Goal: Contribute content: Contribute content

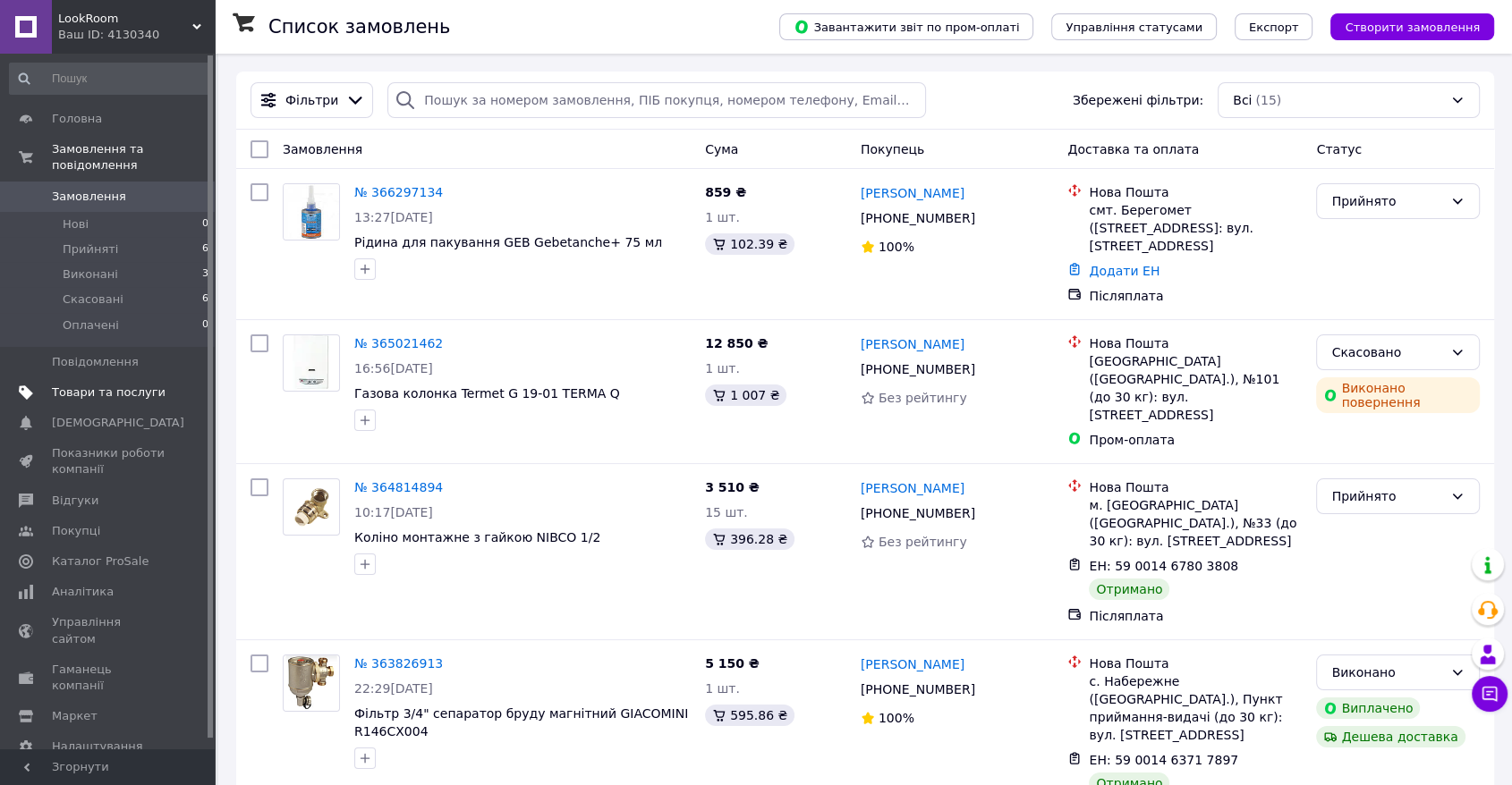
click at [116, 384] on span "Товари та послуги" at bounding box center [109, 392] width 114 height 16
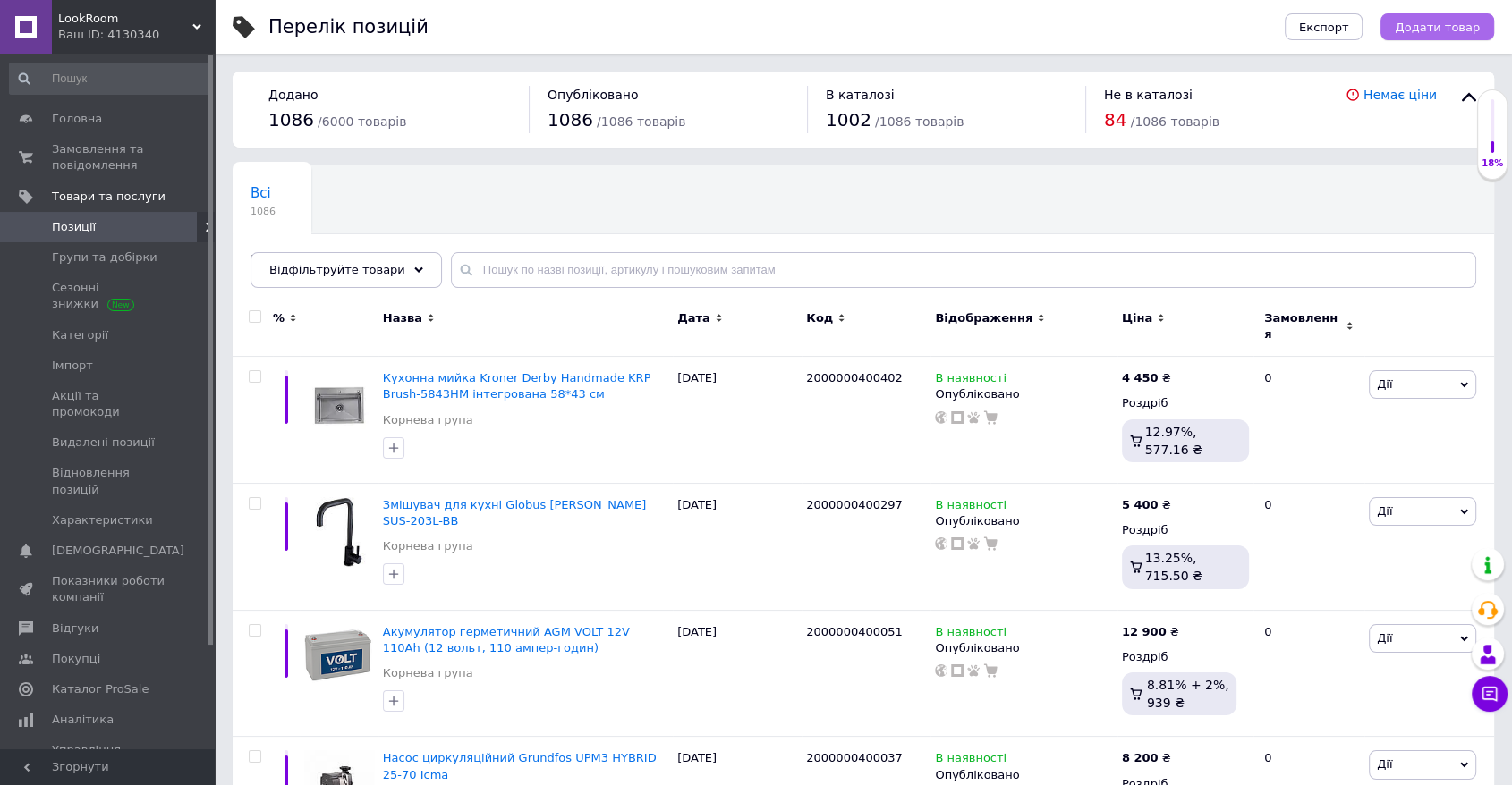
click at [1027, 32] on span "Додати товар" at bounding box center [1438, 27] width 85 height 13
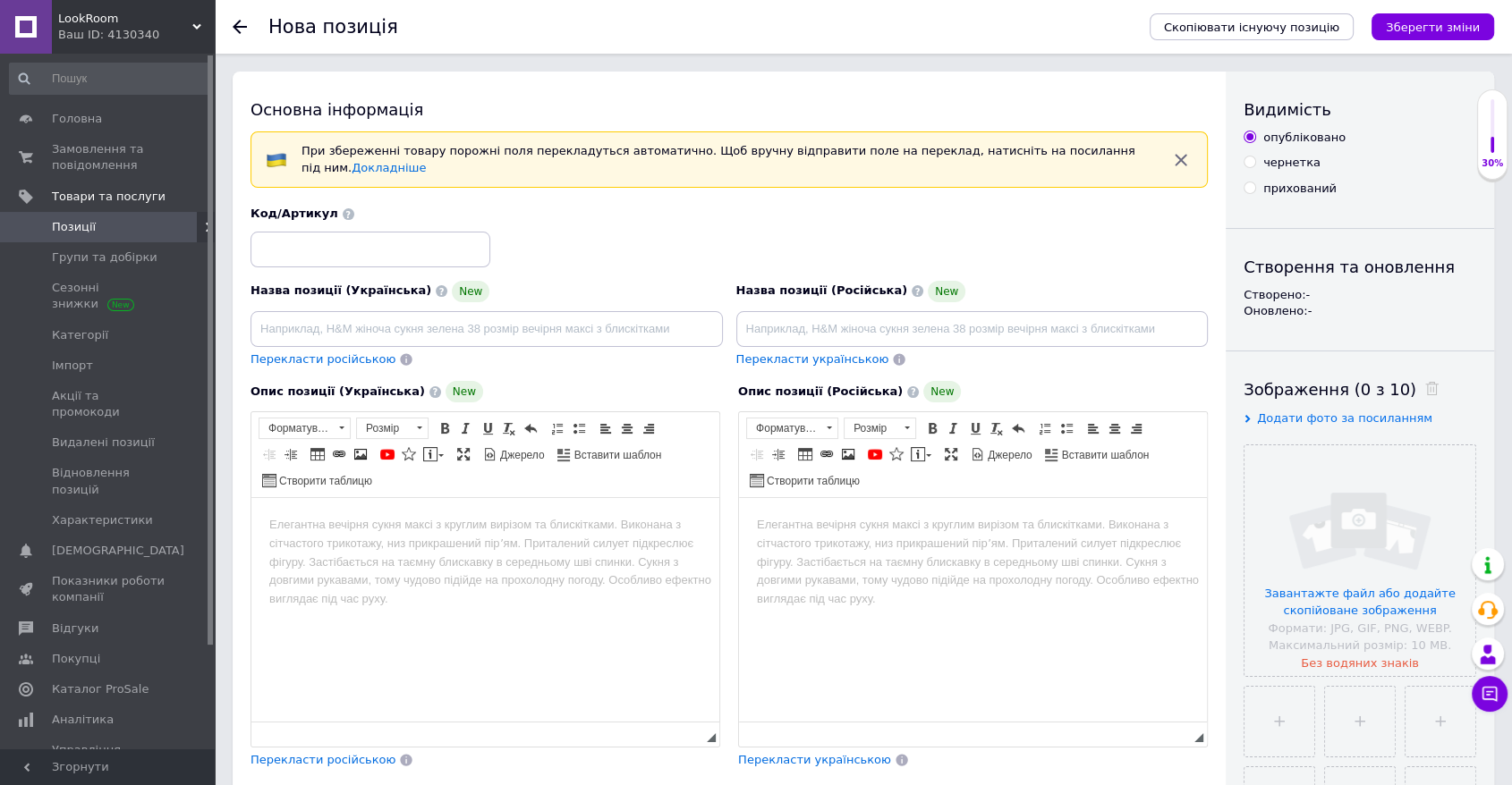
click at [241, 34] on div at bounding box center [250, 27] width 36 height 54
click at [243, 25] on icon at bounding box center [239, 26] width 14 height 14
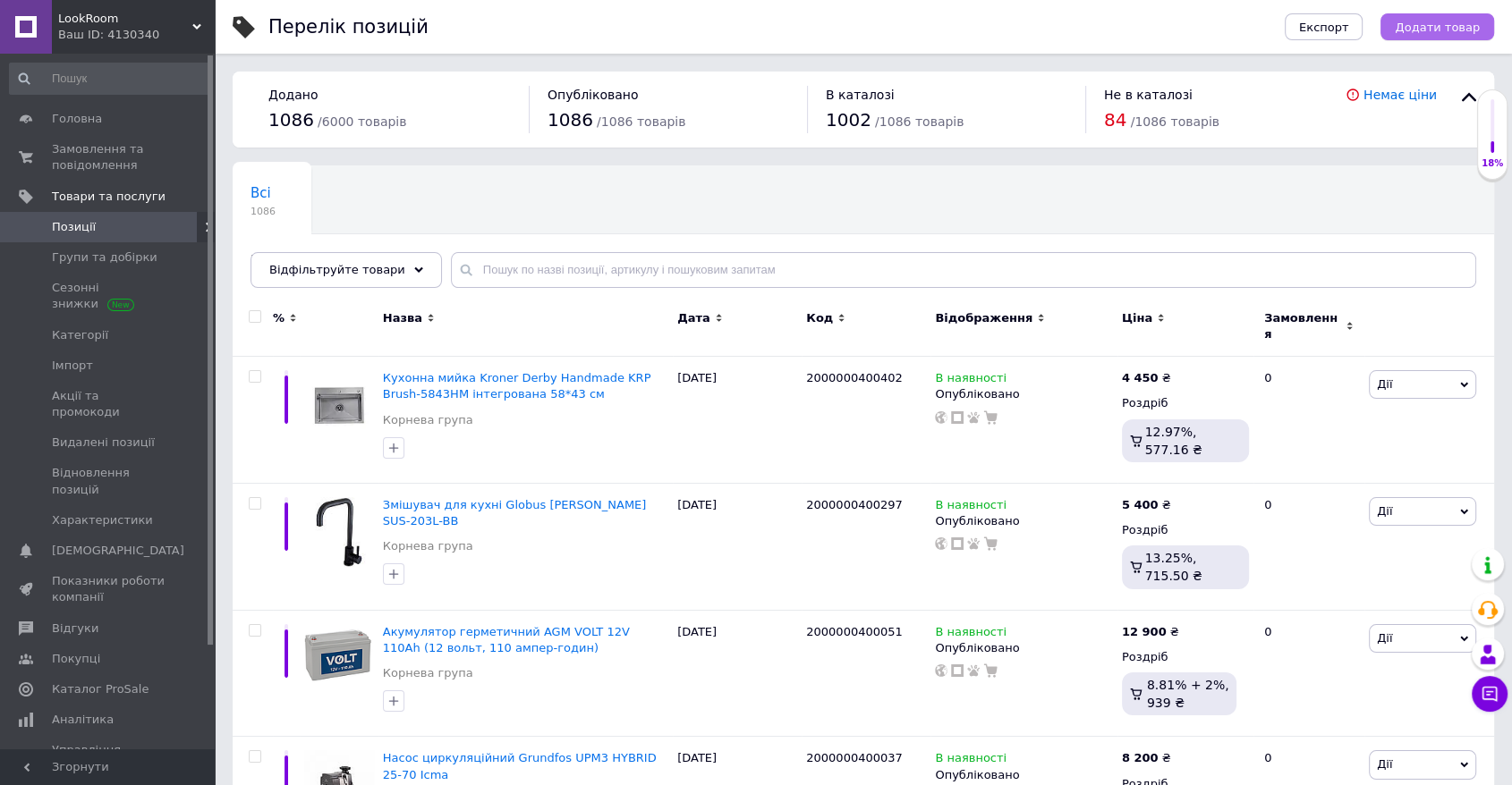
click at [1027, 14] on button "Додати товар" at bounding box center [1438, 27] width 114 height 27
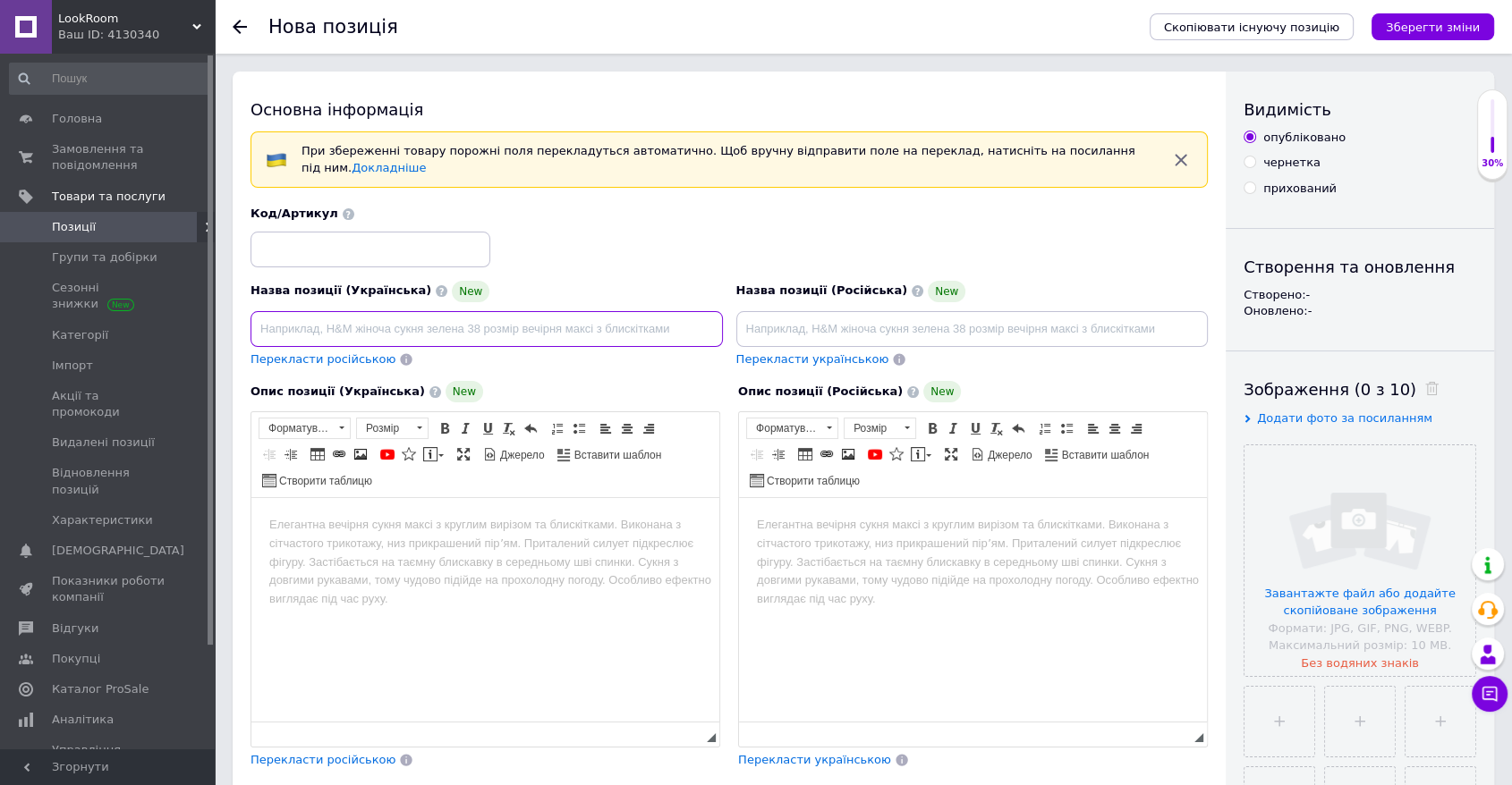
click at [365, 312] on input at bounding box center [487, 328] width 472 height 36
paste input "Мийка Kroner Hadmade KRP-PVD 5843HM-Інтегрована"
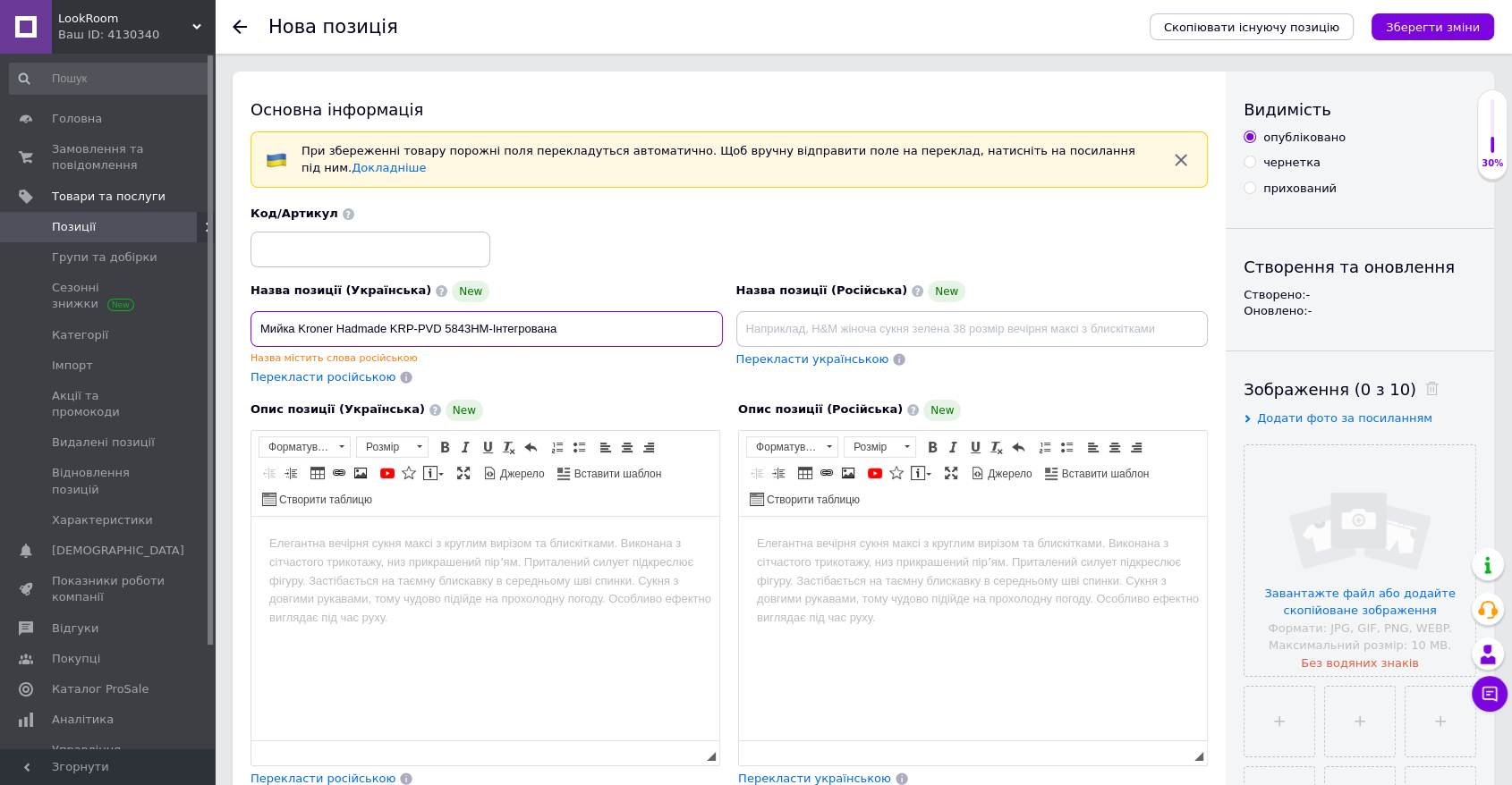
type input "Мийка Kroner Hadmade KRP-PVD 5843HM-Інтегрована"
click at [910, 322] on input at bounding box center [972, 328] width 472 height 36
paste input "Мийка Kroner Hadmade KRP-PVD 5843HM-Інтегрована"
type input "Мийка Kroner Hadmade KRP-PVD 5843HM-Інтегрована"
click at [396, 233] on input at bounding box center [370, 249] width 240 height 36
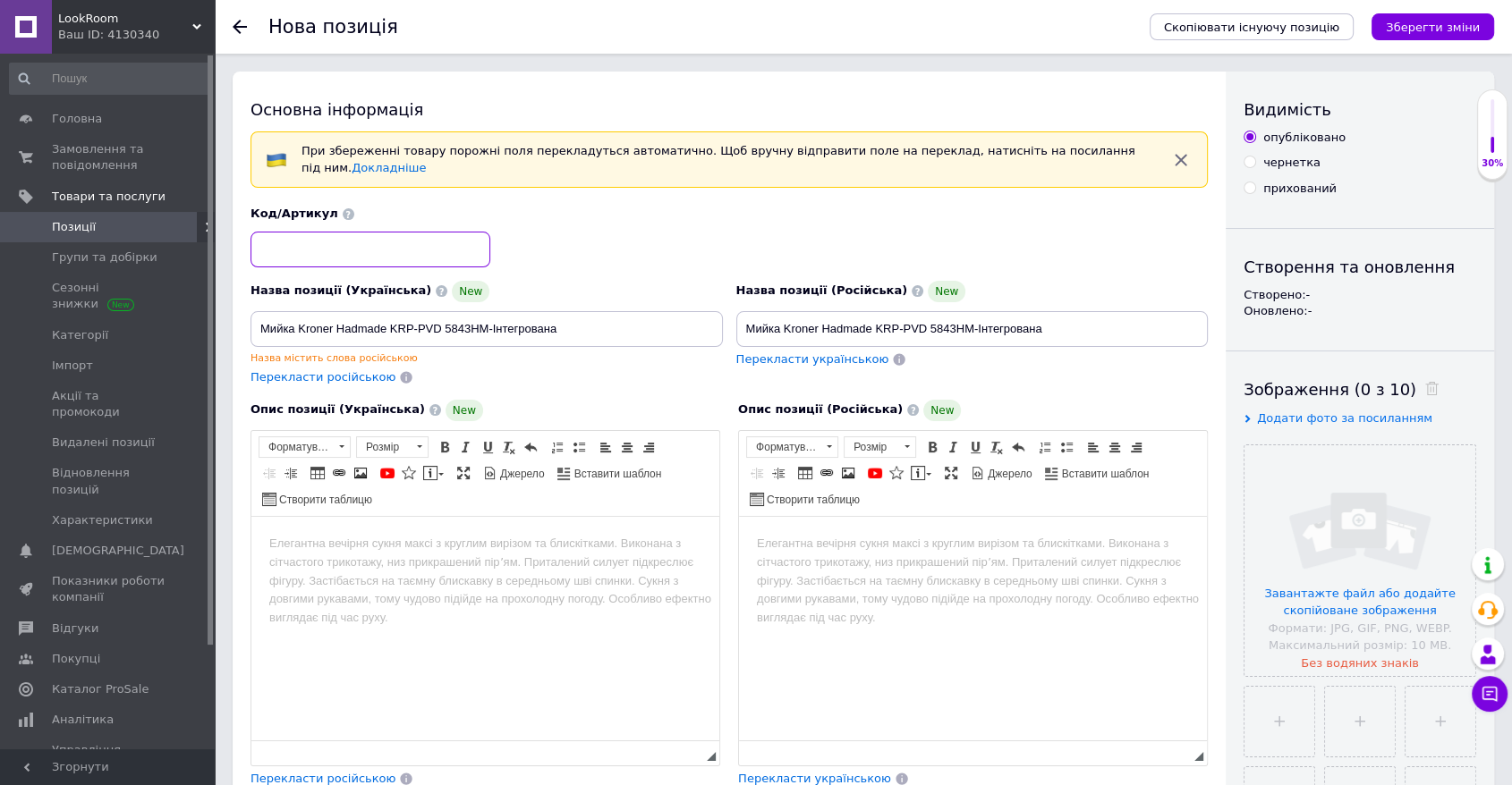
paste input "2000000400419"
type input "2000000400419"
drag, startPoint x: 574, startPoint y: 318, endPoint x: 143, endPoint y: 342, distance: 431.7
paste input "Кухонна мийка Kroner KRP PVD Schwarze - 5843HM"
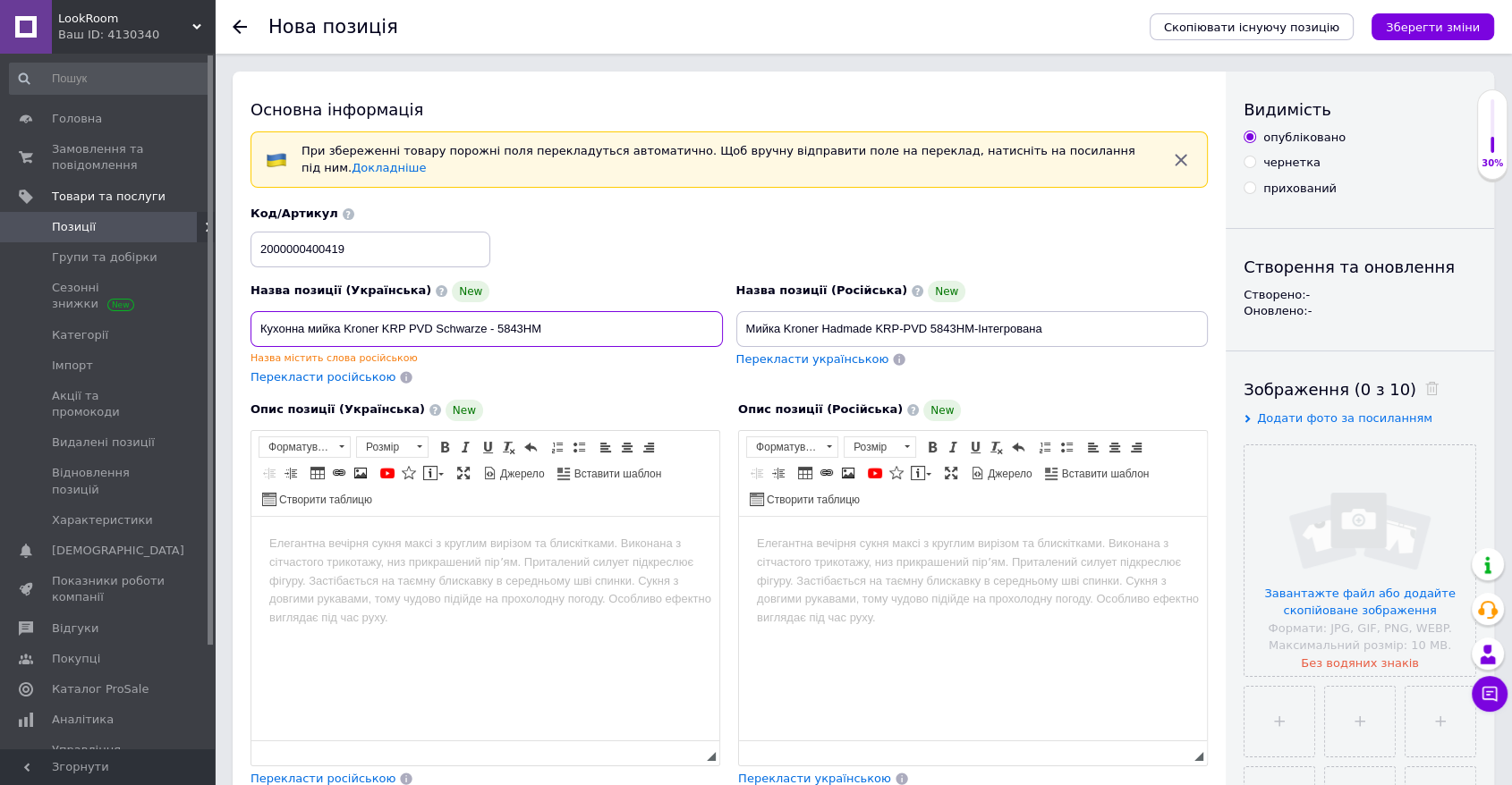
type input "Кухонна мийка Kroner KRP PVD Schwarze - 5843HM"
drag, startPoint x: 1052, startPoint y: 315, endPoint x: 625, endPoint y: 319, distance: 427.0
click at [625, 319] on div "Назва позиції (Українська) New Кухонна мийка Kroner KRP PVD Schwarze - 5843HM Н…" at bounding box center [730, 296] width 971 height 194
paste input "Кухонна мийка Kroner KRP PVD Schwarze - 5843HM"
type input "Кухонна мийка Kroner KRP PVD Schwarze - 5843HM"
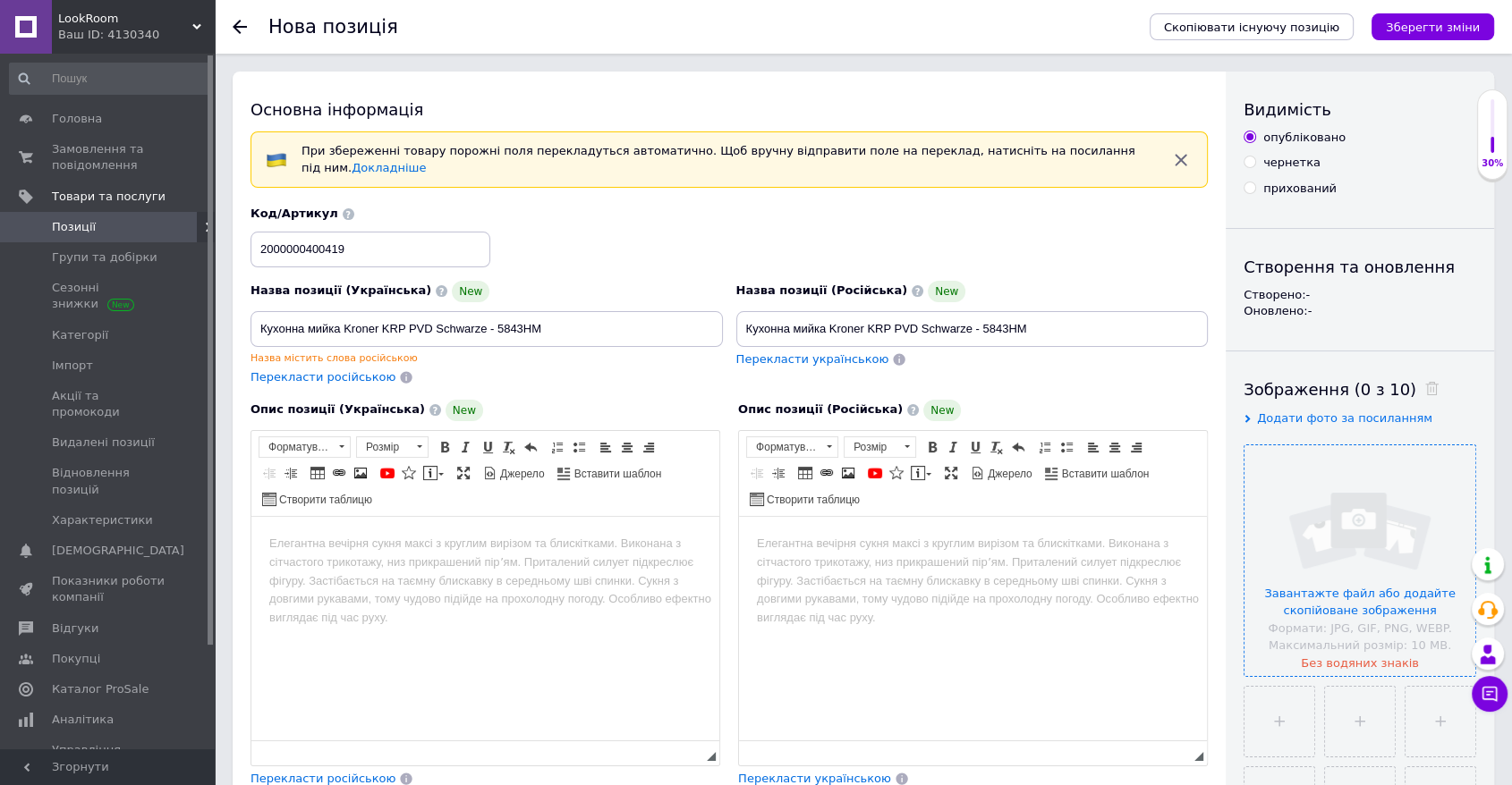
click at [1027, 480] on input "file" at bounding box center [1361, 561] width 231 height 231
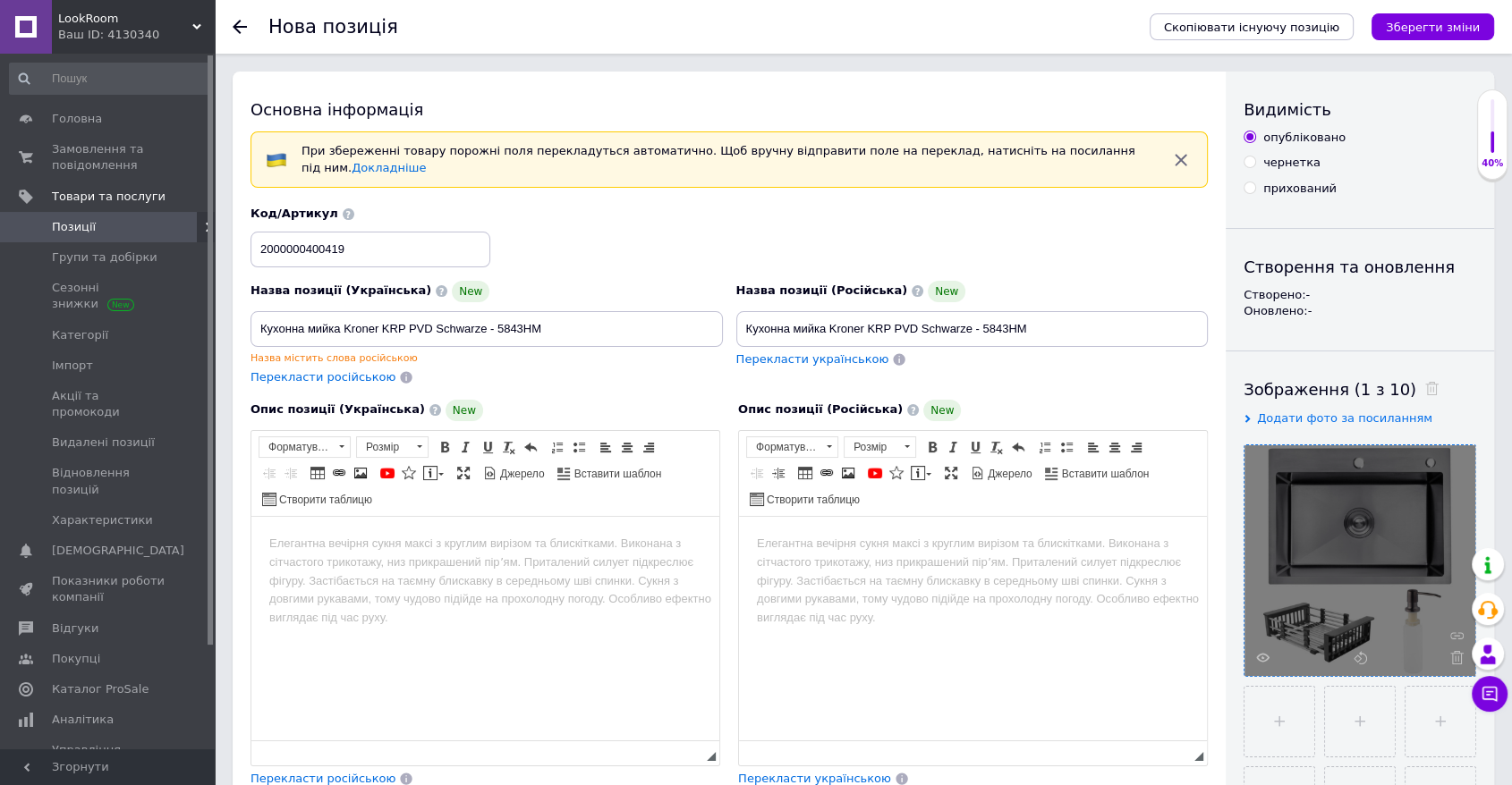
click at [507, 570] on html at bounding box center [486, 543] width 468 height 55
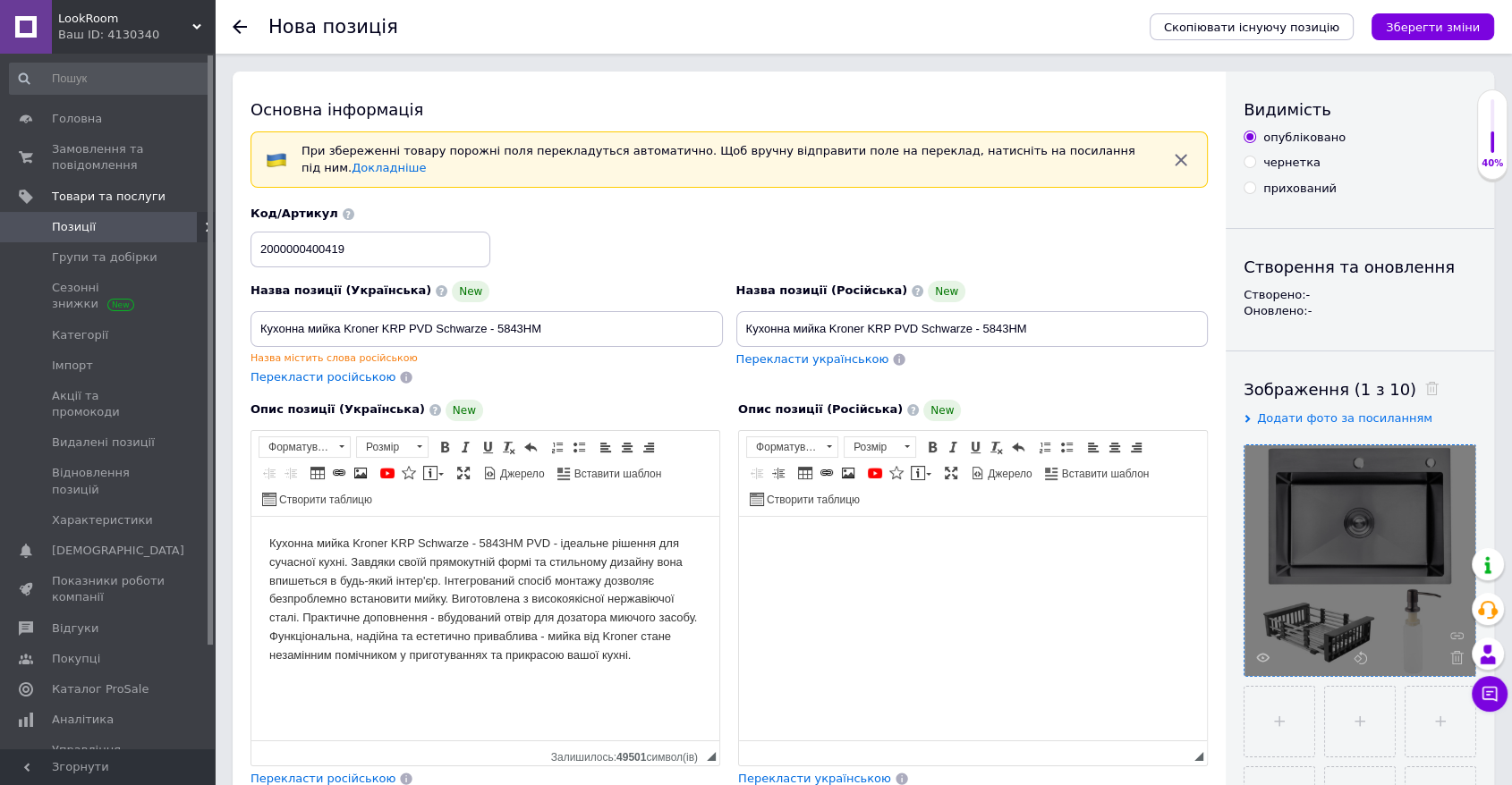
click at [782, 570] on html at bounding box center [973, 543] width 468 height 55
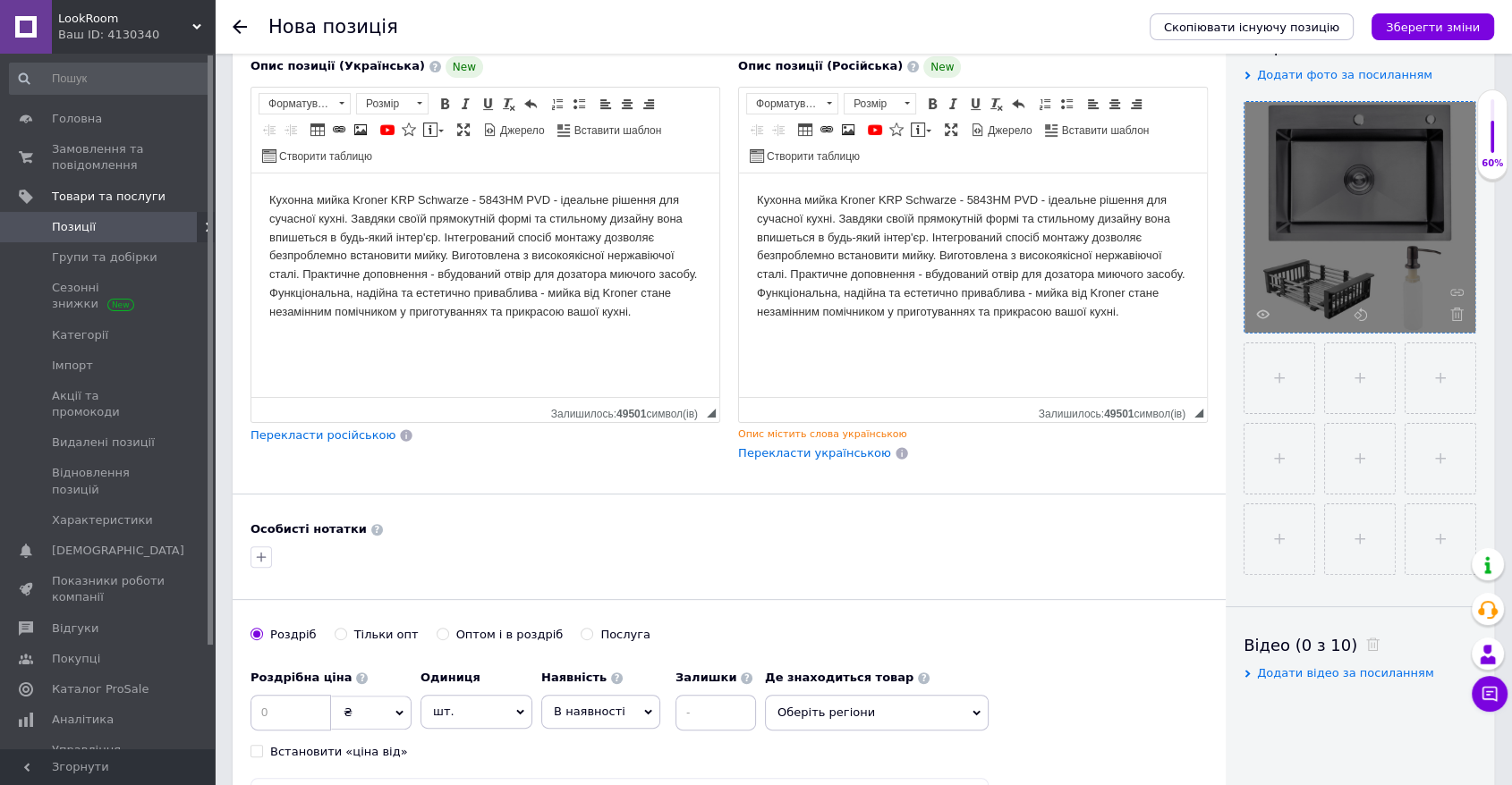
scroll to position [397, 0]
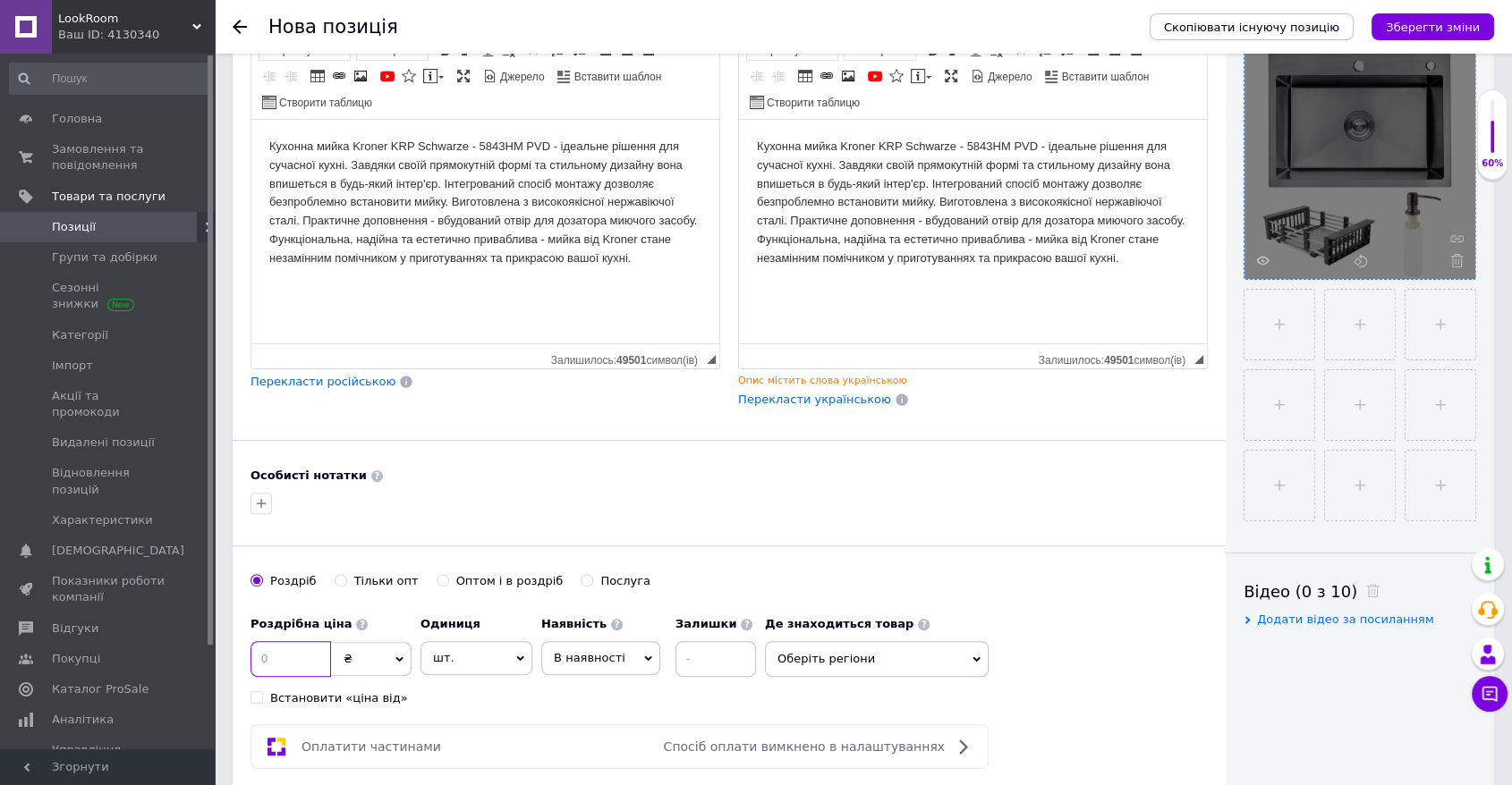
click at [265, 662] on input at bounding box center [291, 659] width 81 height 36
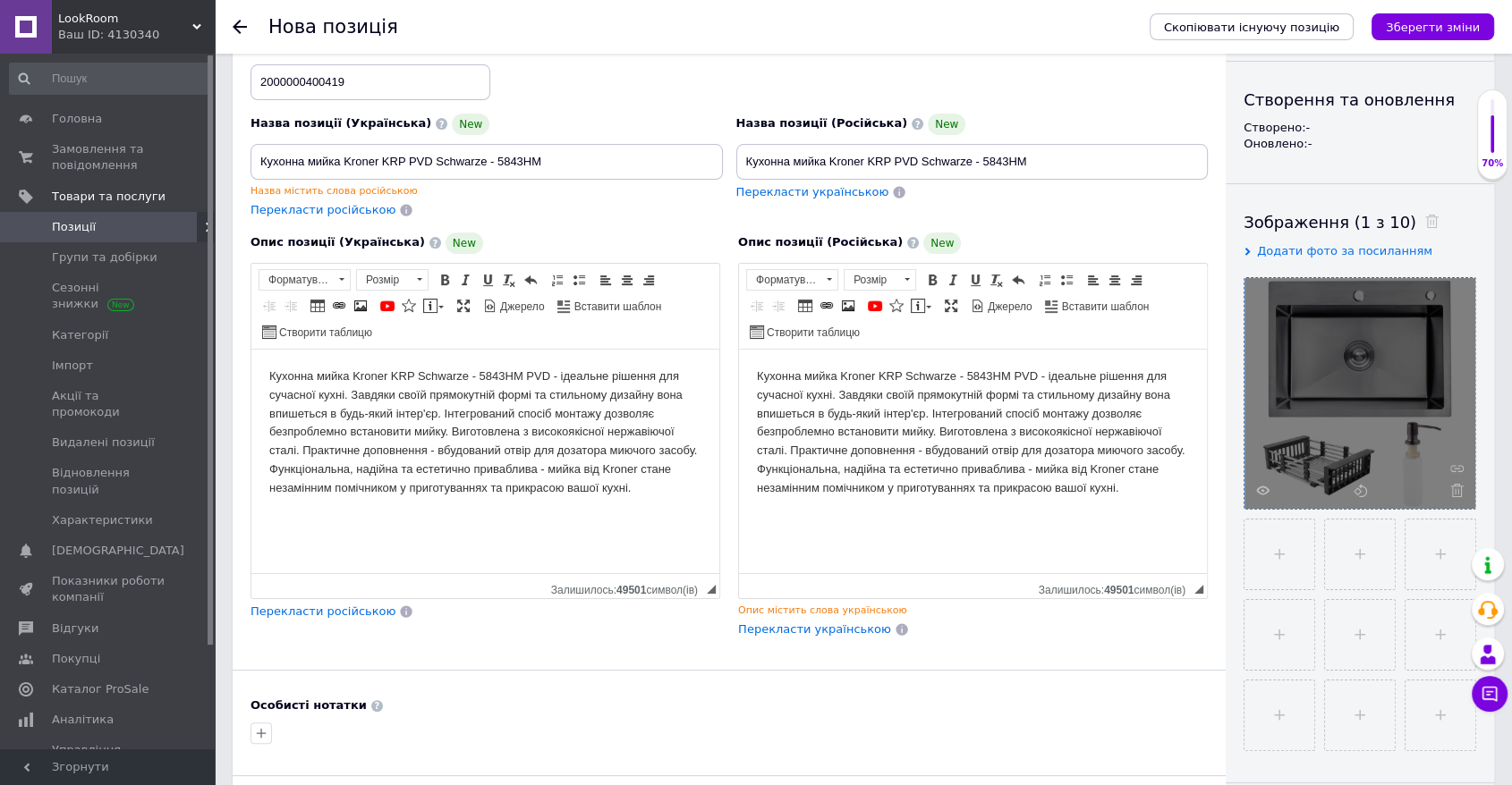
scroll to position [99, 0]
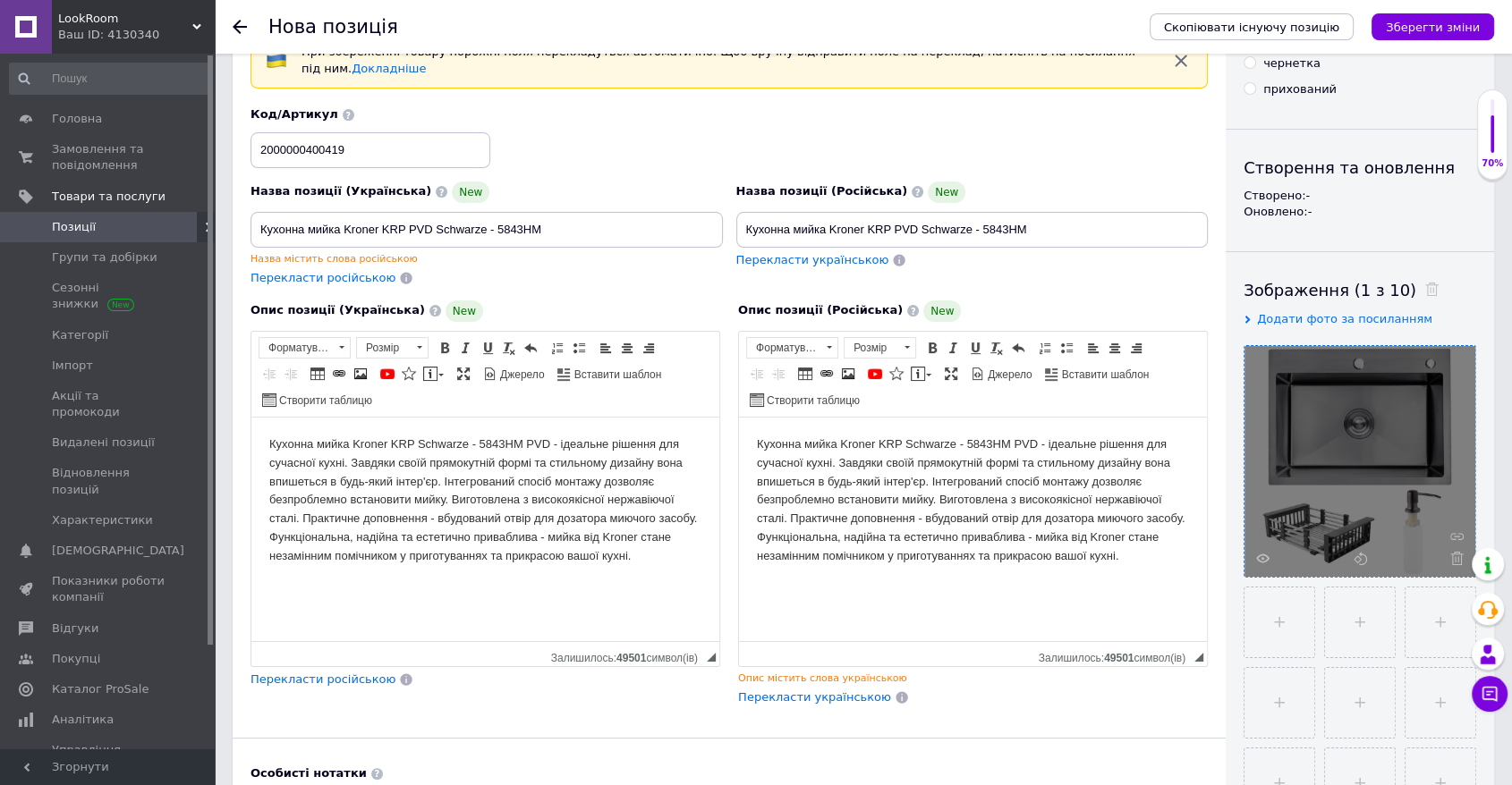
type input "5890"
drag, startPoint x: 572, startPoint y: 226, endPoint x: 37, endPoint y: 198, distance: 535.7
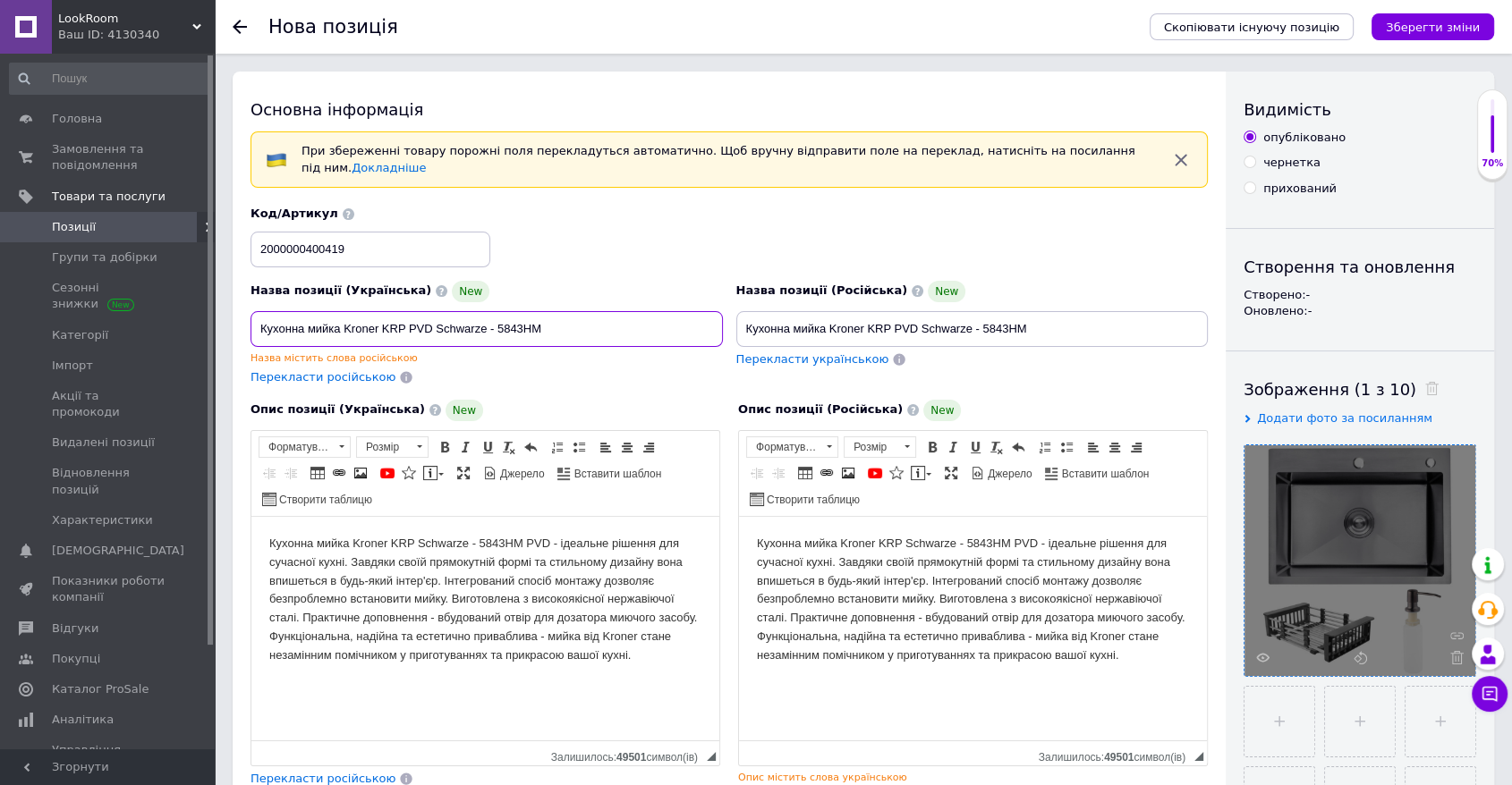
scroll to position [595, 0]
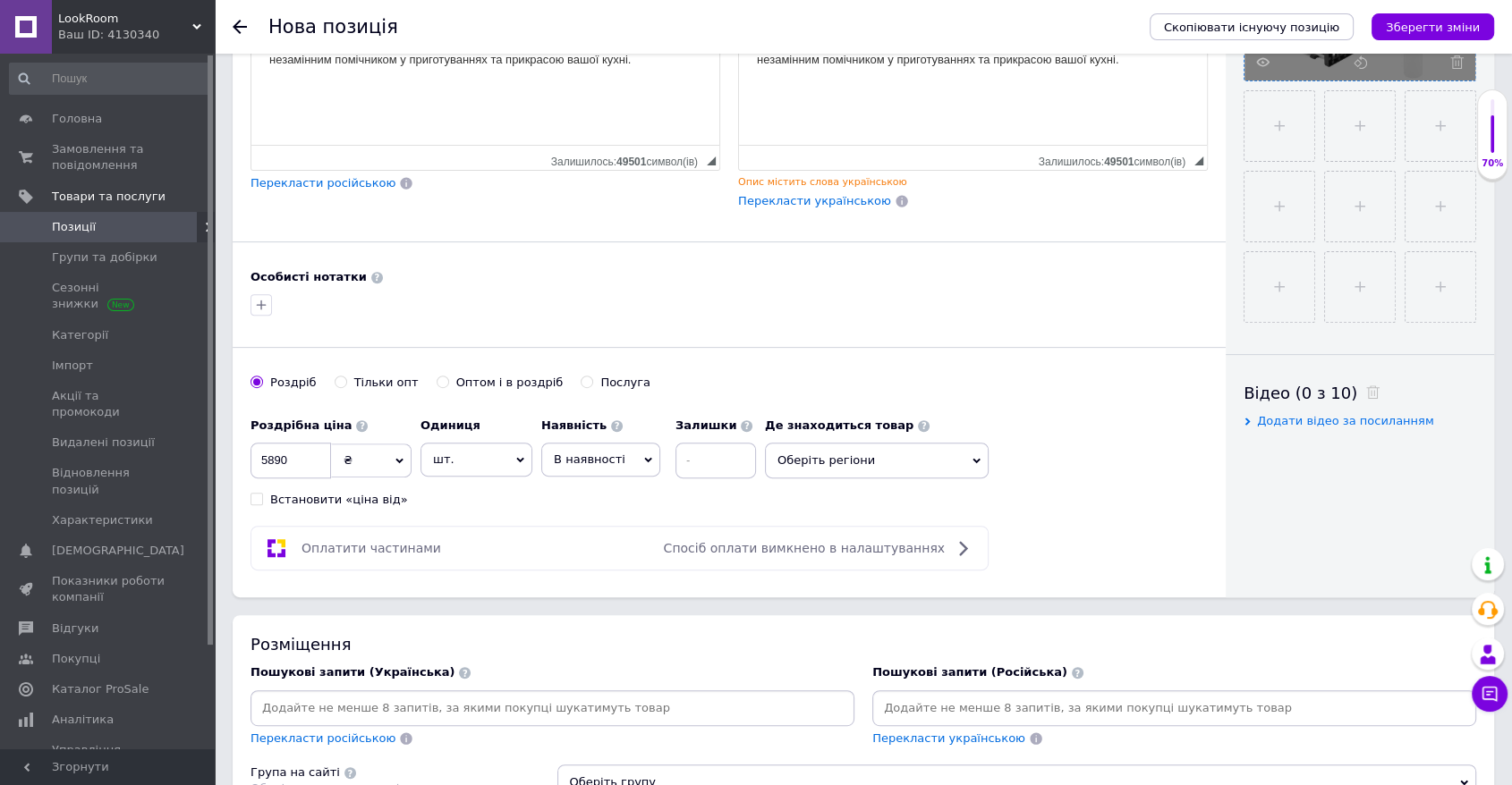
drag, startPoint x: 533, startPoint y: 692, endPoint x: 523, endPoint y: 700, distance: 12.8
click at [533, 695] on input at bounding box center [552, 709] width 597 height 27
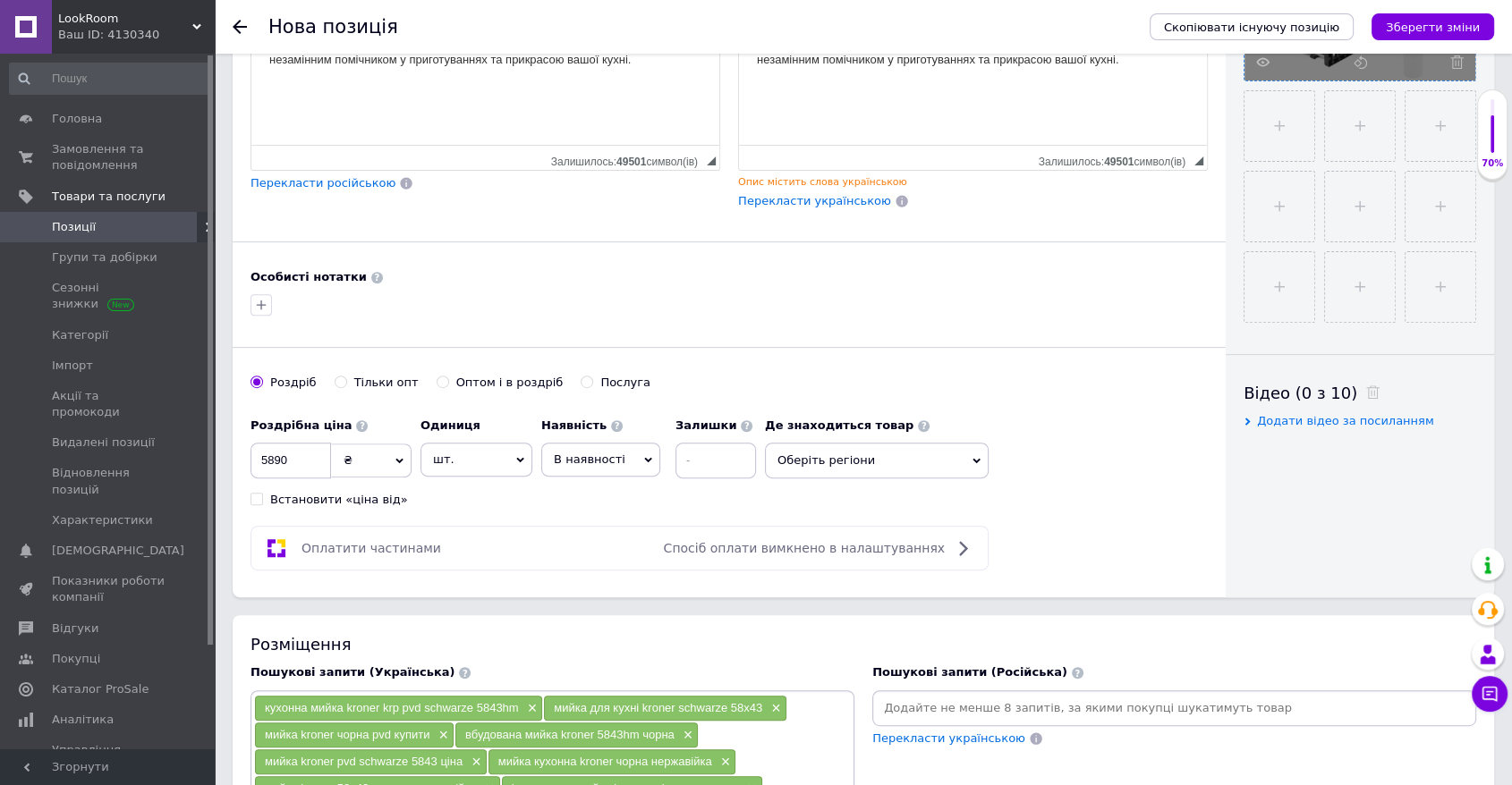
click at [951, 695] on input at bounding box center [1174, 709] width 597 height 27
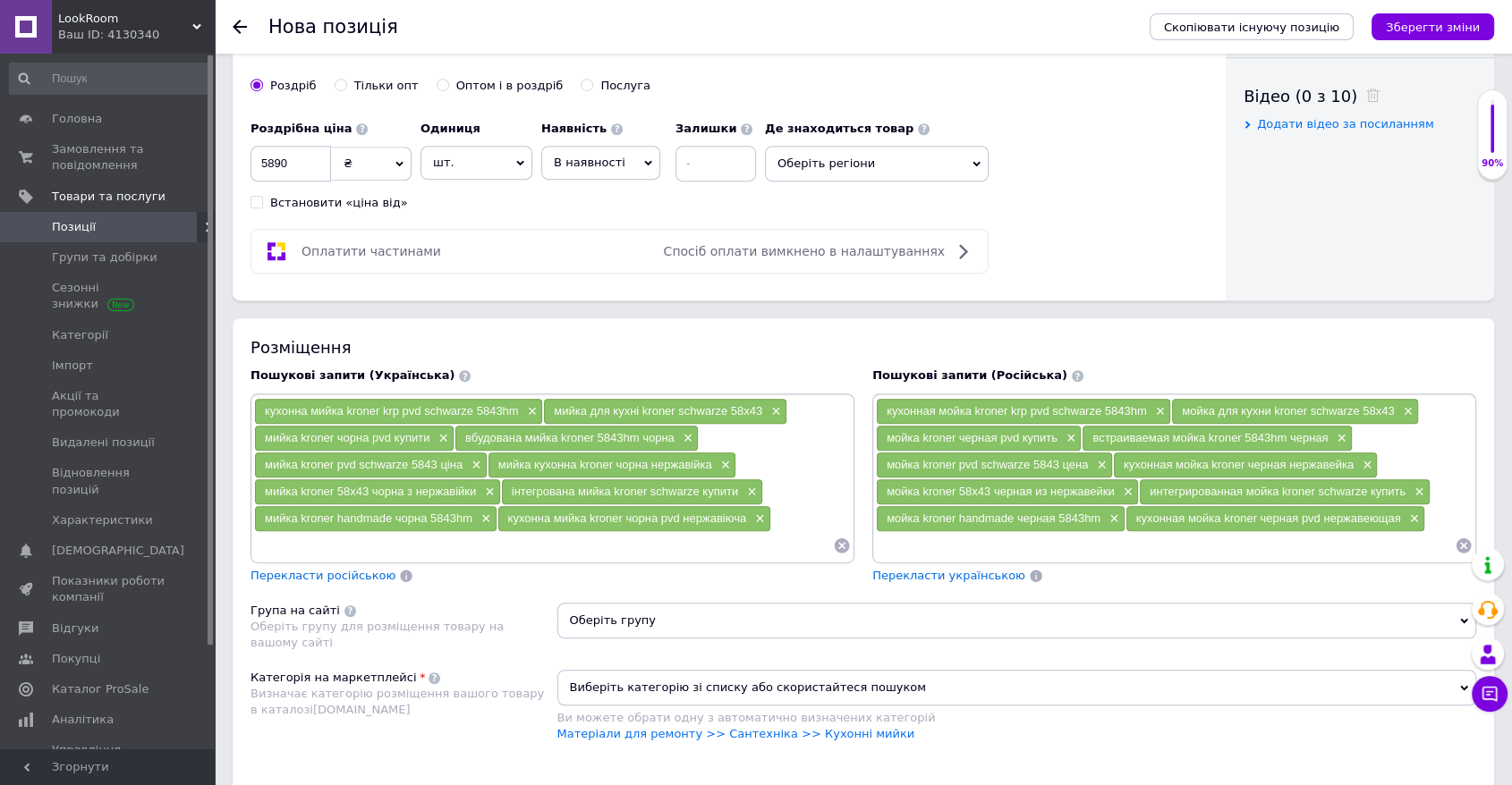
scroll to position [895, 0]
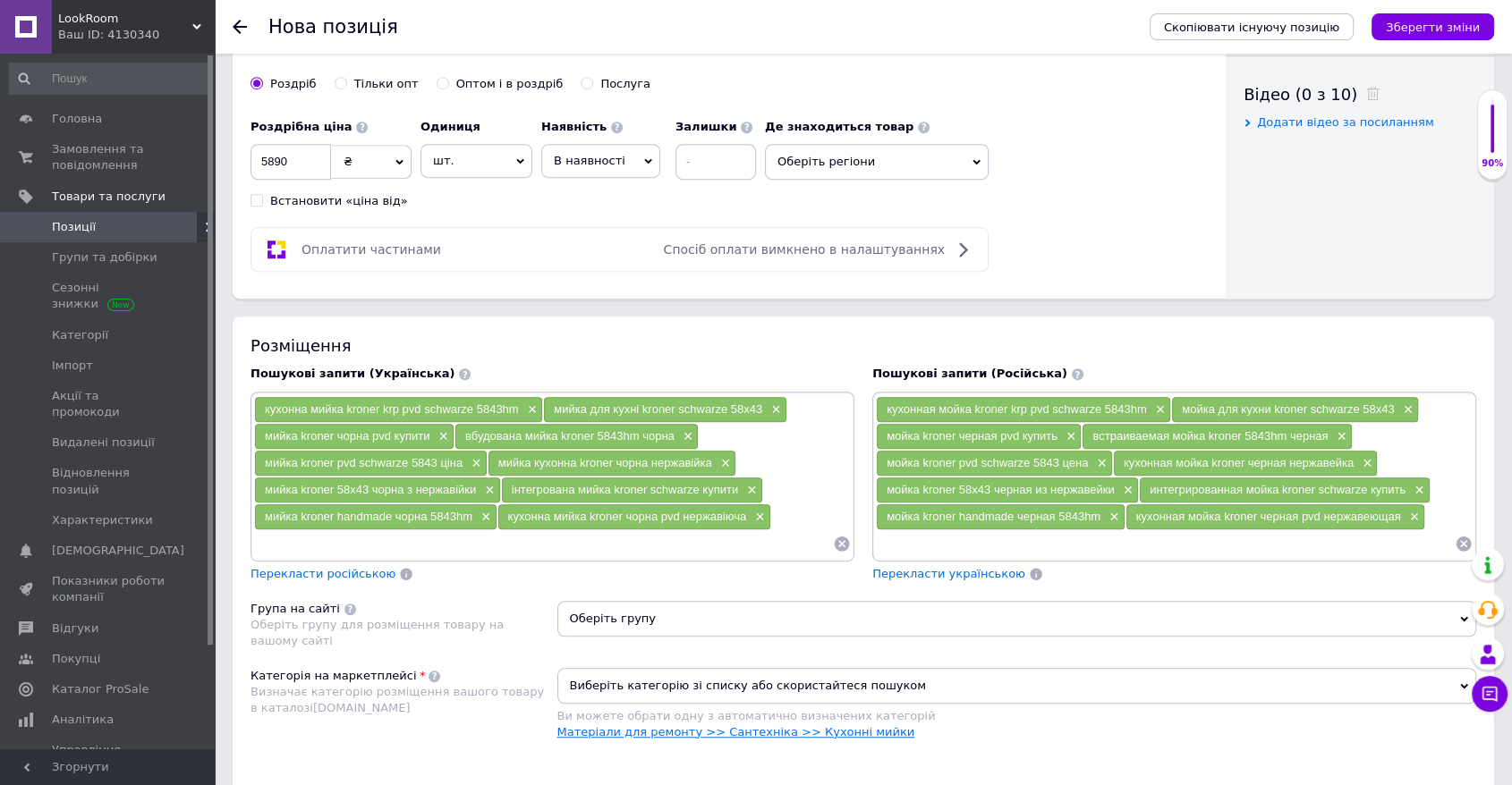
click at [834, 725] on link "Матеріали для ремонту >> Сантехніка >> Кухонні мийки" at bounding box center [736, 732] width 358 height 13
click at [1027, 30] on icon "Зберегти зміни" at bounding box center [1433, 27] width 94 height 13
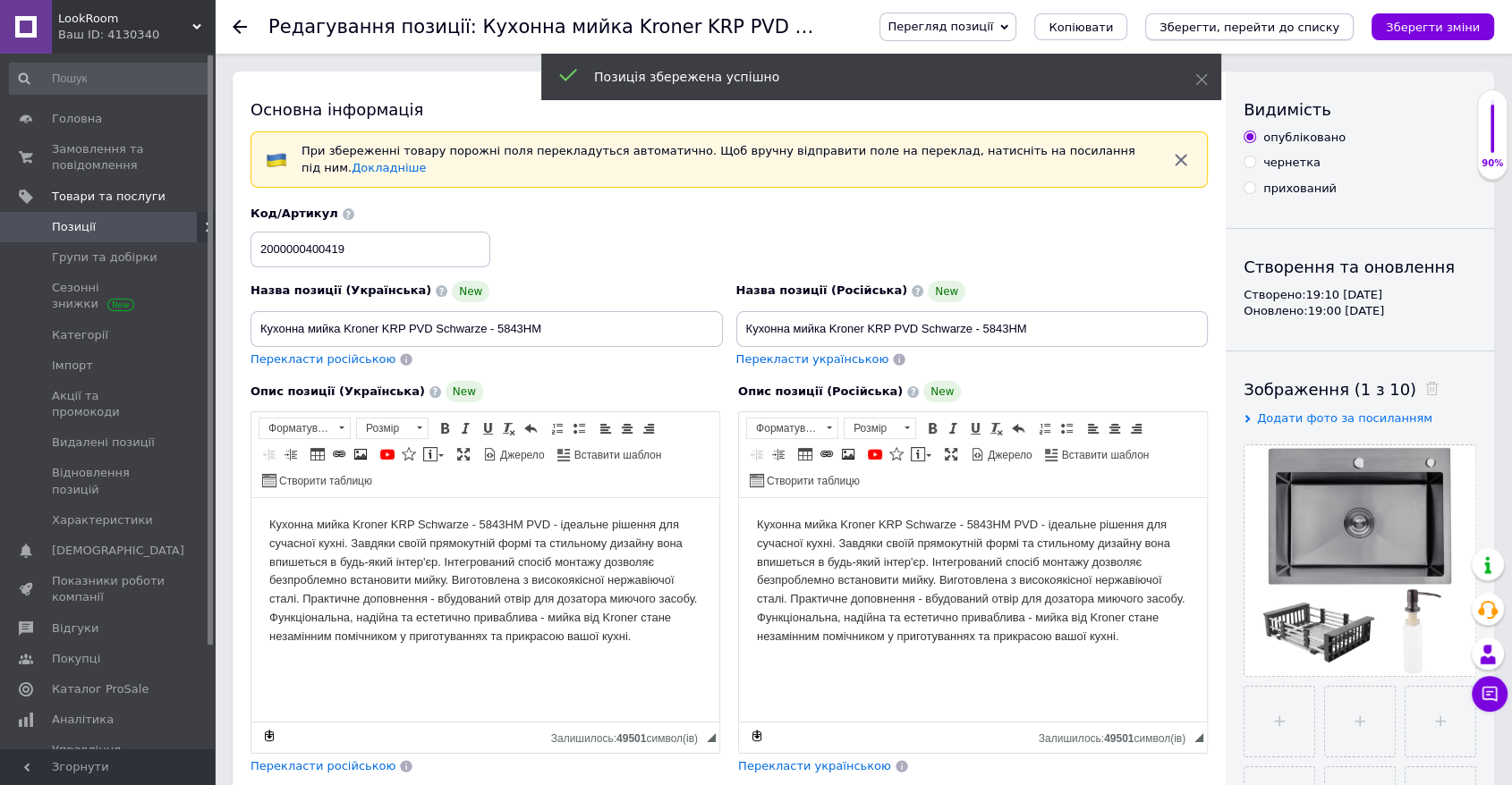
click at [1027, 26] on icon "Зберегти, перейти до списку" at bounding box center [1249, 27] width 180 height 13
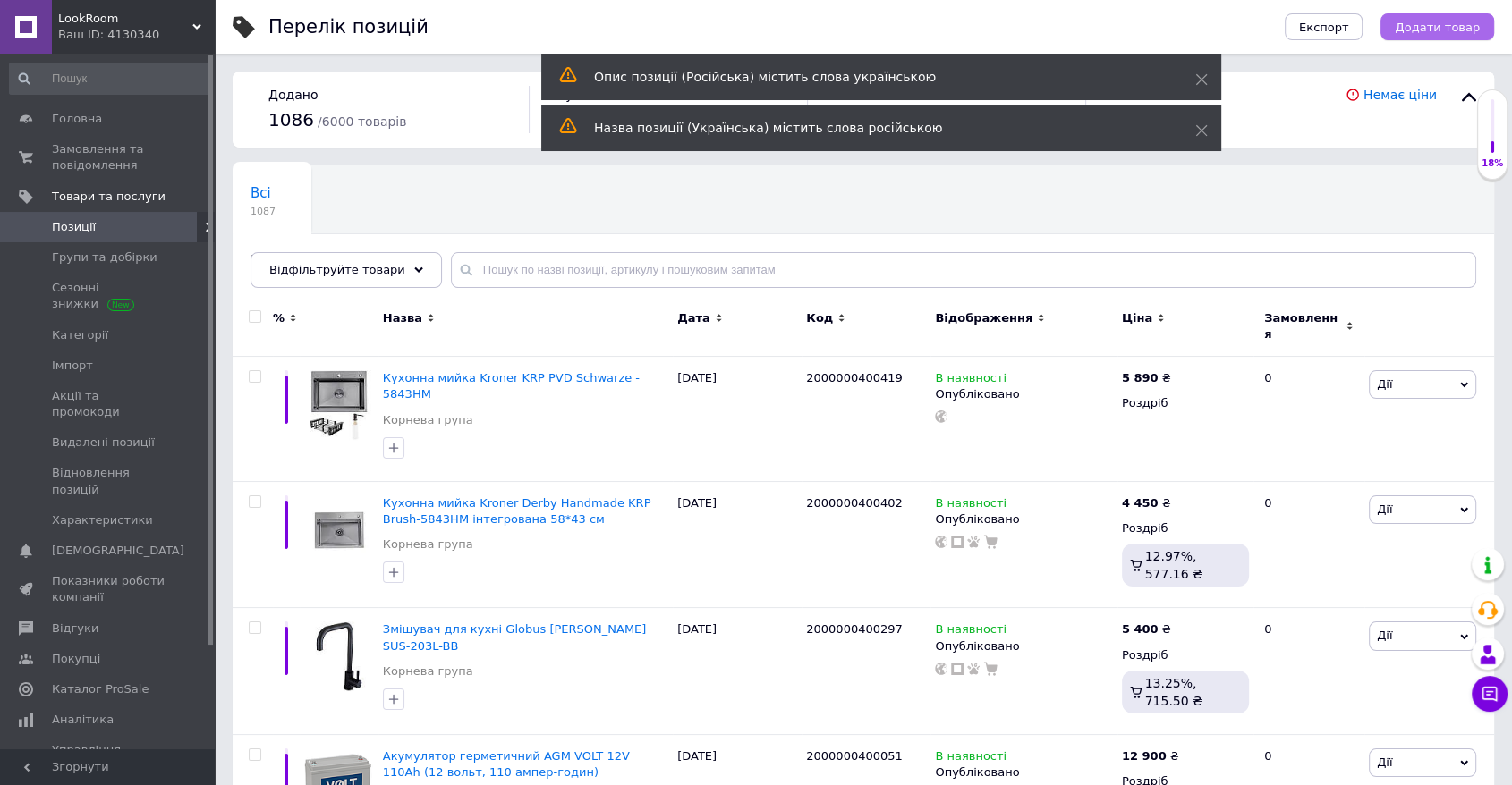
click at [1027, 23] on span "Додати товар" at bounding box center [1438, 27] width 85 height 13
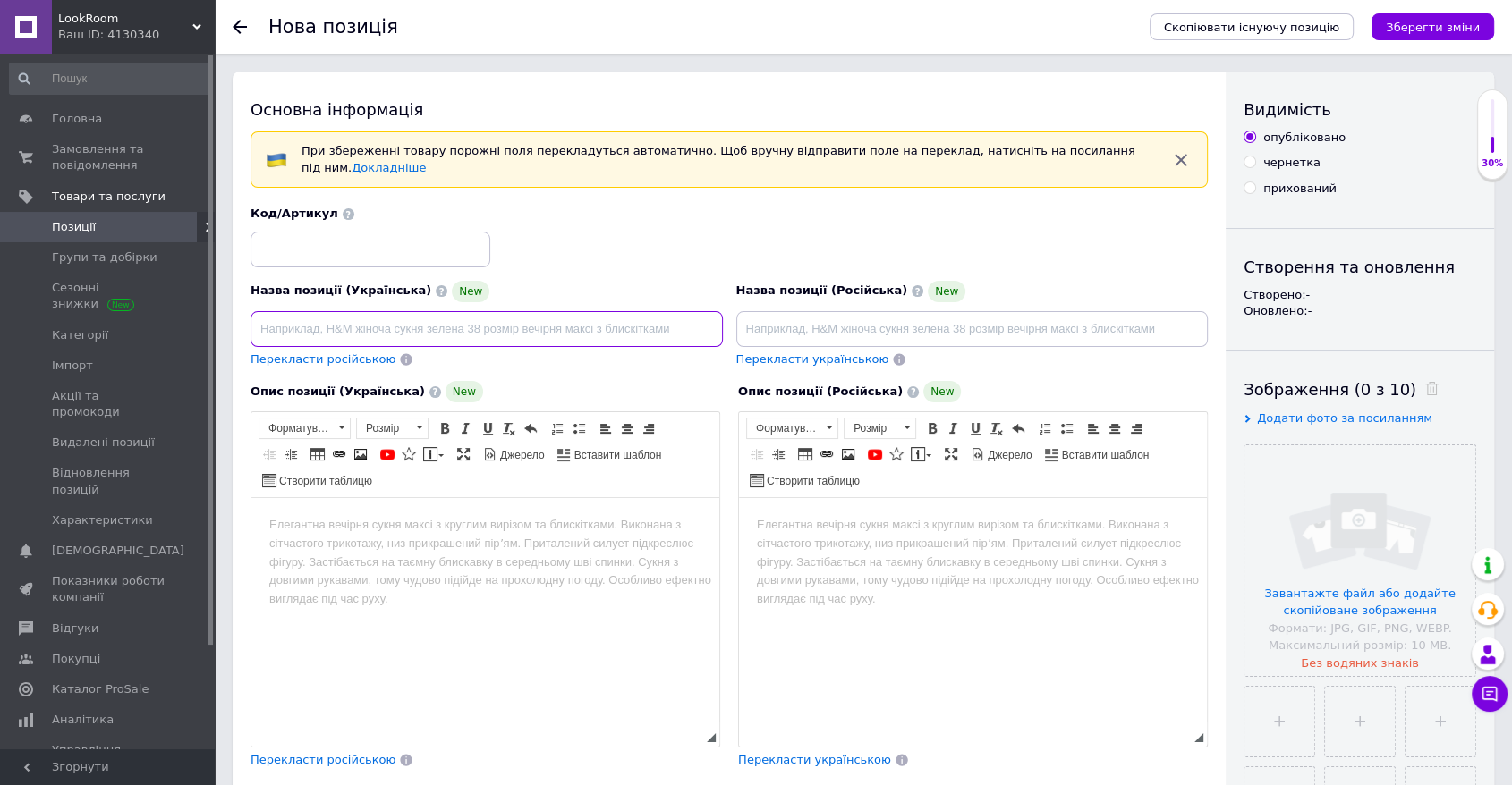
click at [517, 321] on input at bounding box center [487, 328] width 472 height 36
paste input "Мильниця Kroner KRP Edelstahl Kubus - SCH3902"
type input "Мильниця Kroner KRP Edelstahl Kubus - SCH3902"
click at [773, 329] on input at bounding box center [972, 328] width 472 height 36
paste input "Мильниця Kroner KRP Edelstahl Kubus - SCH3902"
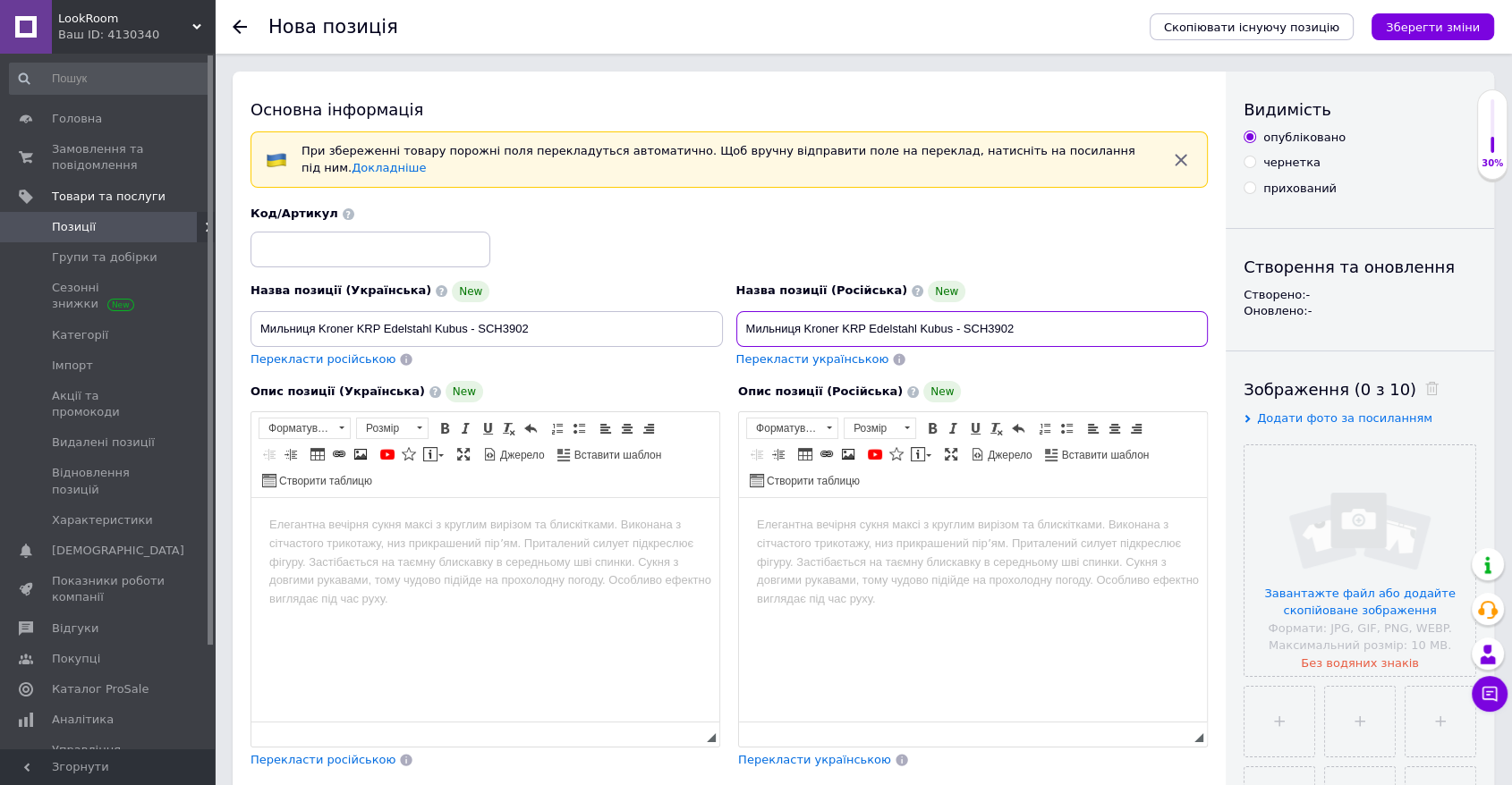
type input "Мильниця Kroner KRP Edelstahl Kubus - SCH3902"
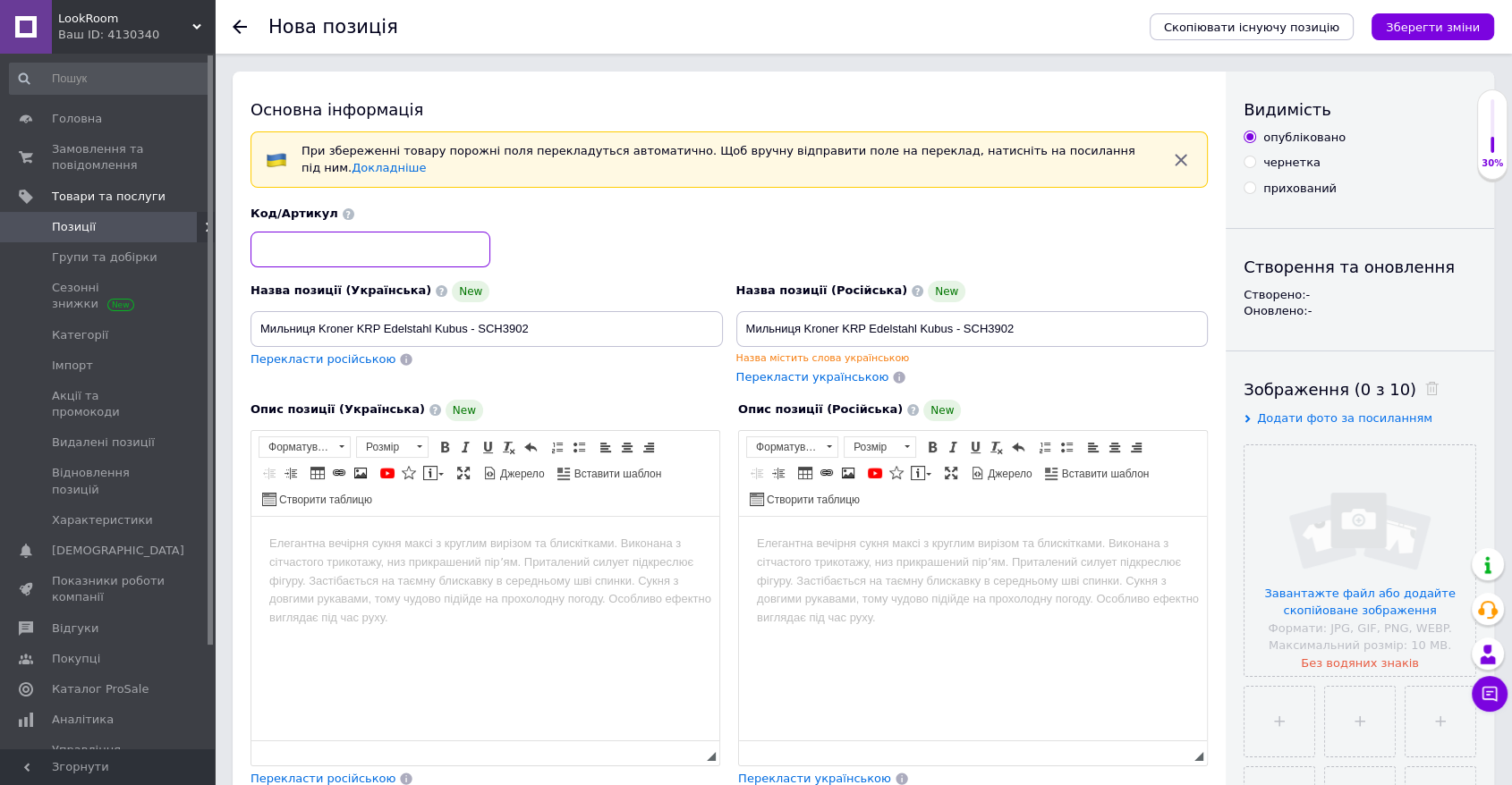
click at [322, 255] on input at bounding box center [370, 249] width 240 height 36
paste input "2000000400426"
type input "2000000400426"
click at [412, 570] on html at bounding box center [486, 543] width 468 height 55
drag, startPoint x: 412, startPoint y: 576, endPoint x: 361, endPoint y: 595, distance: 54.4
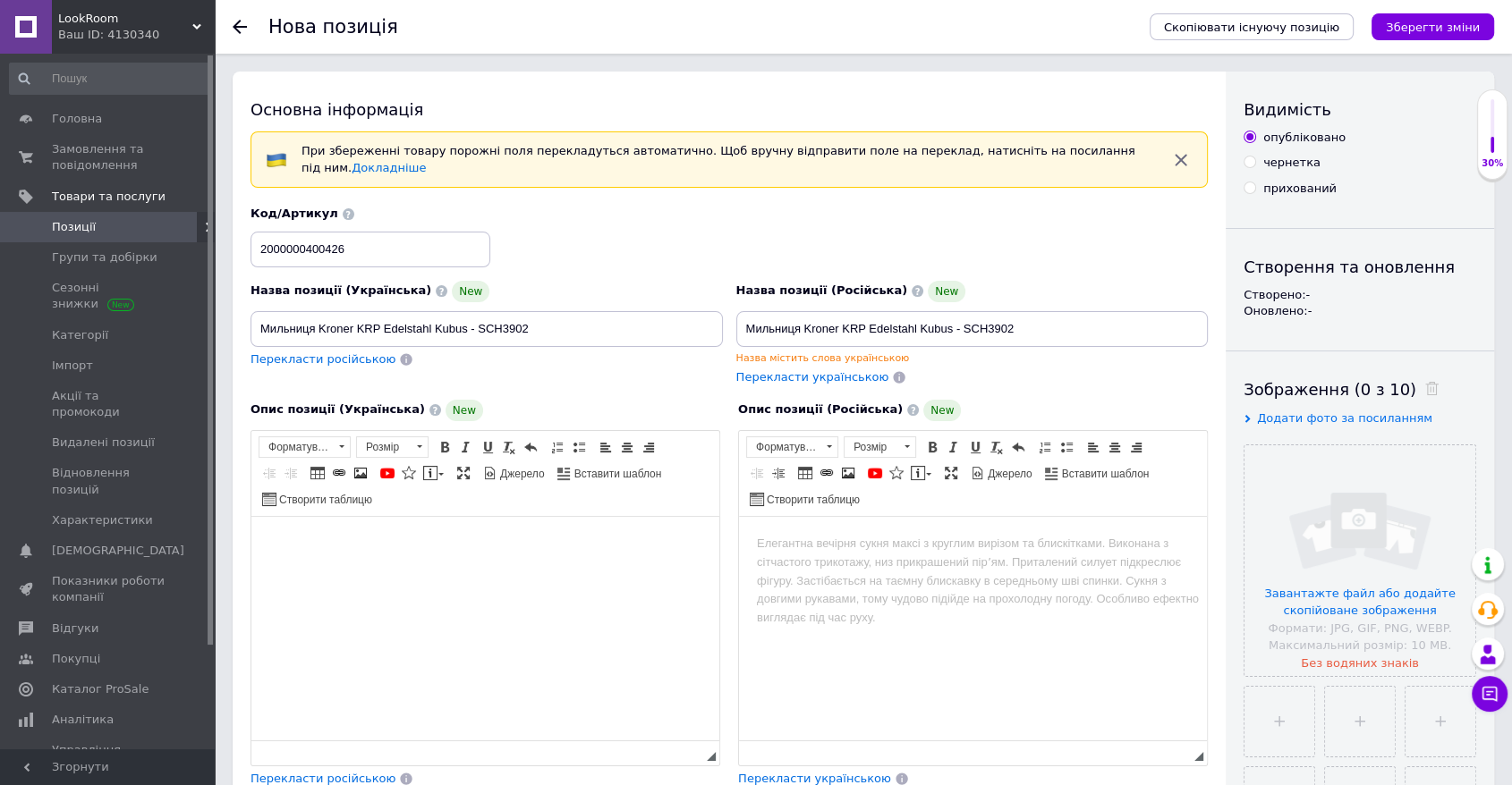
click at [361, 570] on html at bounding box center [486, 543] width 468 height 55
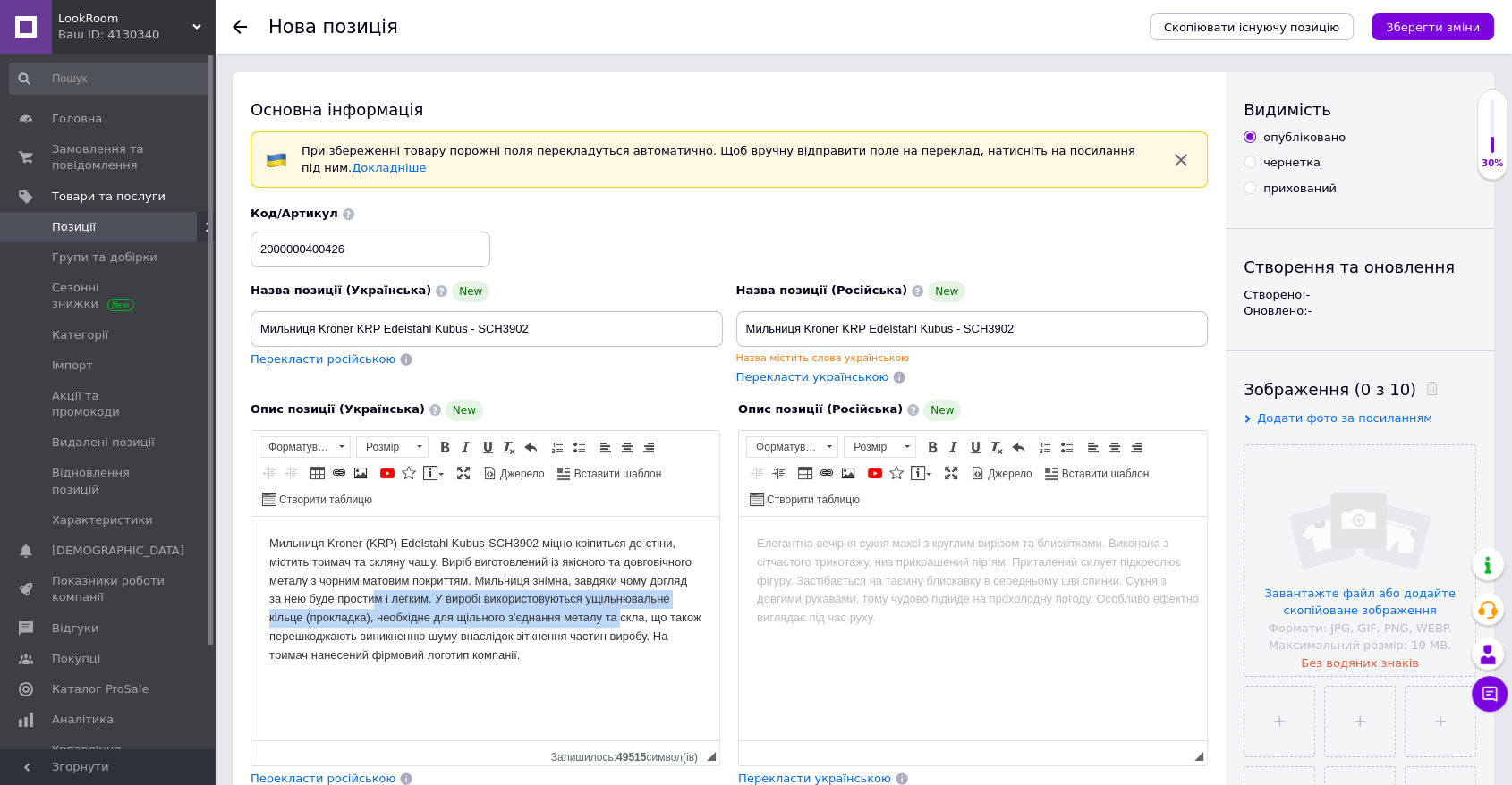
drag, startPoint x: 358, startPoint y: 598, endPoint x: 660, endPoint y: 626, distance: 303.3
click at [644, 626] on body "Мильниця Kroner (KRP) Edelstahl Kubus-SCH3902 міцно кріпиться до стіни, містить…" at bounding box center [486, 599] width 433 height 131
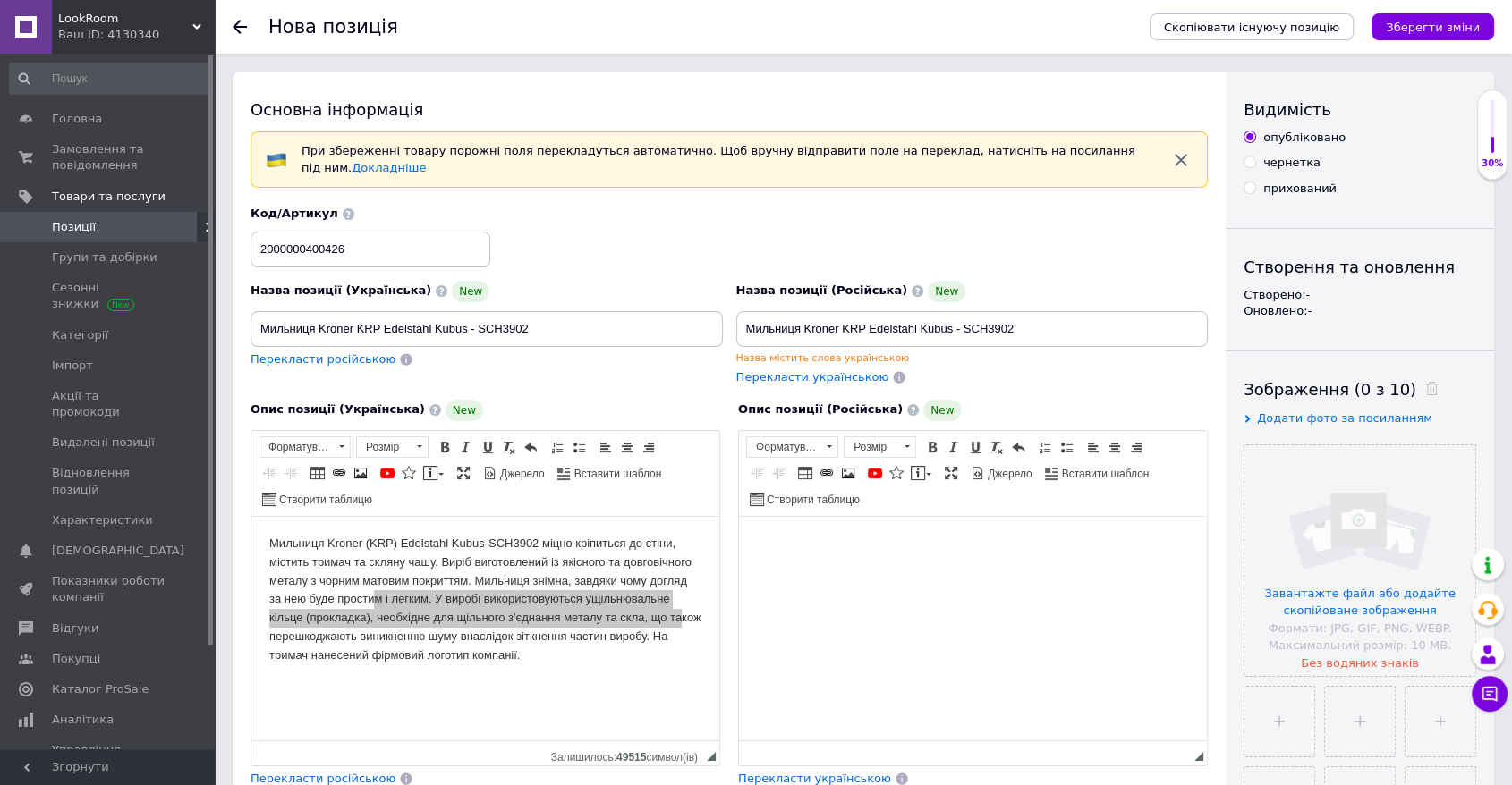
click at [792, 570] on html at bounding box center [973, 543] width 468 height 55
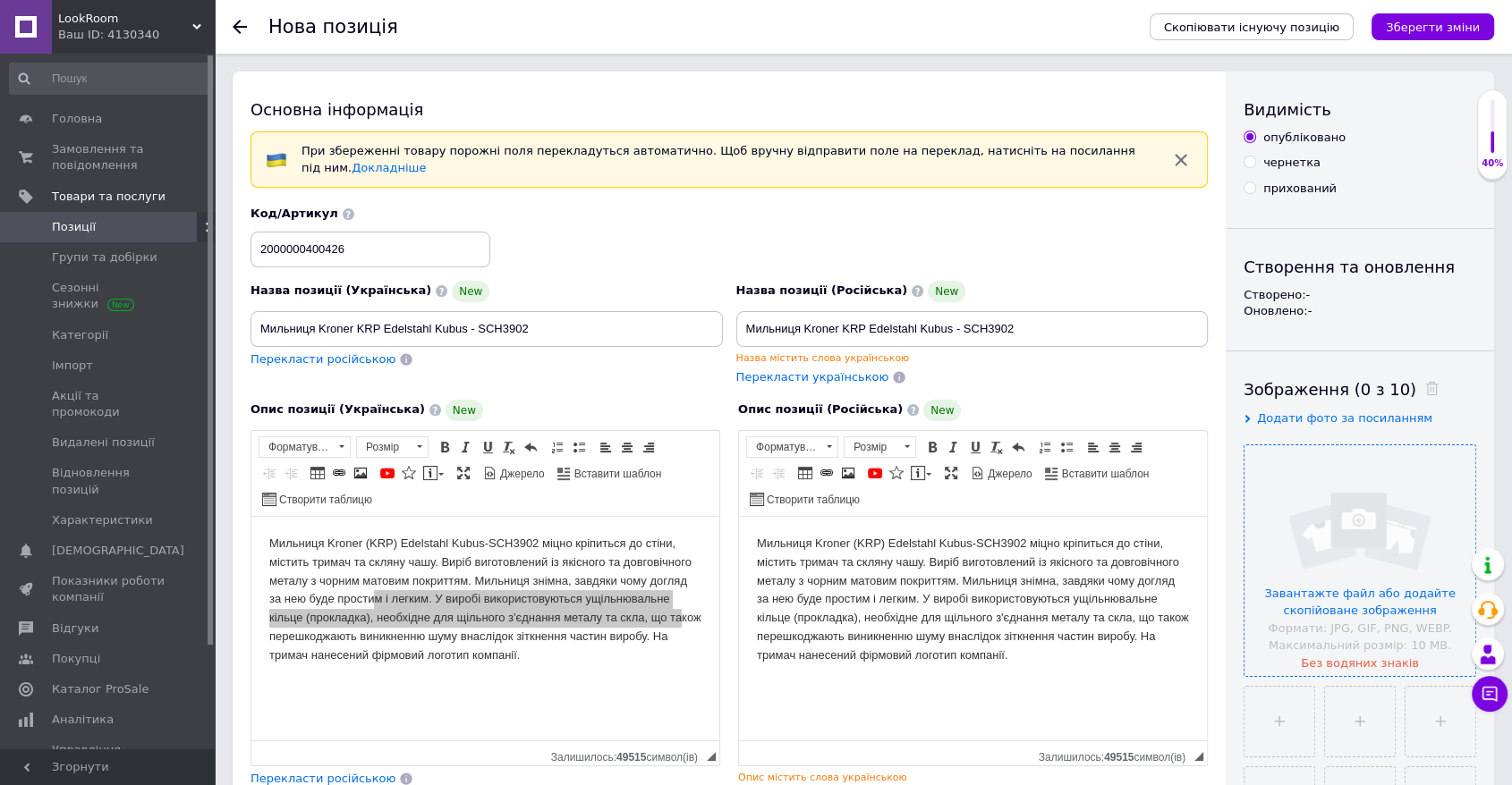
click at [1027, 534] on input "file" at bounding box center [1361, 561] width 231 height 231
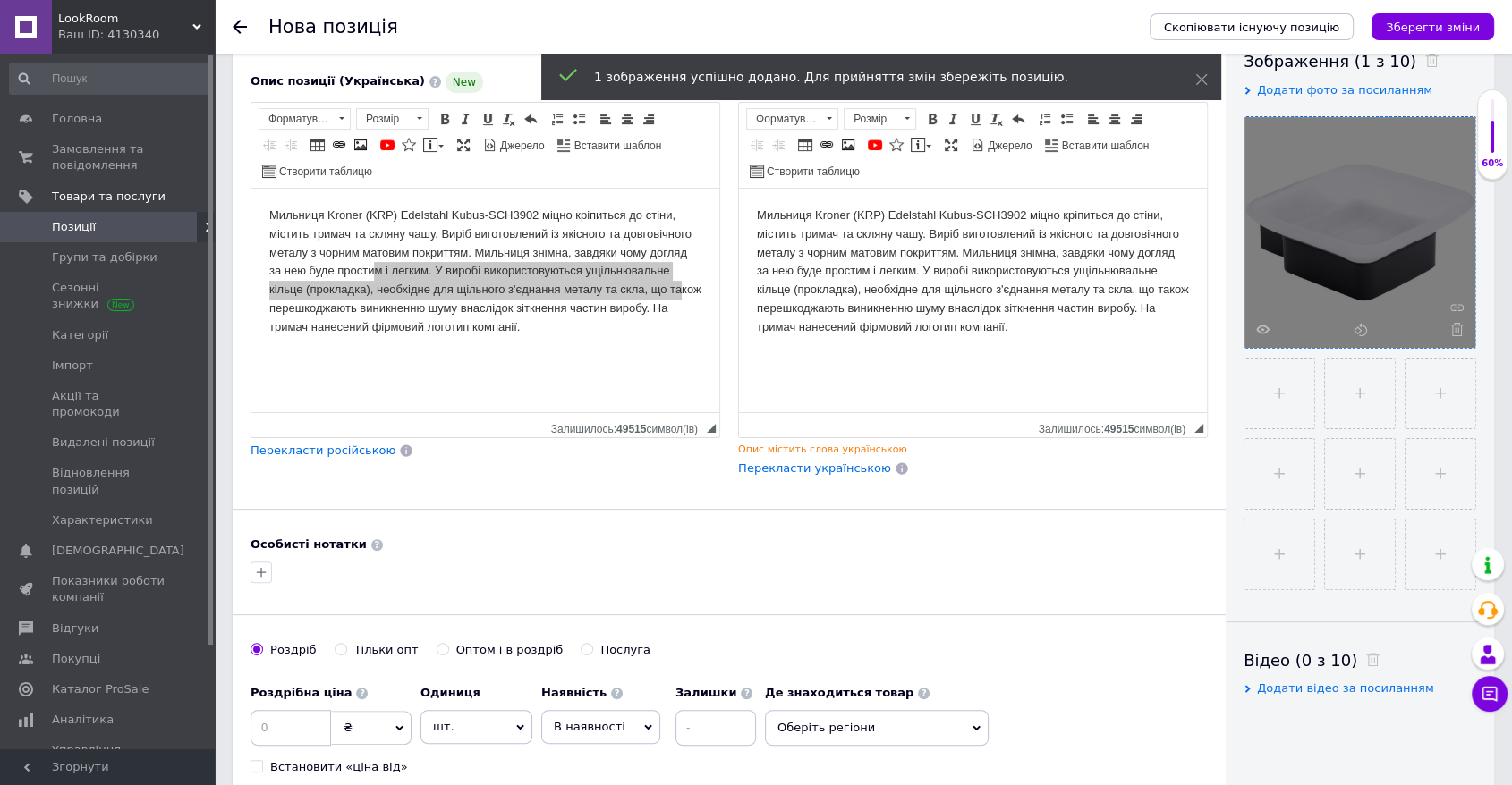
scroll to position [397, 0]
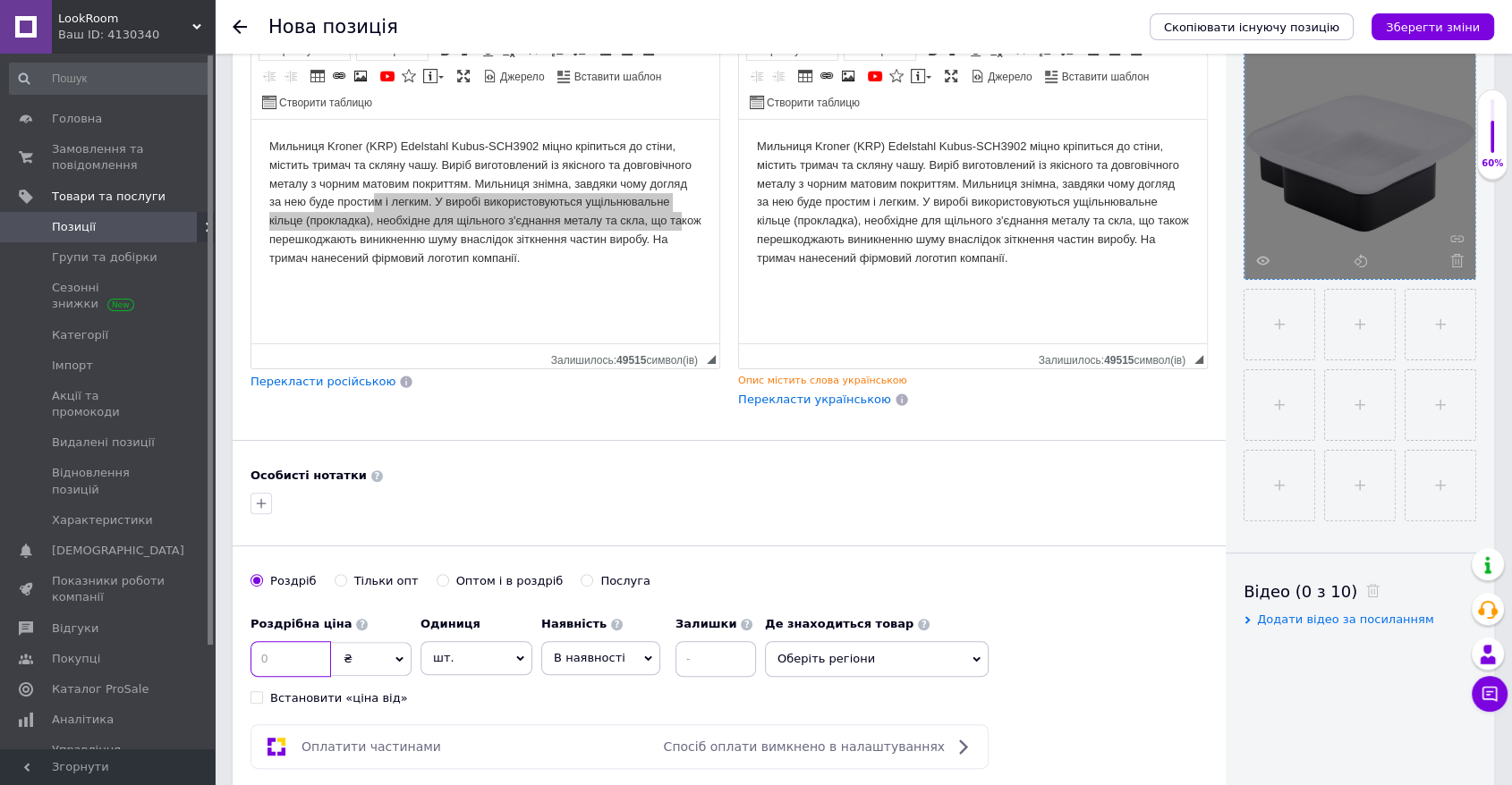
click at [272, 662] on input at bounding box center [291, 659] width 81 height 36
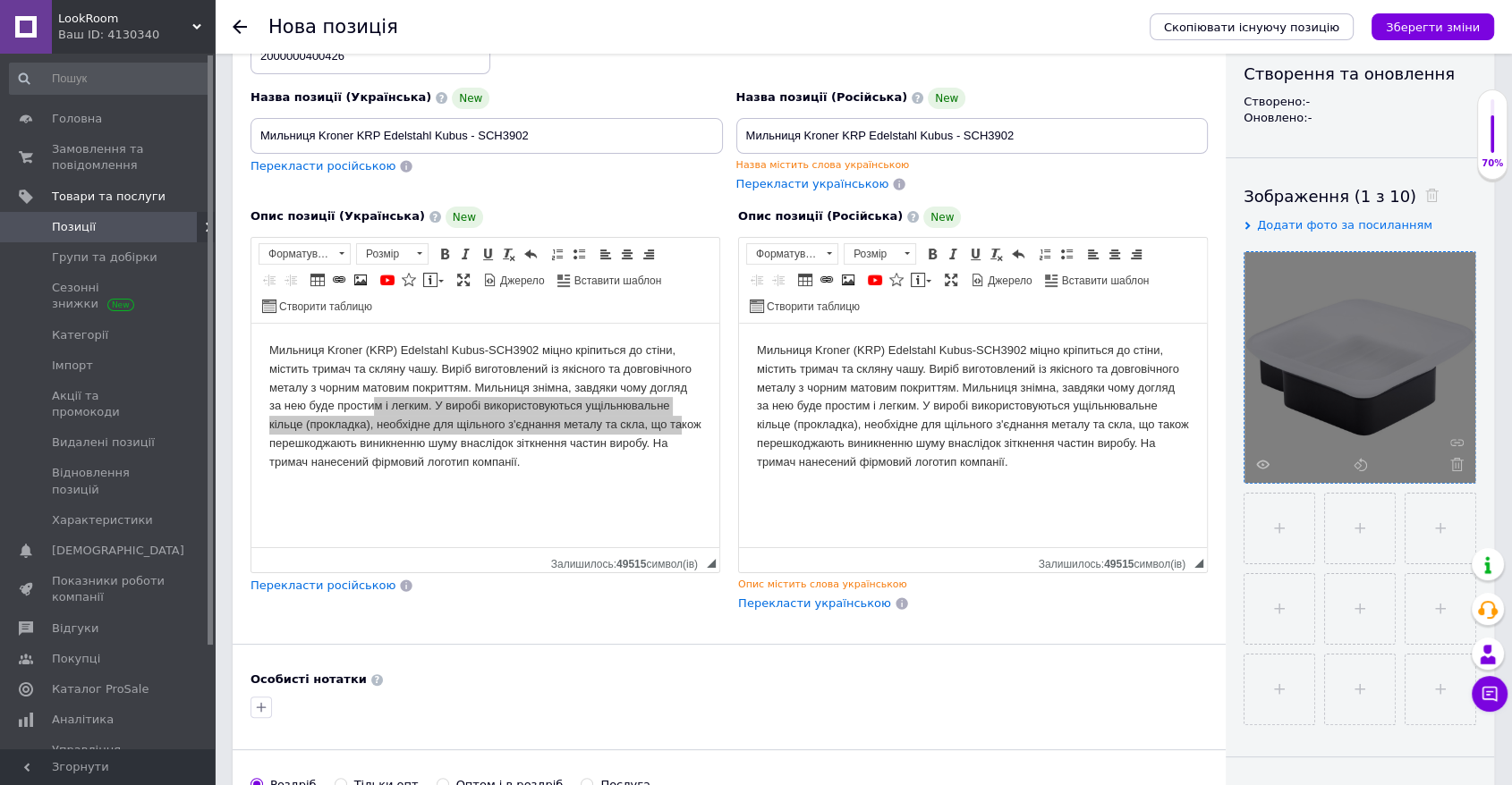
scroll to position [0, 0]
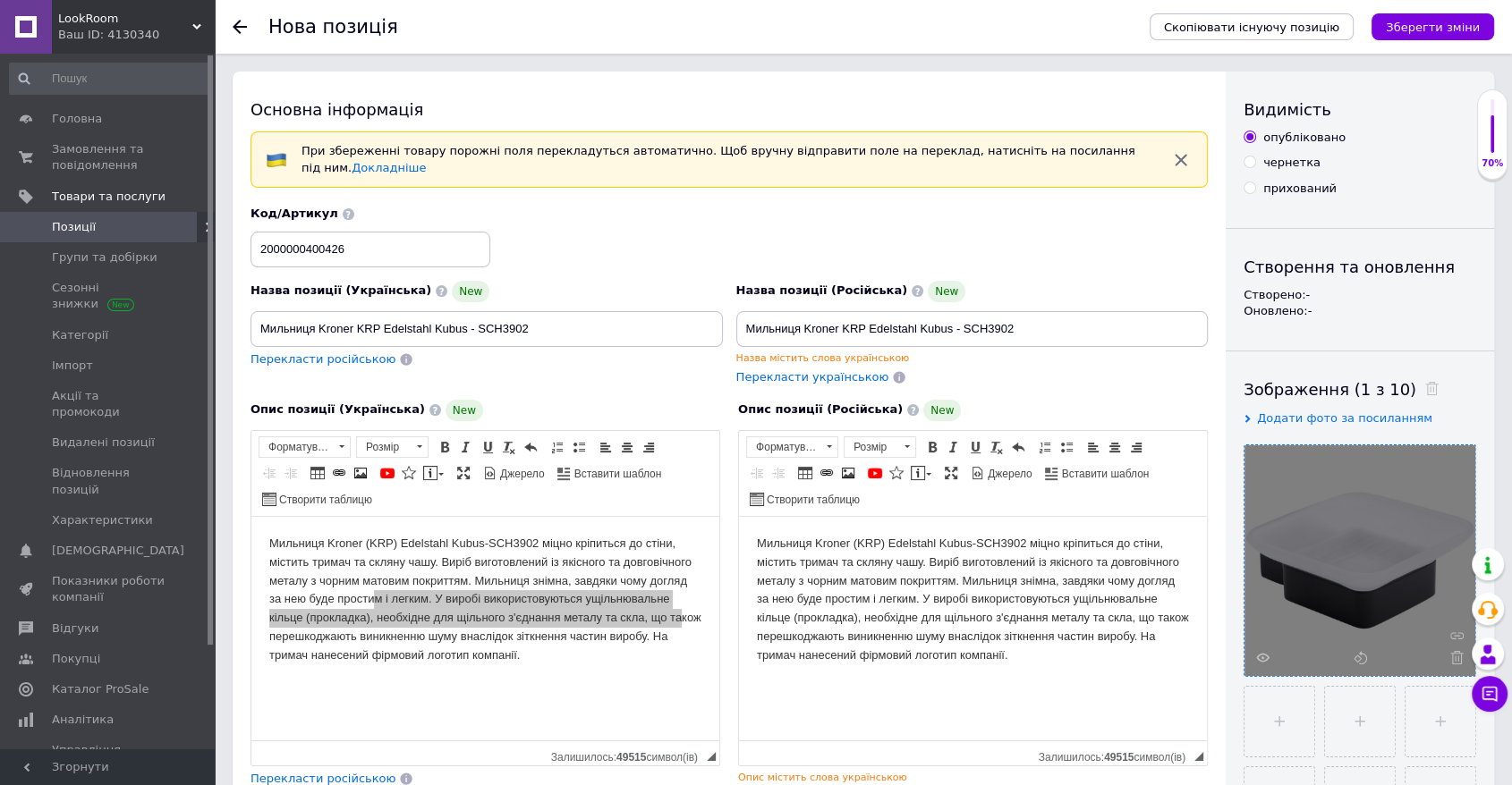
type input "680"
drag, startPoint x: 564, startPoint y: 319, endPoint x: 183, endPoint y: 278, distance: 383.2
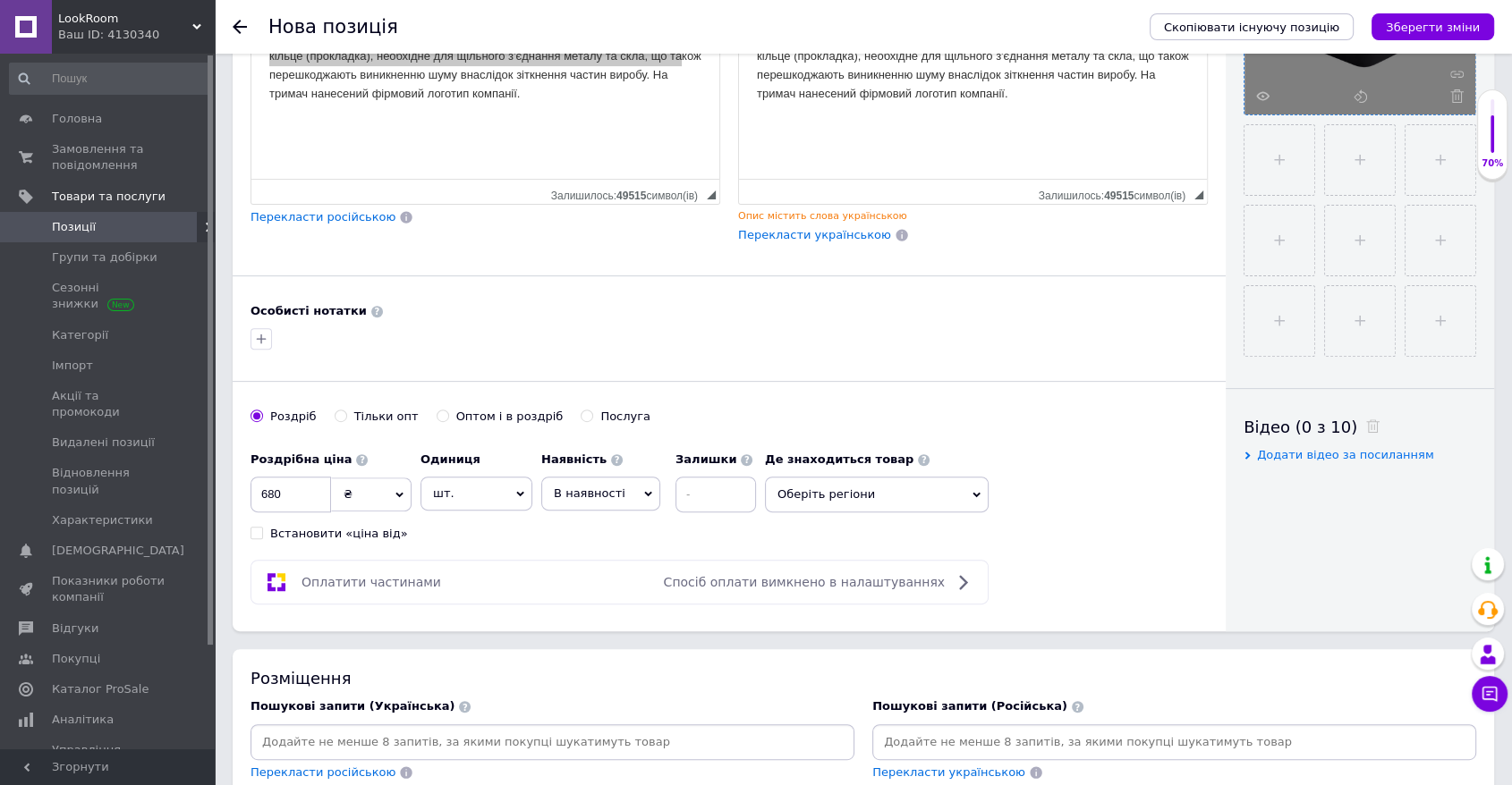
scroll to position [595, 0]
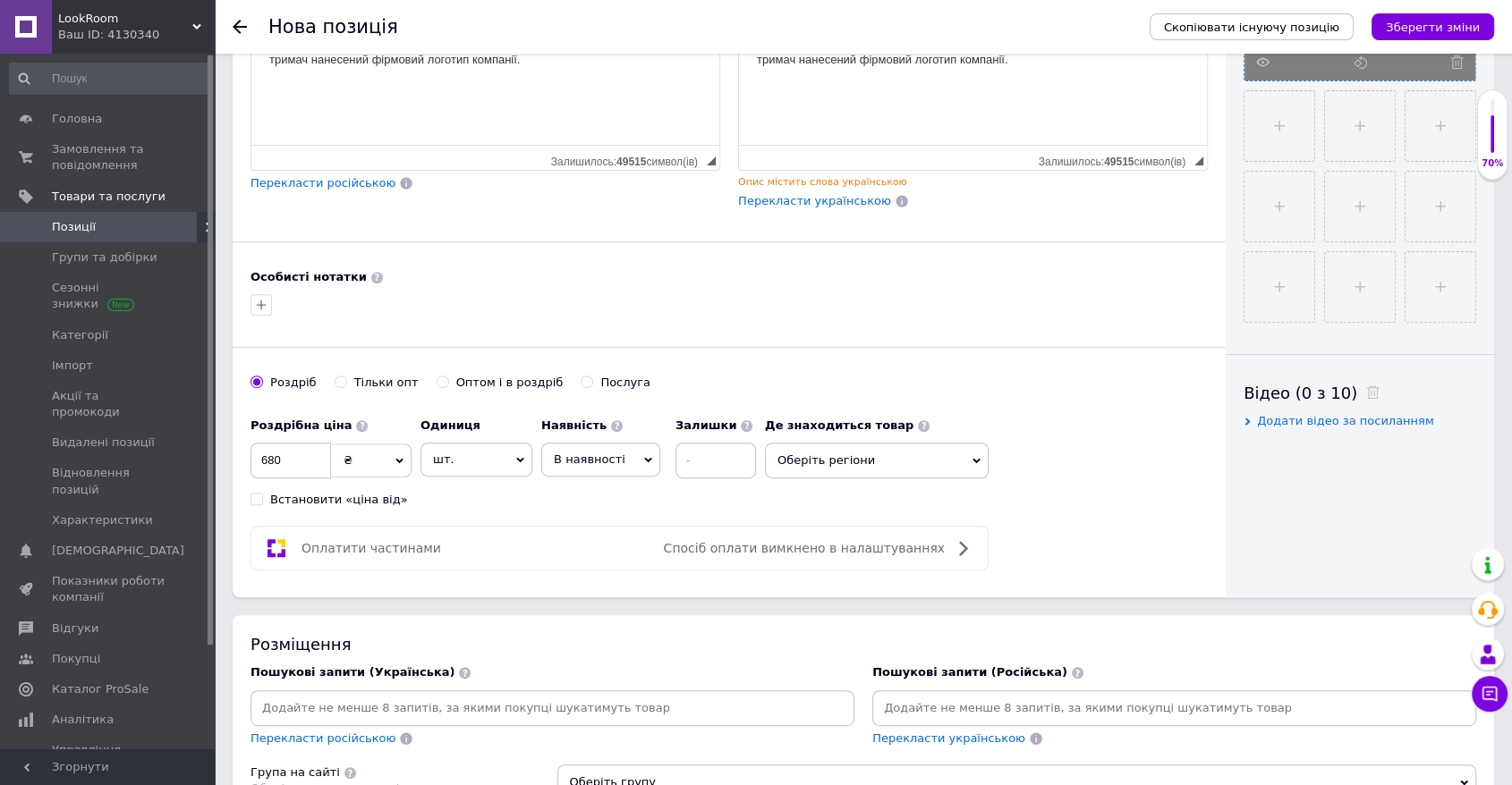
click at [532, 695] on input at bounding box center [552, 709] width 597 height 27
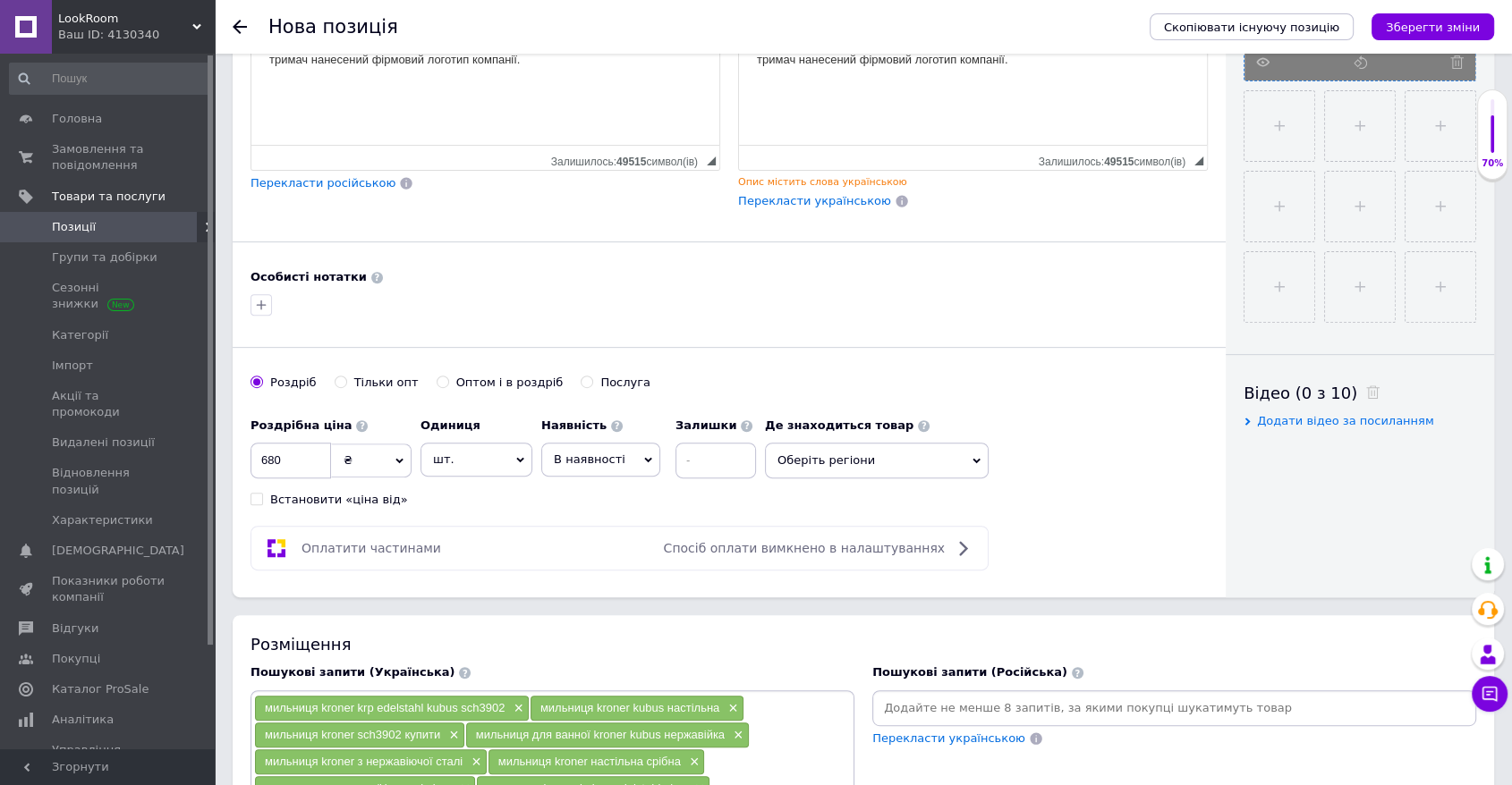
click at [930, 697] on input at bounding box center [1174, 709] width 597 height 27
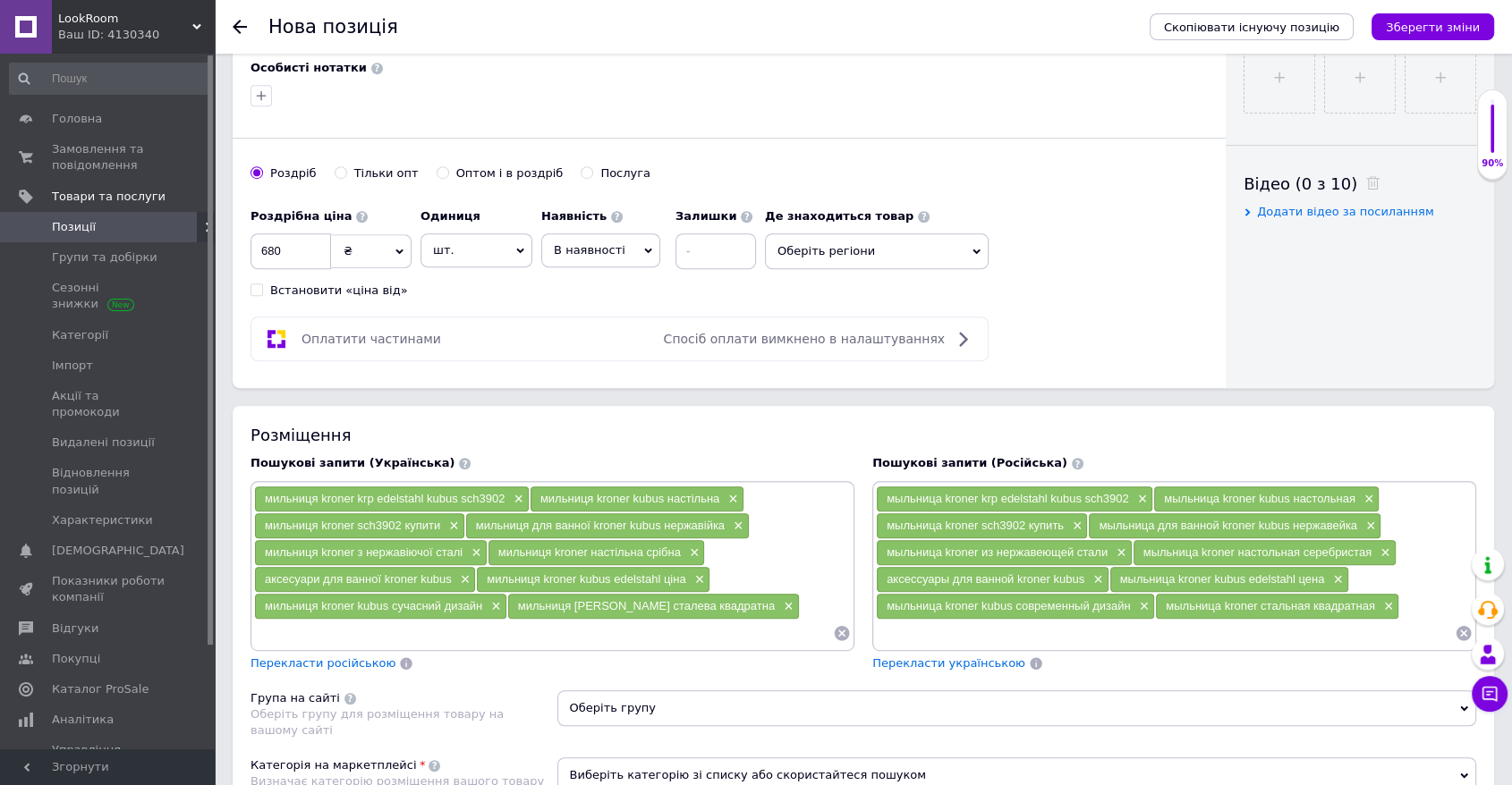
scroll to position [895, 0]
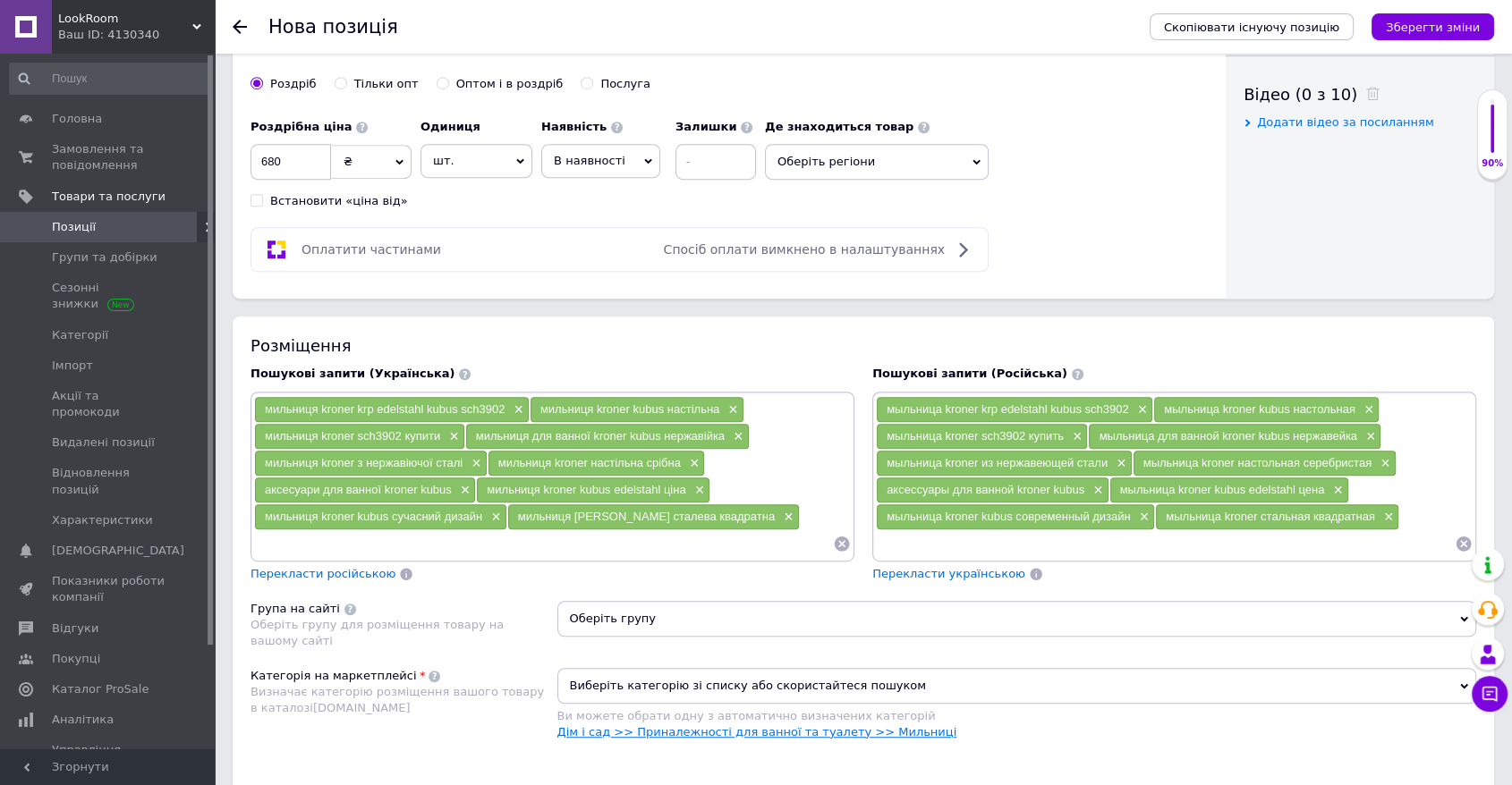
click at [795, 725] on link "Дім і сад >> Приналежності для ванної та туалету >> Мильниці" at bounding box center [757, 732] width 400 height 13
click at [1027, 21] on icon "Зберегти зміни" at bounding box center [1433, 27] width 94 height 13
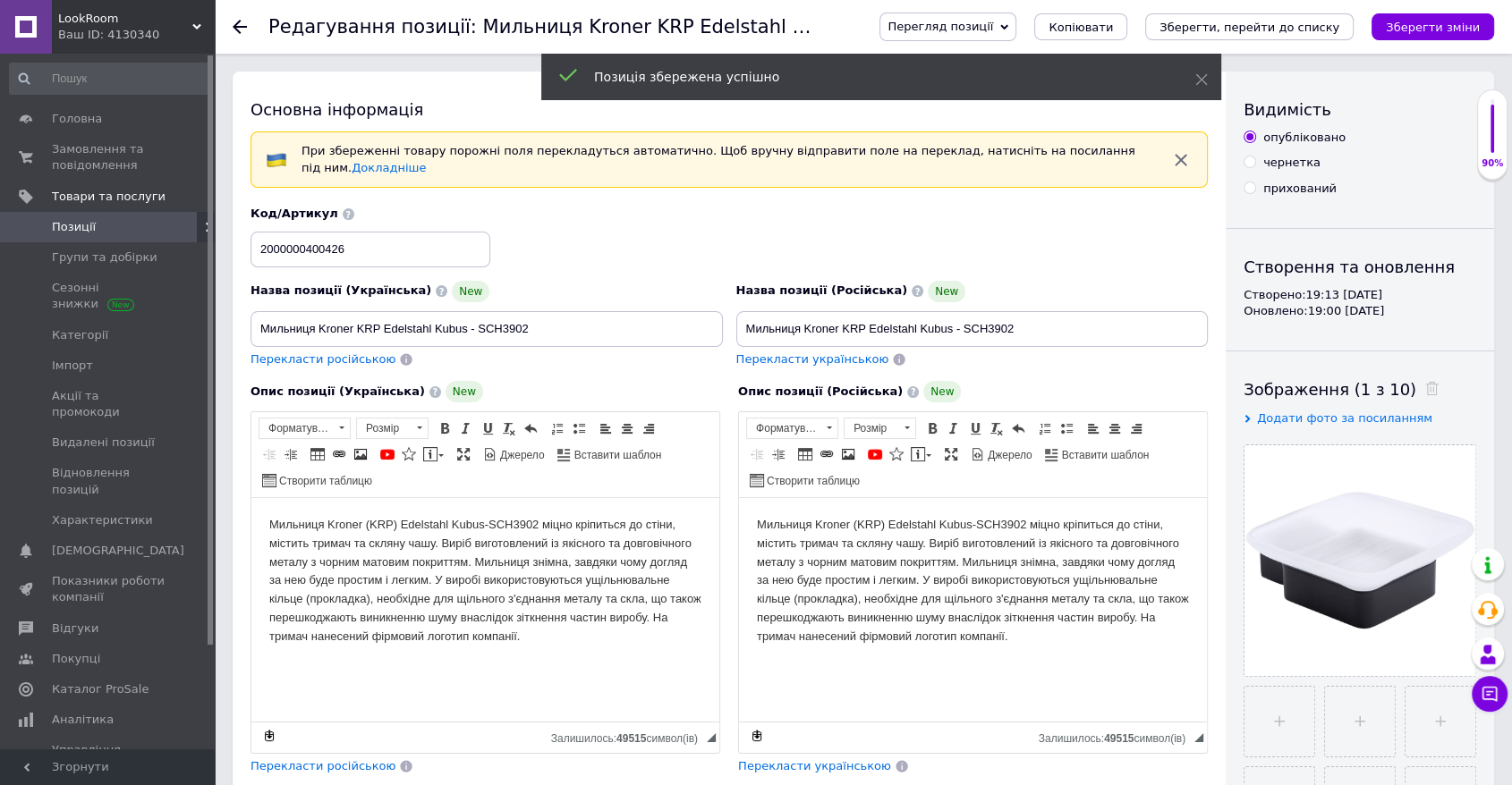
click at [1027, 24] on icon "Зберегти, перейти до списку" at bounding box center [1249, 27] width 180 height 13
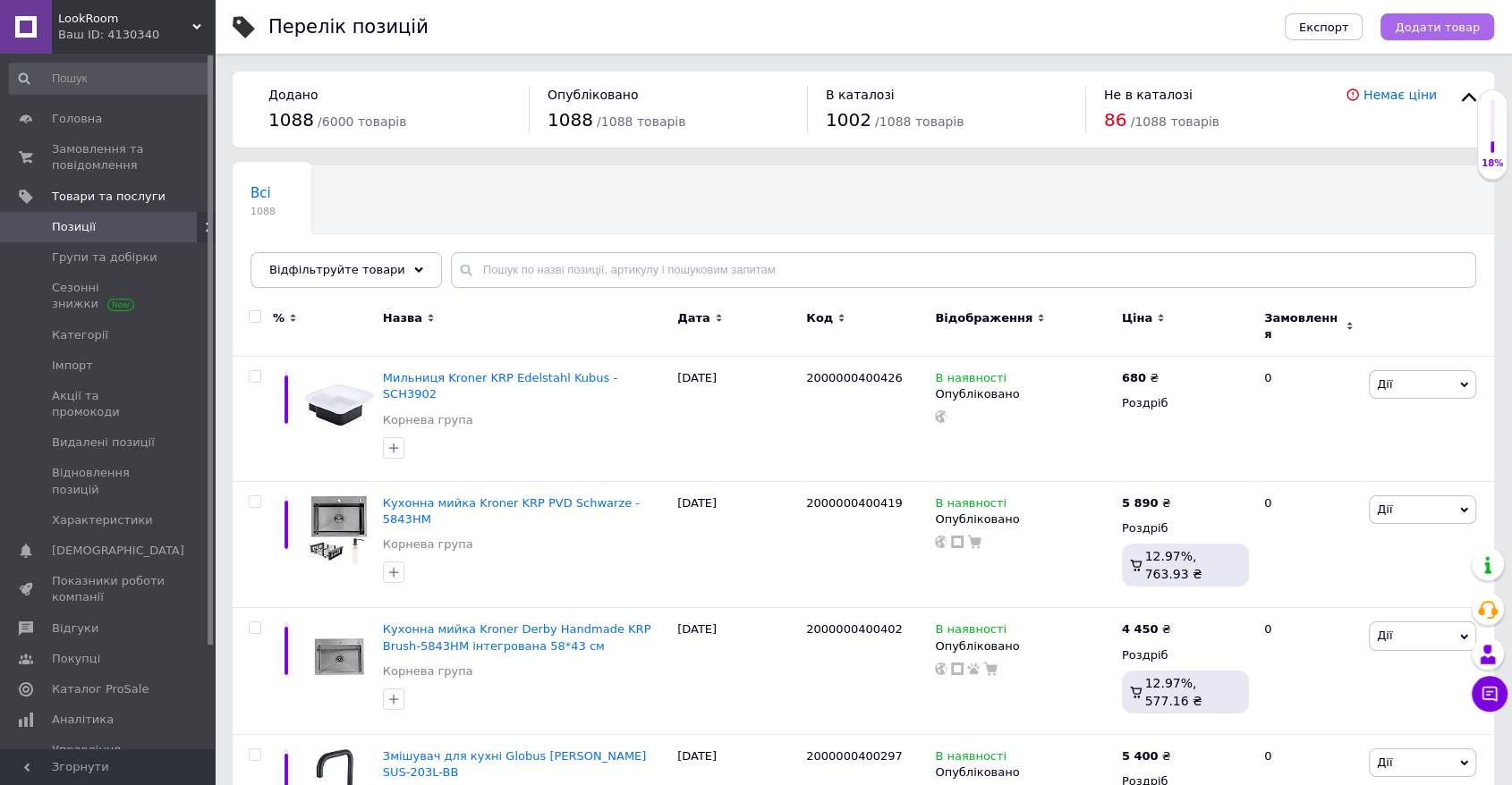
click at [1027, 13] on button "Додати товар" at bounding box center [1438, 27] width 114 height 27
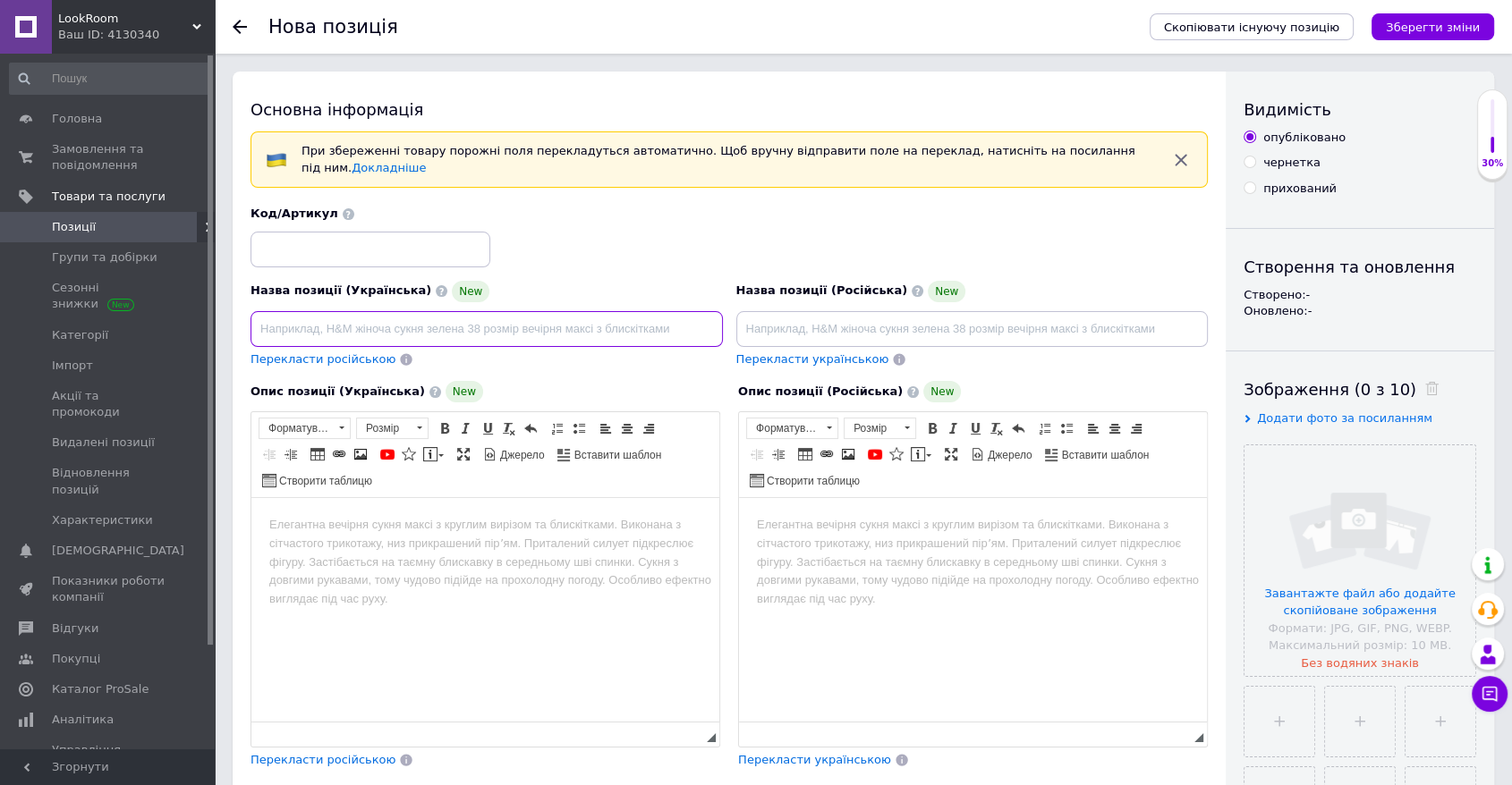
click at [474, 311] on input at bounding box center [487, 328] width 472 height 36
paste input "Склянка для ванної кімнати Kroner KRP Edelstahl Kubus - SCH3906"
type input "Склянка для ванної кімнати Kroner KRP Edelstahl Kubus - SCH3906"
click at [909, 323] on input at bounding box center [972, 328] width 472 height 36
paste input "Склянка для ванної кімнати Kroner KRP Edelstahl Kubus - SCH3906"
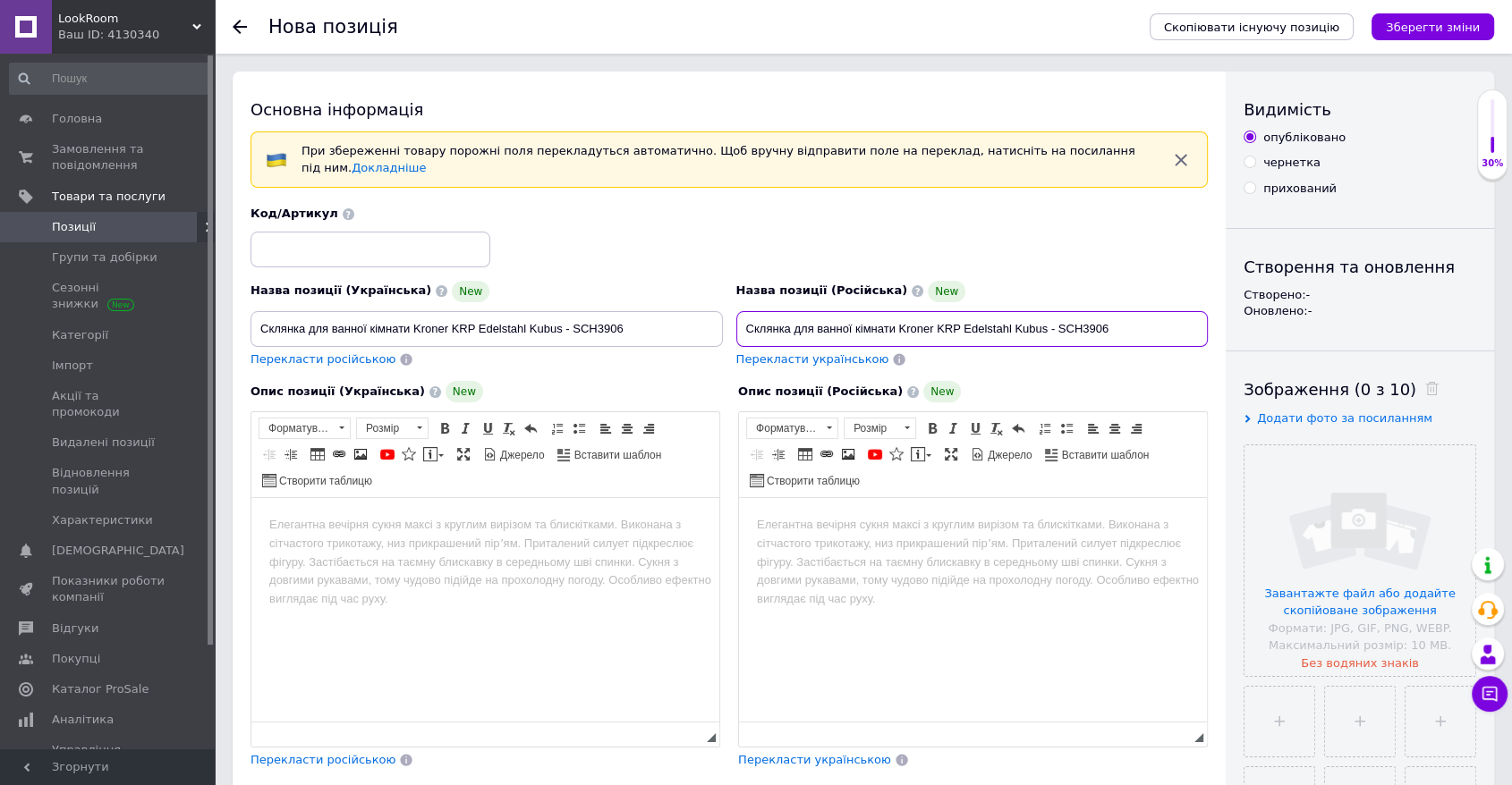
type input "Склянка для ванної кімнати Kroner KRP Edelstahl Kubus - SCH3906"
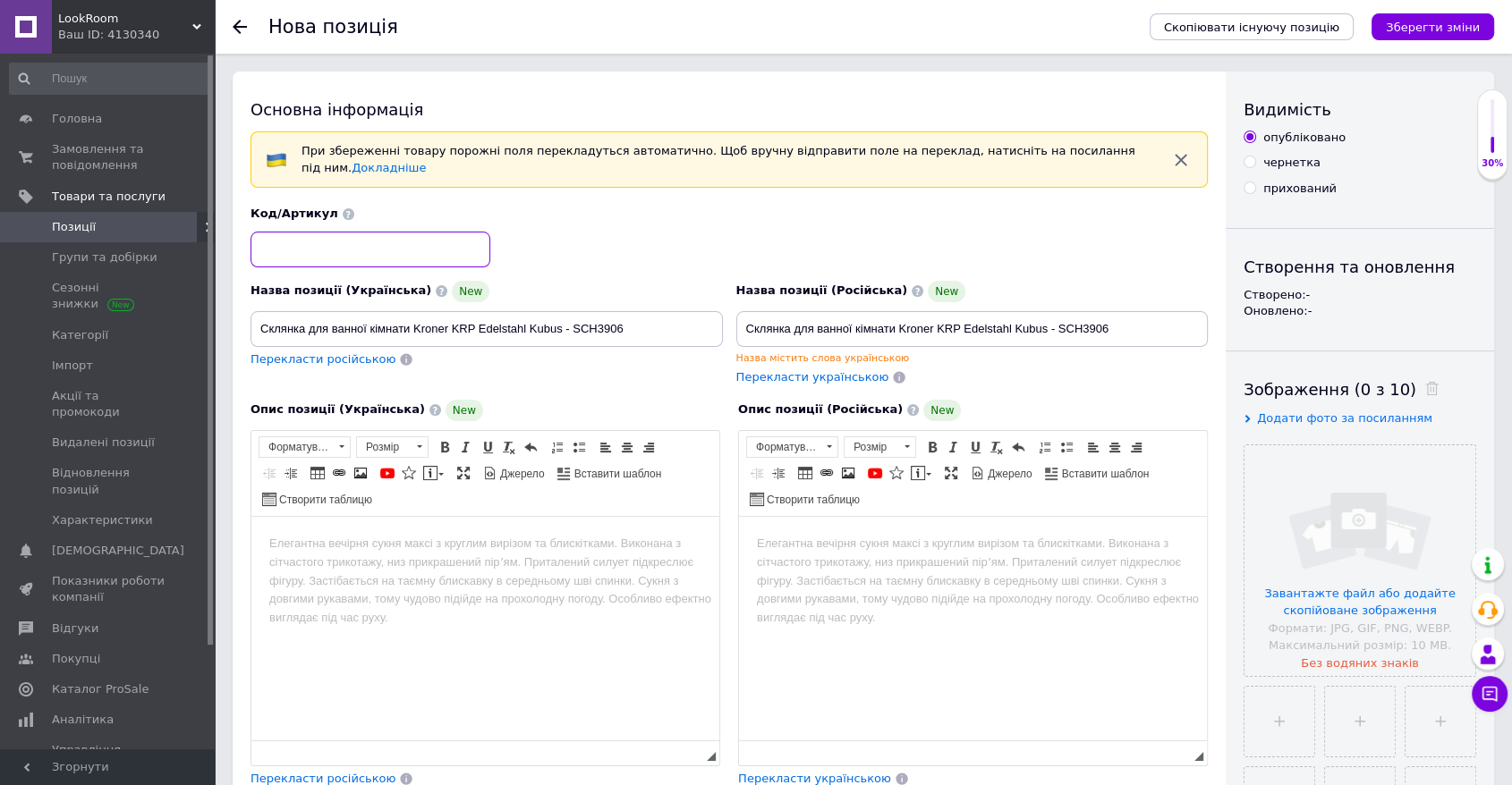
click at [279, 232] on input at bounding box center [370, 249] width 240 height 36
paste input "2000000400433"
type input "2000000400433"
click at [1027, 505] on input "file" at bounding box center [1361, 561] width 231 height 231
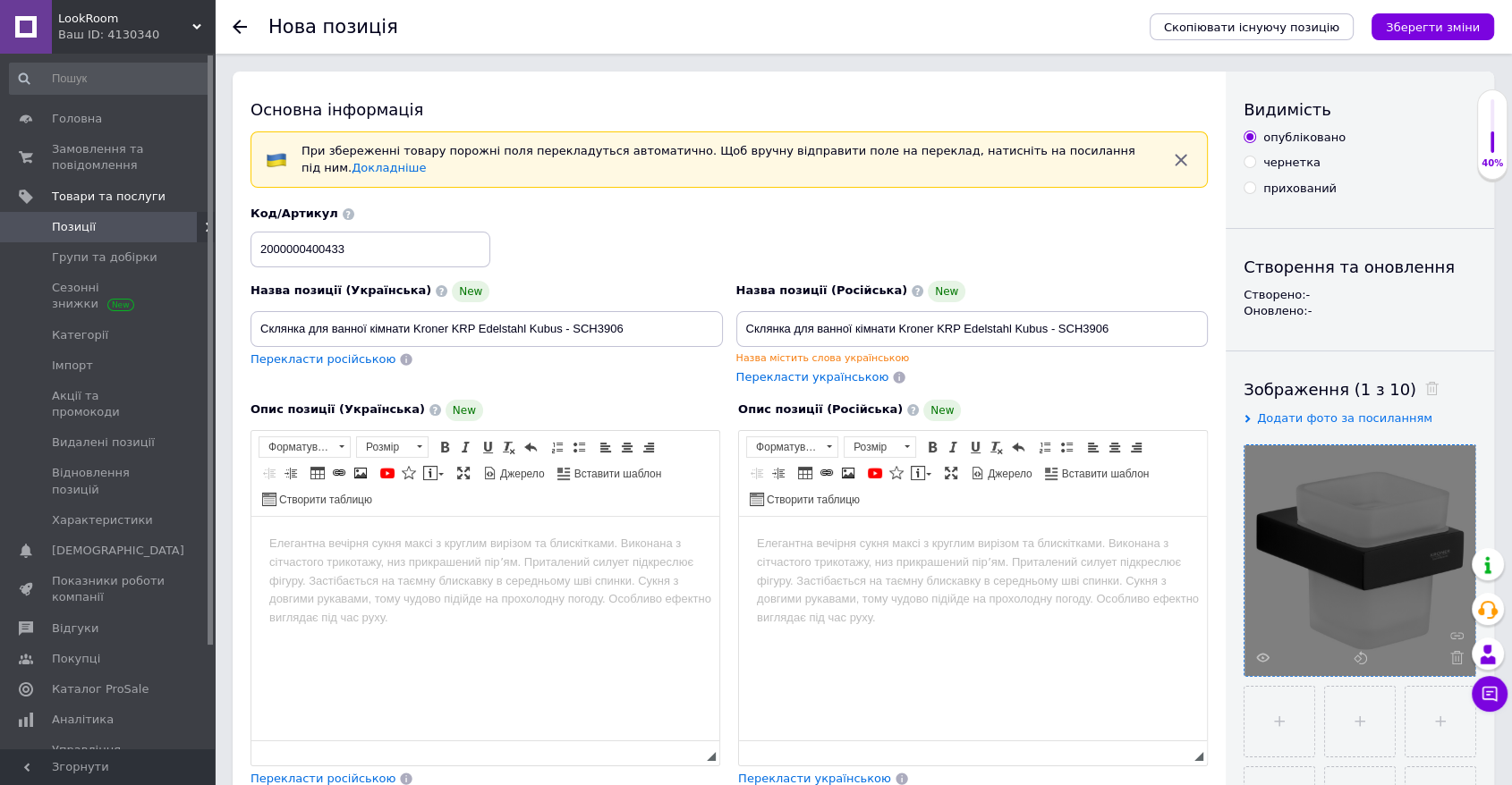
click at [376, 570] on html at bounding box center [486, 543] width 468 height 55
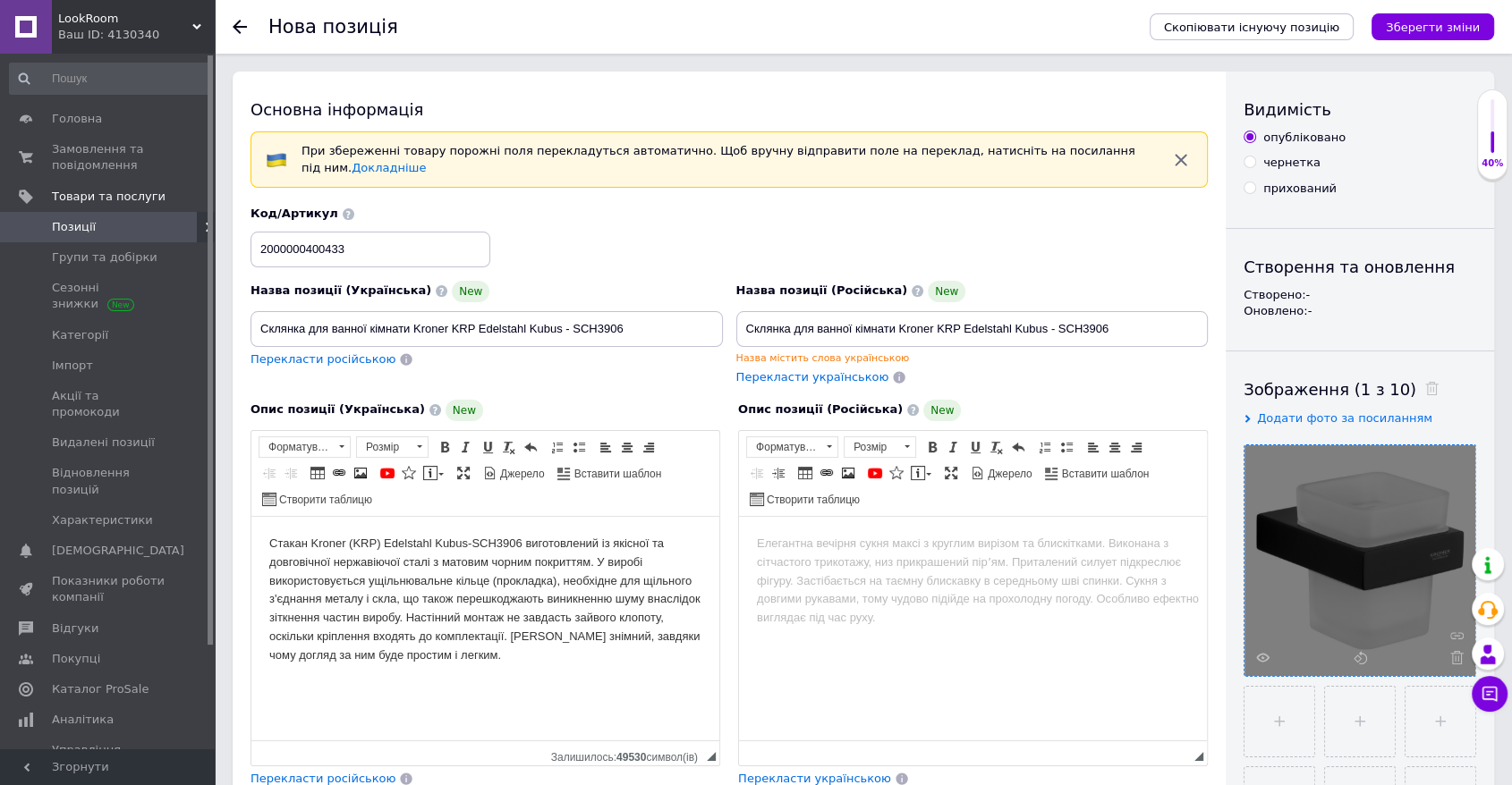
click at [929, 570] on html at bounding box center [973, 543] width 468 height 55
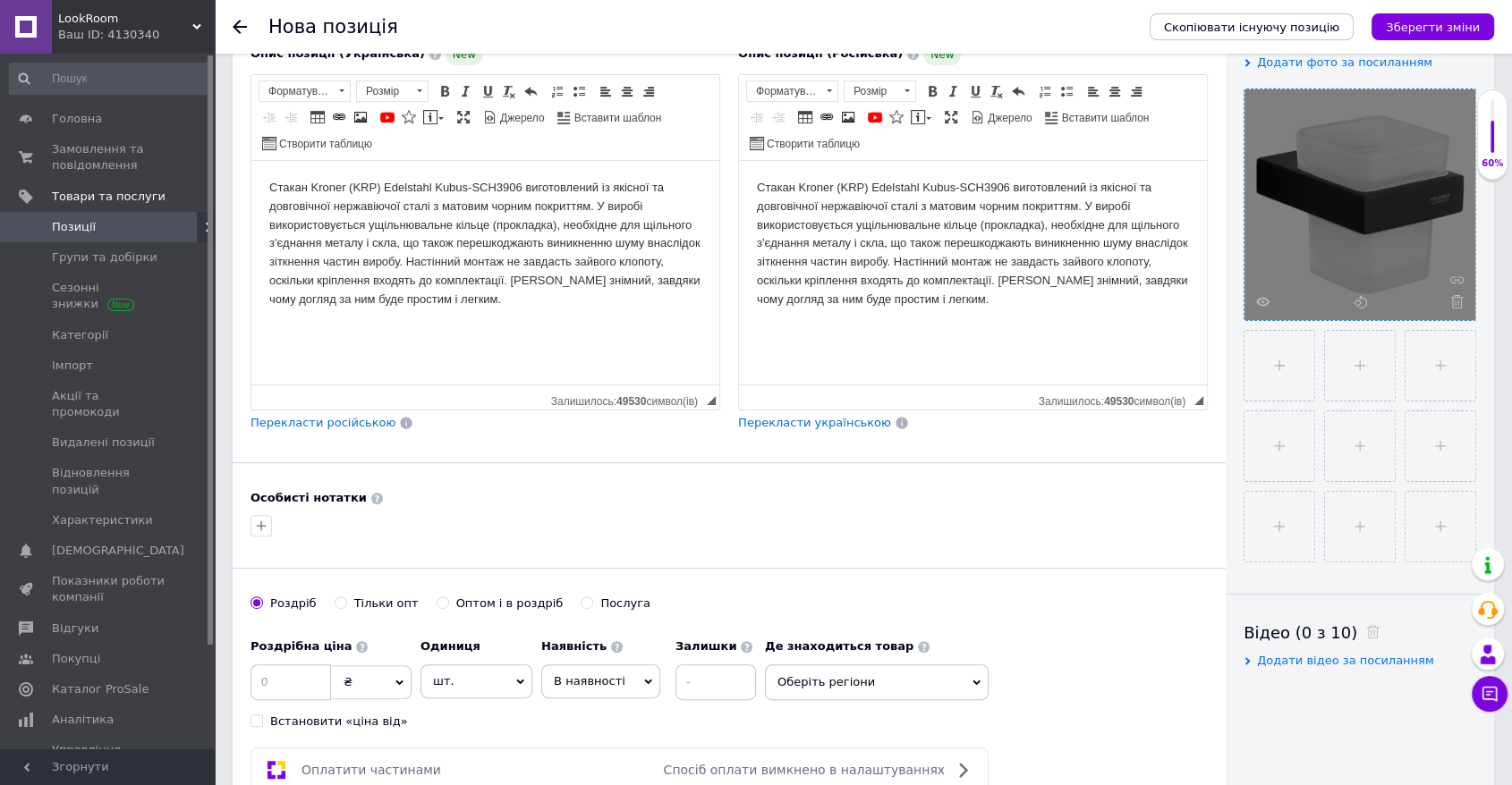
scroll to position [397, 0]
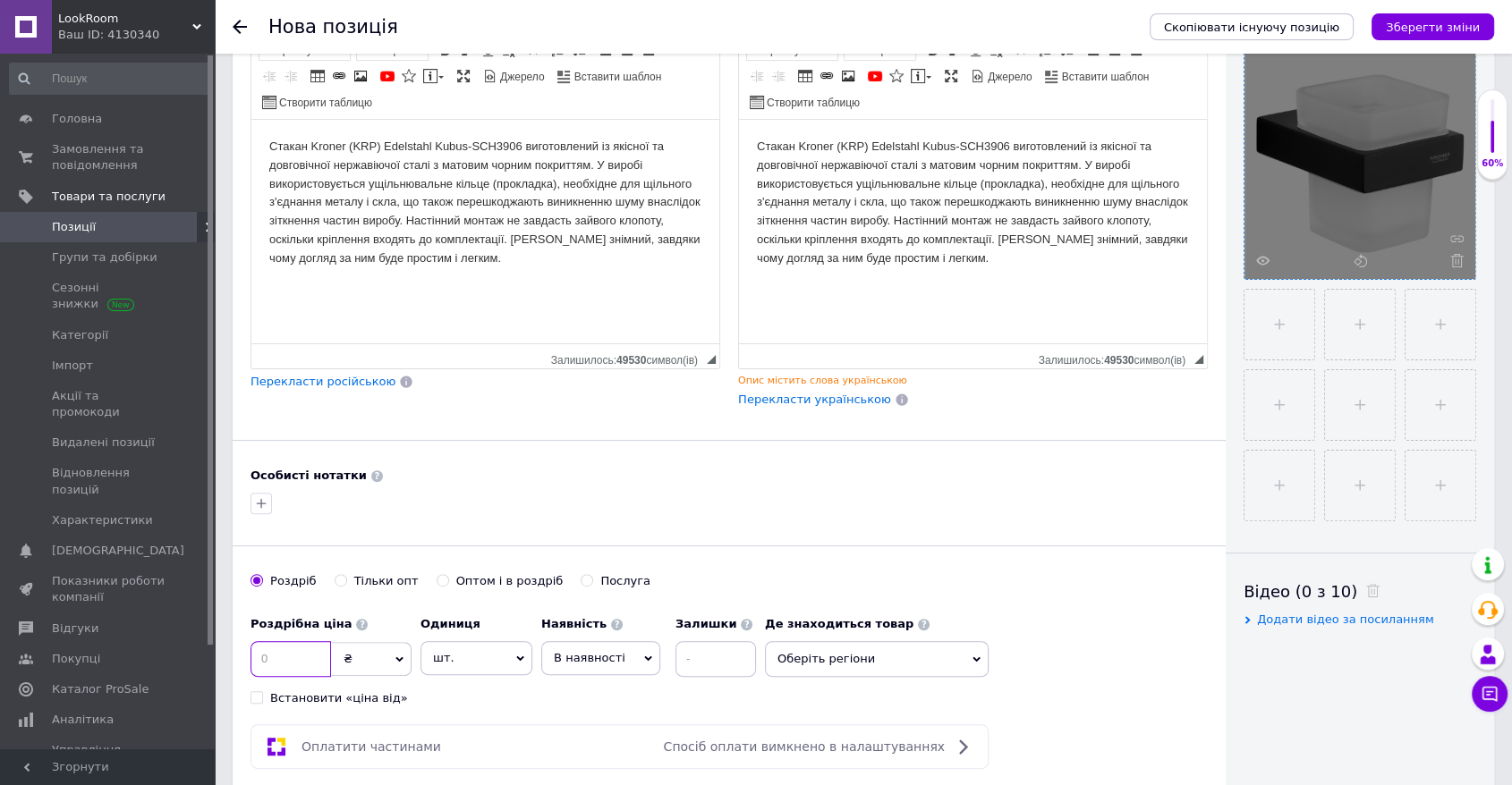
click at [279, 641] on input at bounding box center [291, 659] width 81 height 36
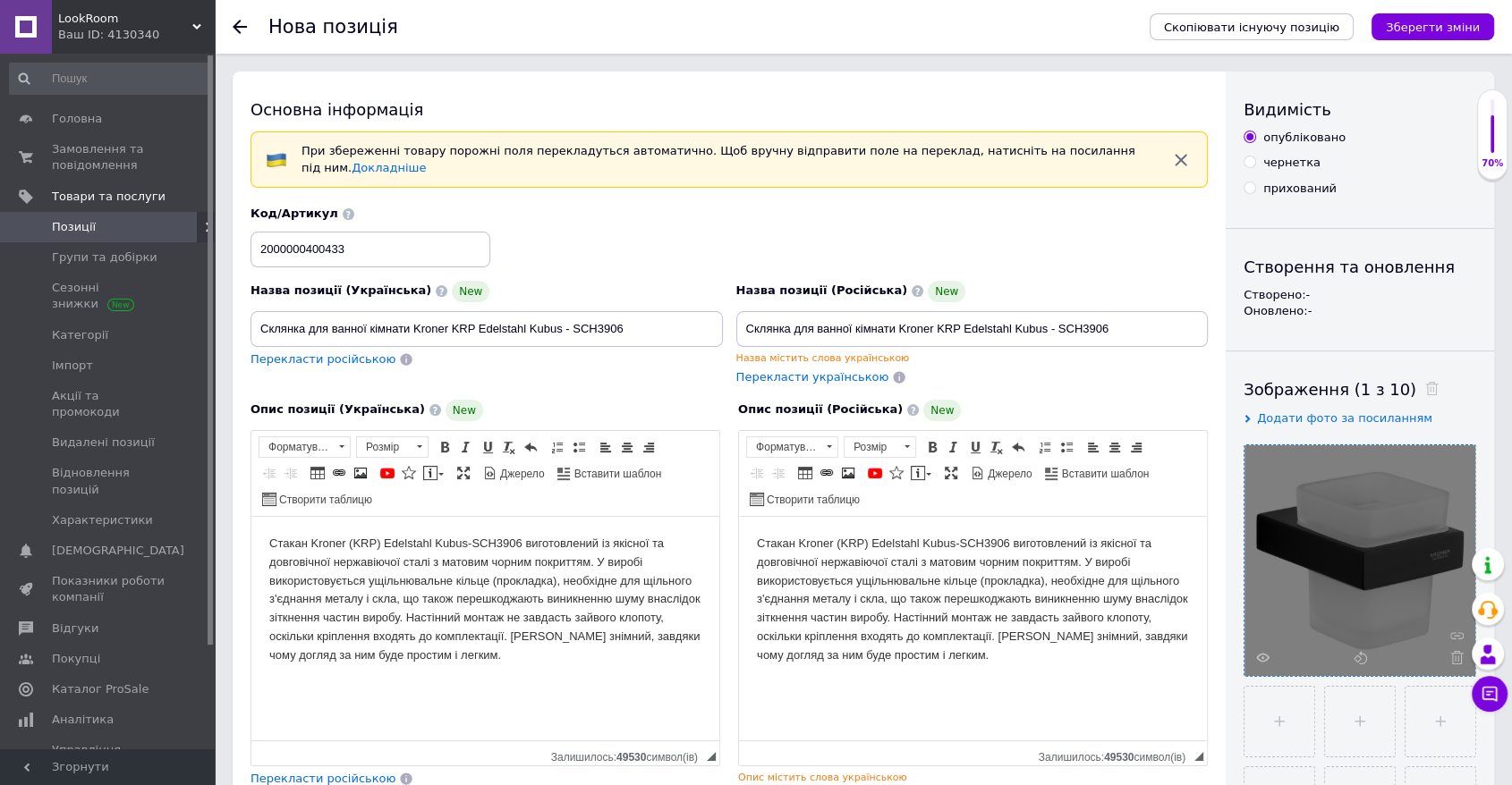
type input "680"
drag, startPoint x: 649, startPoint y: 323, endPoint x: 182, endPoint y: 336, distance: 467.2
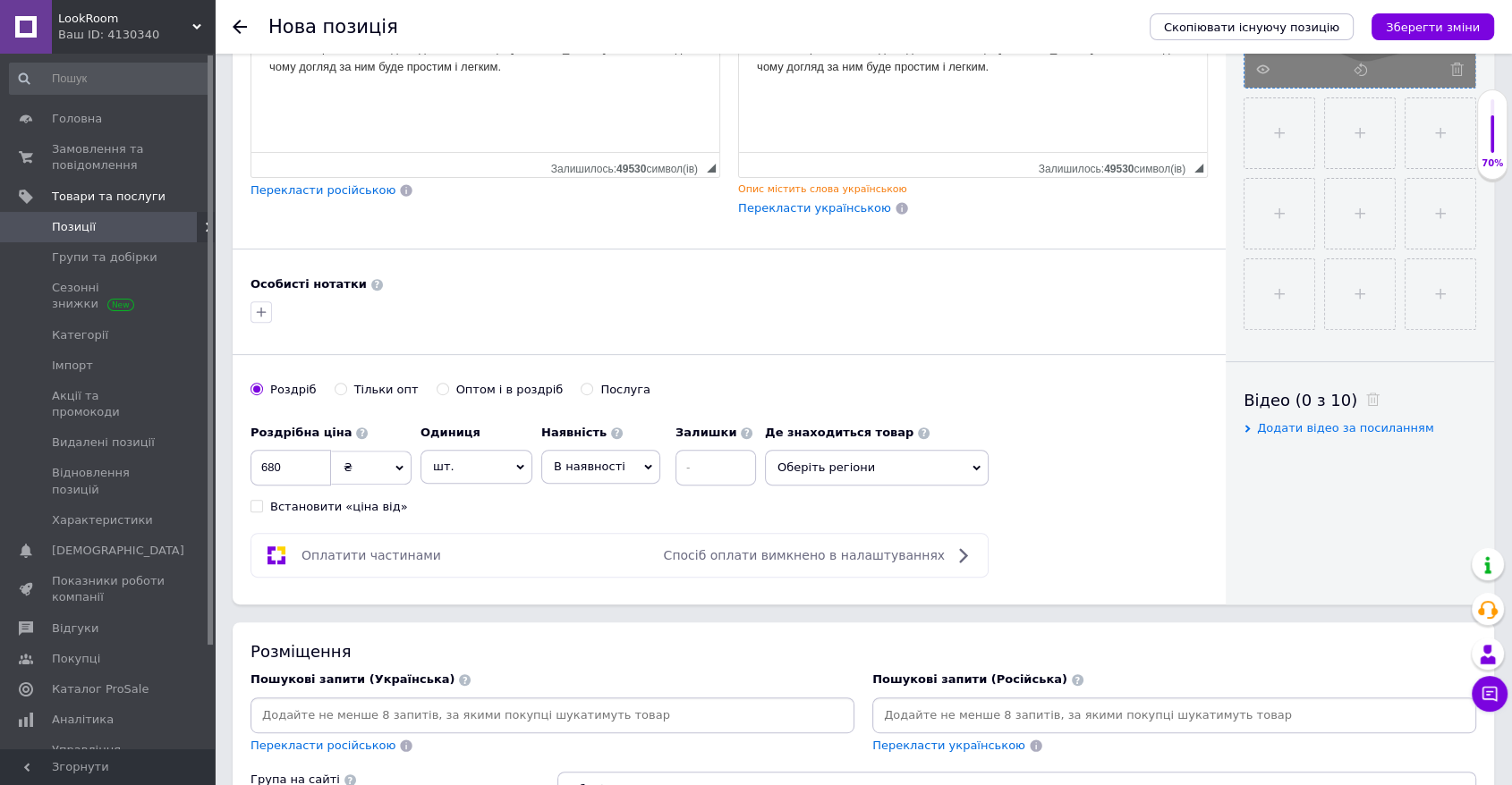
scroll to position [595, 0]
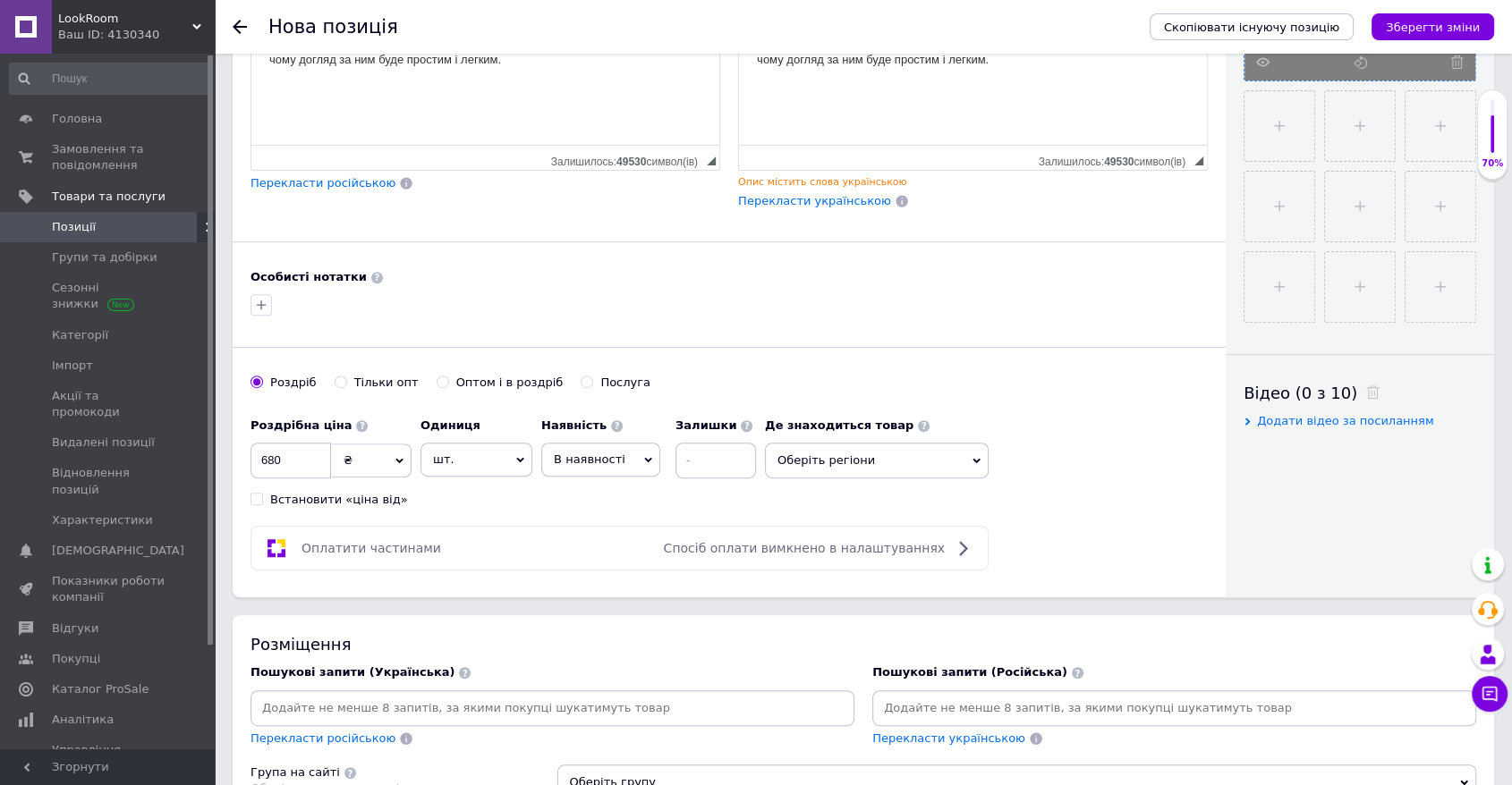
drag, startPoint x: 605, startPoint y: 684, endPoint x: 602, endPoint y: 695, distance: 11.4
click at [605, 695] on input at bounding box center [552, 709] width 597 height 27
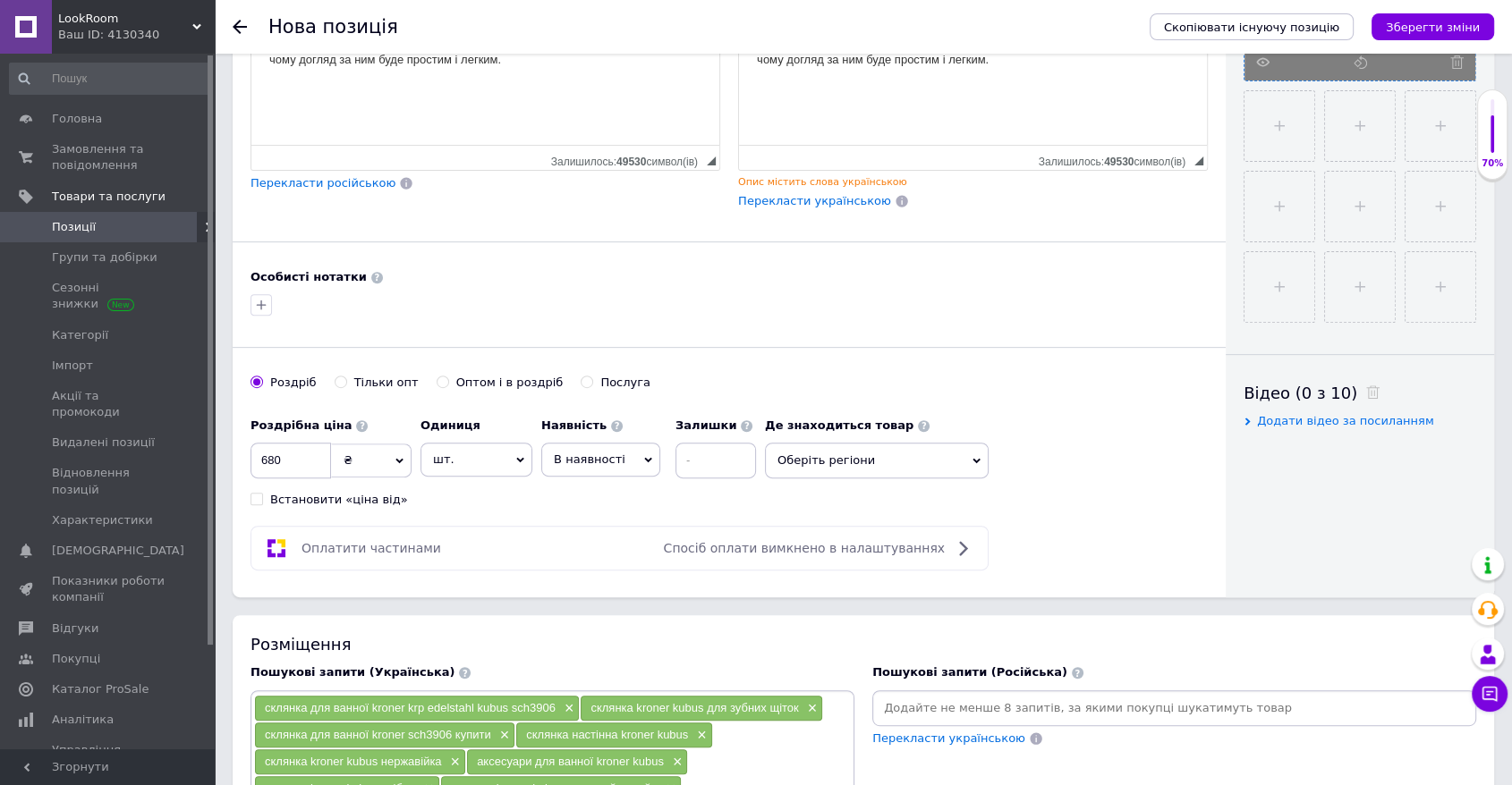
click at [888, 695] on input at bounding box center [1174, 709] width 597 height 27
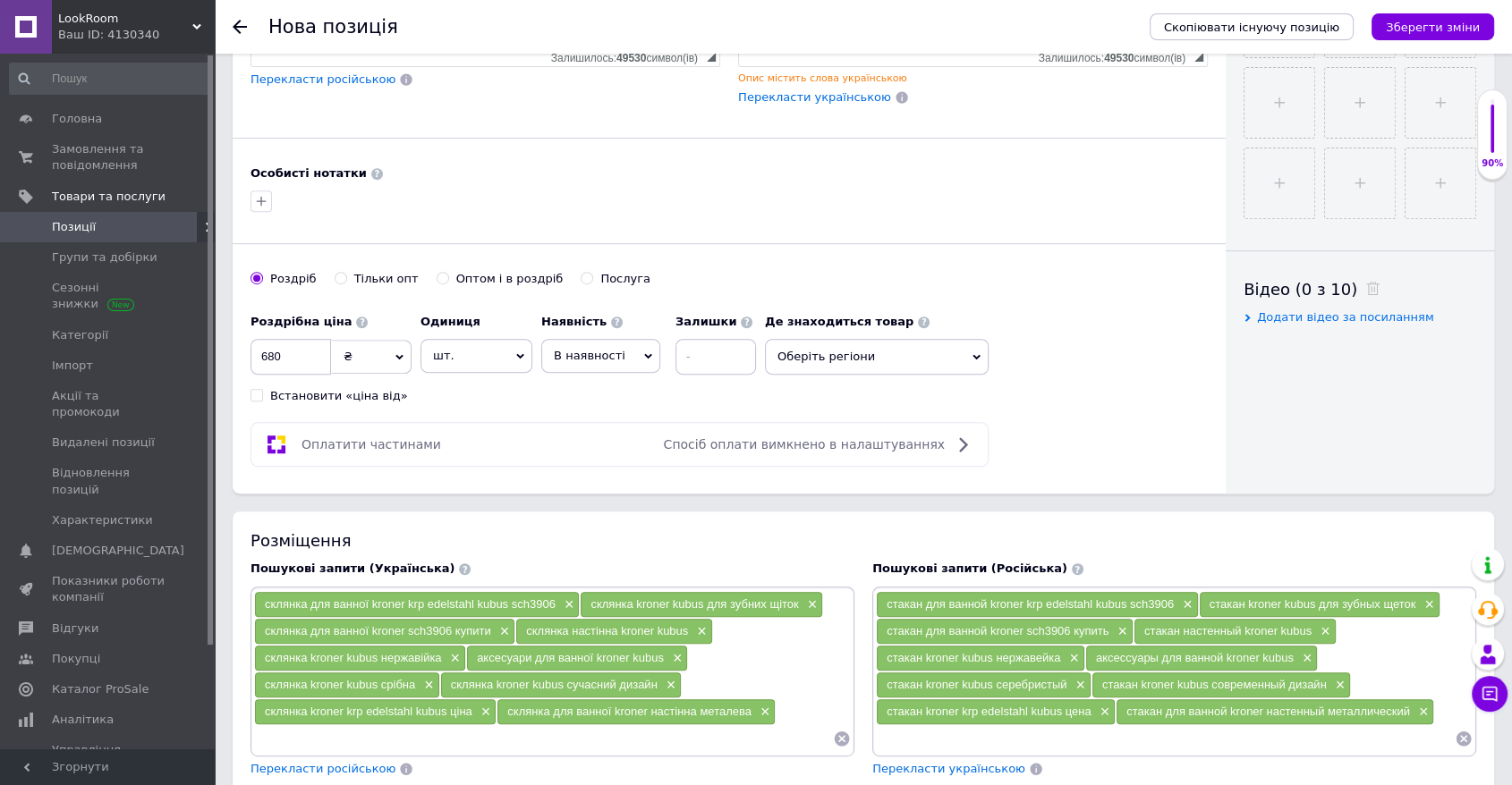
scroll to position [895, 0]
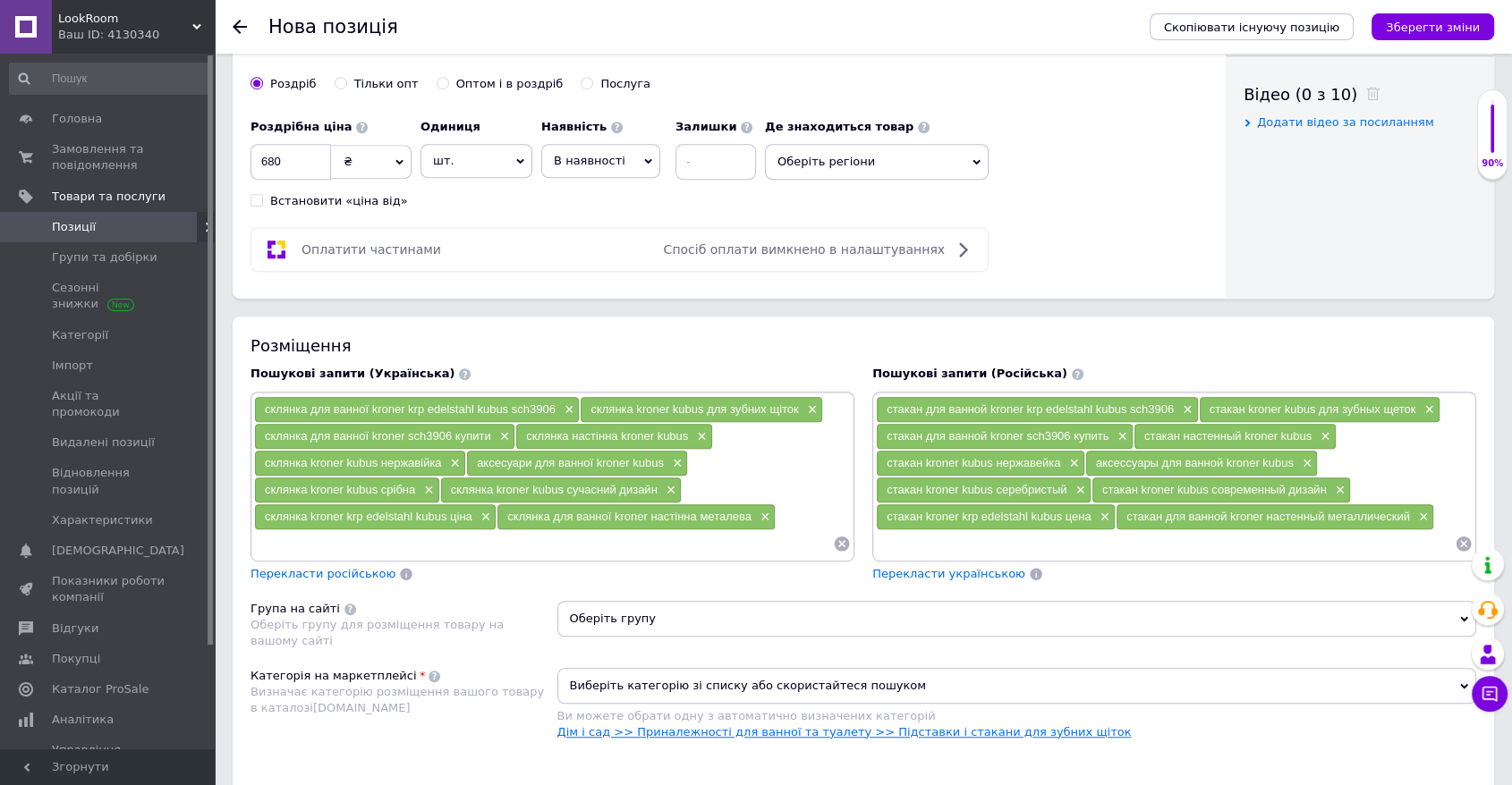
click at [869, 725] on link "Дім і сад >> Приналежності для ванної та туалету >> Підставки і стакани для зуб…" at bounding box center [845, 732] width 574 height 13
click at [1027, 26] on icon "Зберегти зміни" at bounding box center [1433, 27] width 94 height 13
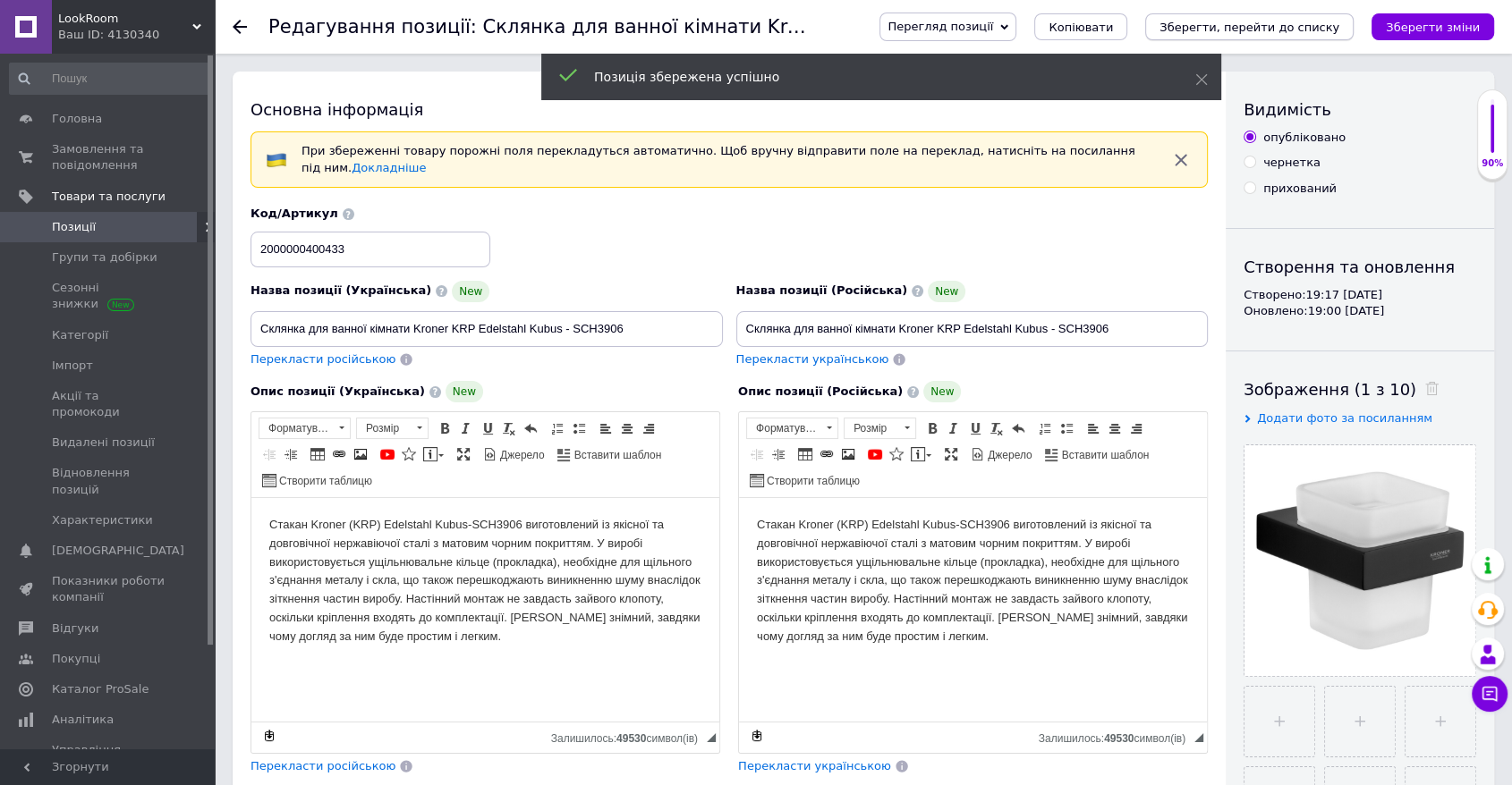
click at [1027, 25] on icon "Зберегти, перейти до списку" at bounding box center [1249, 27] width 180 height 13
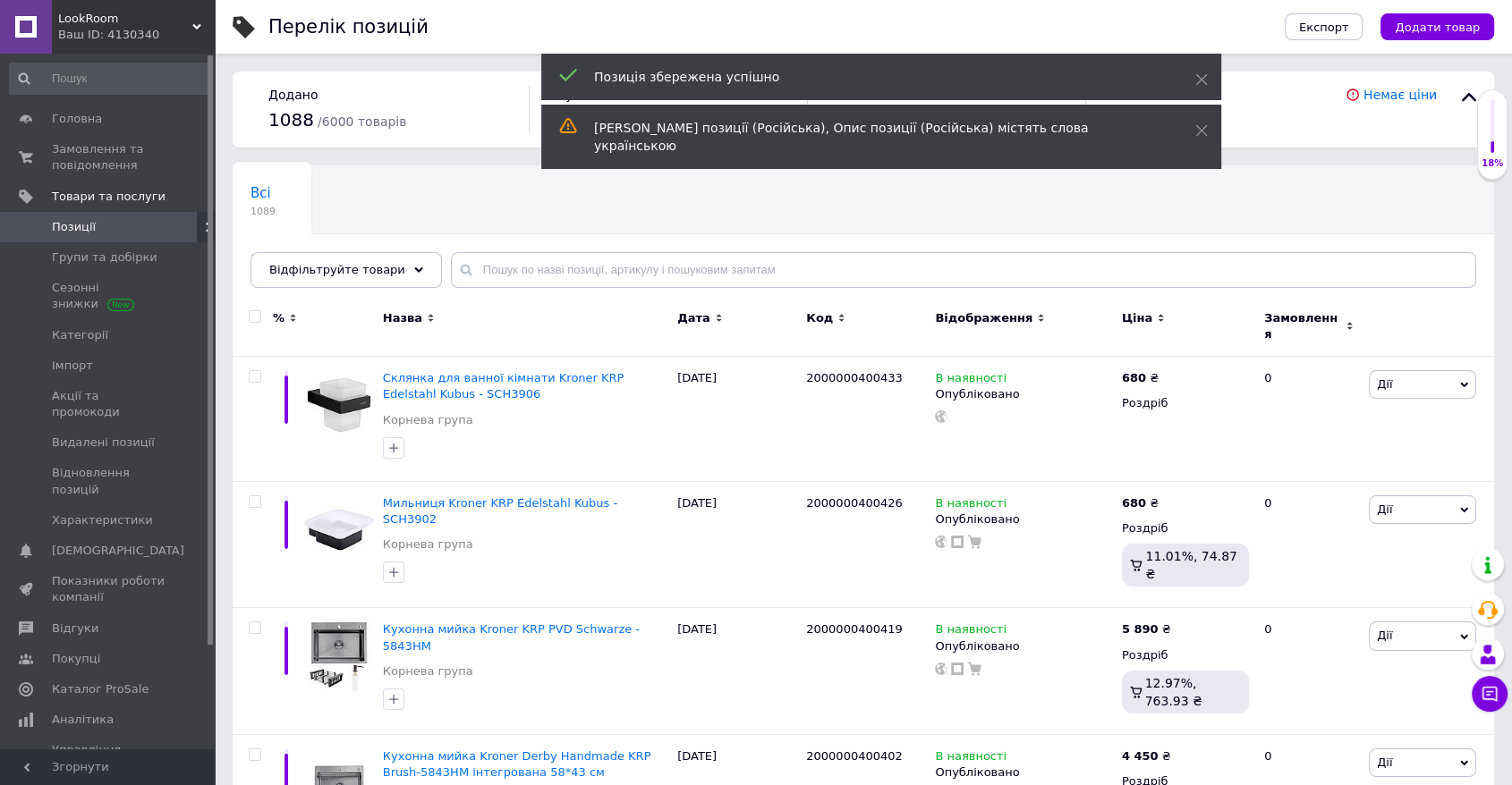
click at [1027, 31] on span "Додати товар" at bounding box center [1438, 27] width 85 height 13
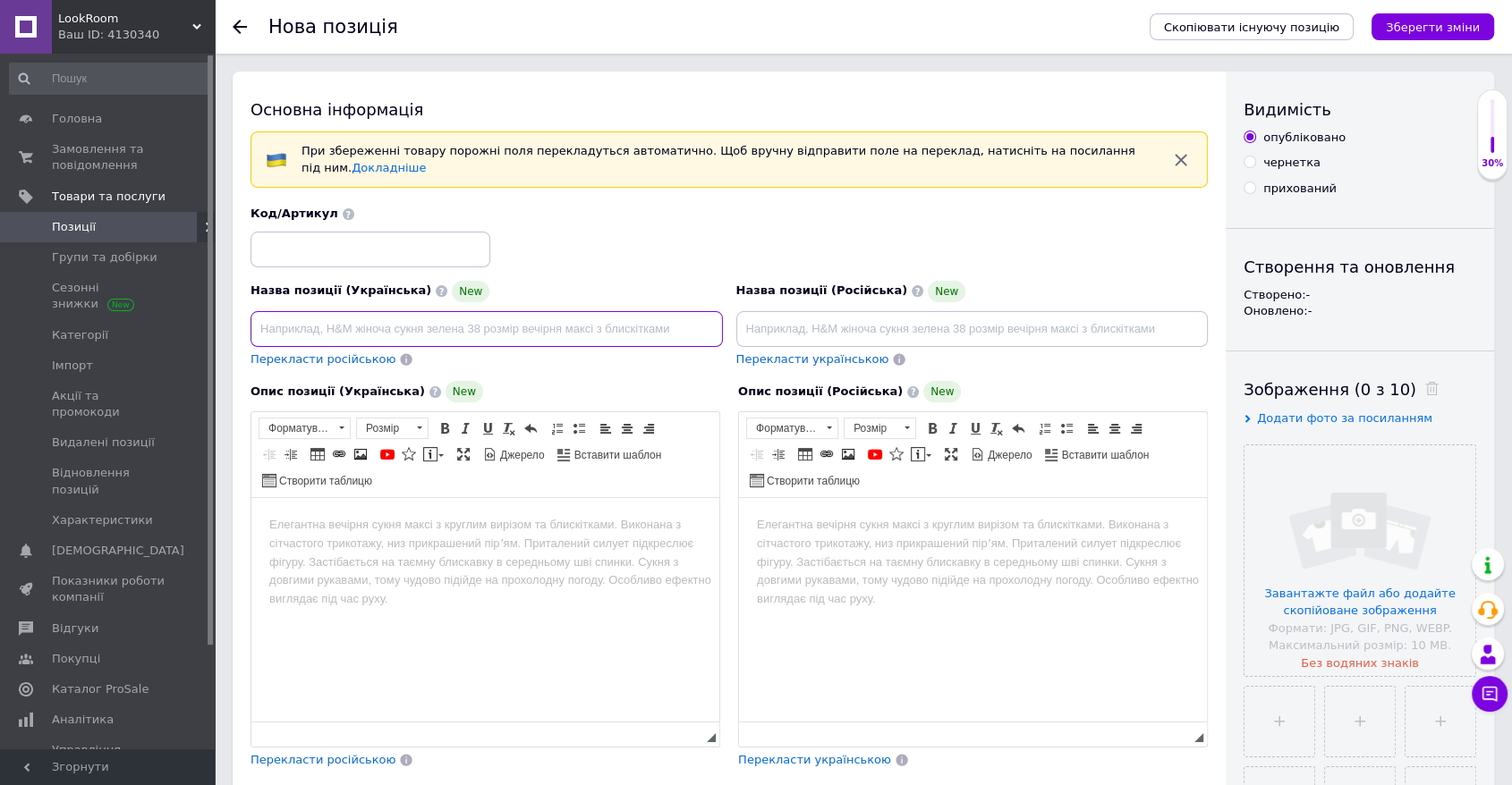
click at [493, 322] on input at bounding box center [487, 328] width 472 height 36
paste input "[PERSON_NAME] для унітаза KRONER (KRM) Edelstahl Kubus-SCH3910"
type input "[PERSON_NAME] для унітаза KRONER (KRM) Edelstahl Kubus-SCH3910"
click at [862, 320] on input at bounding box center [972, 328] width 472 height 36
paste input "[PERSON_NAME] для унітаза KRONER (KRM) Edelstahl Kubus-SCH3910"
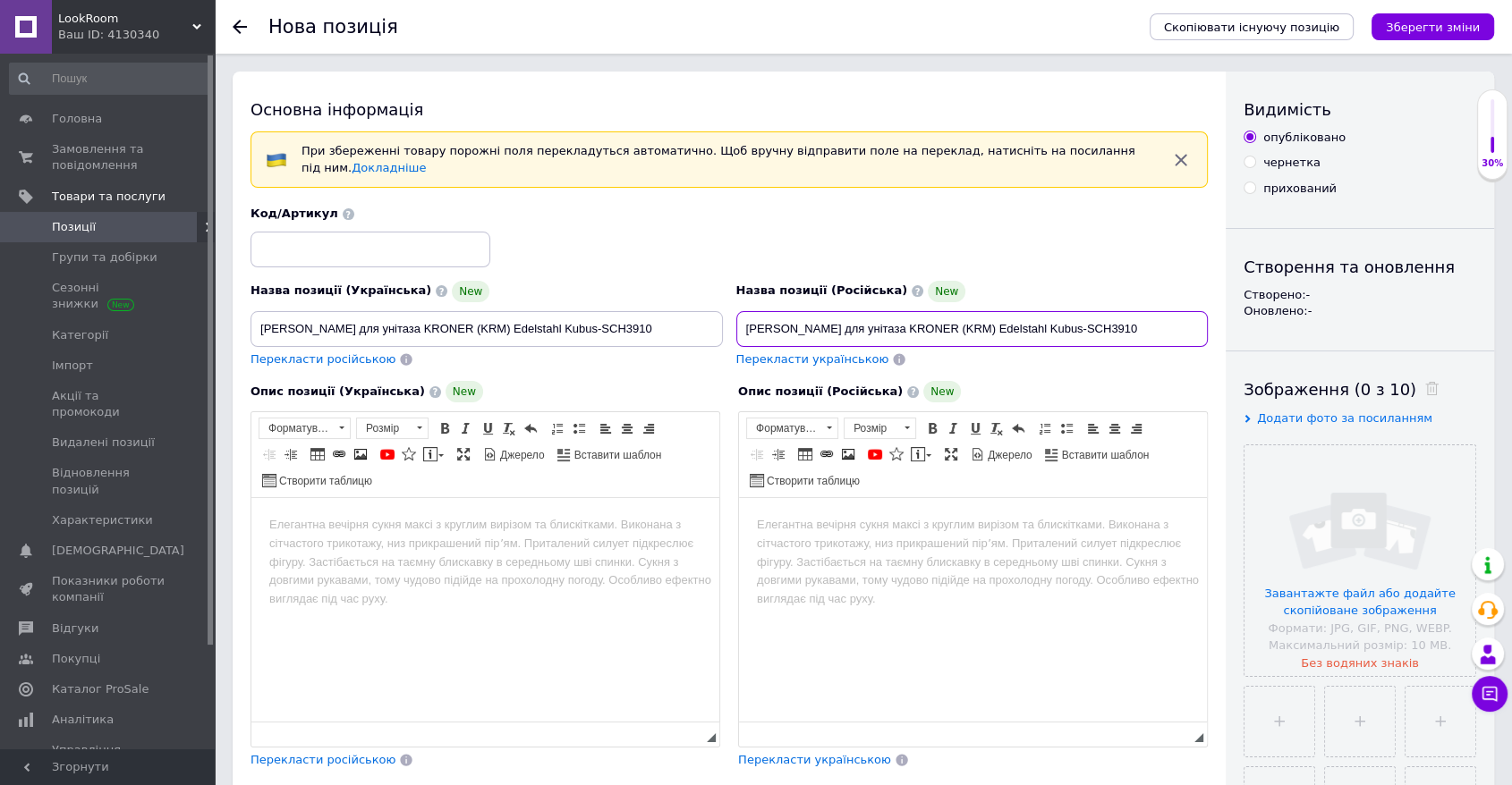
type input "[PERSON_NAME] для унітаза KRONER (KRM) Edelstahl Kubus-SCH3910"
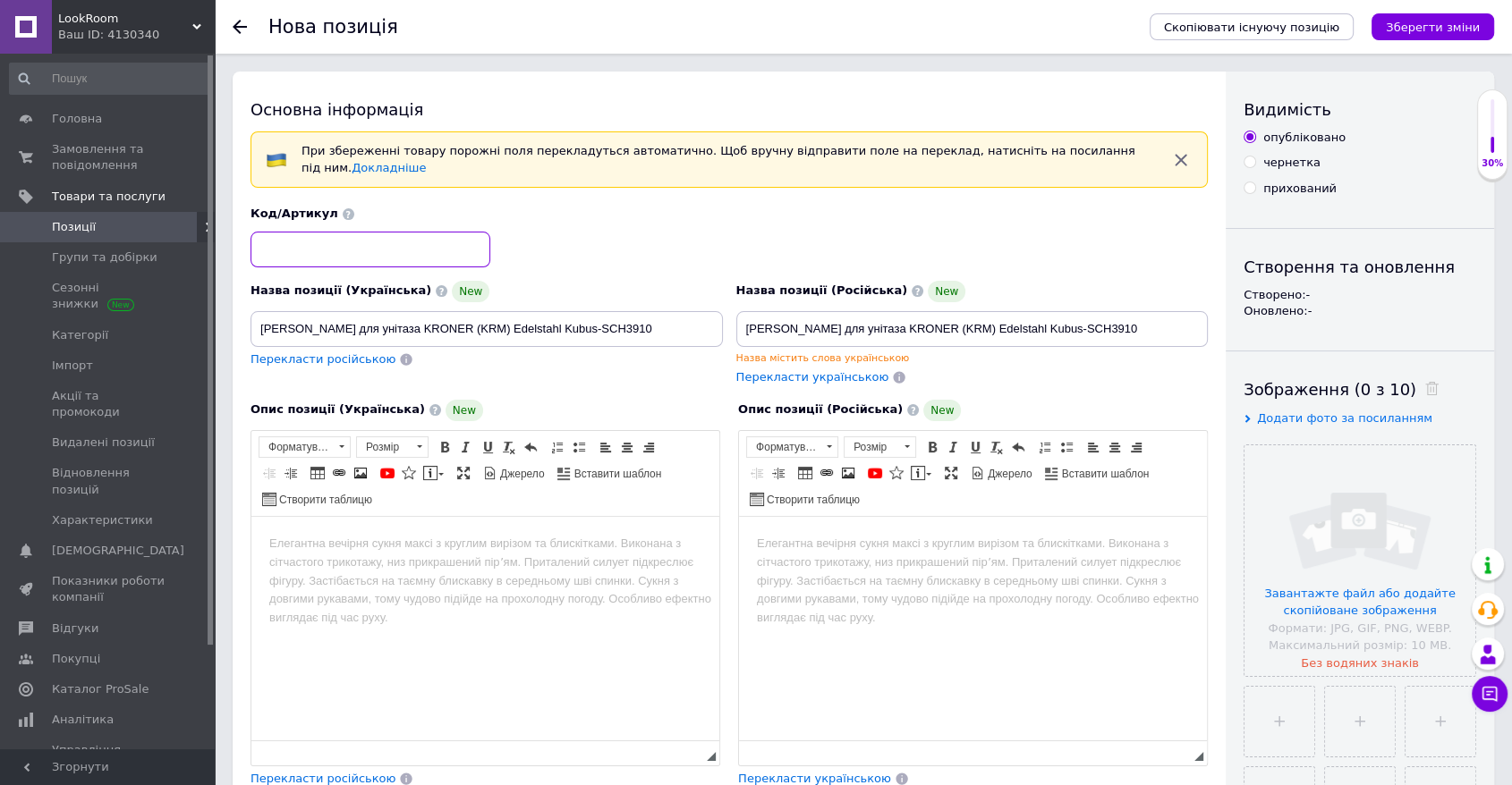
click at [335, 237] on input at bounding box center [370, 249] width 240 height 36
paste input "2000000400440"
type input "2000000400440"
click at [501, 570] on html at bounding box center [486, 543] width 468 height 55
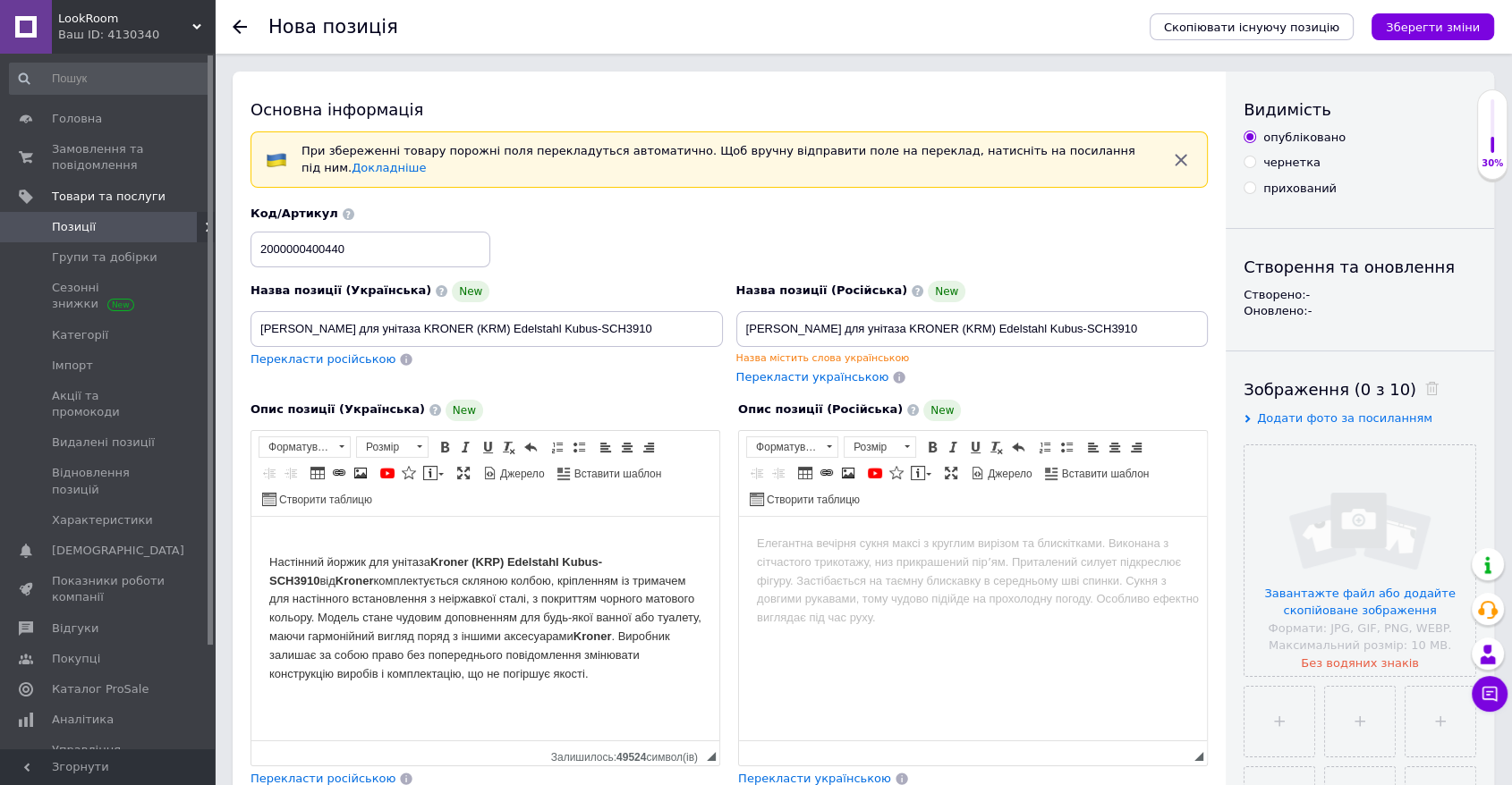
click at [1027, 570] on html at bounding box center [973, 543] width 468 height 55
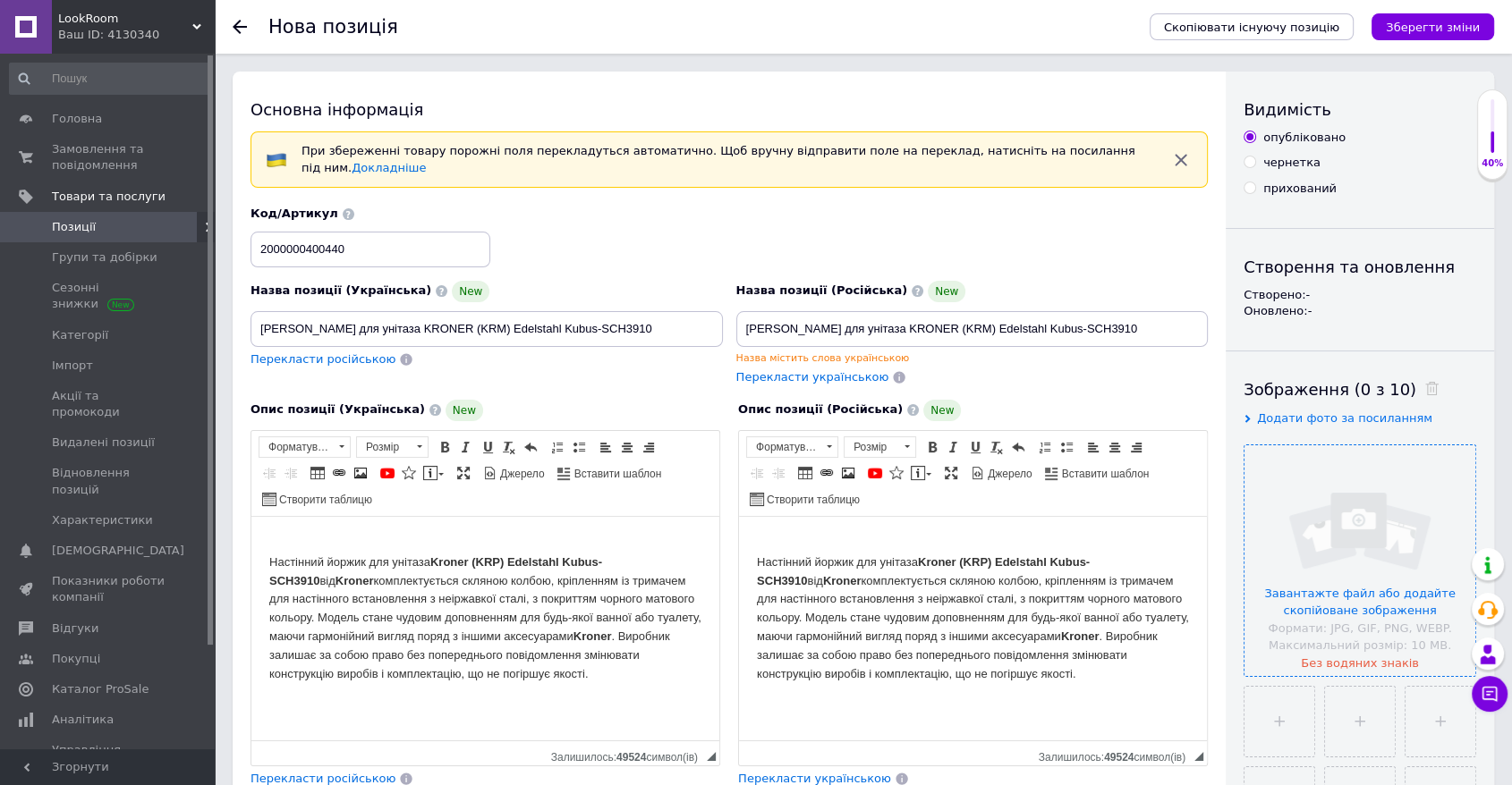
click at [1027, 510] on input "file" at bounding box center [1361, 561] width 231 height 231
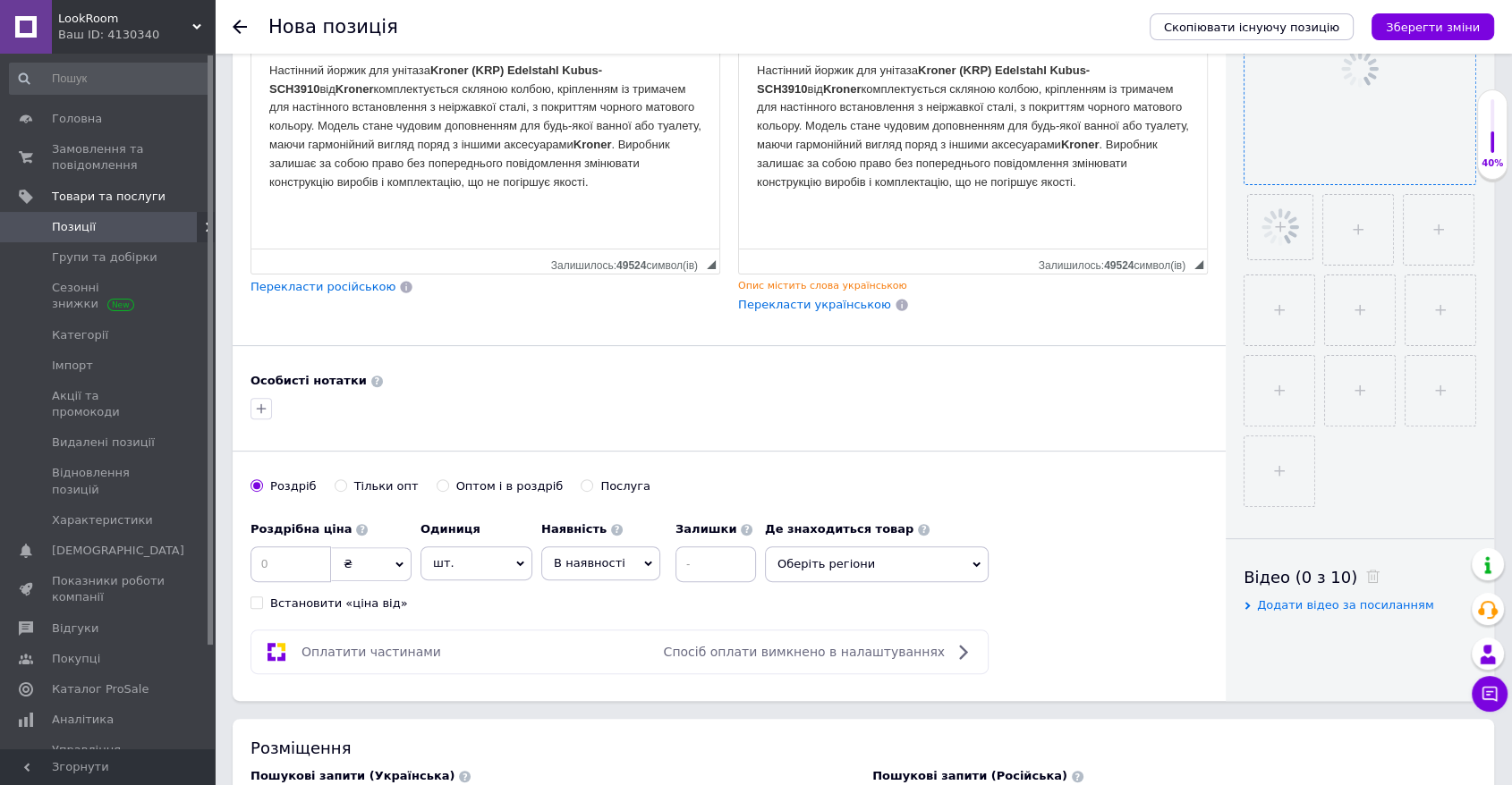
scroll to position [496, 0]
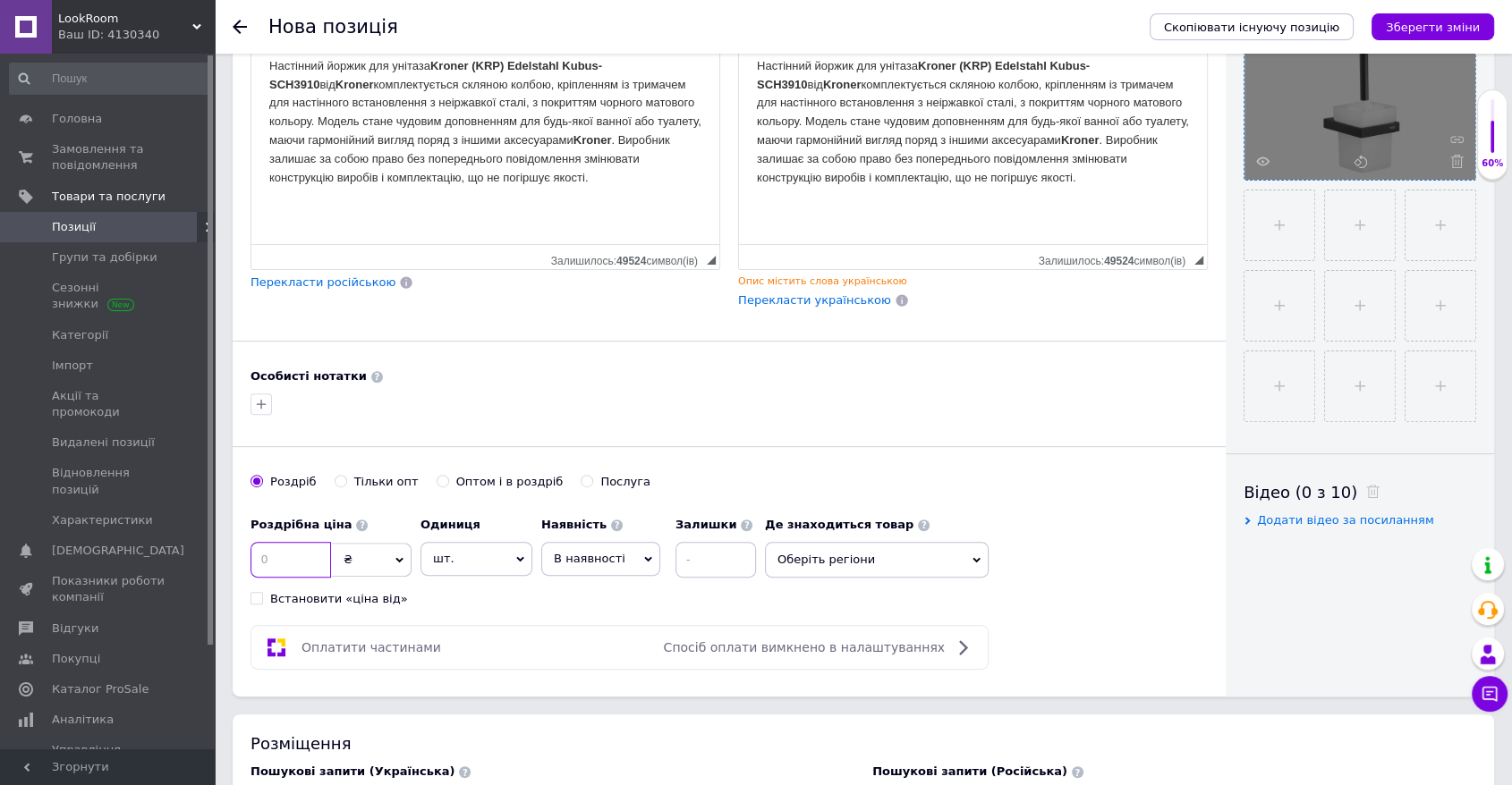
click at [290, 559] on input at bounding box center [291, 560] width 81 height 36
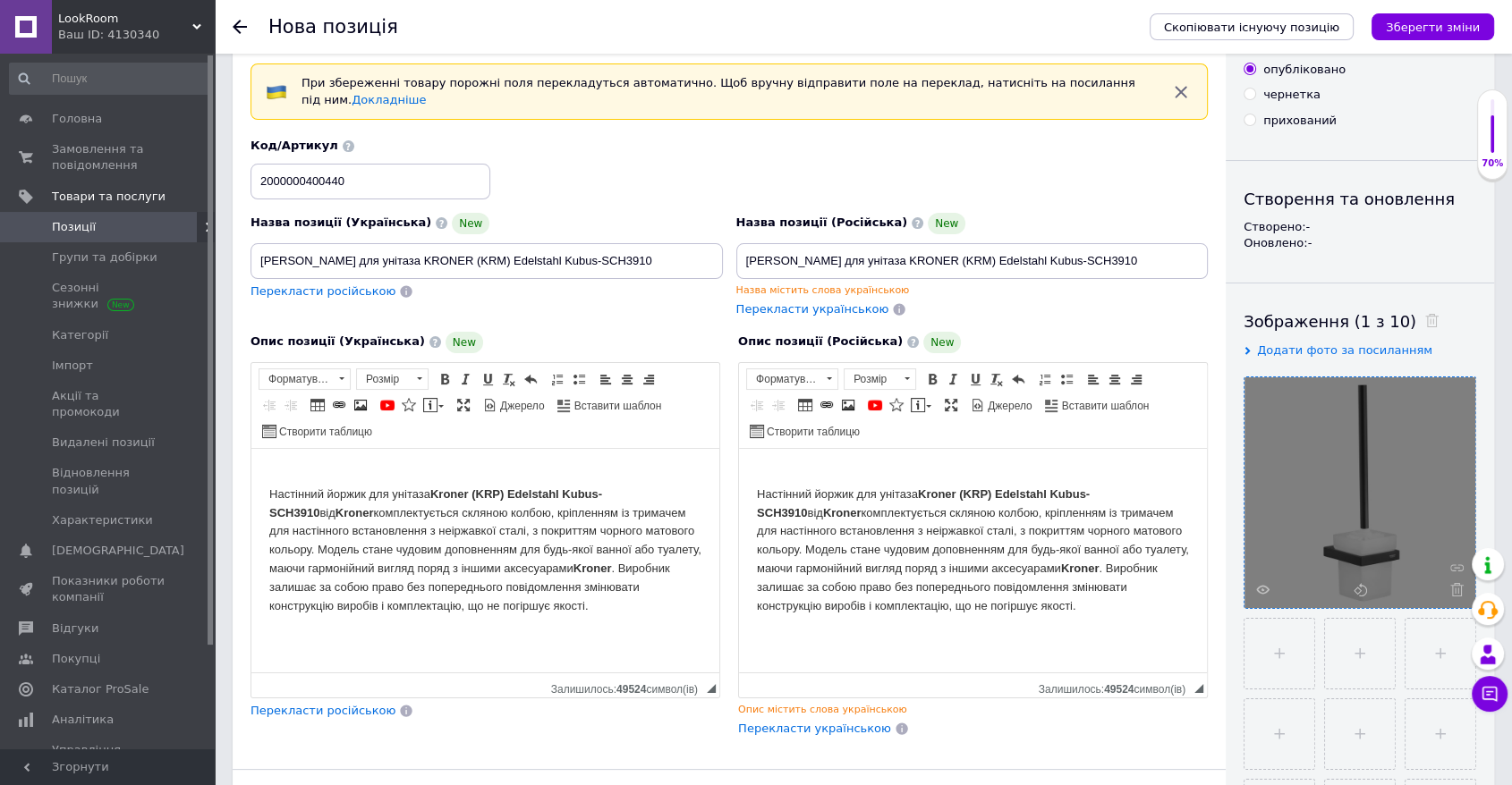
scroll to position [0, 0]
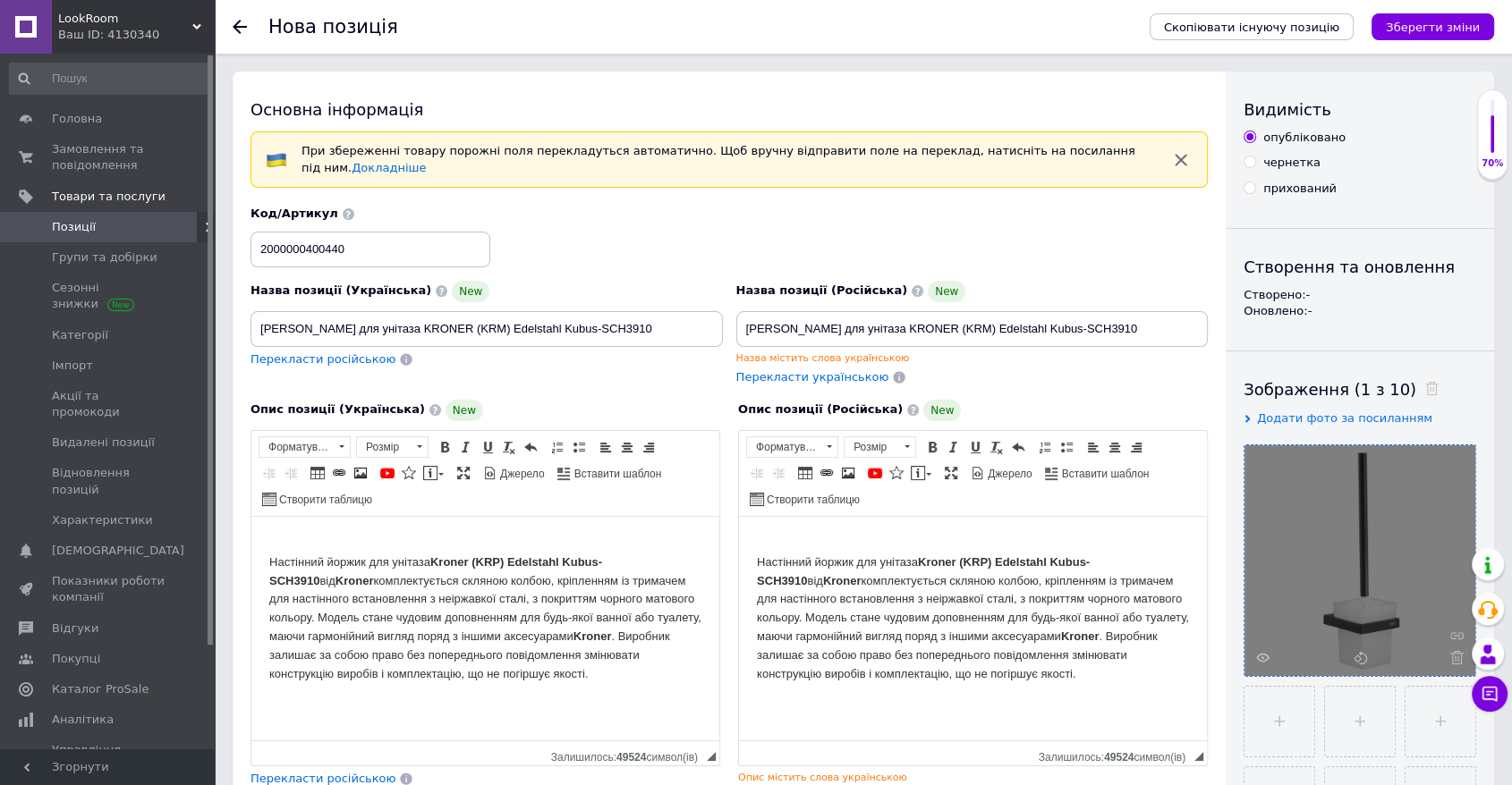
type input "1020"
drag, startPoint x: 601, startPoint y: 319, endPoint x: 68, endPoint y: 46, distance: 598.8
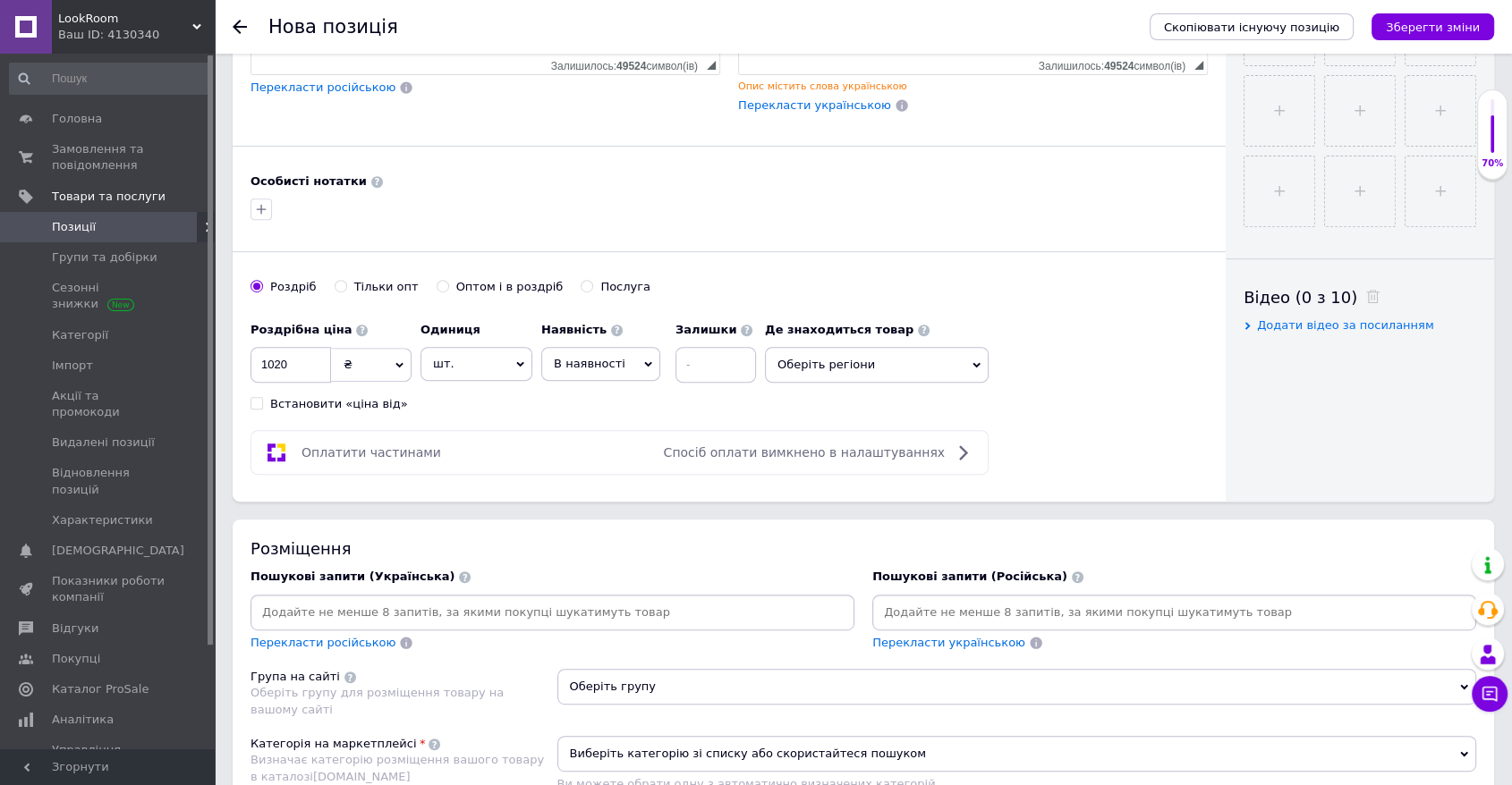
scroll to position [695, 0]
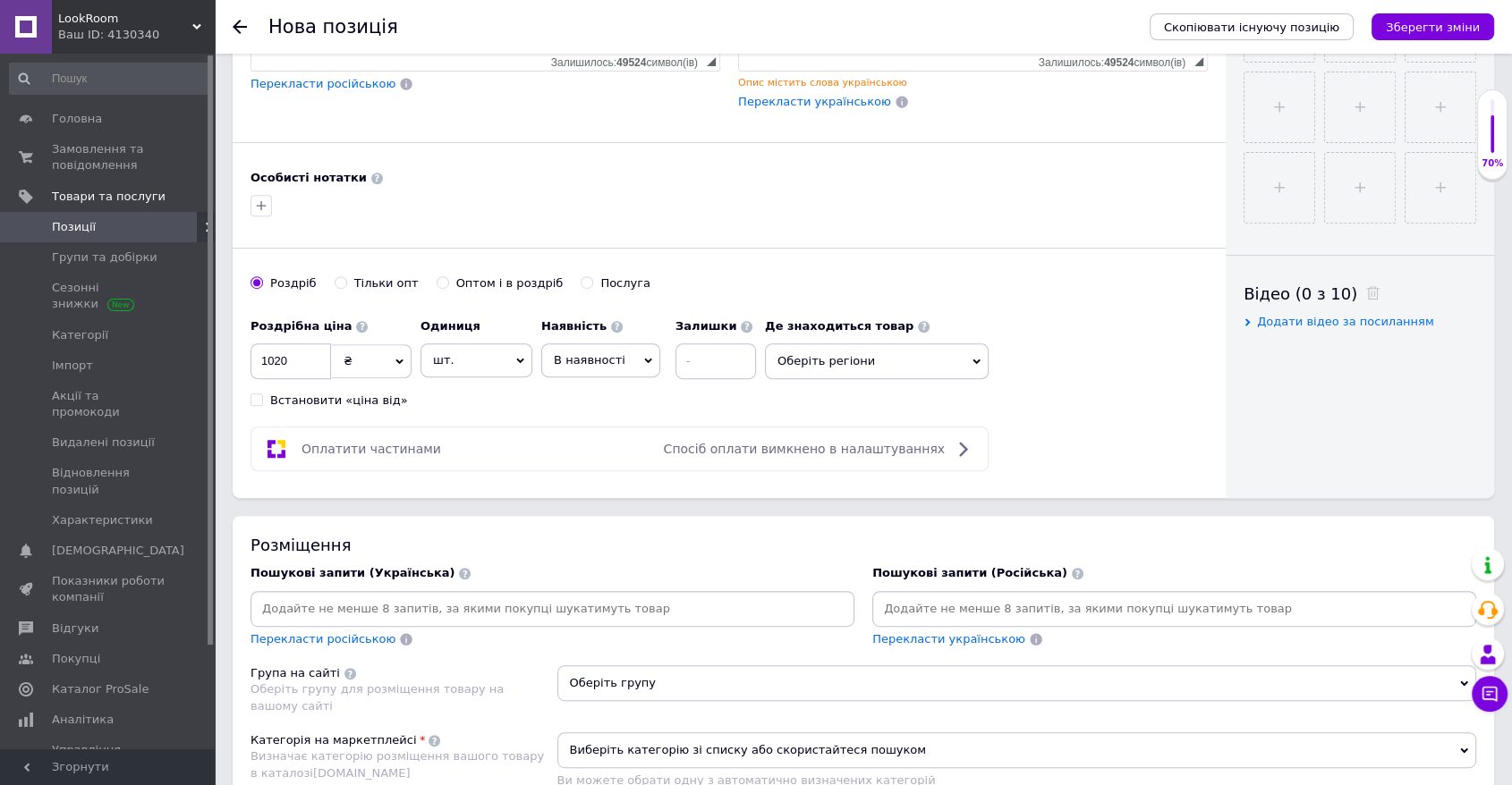
click at [545, 601] on input at bounding box center [552, 609] width 597 height 27
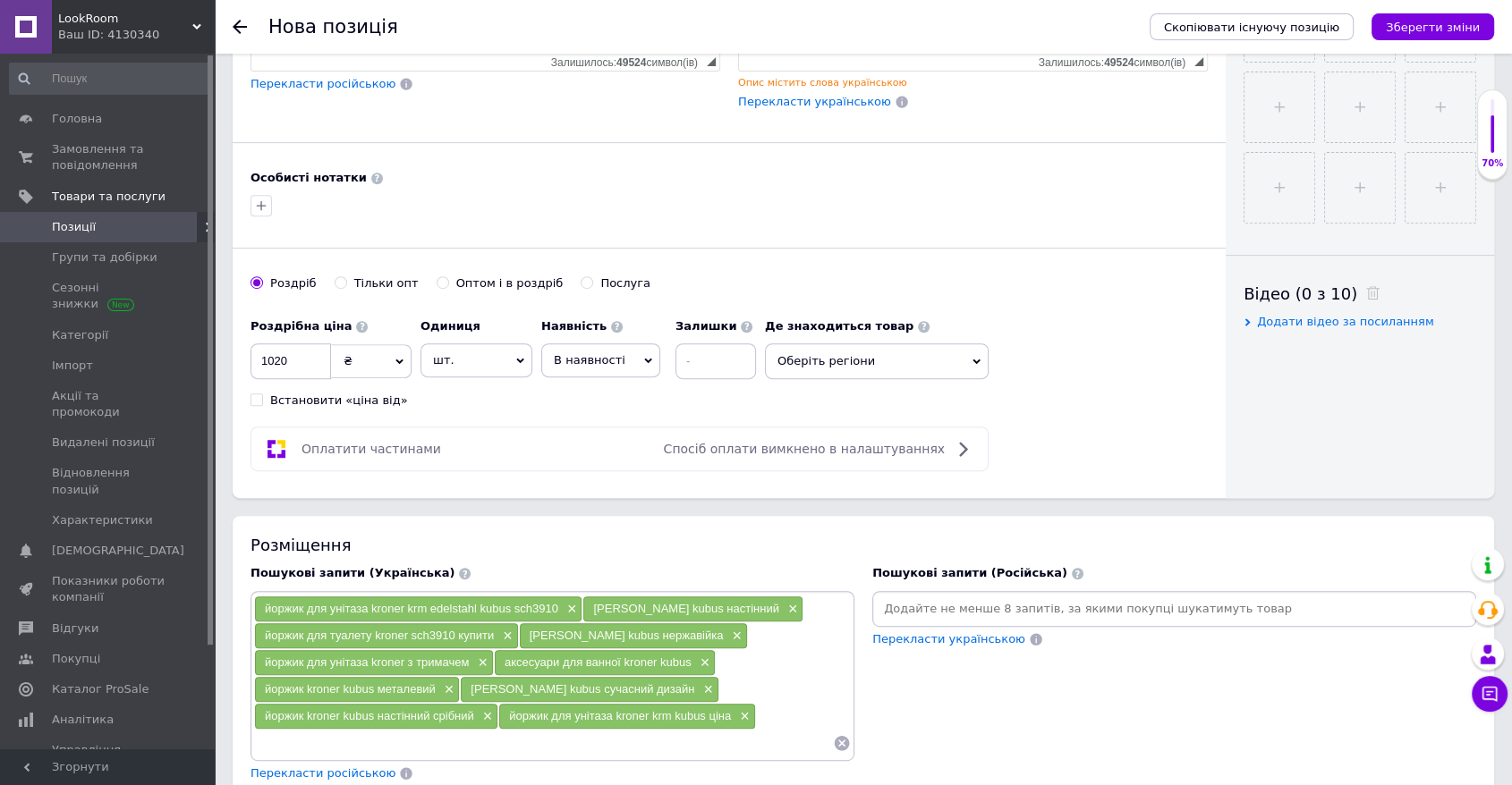
click at [951, 601] on input at bounding box center [1174, 609] width 597 height 27
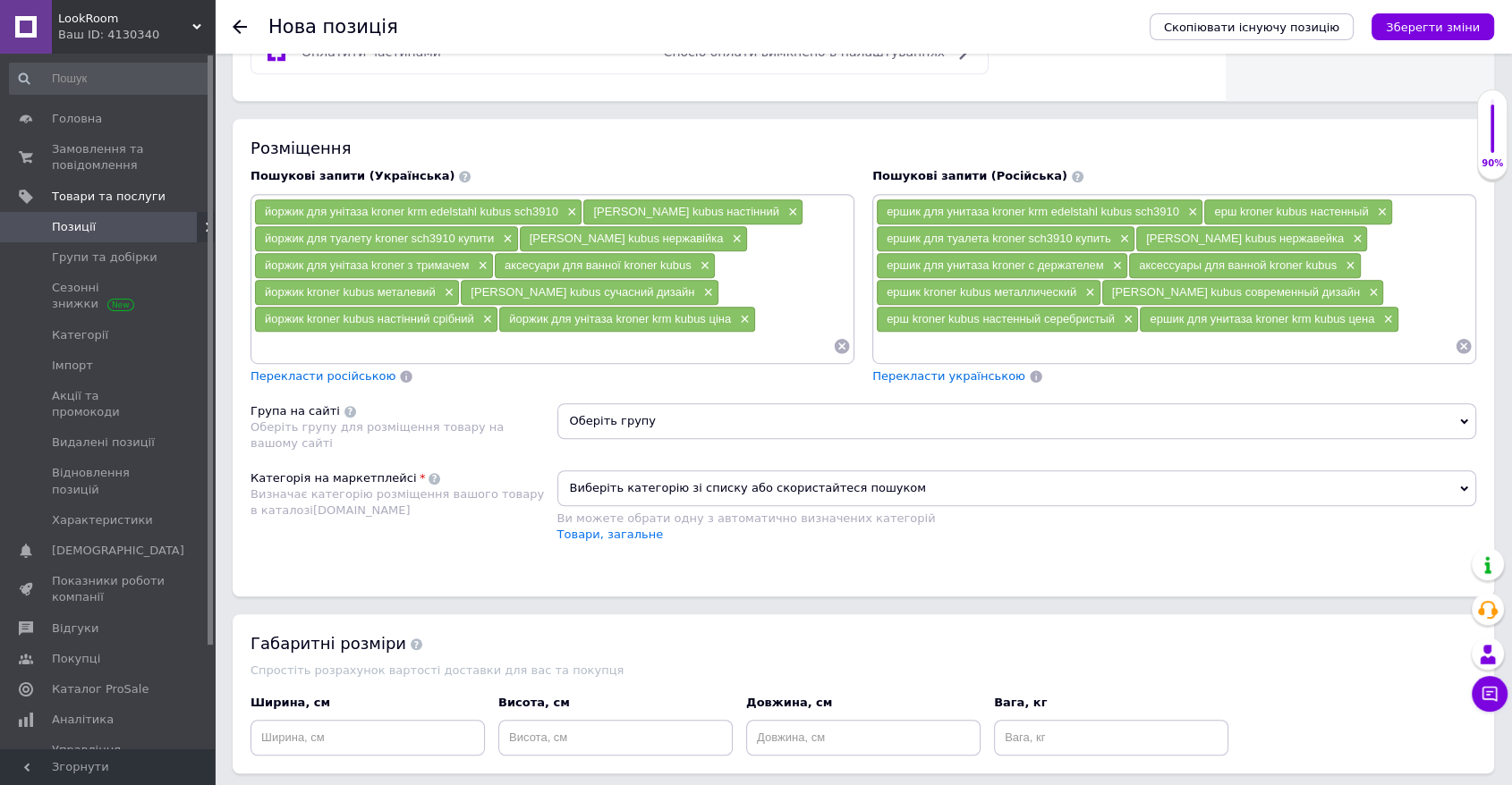
scroll to position [1093, 0]
click at [717, 527] on link "Дім і сад >> Приналежності для ванної та туалету >> Йоржики для унітазу" at bounding box center [793, 534] width 471 height 13
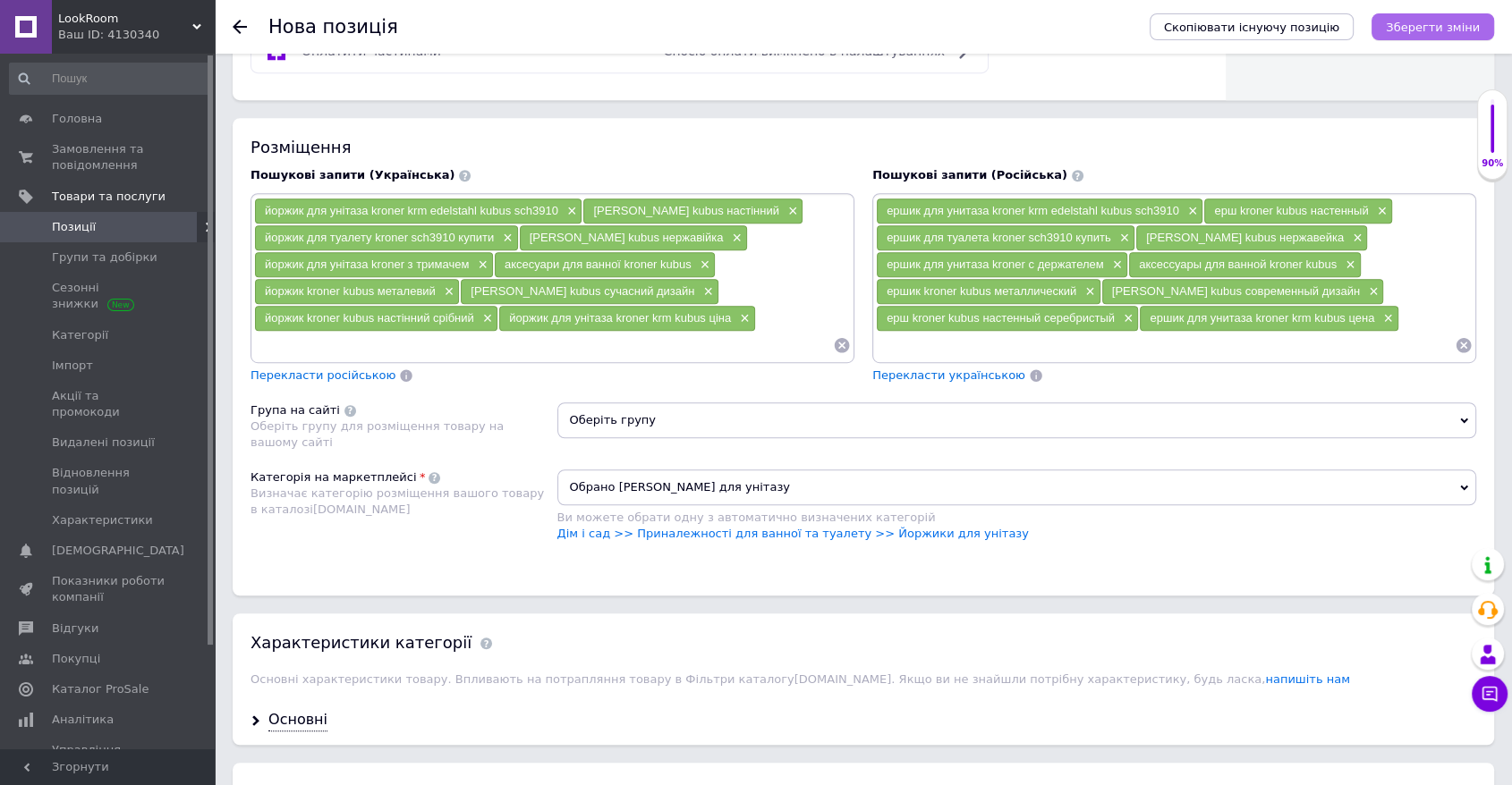
click at [1027, 27] on icon "Зберегти зміни" at bounding box center [1433, 27] width 94 height 13
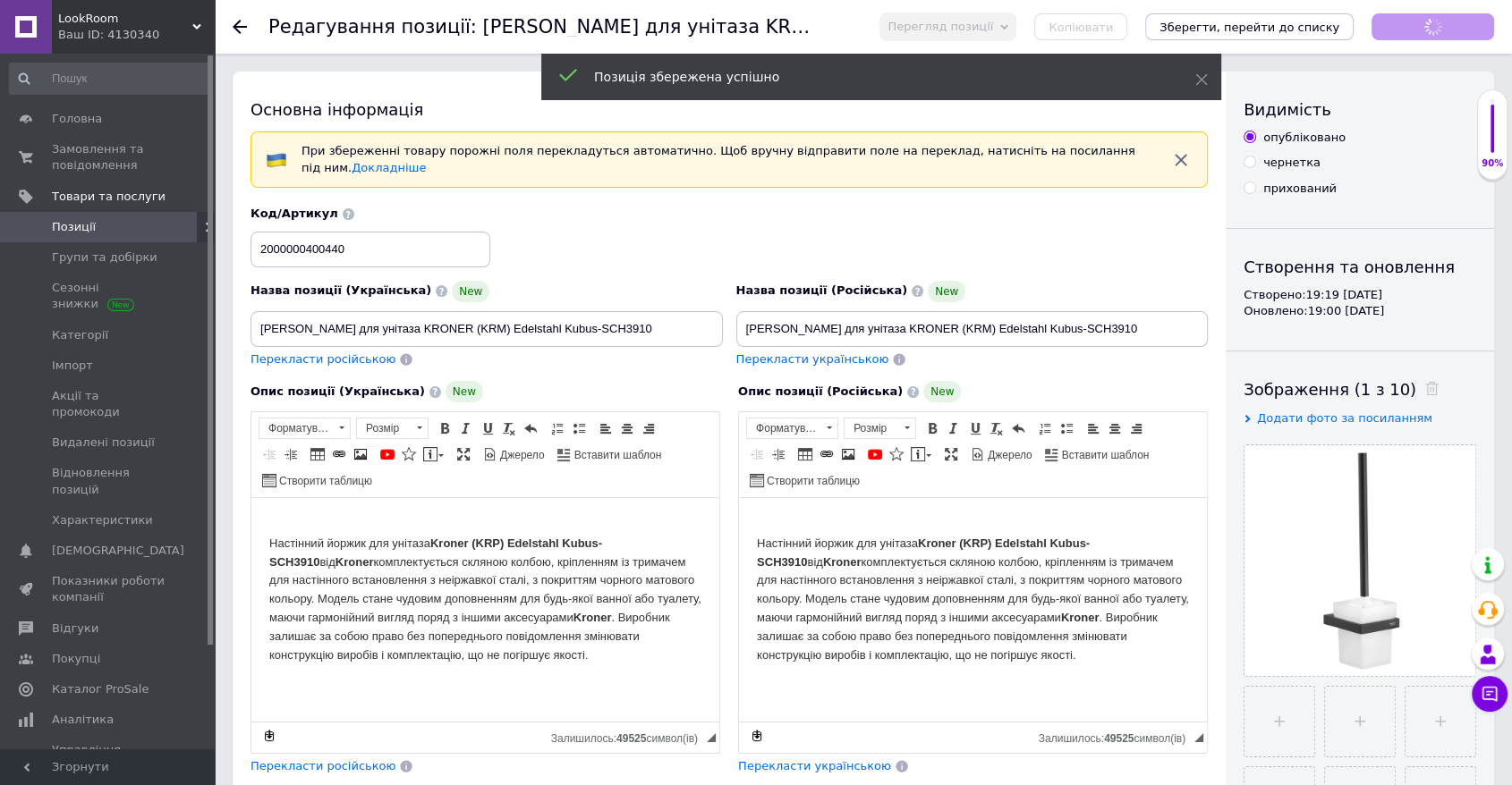
click at [1027, 26] on icon "Зберегти, перейти до списку" at bounding box center [1249, 27] width 180 height 13
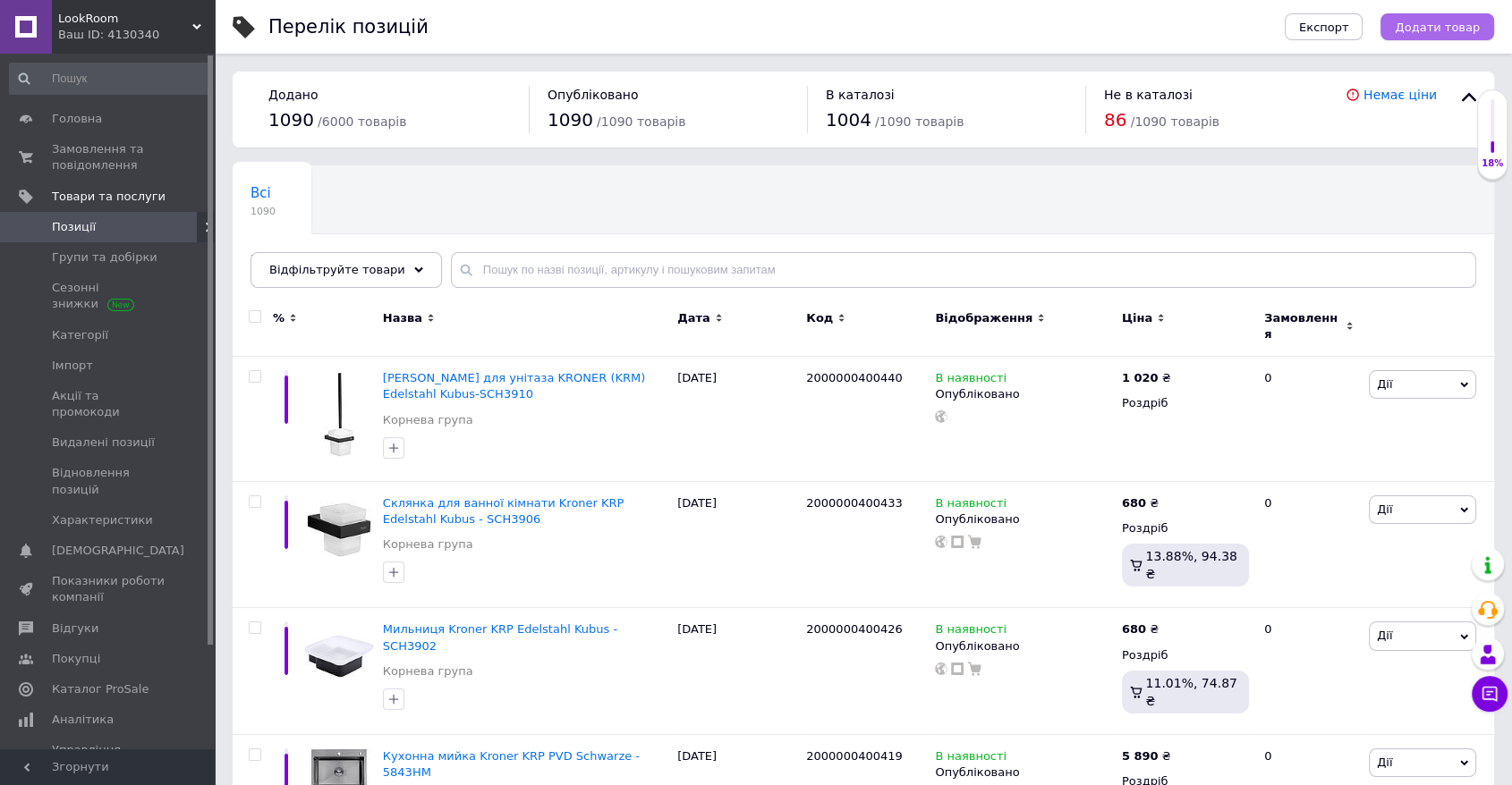
click at [1027, 36] on button "Додати товар" at bounding box center [1438, 27] width 114 height 27
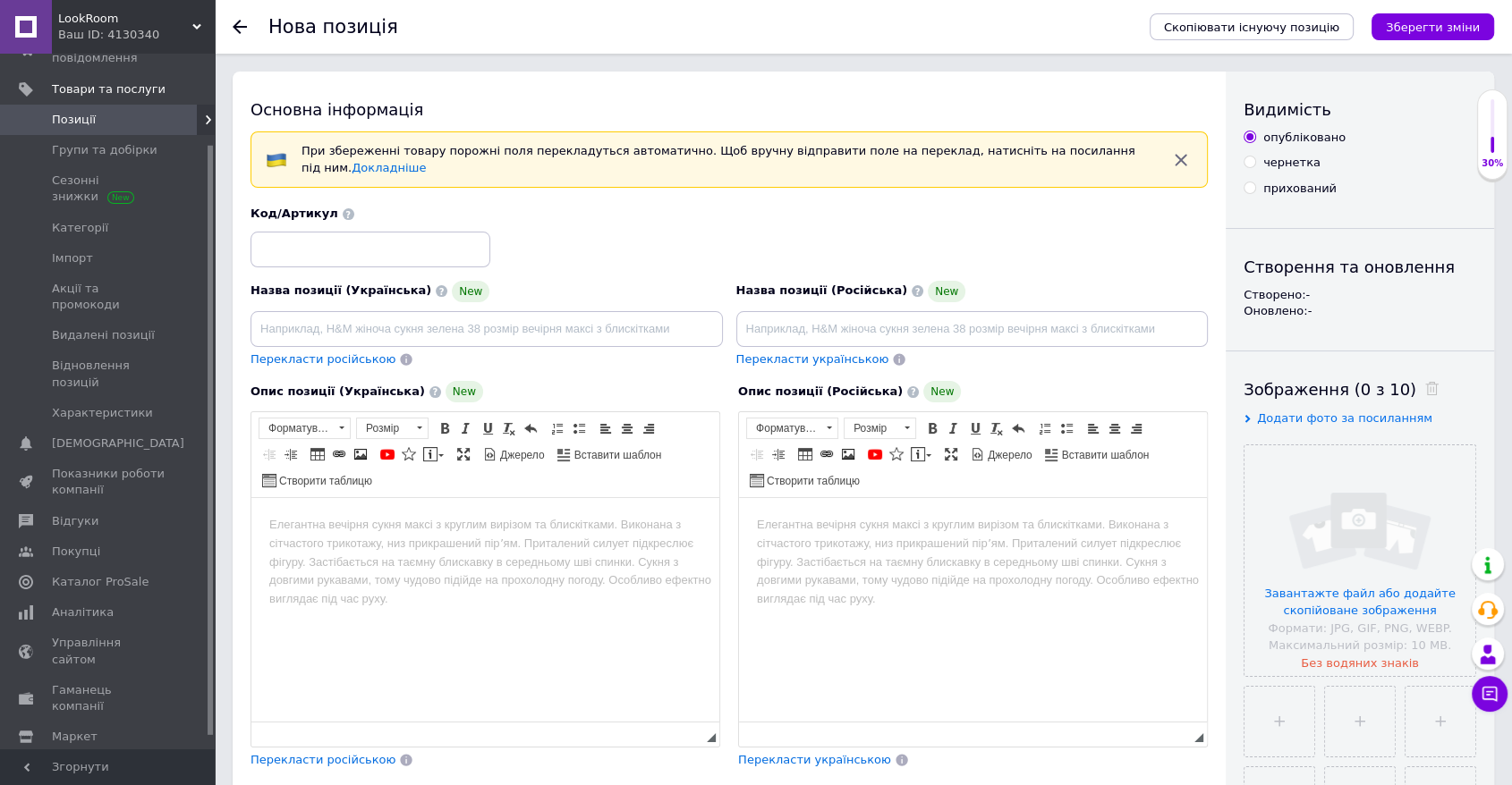
scroll to position [121, 0]
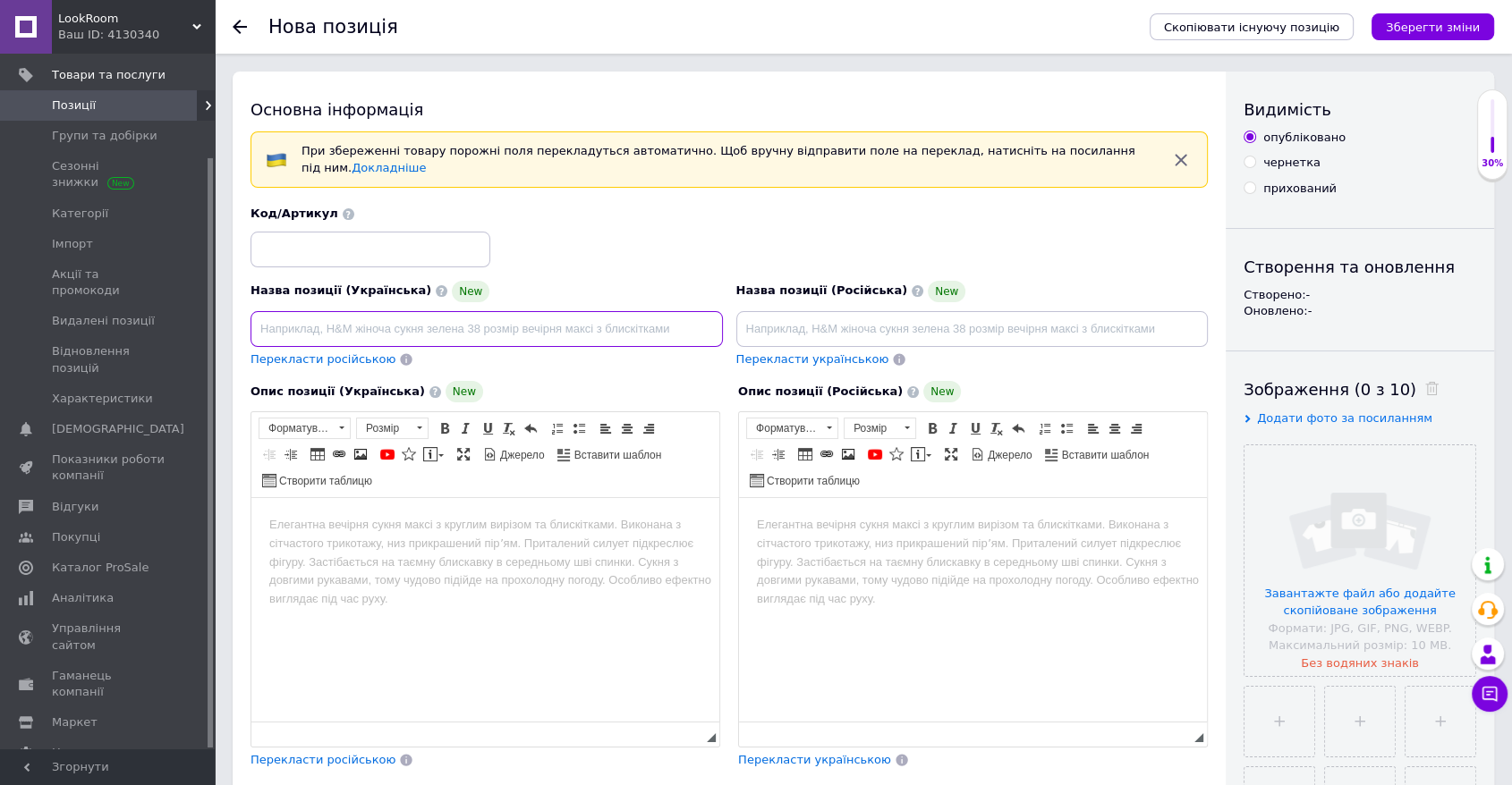
click at [441, 311] on input at bounding box center [487, 328] width 472 height 36
paste input "[PERSON_NAME] для унітазу настінний Kroner KRP Edelstahl Klassisch -"
type input "[PERSON_NAME] для унітазу настінний Kroner KRP Edelstahl Klassisch -"
click at [758, 319] on input at bounding box center [972, 328] width 472 height 36
paste input "[PERSON_NAME] для унітазу настінний Kroner KRP Edelstahl Klassisch -"
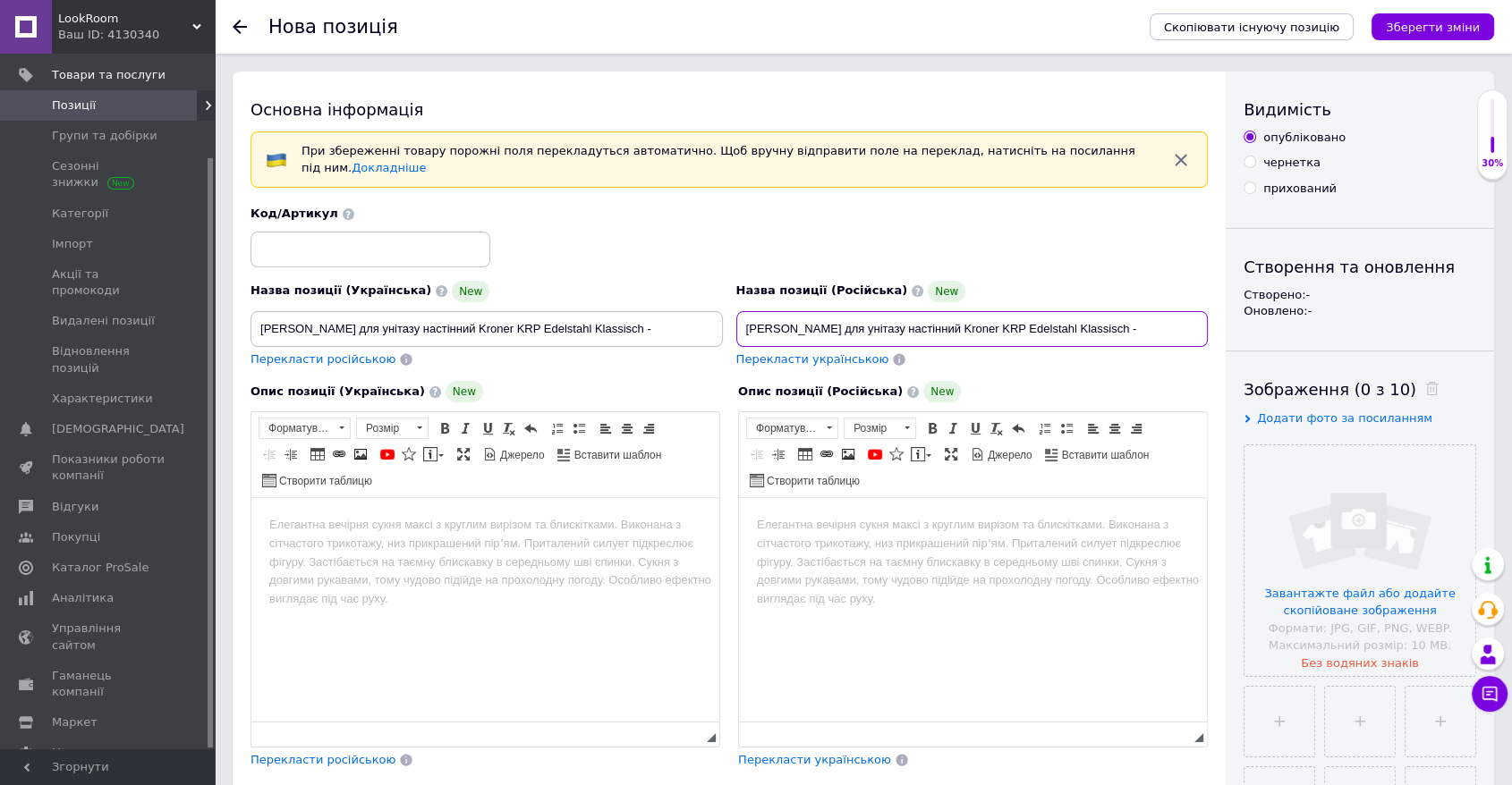
type input "[PERSON_NAME] для унітазу настінний Kroner KRP Edelstahl Klassisch -"
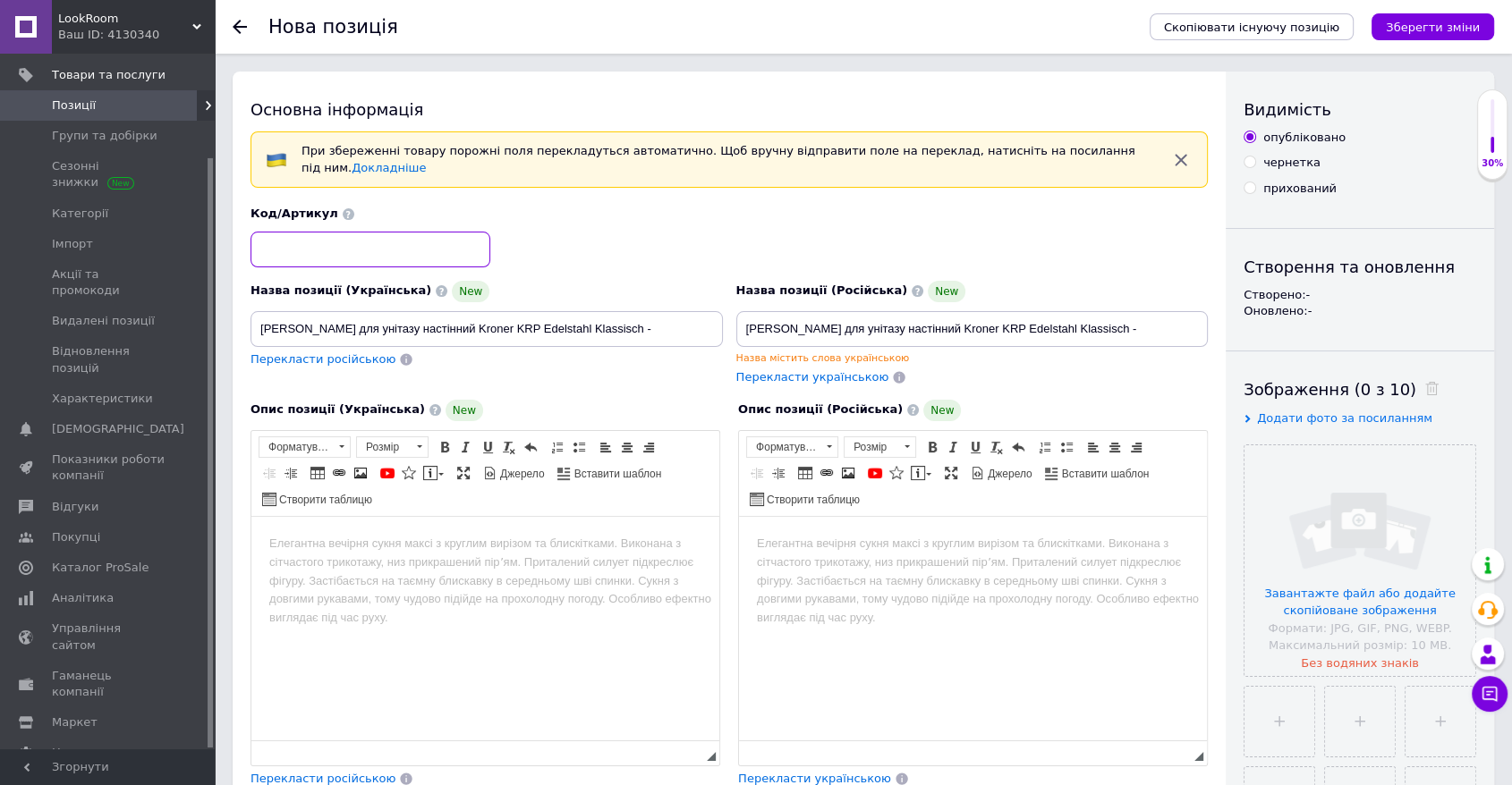
click at [350, 232] on input at bounding box center [370, 249] width 240 height 36
paste input "2000000400457"
type input "2000000400457"
drag, startPoint x: 430, startPoint y: 632, endPoint x: 375, endPoint y: 561, distance: 89.8
click at [375, 561] on html at bounding box center [486, 543] width 468 height 55
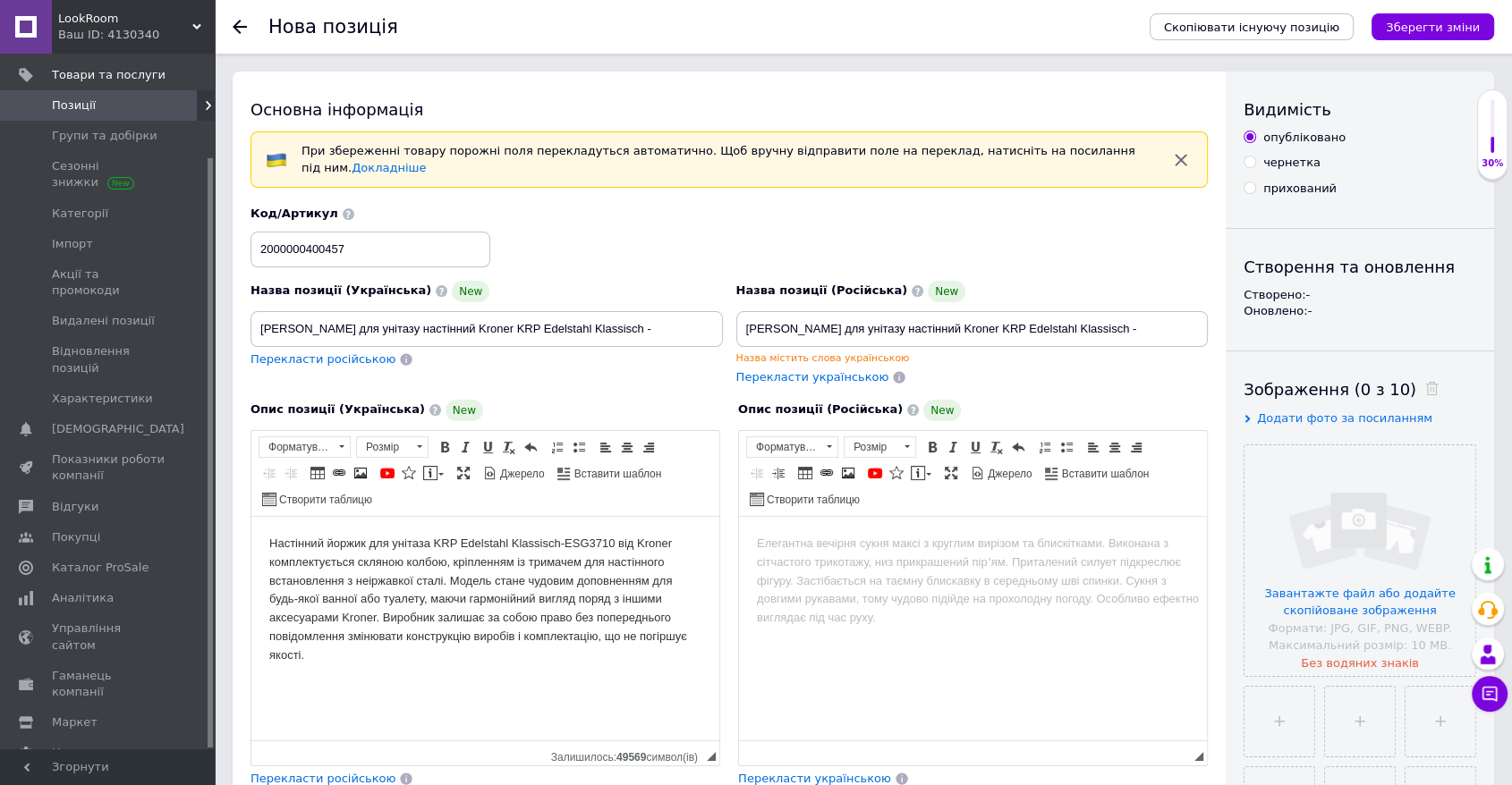
click at [955, 570] on html at bounding box center [973, 543] width 468 height 55
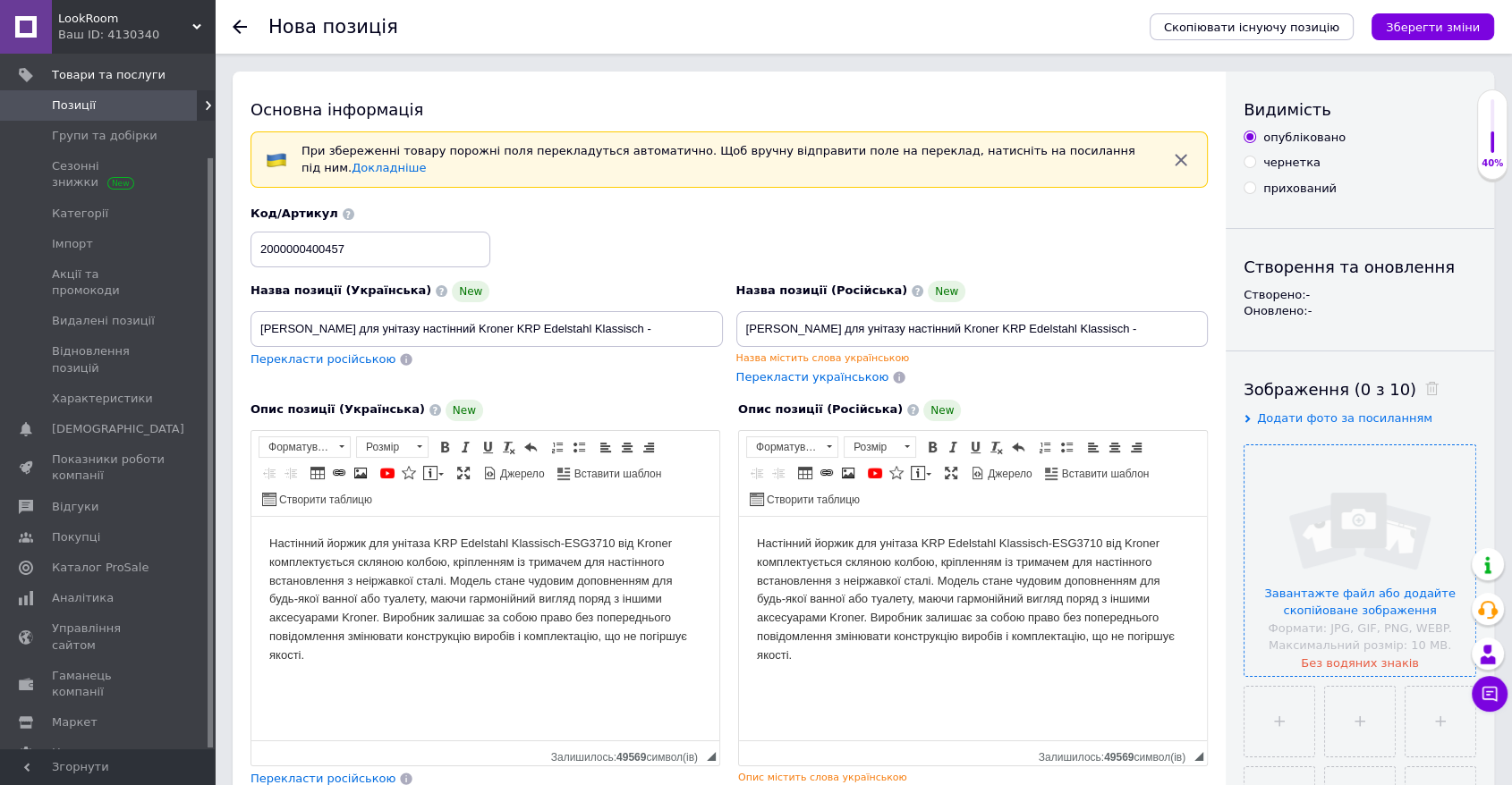
click at [1027, 534] on input "file" at bounding box center [1361, 561] width 231 height 231
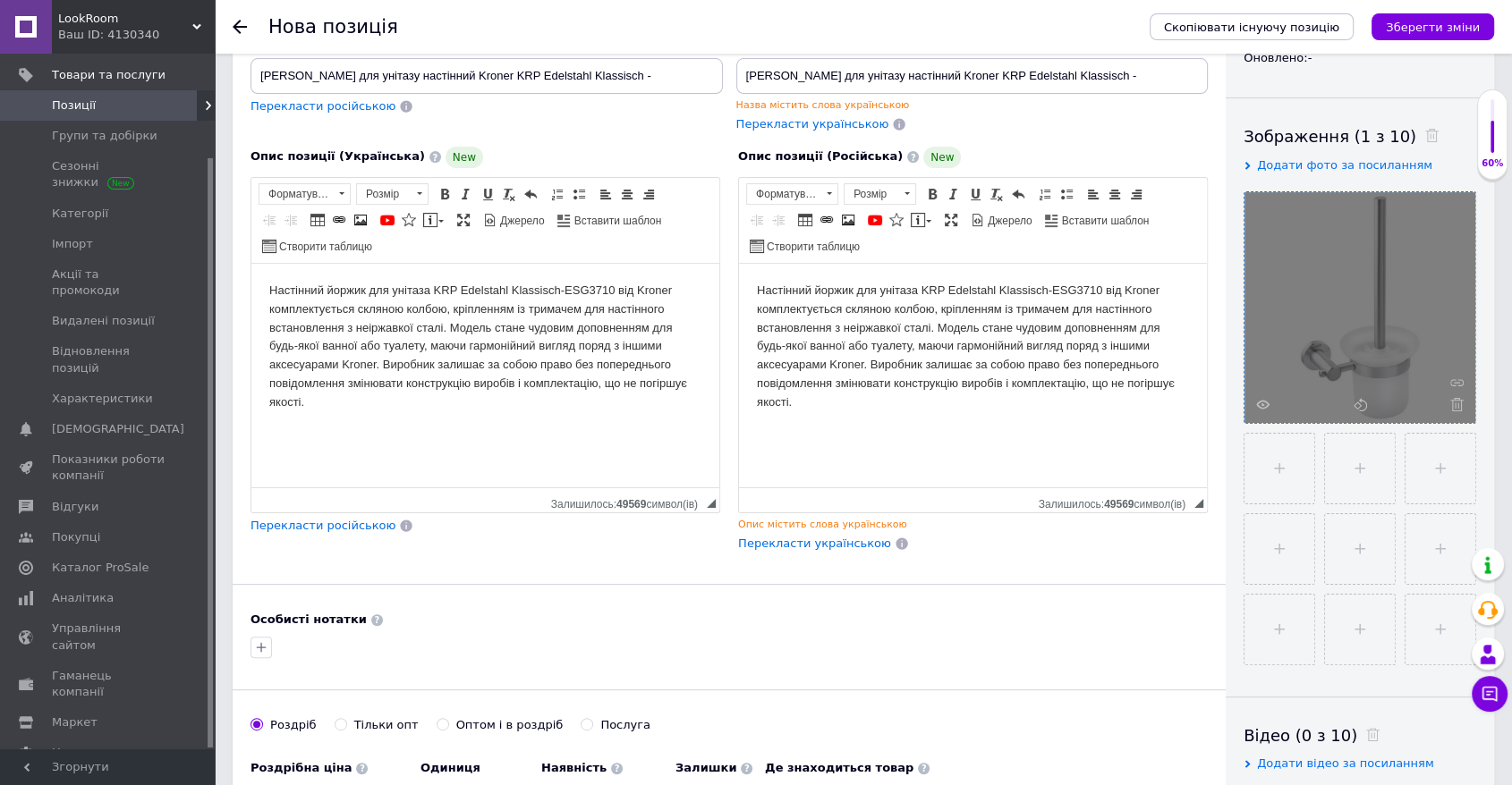
scroll to position [397, 0]
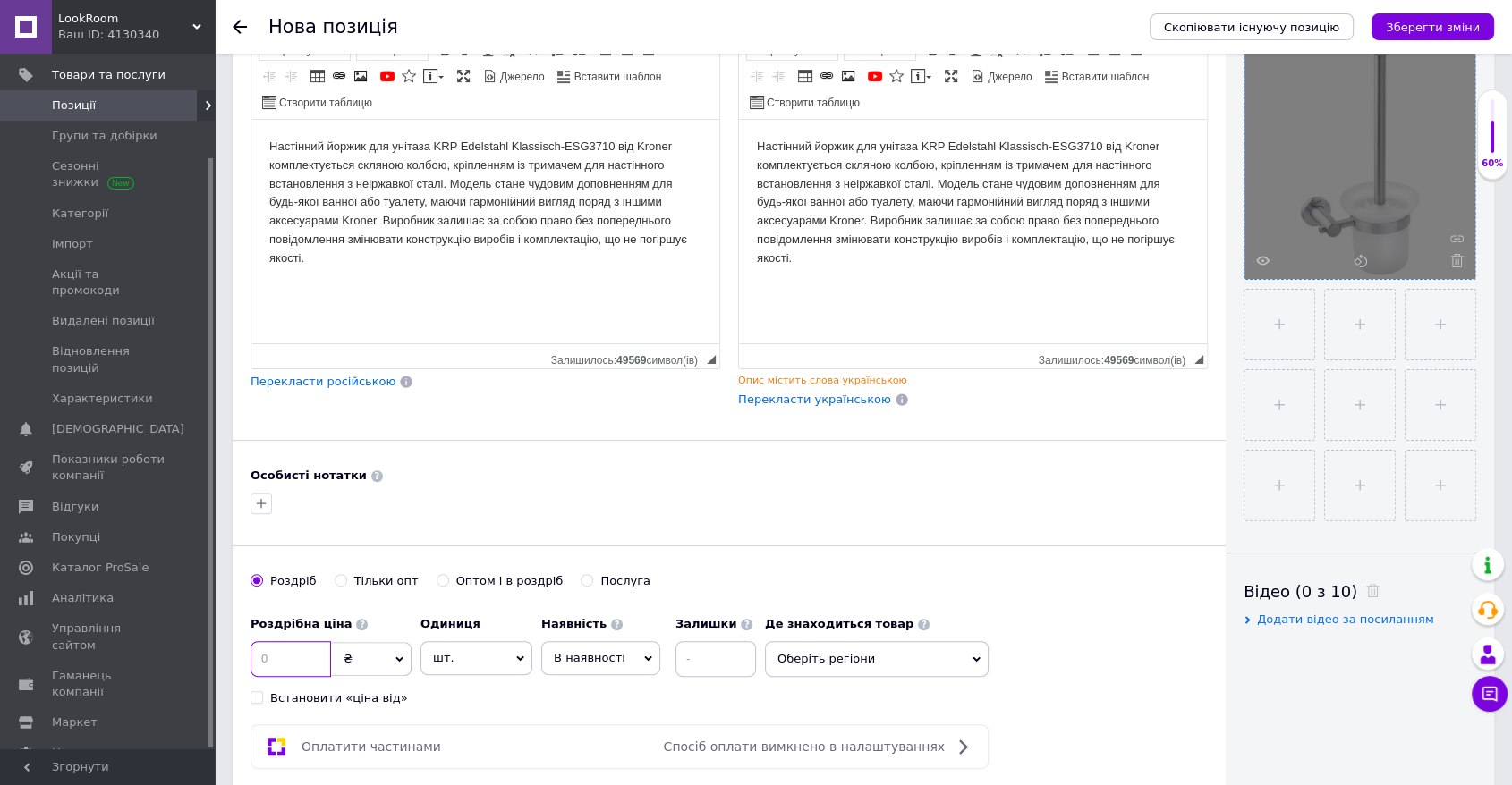
click at [290, 658] on input at bounding box center [291, 659] width 81 height 36
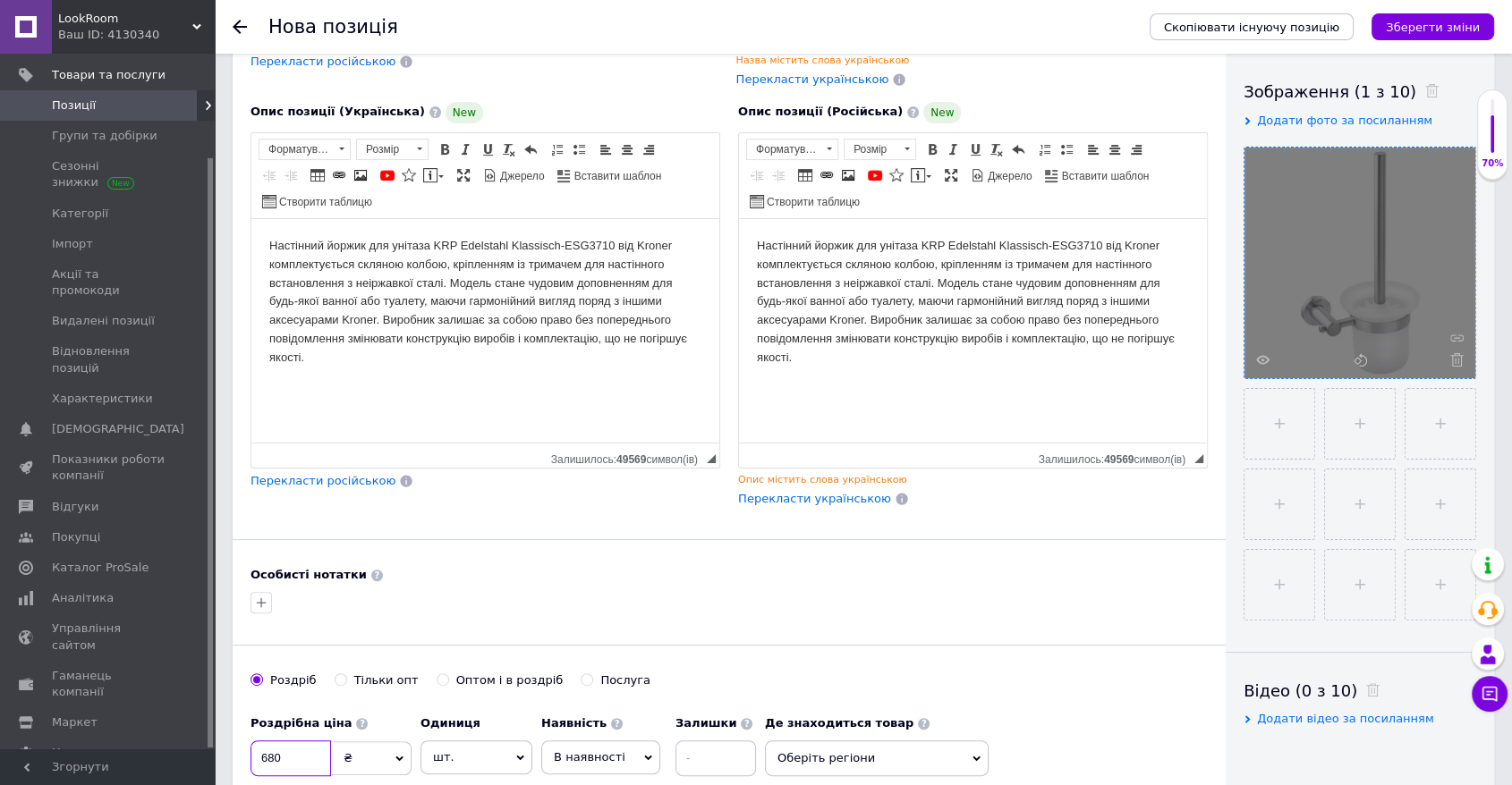
scroll to position [99, 0]
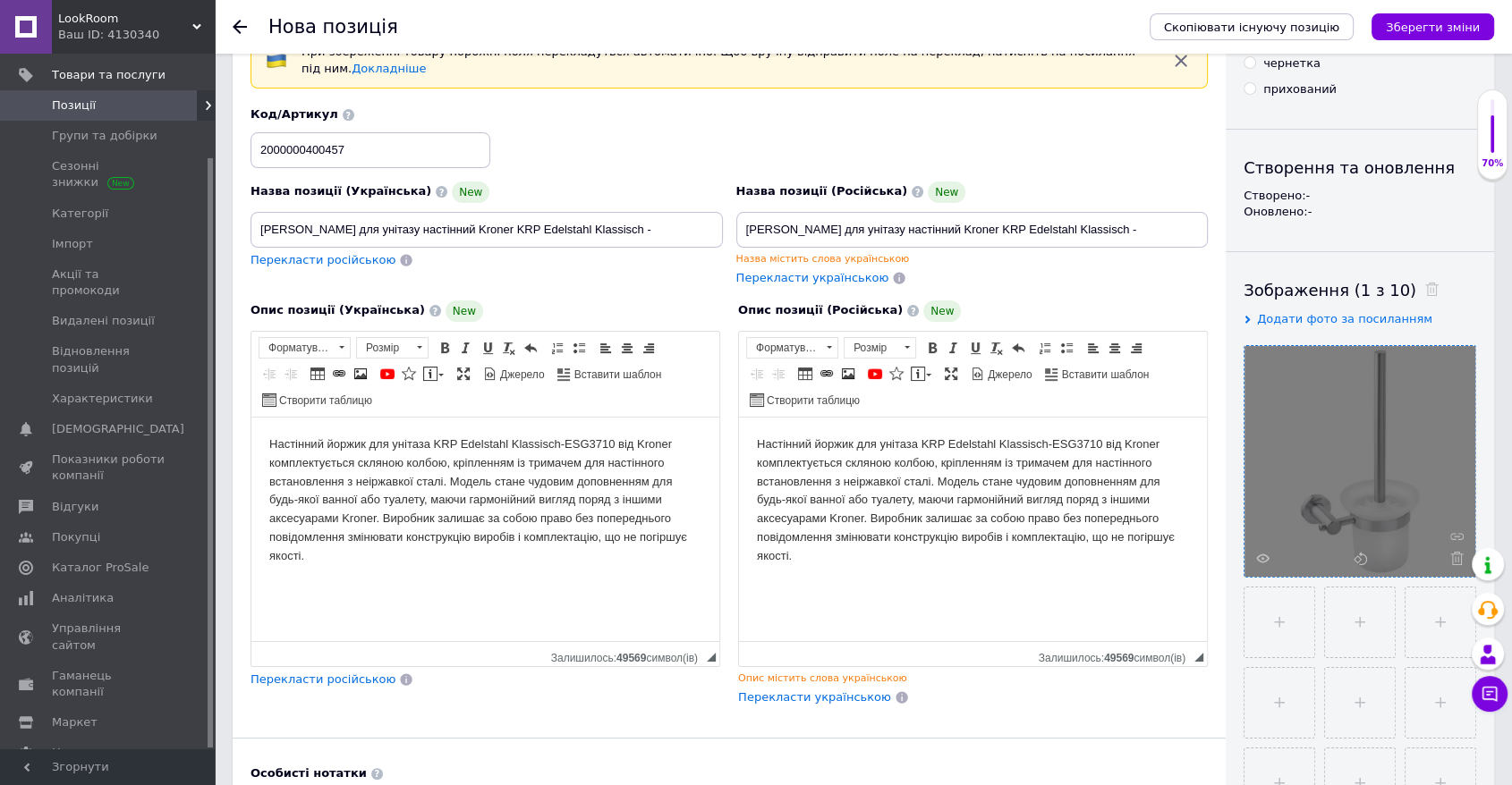
type input "680"
drag, startPoint x: 603, startPoint y: 209, endPoint x: 169, endPoint y: 202, distance: 434.1
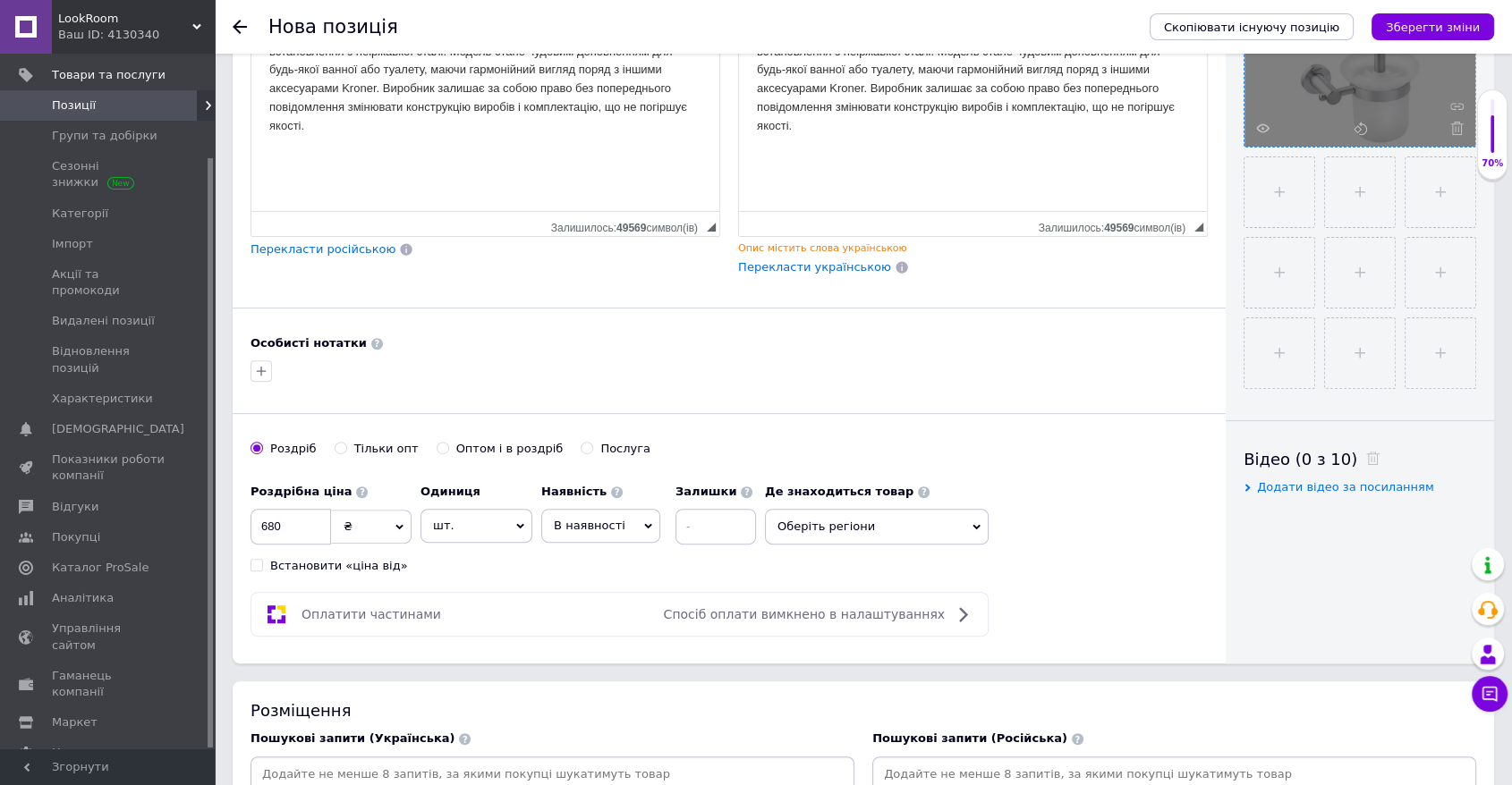
scroll to position [695, 0]
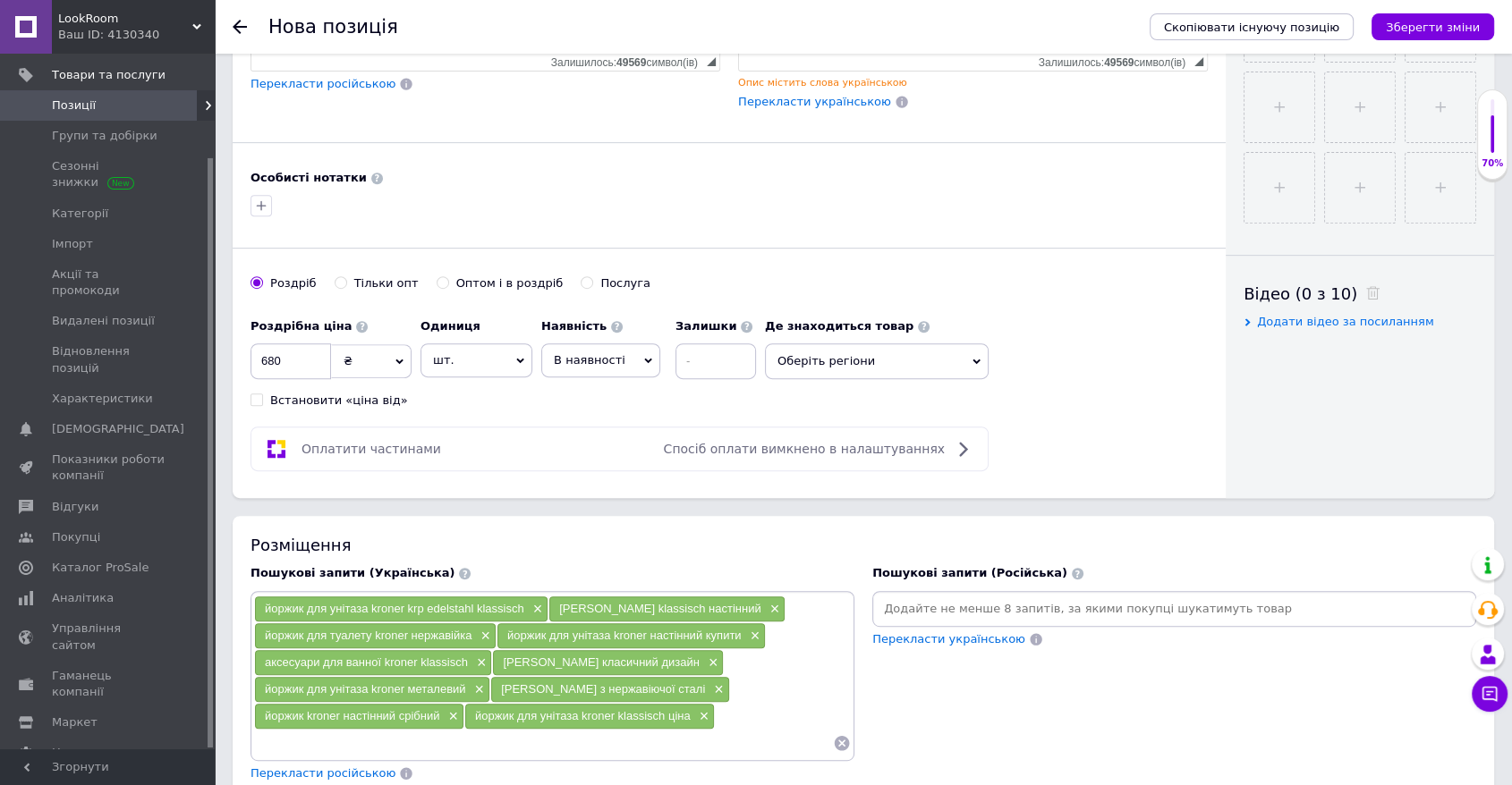
click at [921, 602] on input at bounding box center [1174, 609] width 597 height 27
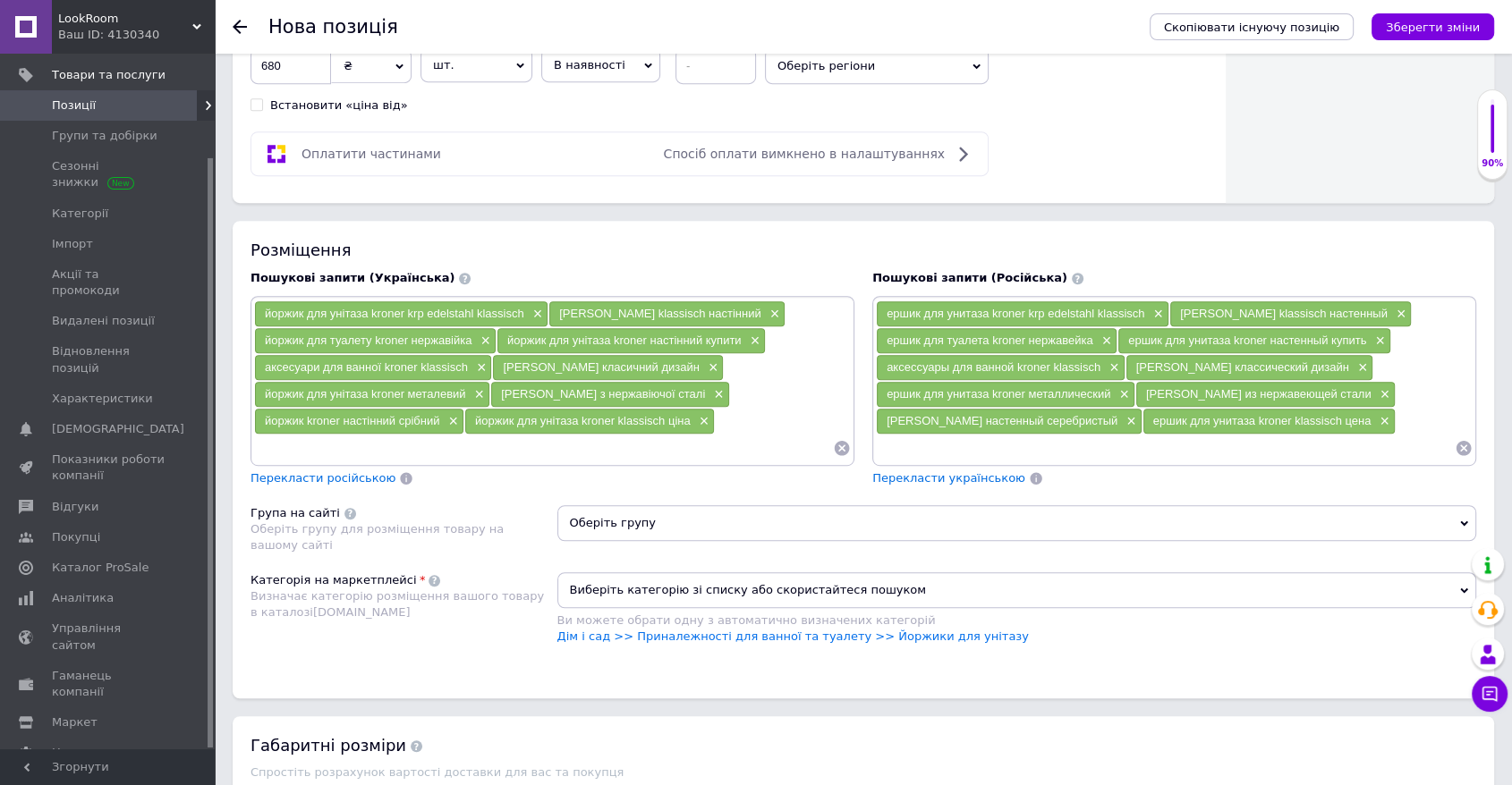
scroll to position [994, 0]
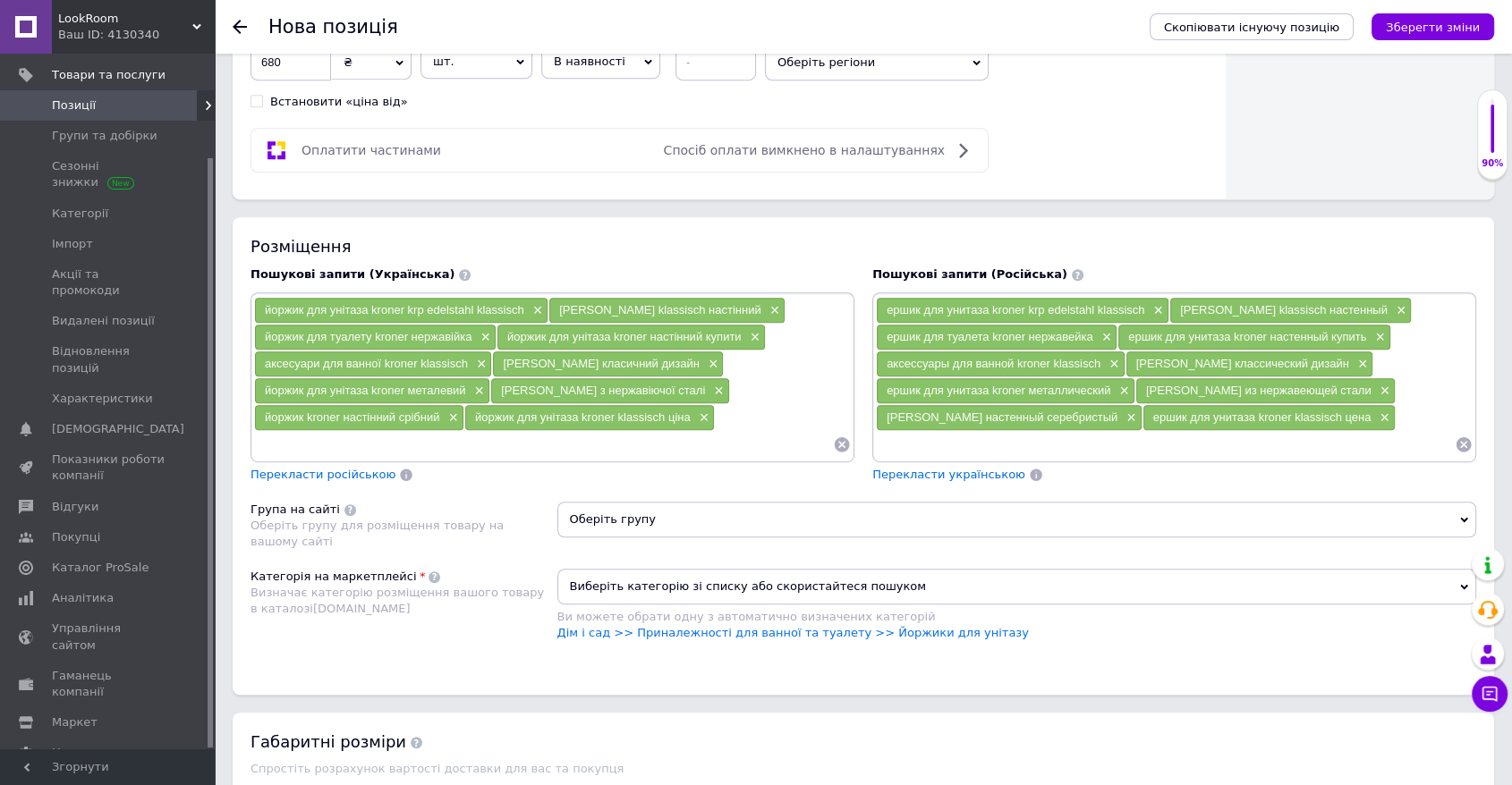
click at [859, 626] on div "Виберіть категорію зі списку або скористайтеся пошуком Ви можете обрати одну з …" at bounding box center [1018, 615] width 920 height 91
click at [864, 626] on link "Дім і сад >> Приналежності для ванної та туалету >> Йоржики для унітазу" at bounding box center [793, 633] width 471 height 13
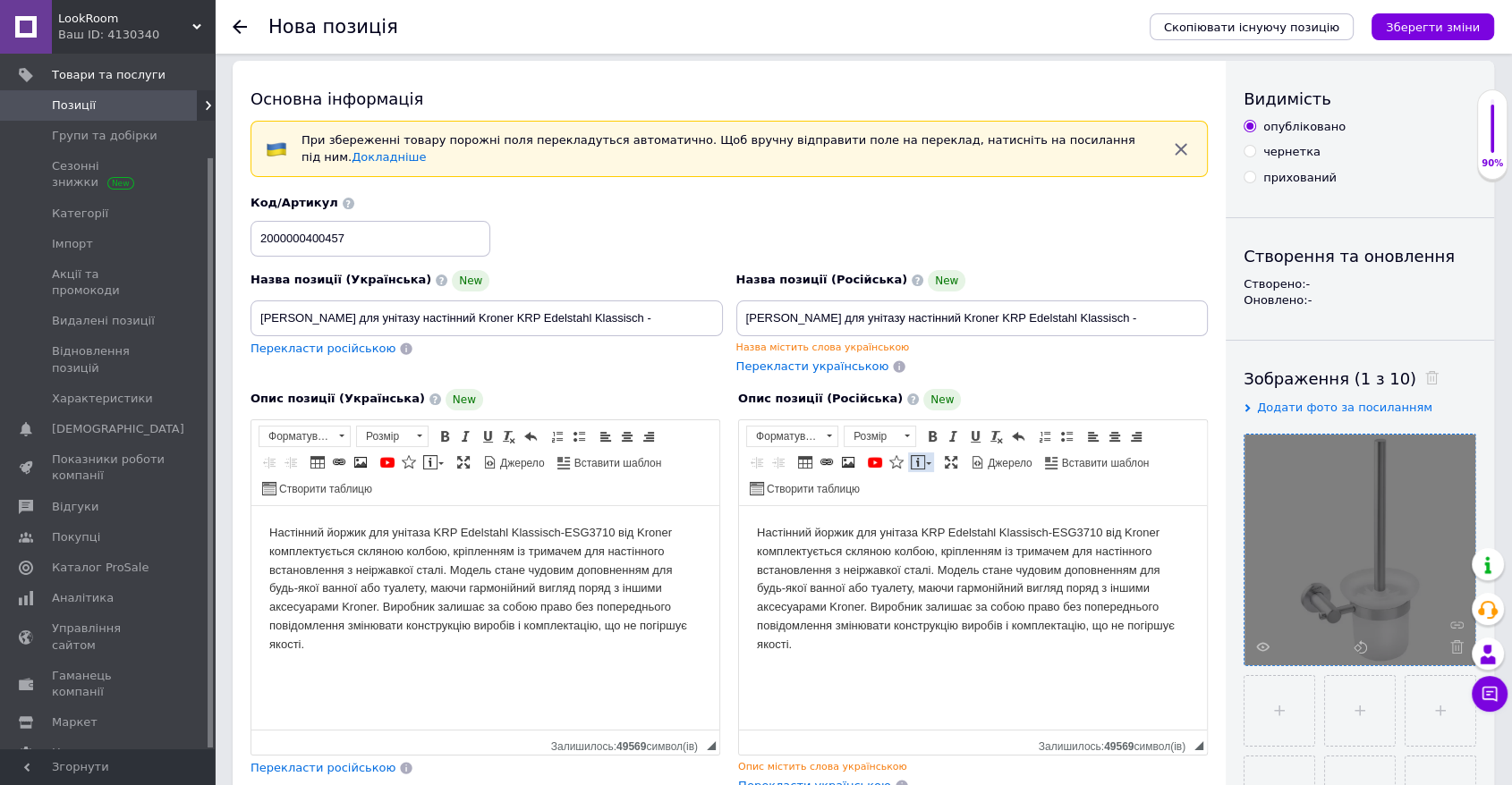
scroll to position [0, 0]
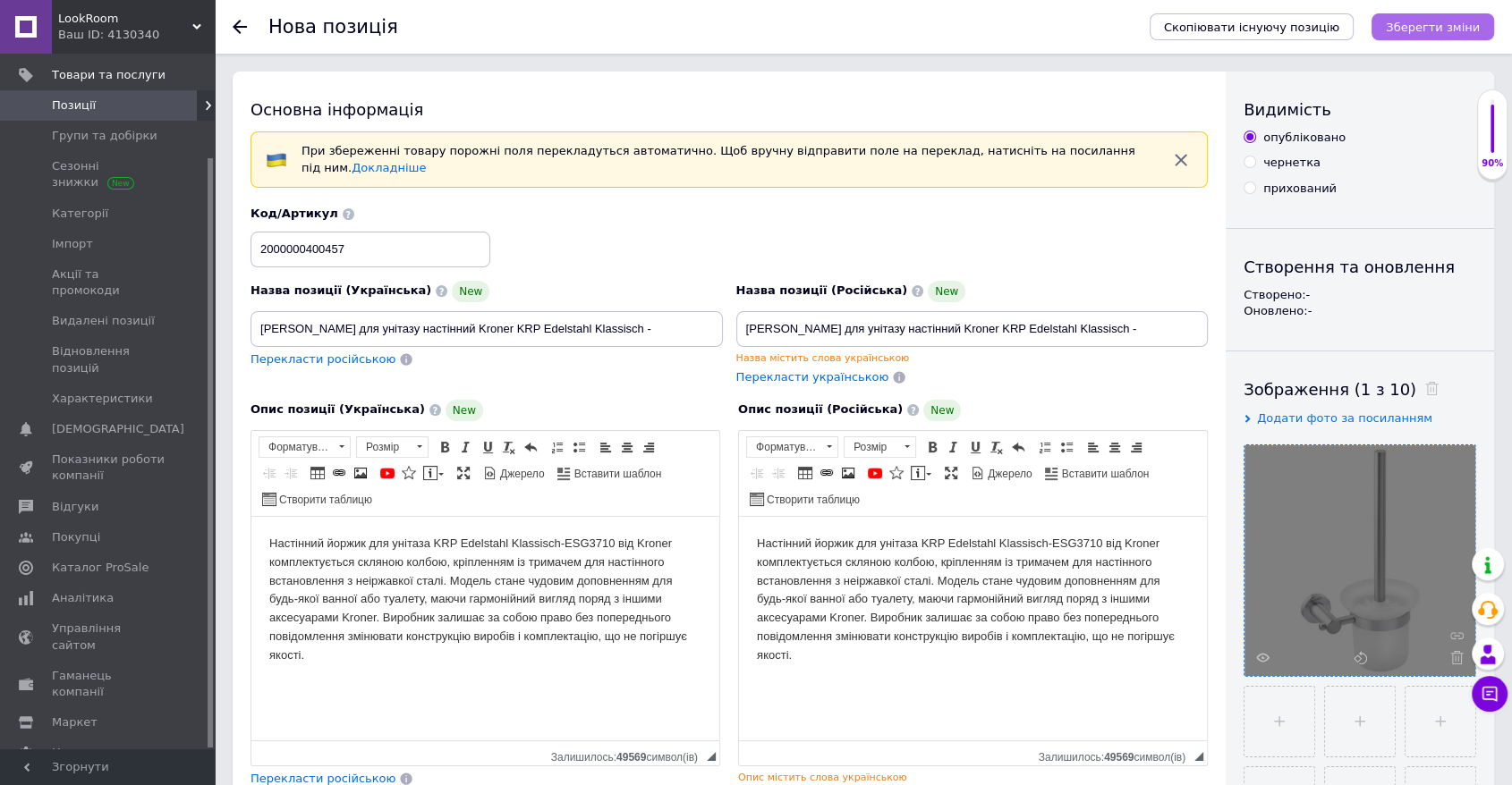
click at [1027, 34] on icon "Зберегти зміни" at bounding box center [1433, 27] width 94 height 13
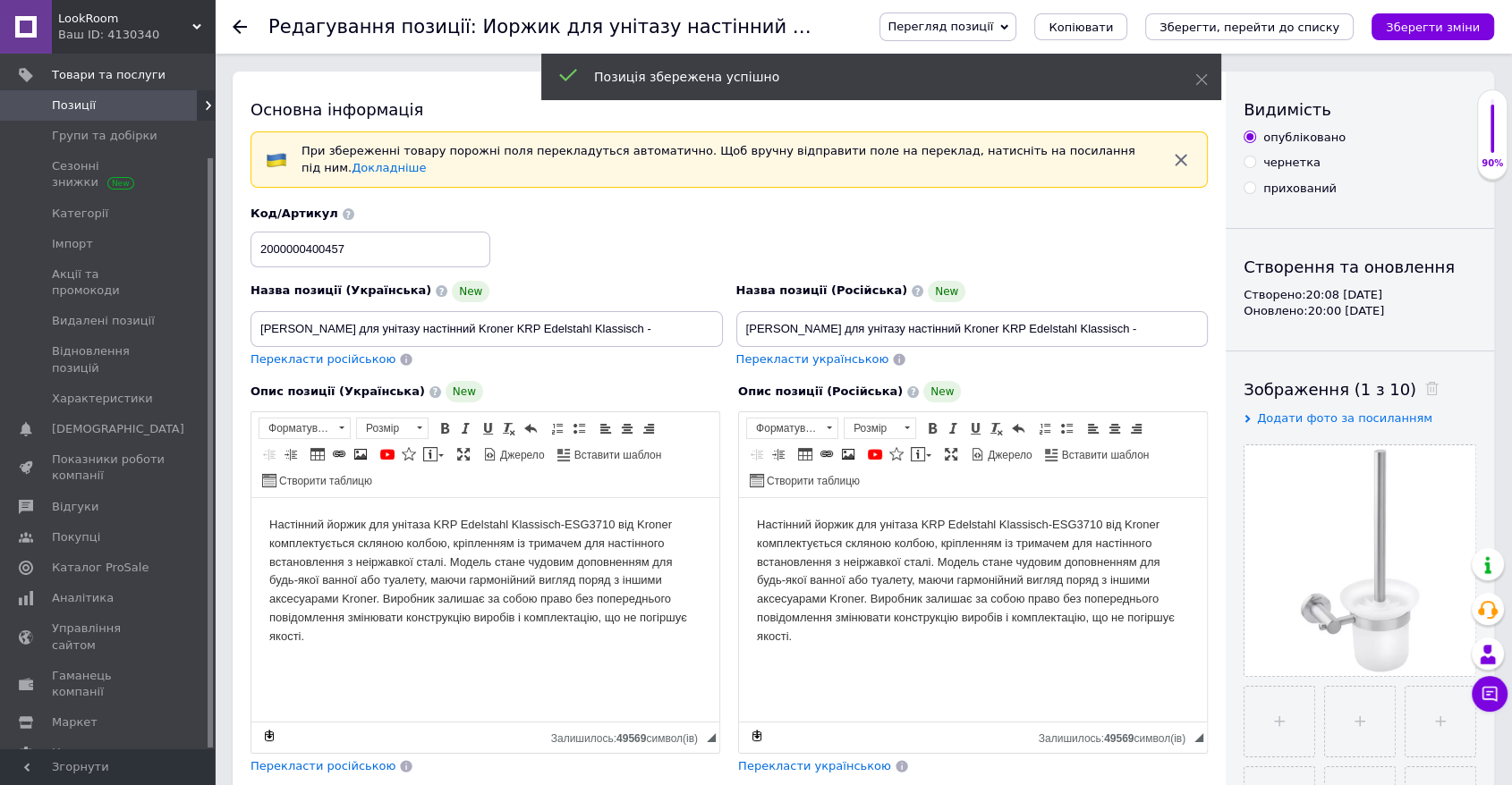
click at [1027, 32] on icon "Зберегти, перейти до списку" at bounding box center [1249, 27] width 180 height 13
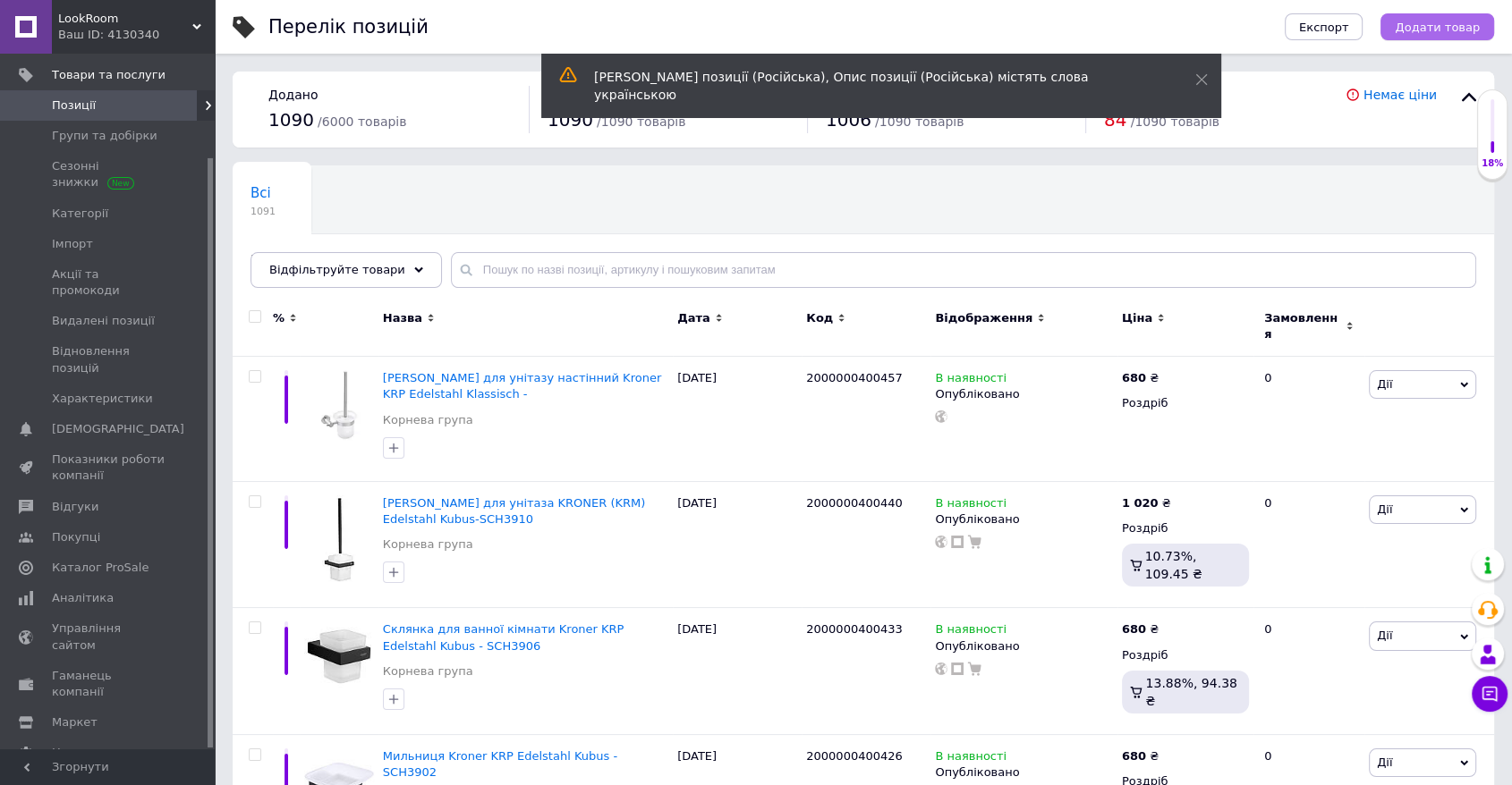
click at [1027, 23] on span "Додати товар" at bounding box center [1438, 27] width 85 height 13
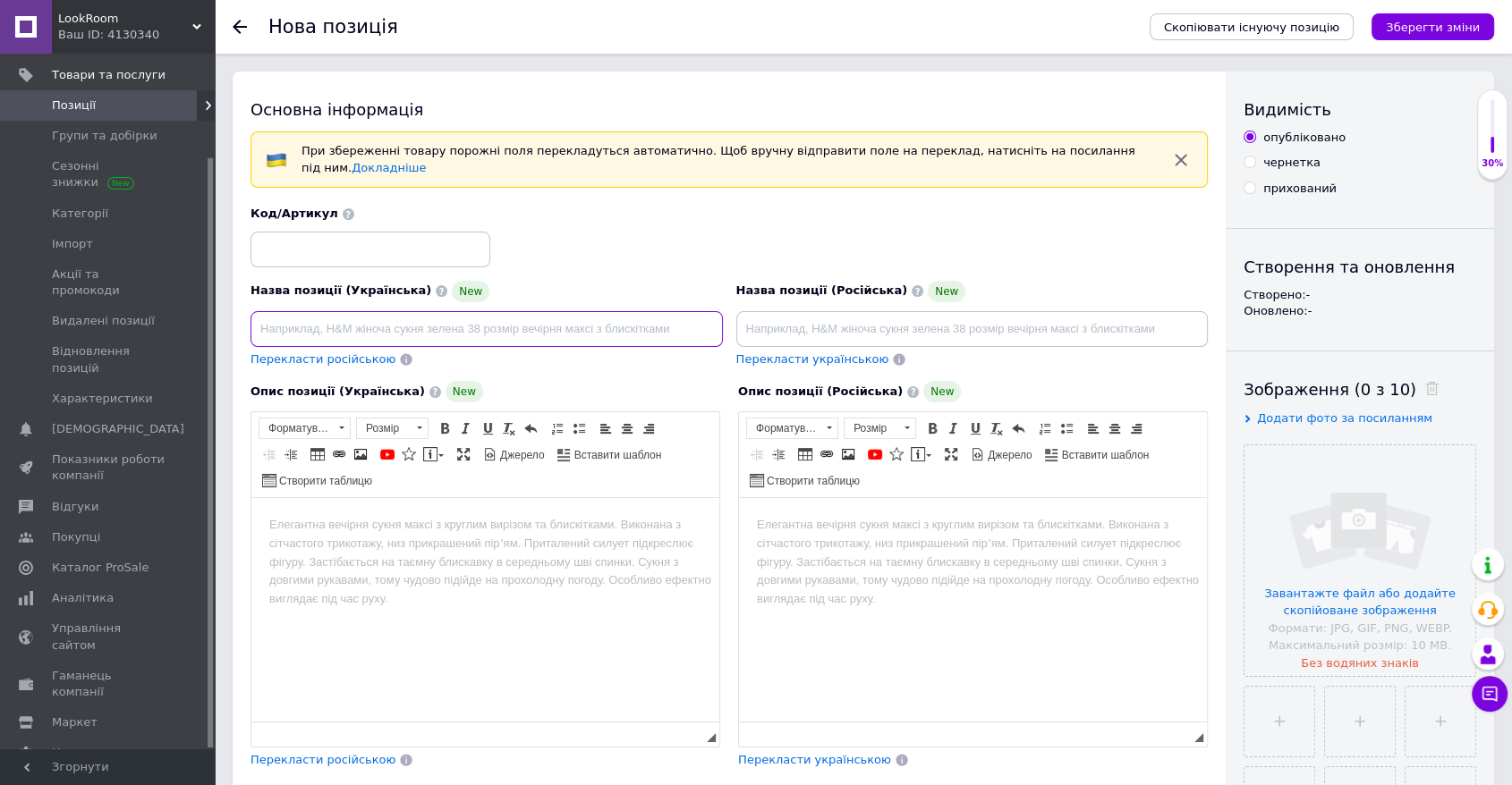
drag, startPoint x: 401, startPoint y: 332, endPoint x: 429, endPoint y: 334, distance: 28.1
click at [401, 332] on input at bounding box center [487, 328] width 472 height 36
paste input "Тримач для рушника Kroner KRP Edelstahl Kubus - SCH3901"
type input "Тримач для рушника Kroner KRP Edelstahl Kubus - SCH3901"
click at [786, 313] on input at bounding box center [972, 328] width 472 height 36
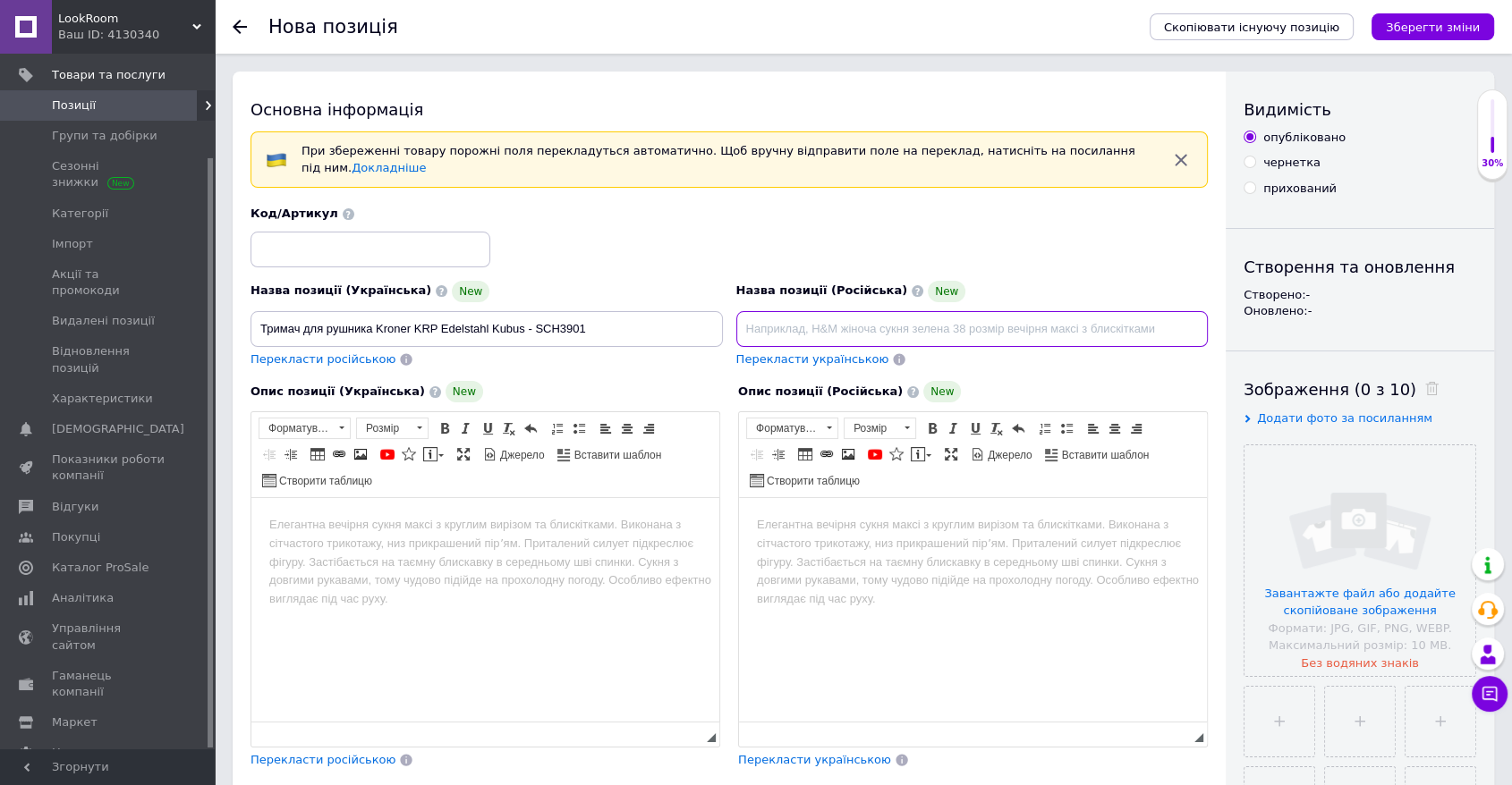
paste input "Тримач для рушника Kroner KRP Edelstahl Kubus - SCH3901"
type input "Тримач для рушника Kroner KRP Edelstahl Kubus - SCH3901"
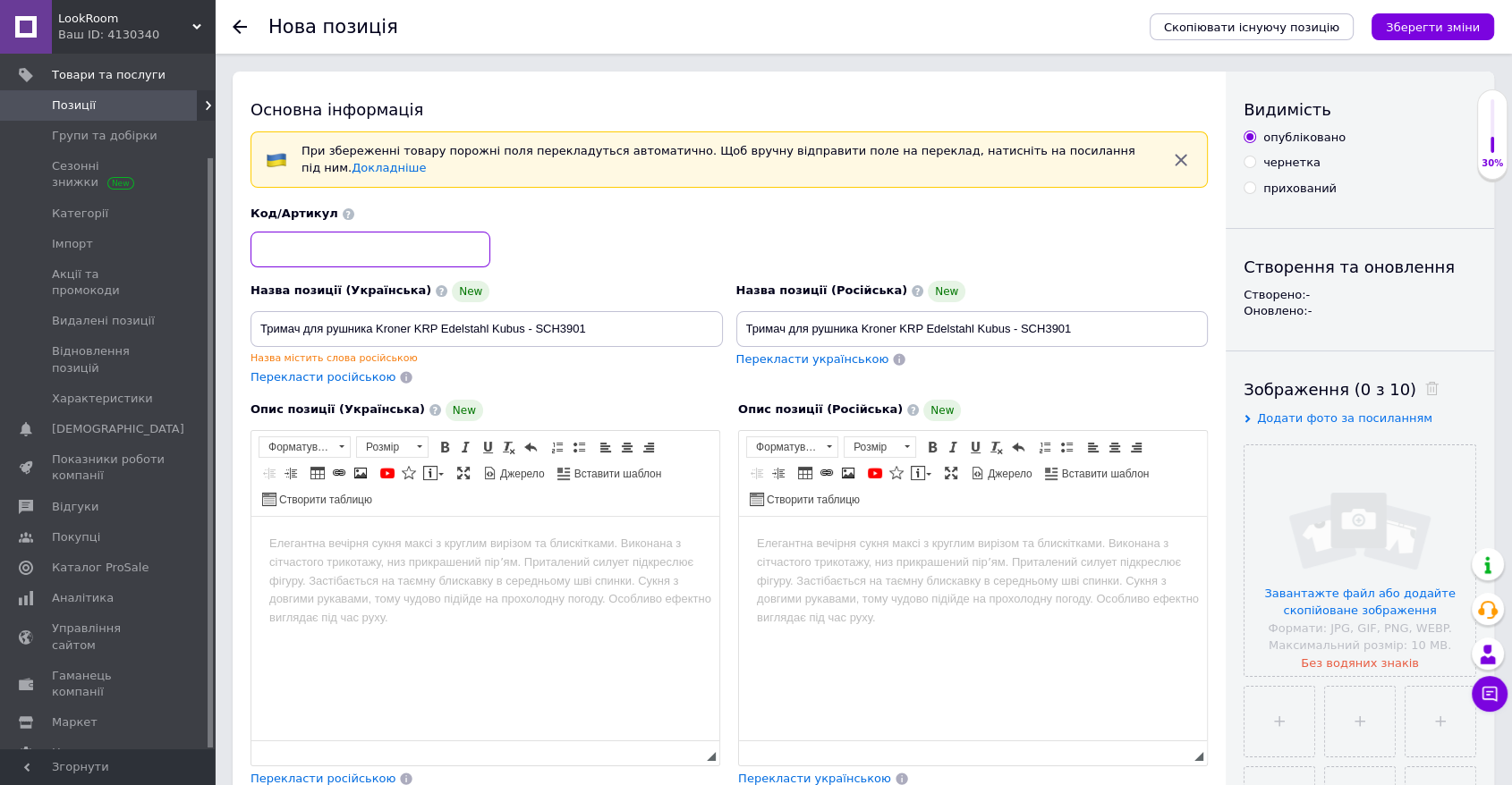
click at [358, 249] on input at bounding box center [370, 249] width 240 height 36
paste input "2000000400464"
type input "2000000400464"
click at [414, 570] on html at bounding box center [486, 543] width 468 height 55
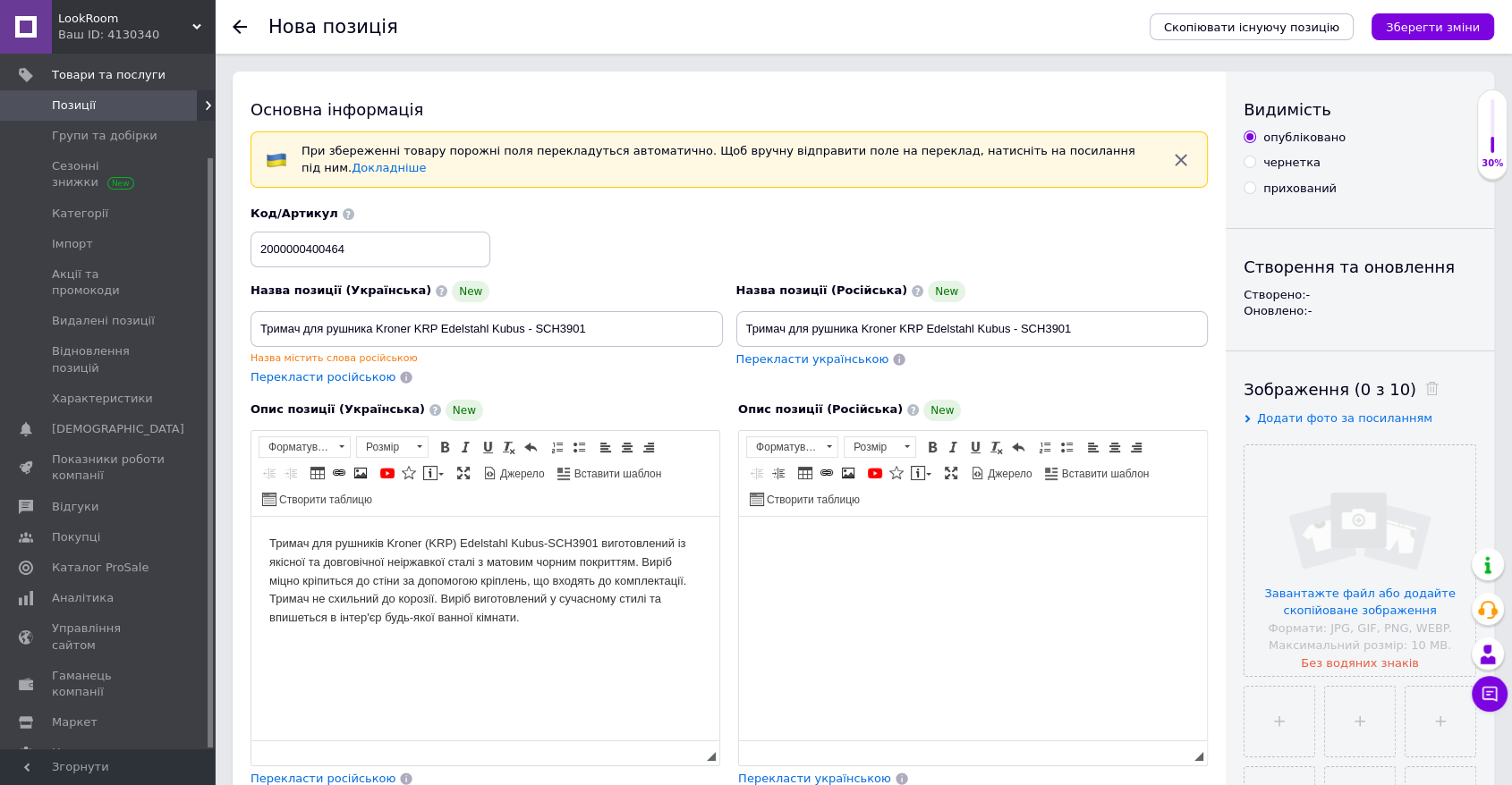
drag, startPoint x: 804, startPoint y: 590, endPoint x: 1184, endPoint y: 657, distance: 385.9
click at [804, 570] on html at bounding box center [973, 543] width 468 height 55
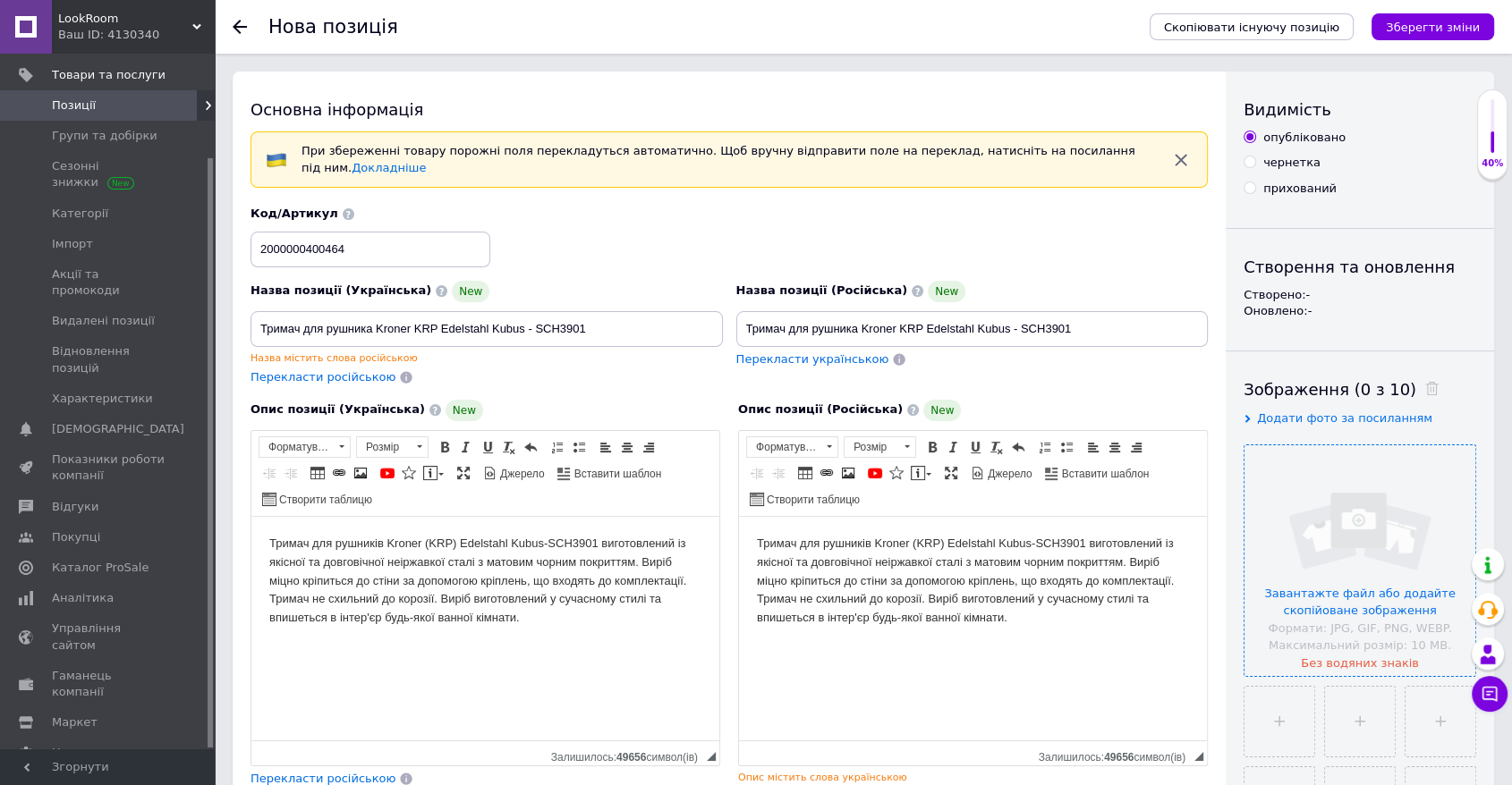
click at [1027, 504] on input "file" at bounding box center [1361, 561] width 231 height 231
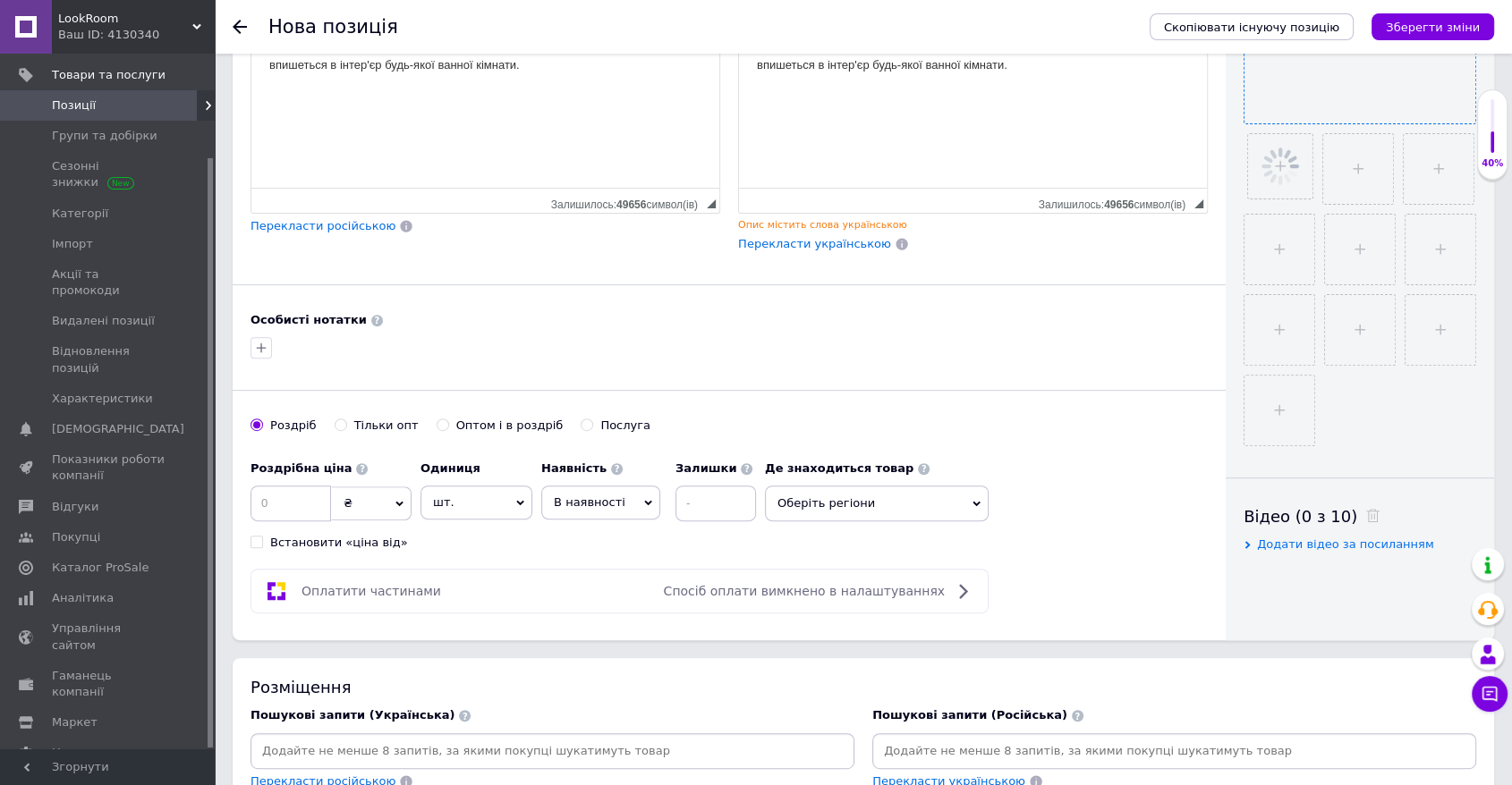
scroll to position [595, 0]
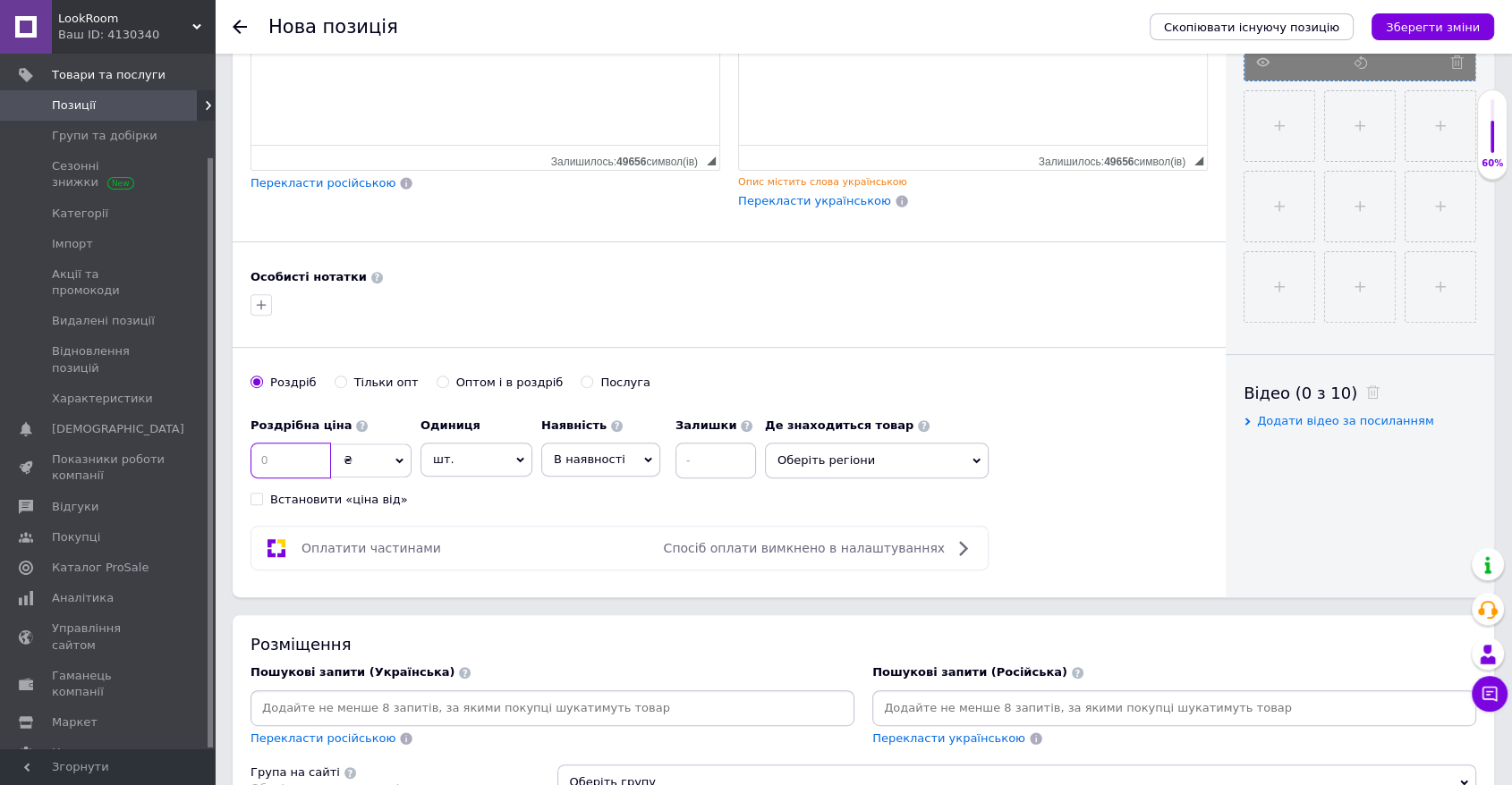
click at [267, 454] on input at bounding box center [291, 460] width 81 height 36
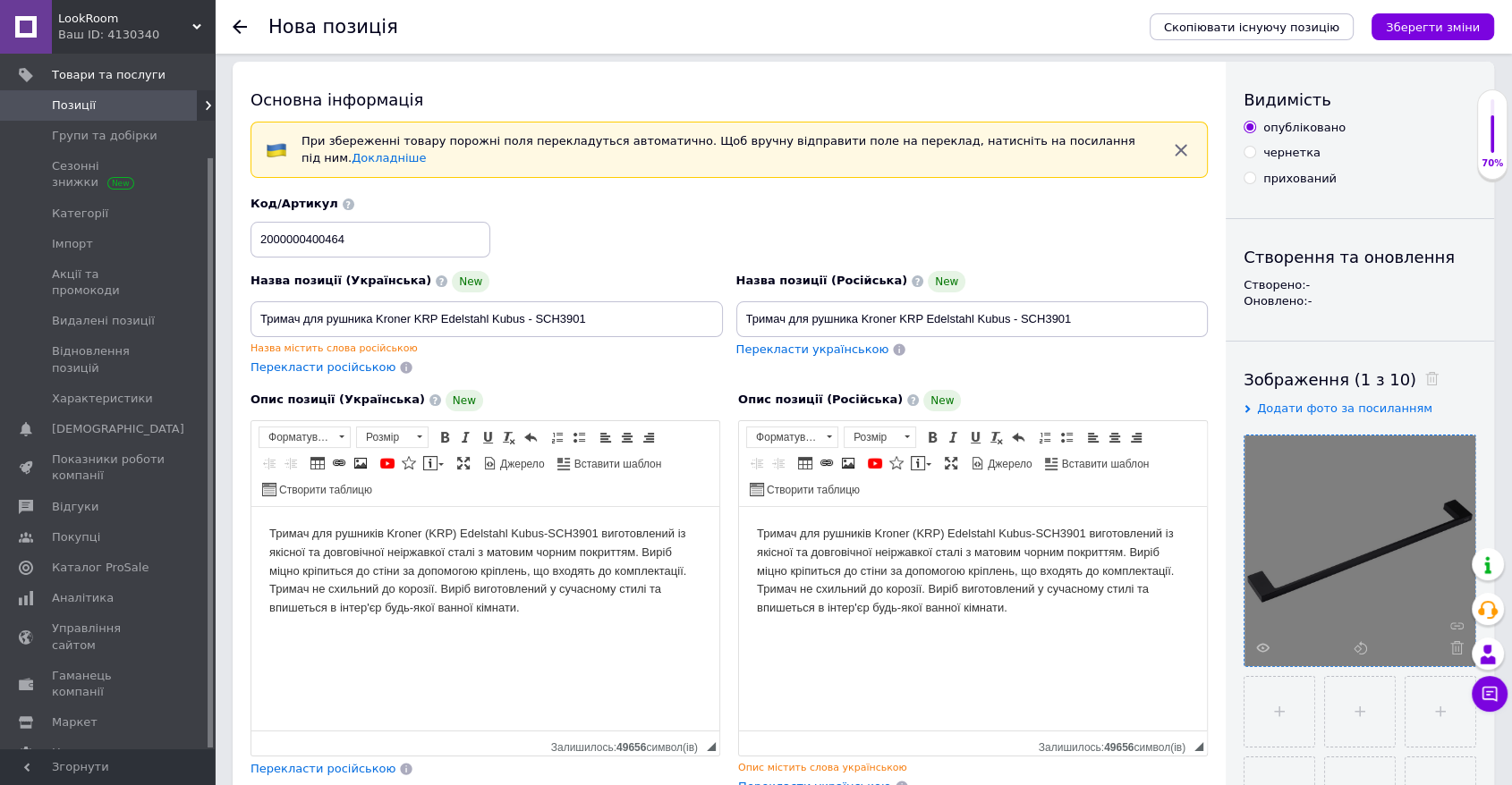
scroll to position [0, 0]
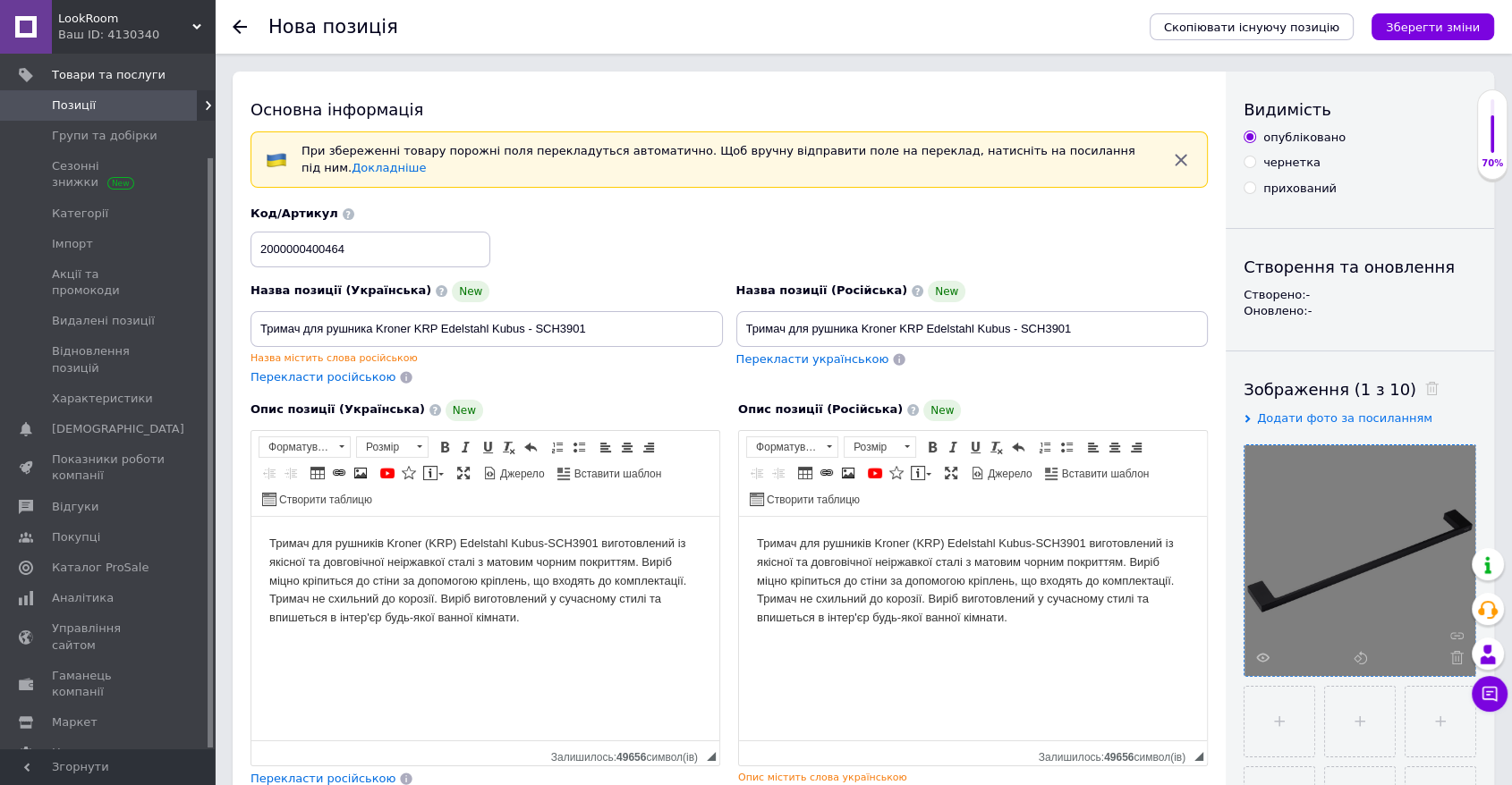
type input "680"
drag, startPoint x: 517, startPoint y: 322, endPoint x: 145, endPoint y: 321, distance: 372.0
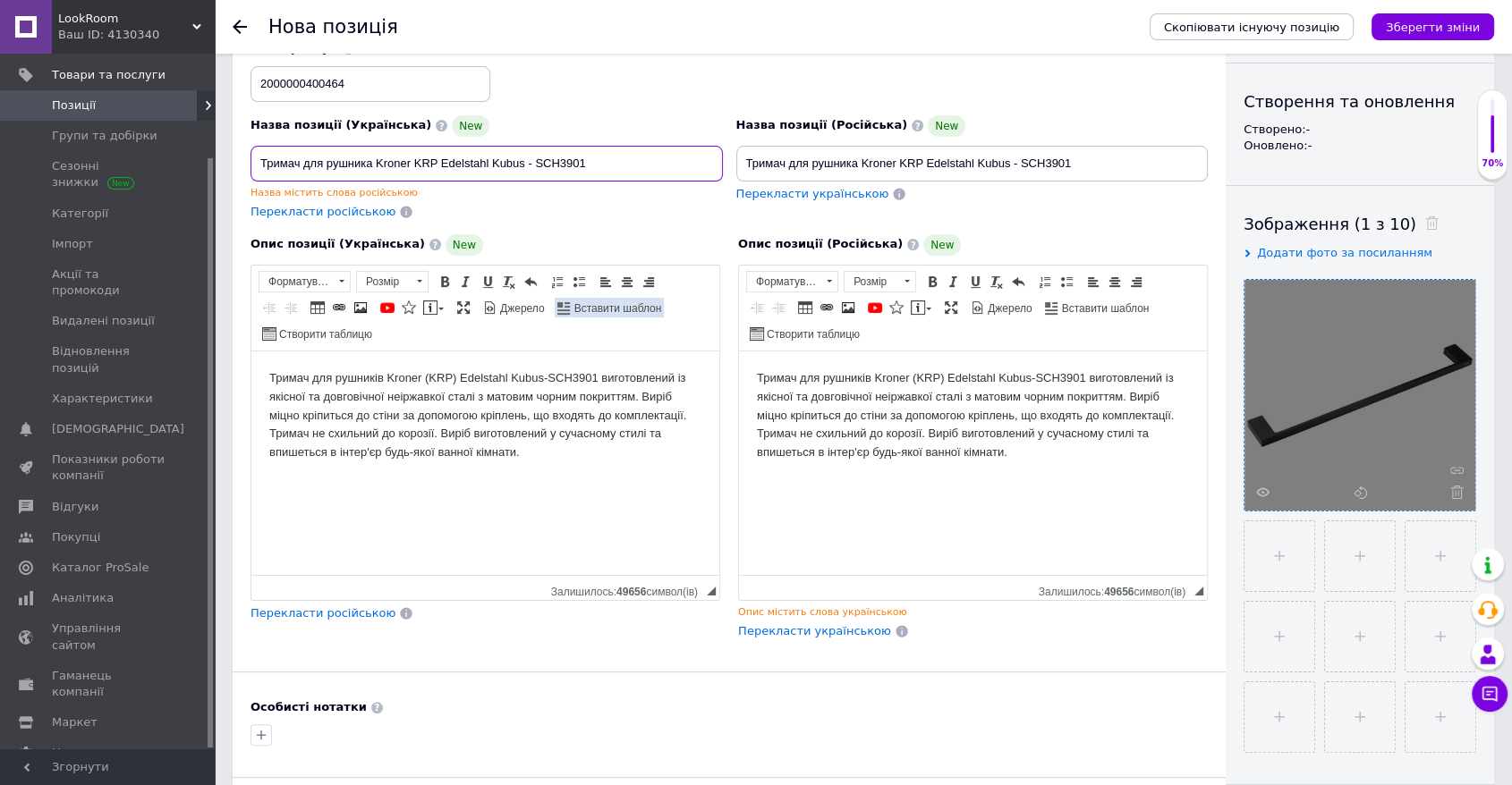
scroll to position [695, 0]
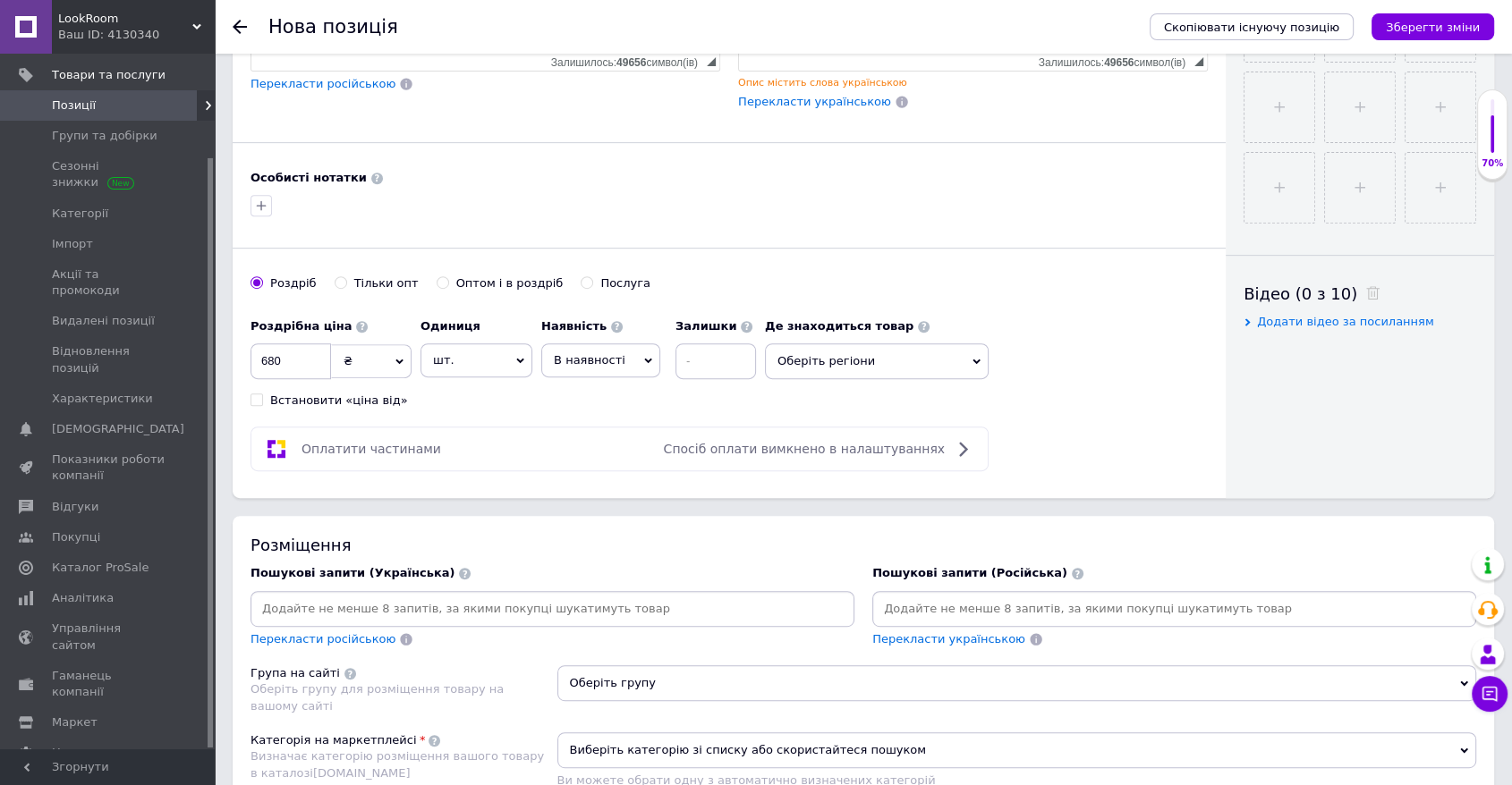
click at [507, 595] on input at bounding box center [552, 609] width 597 height 27
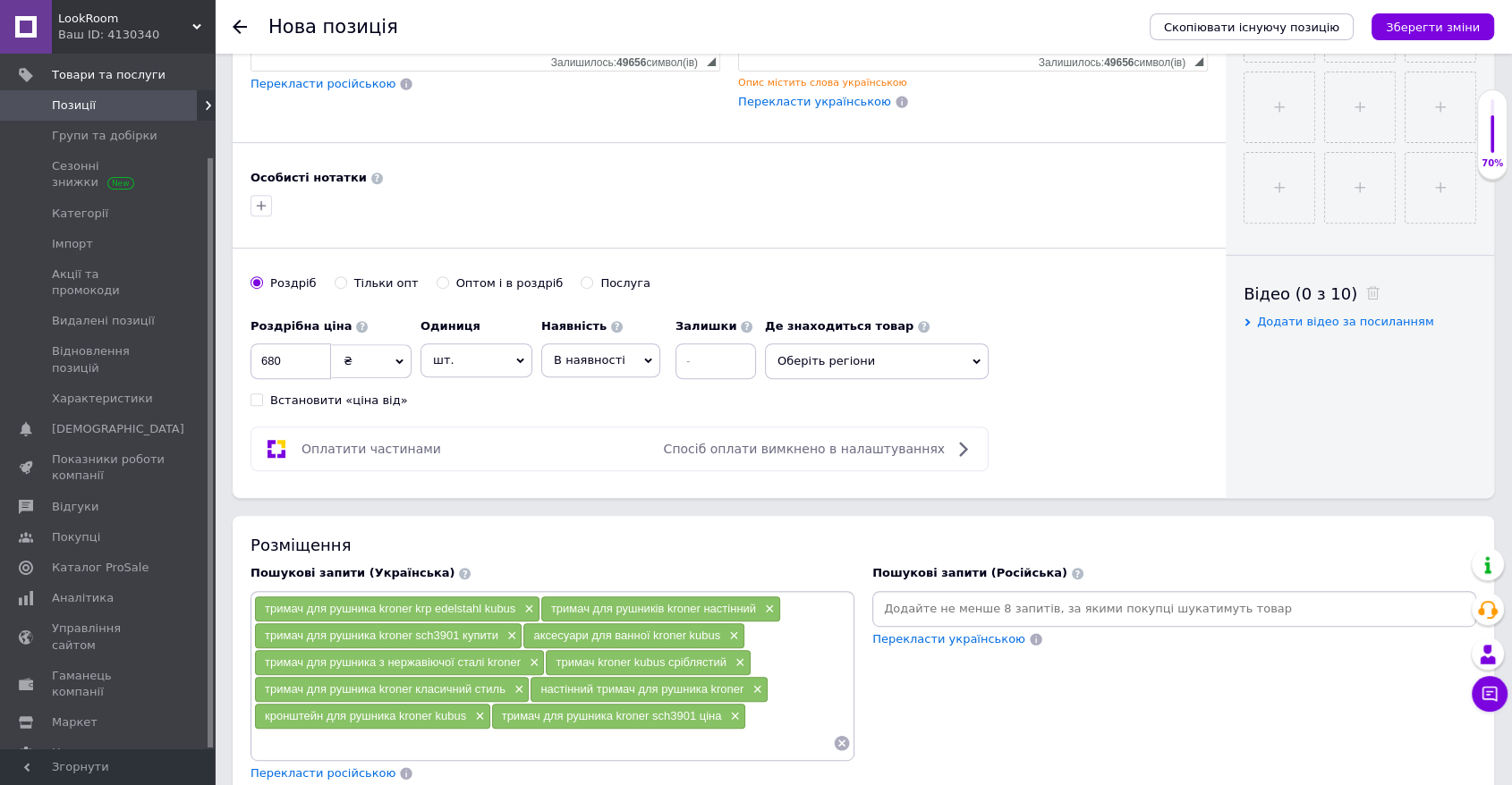
click at [984, 603] on input at bounding box center [1174, 609] width 597 height 27
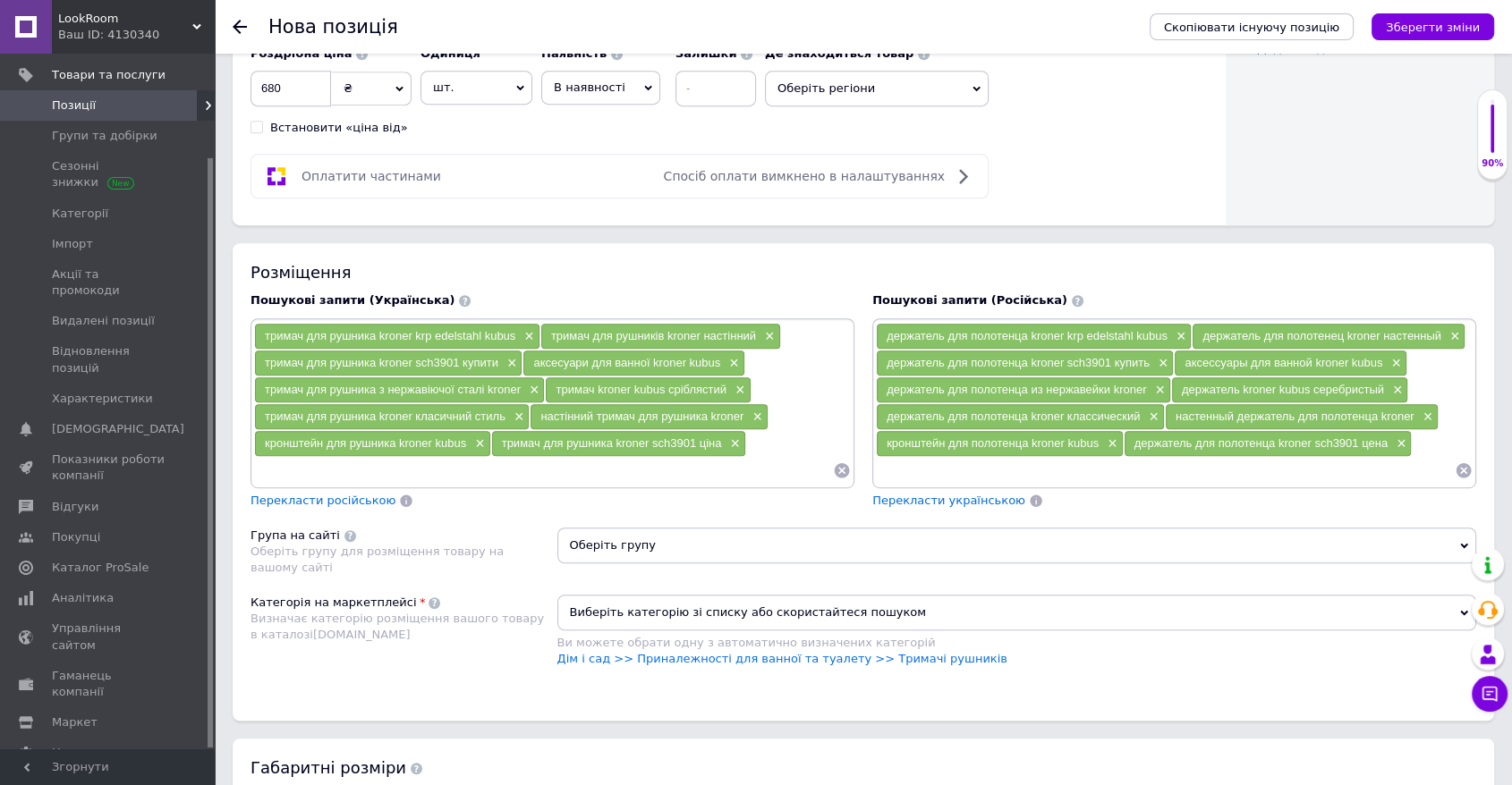
scroll to position [994, 0]
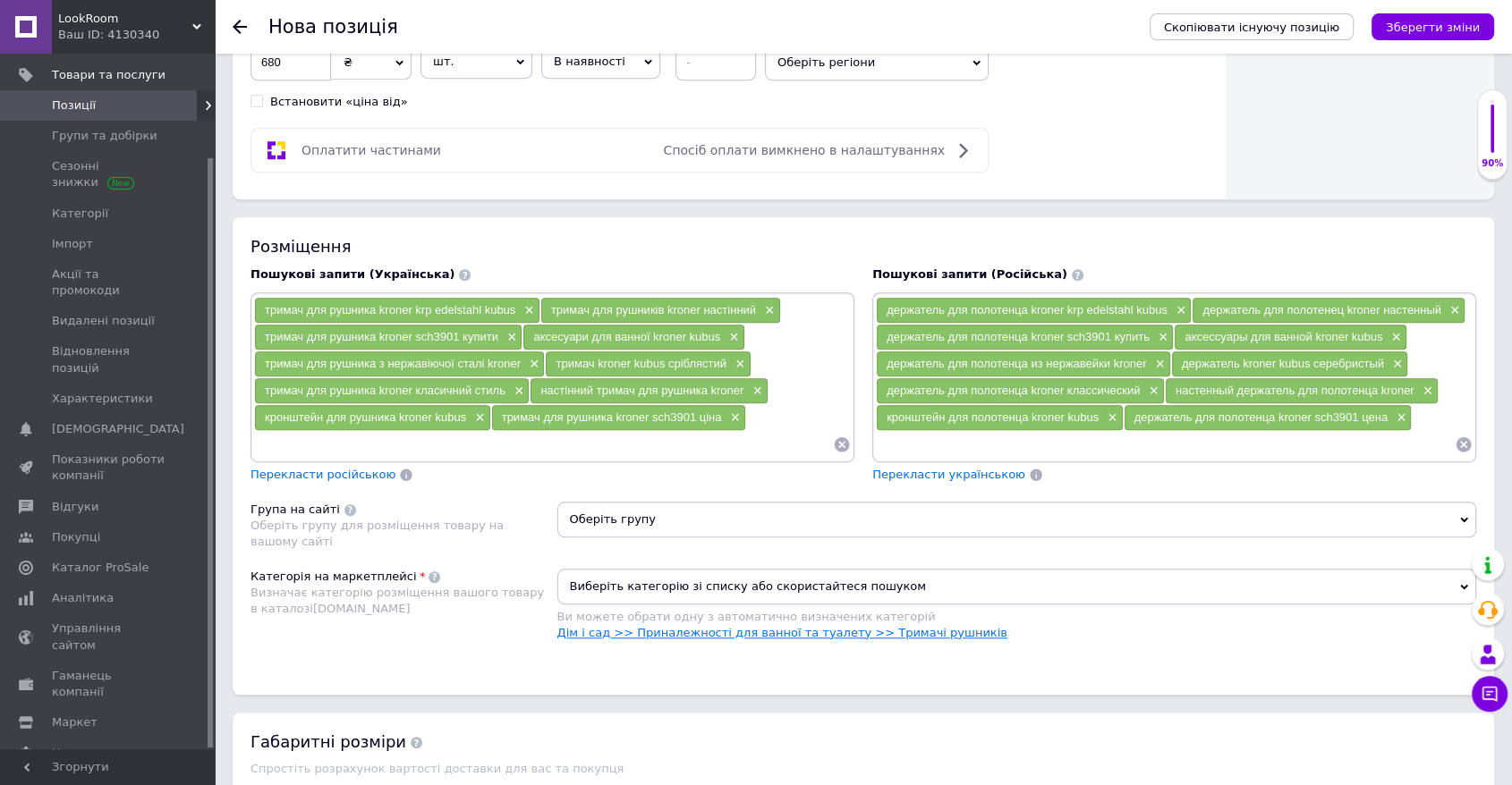
click at [884, 626] on link "Дім і сад >> Приналежності для ванної та туалету >> Тримачі рушників" at bounding box center [783, 633] width 450 height 13
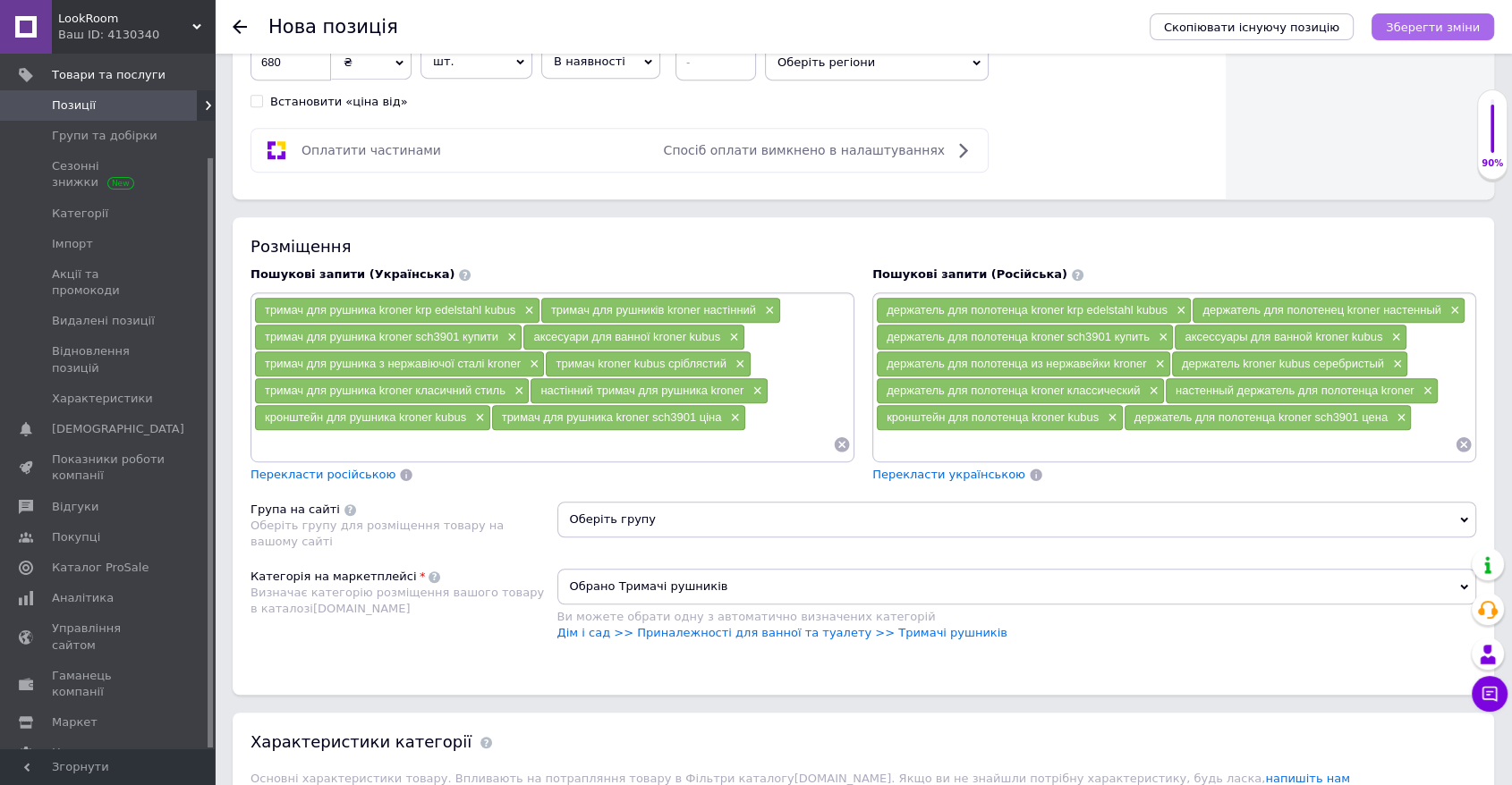
click at [1027, 32] on icon "Зберегти зміни" at bounding box center [1433, 27] width 94 height 13
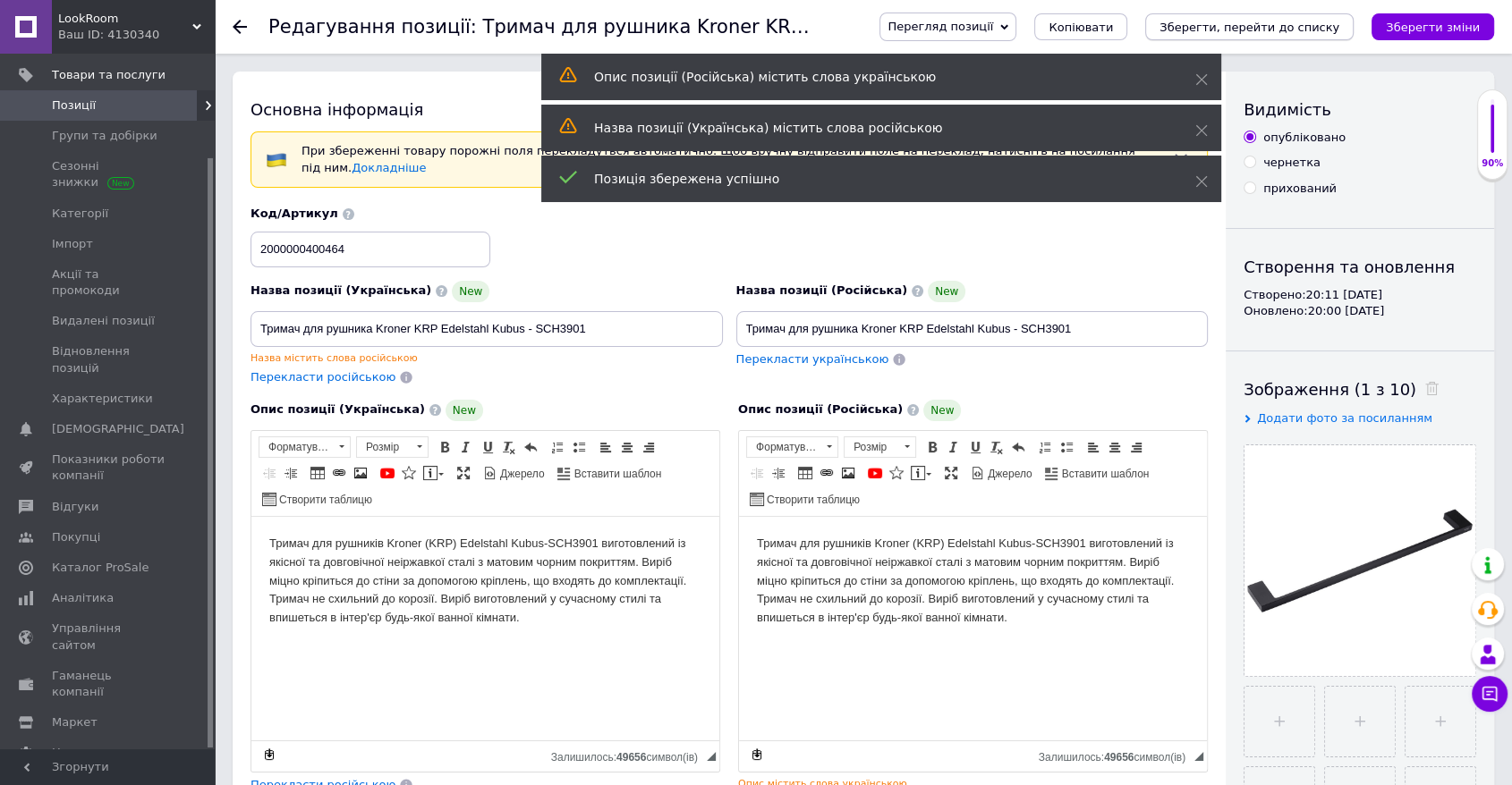
click at [1027, 16] on button "Зберегти, перейти до списку" at bounding box center [1250, 27] width 208 height 27
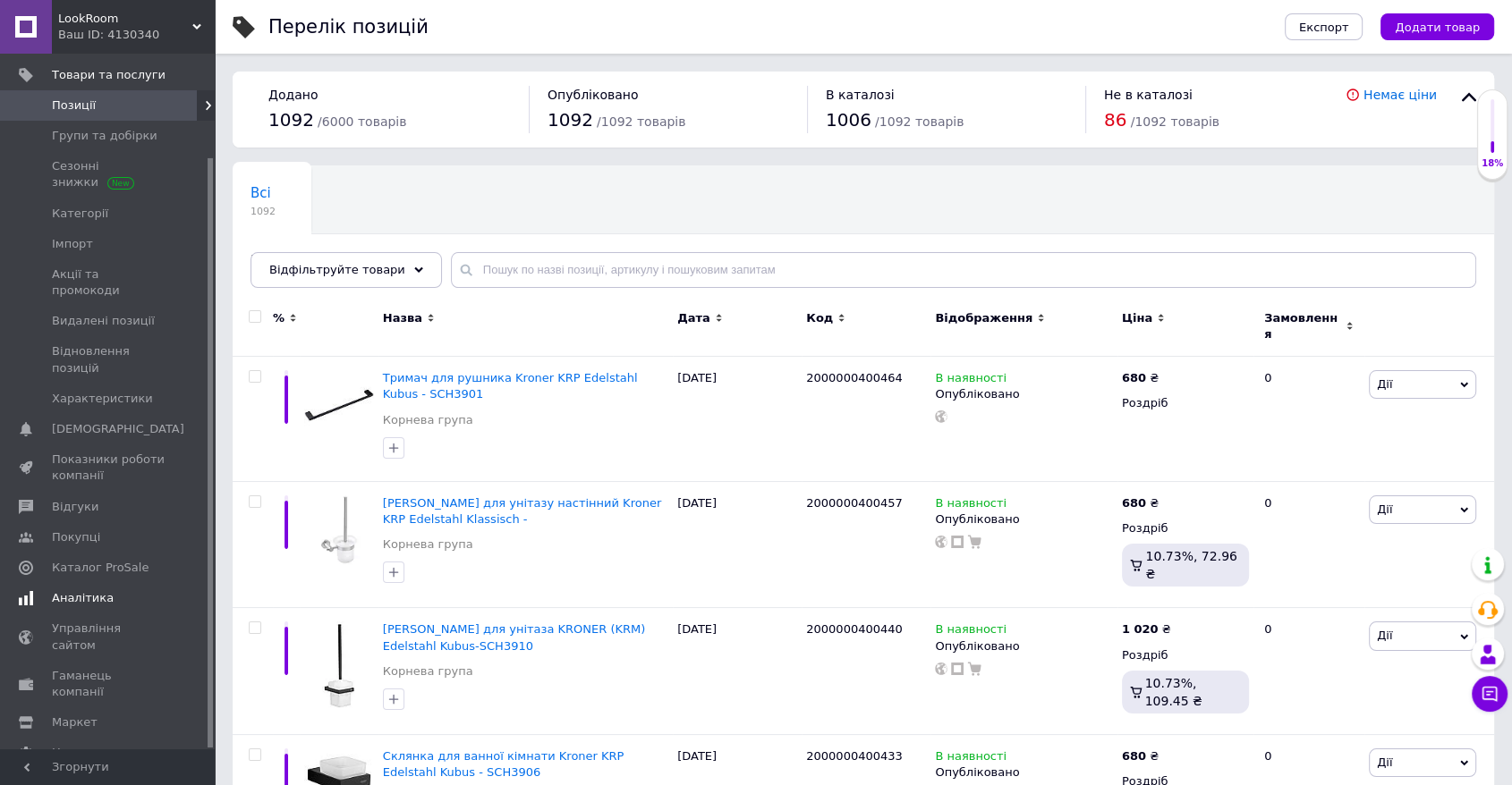
click at [95, 583] on link "Аналітика" at bounding box center [110, 598] width 220 height 31
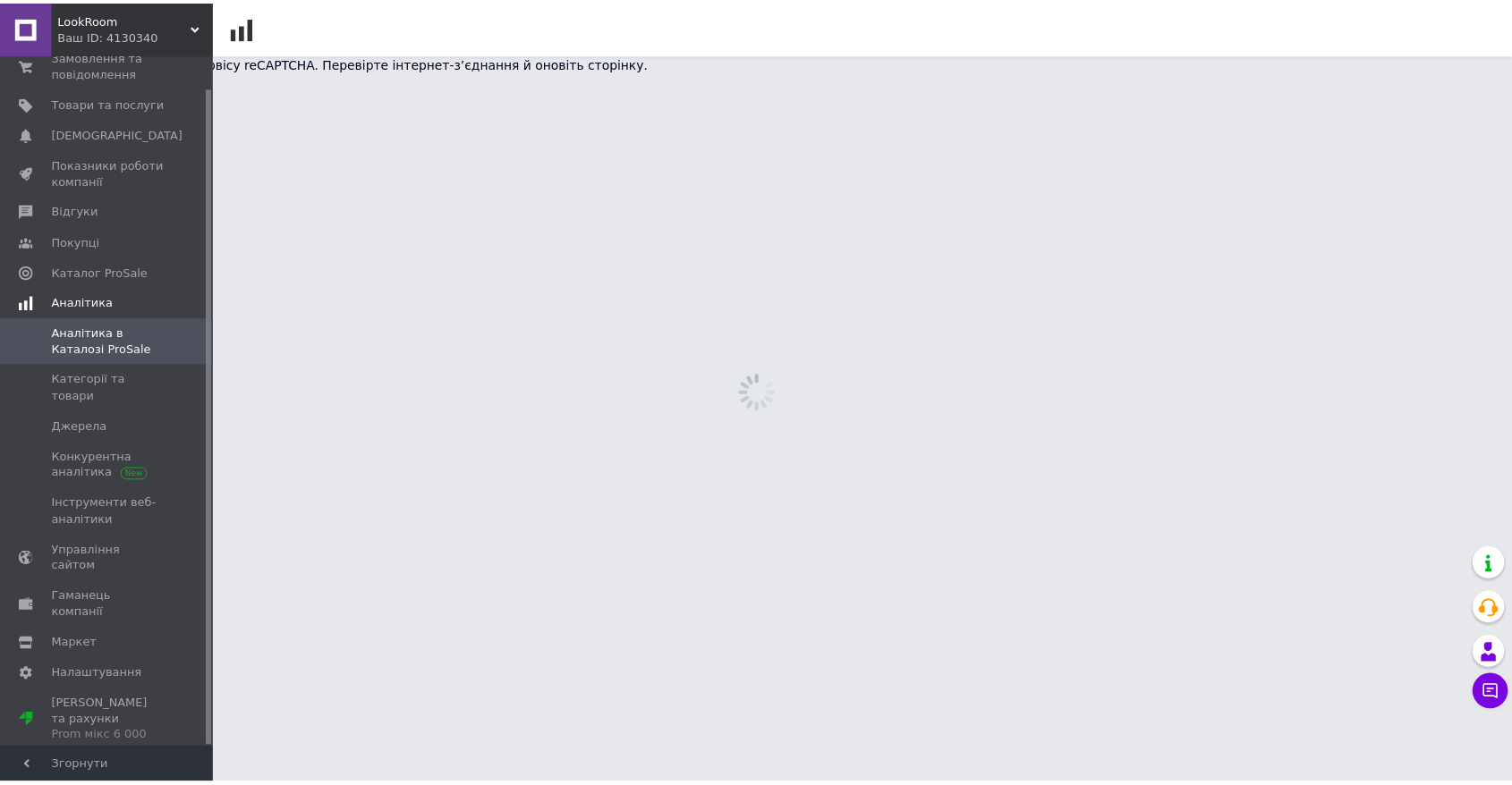
scroll to position [33, 0]
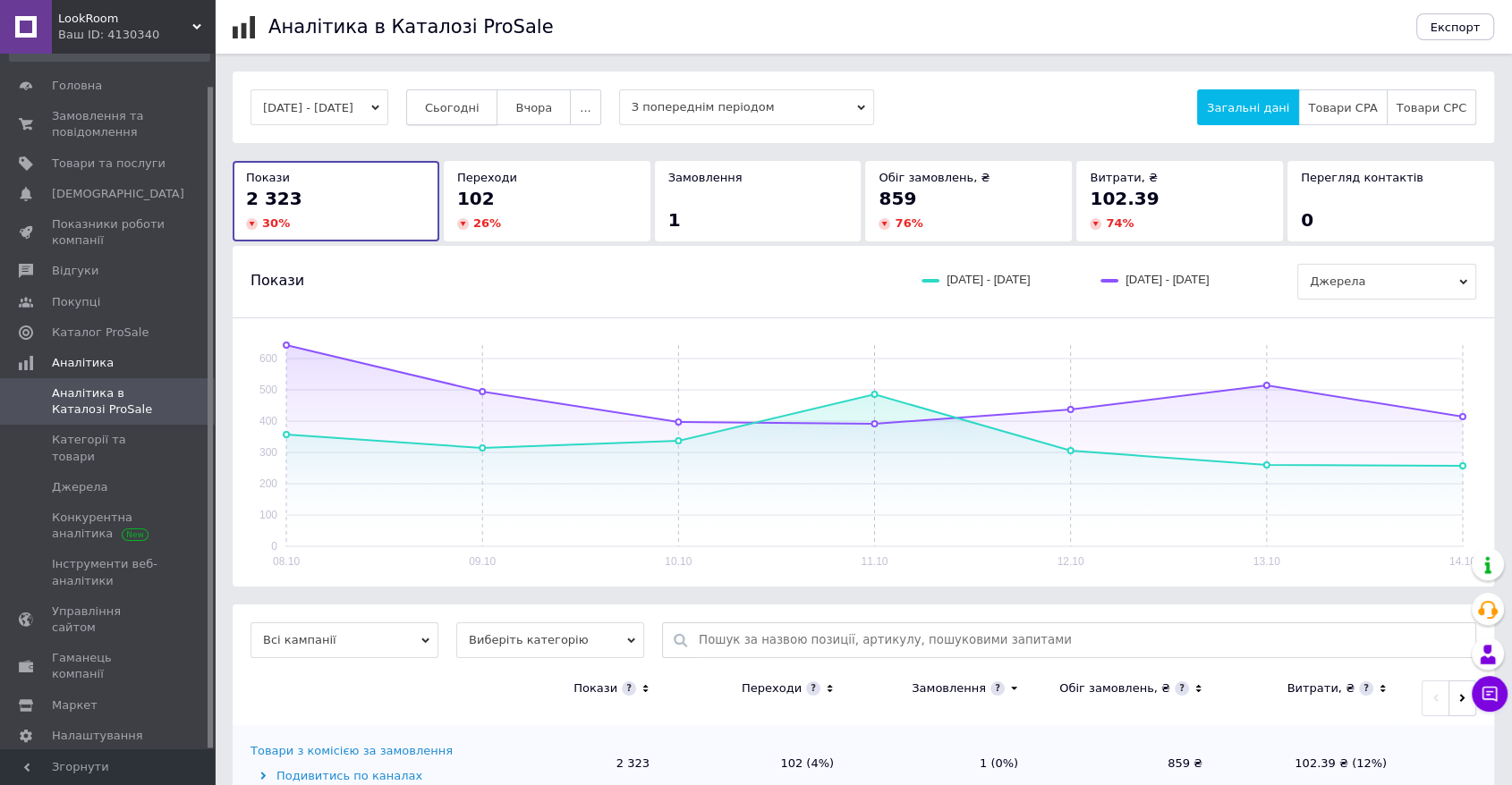
click at [449, 109] on button "Сьогодні" at bounding box center [453, 107] width 93 height 36
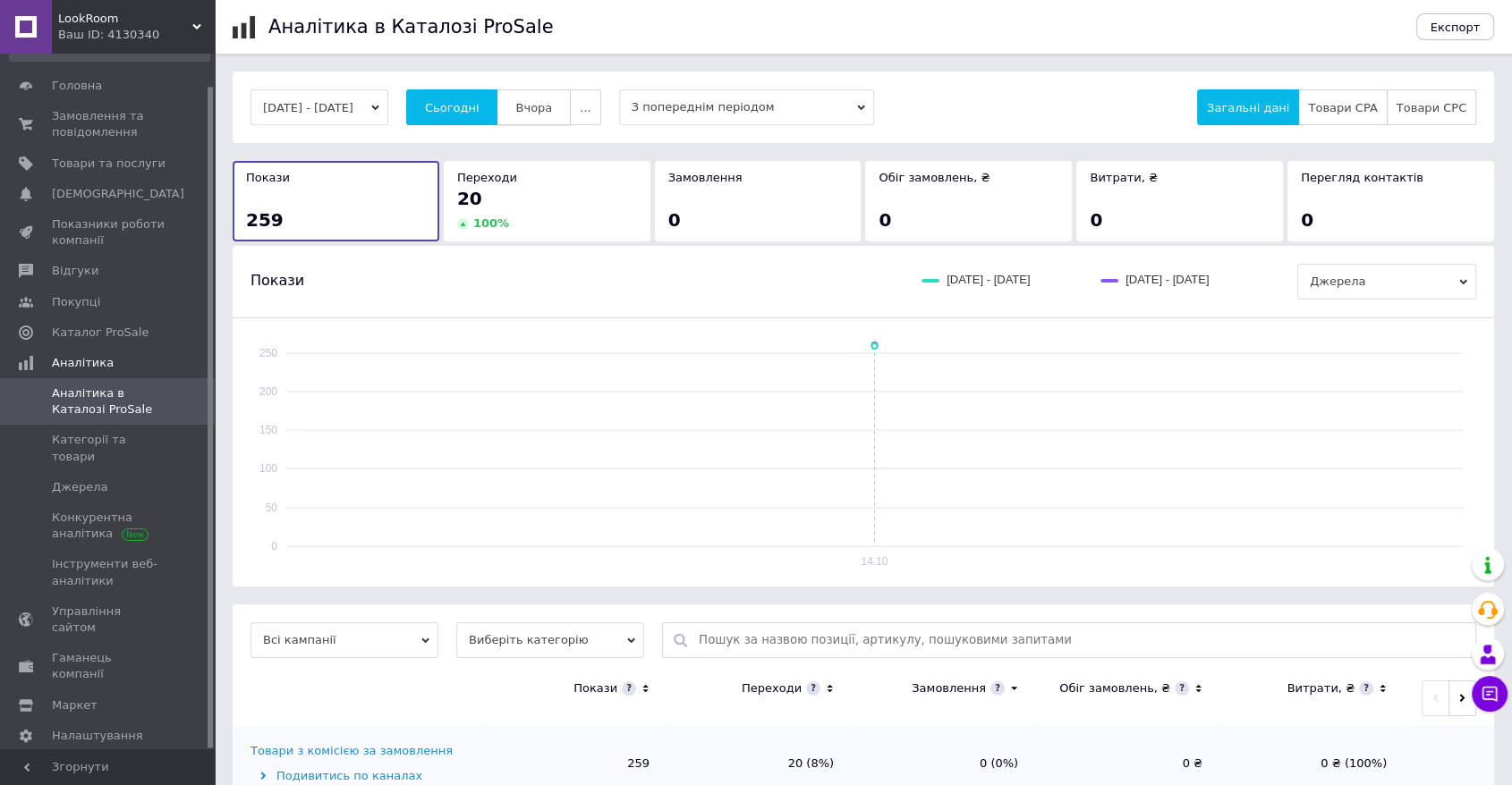
click at [552, 101] on span "Вчора" at bounding box center [534, 108] width 37 height 13
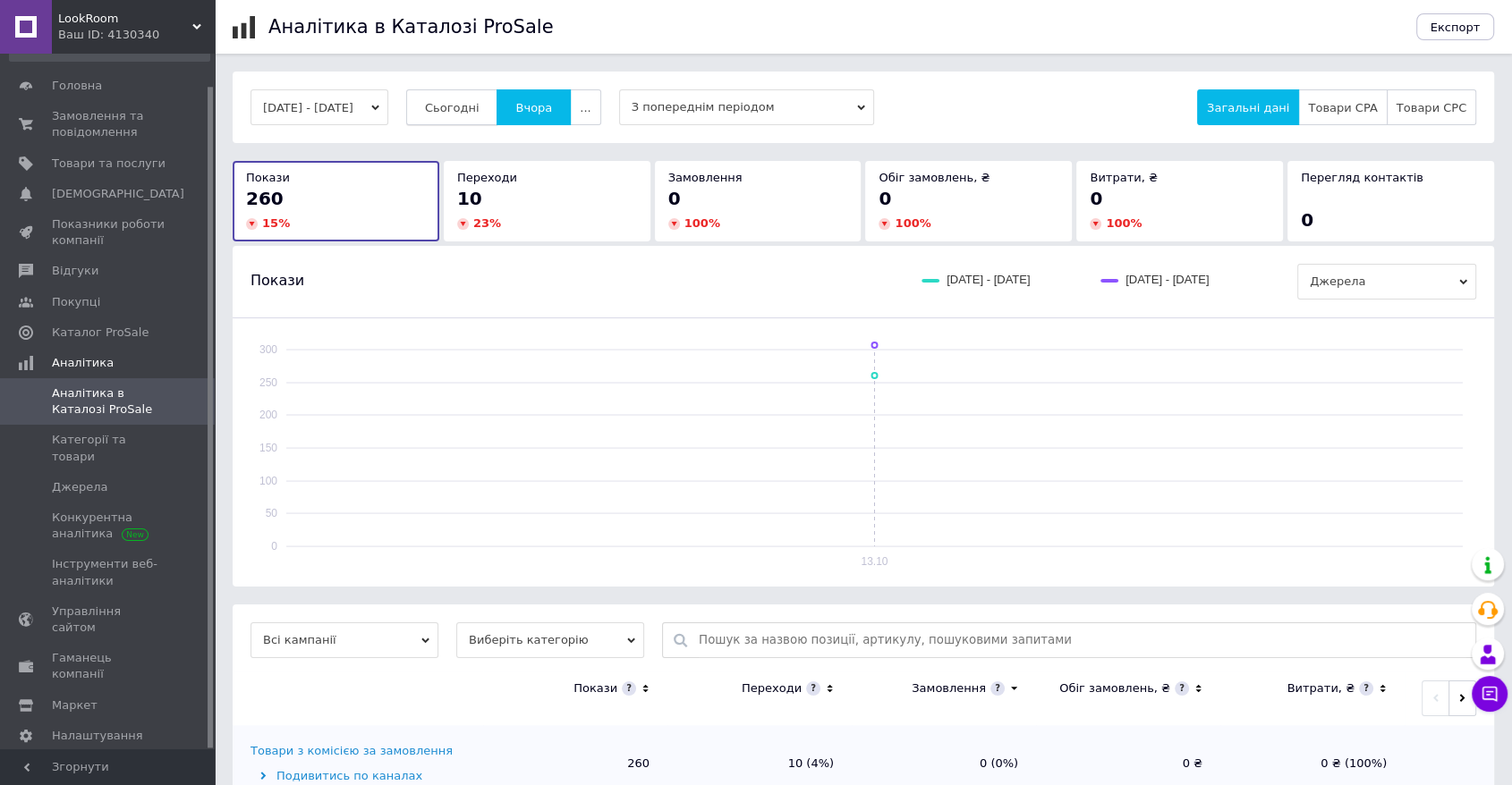
click at [480, 103] on span "Сьогодні" at bounding box center [452, 108] width 55 height 13
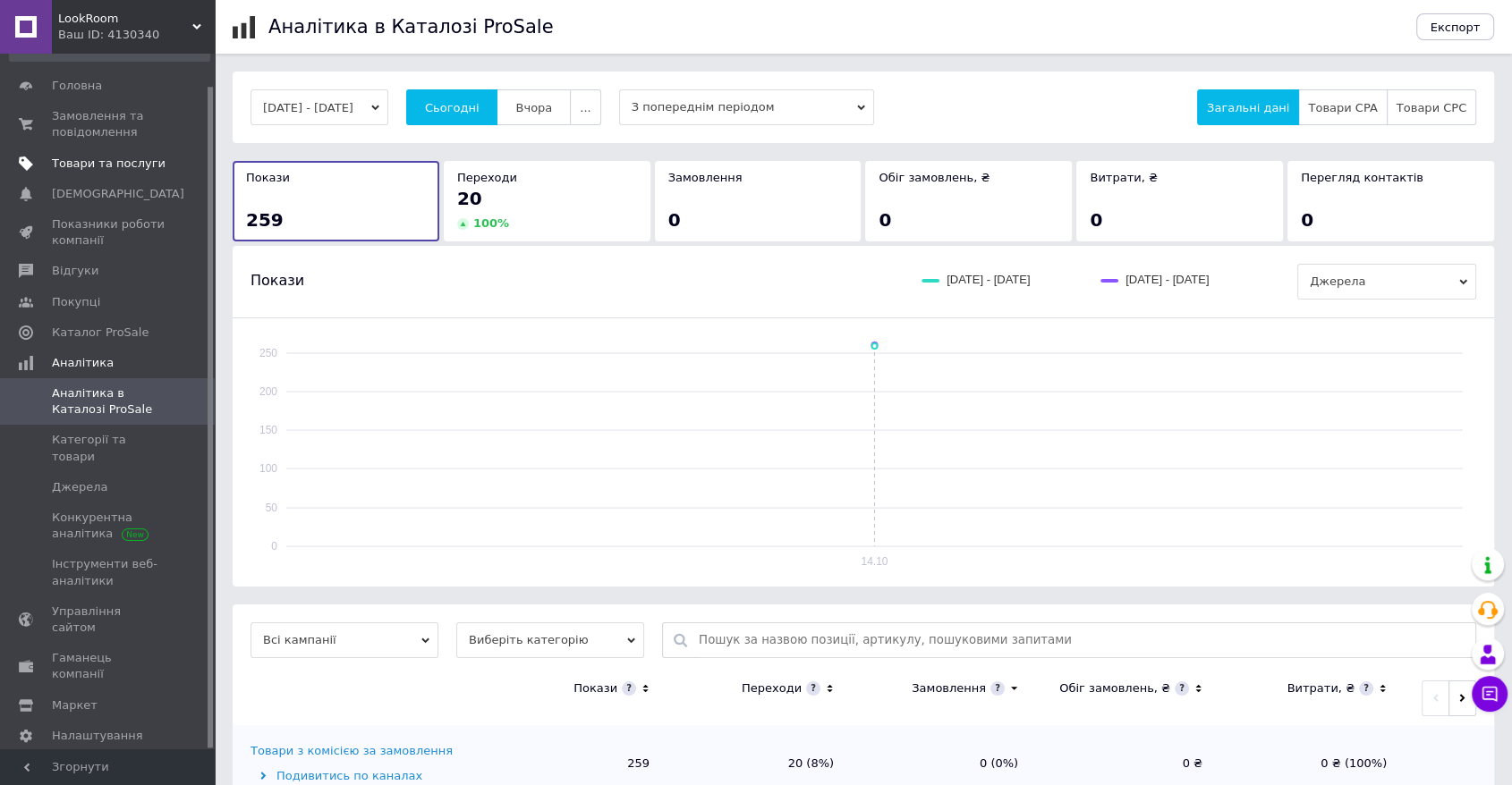
click at [173, 156] on span at bounding box center [190, 164] width 49 height 16
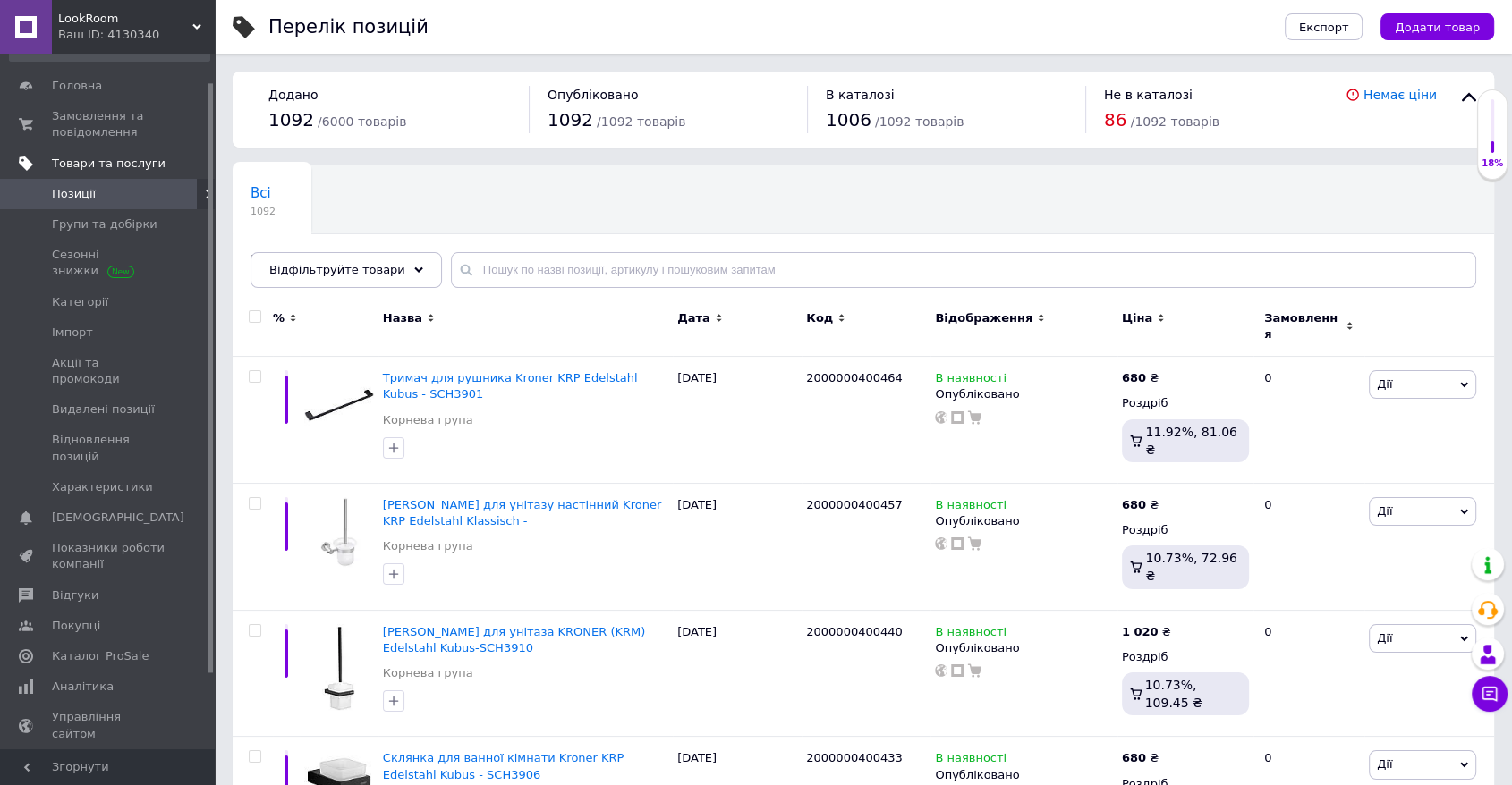
click at [136, 671] on link "Аналітика" at bounding box center [110, 687] width 220 height 31
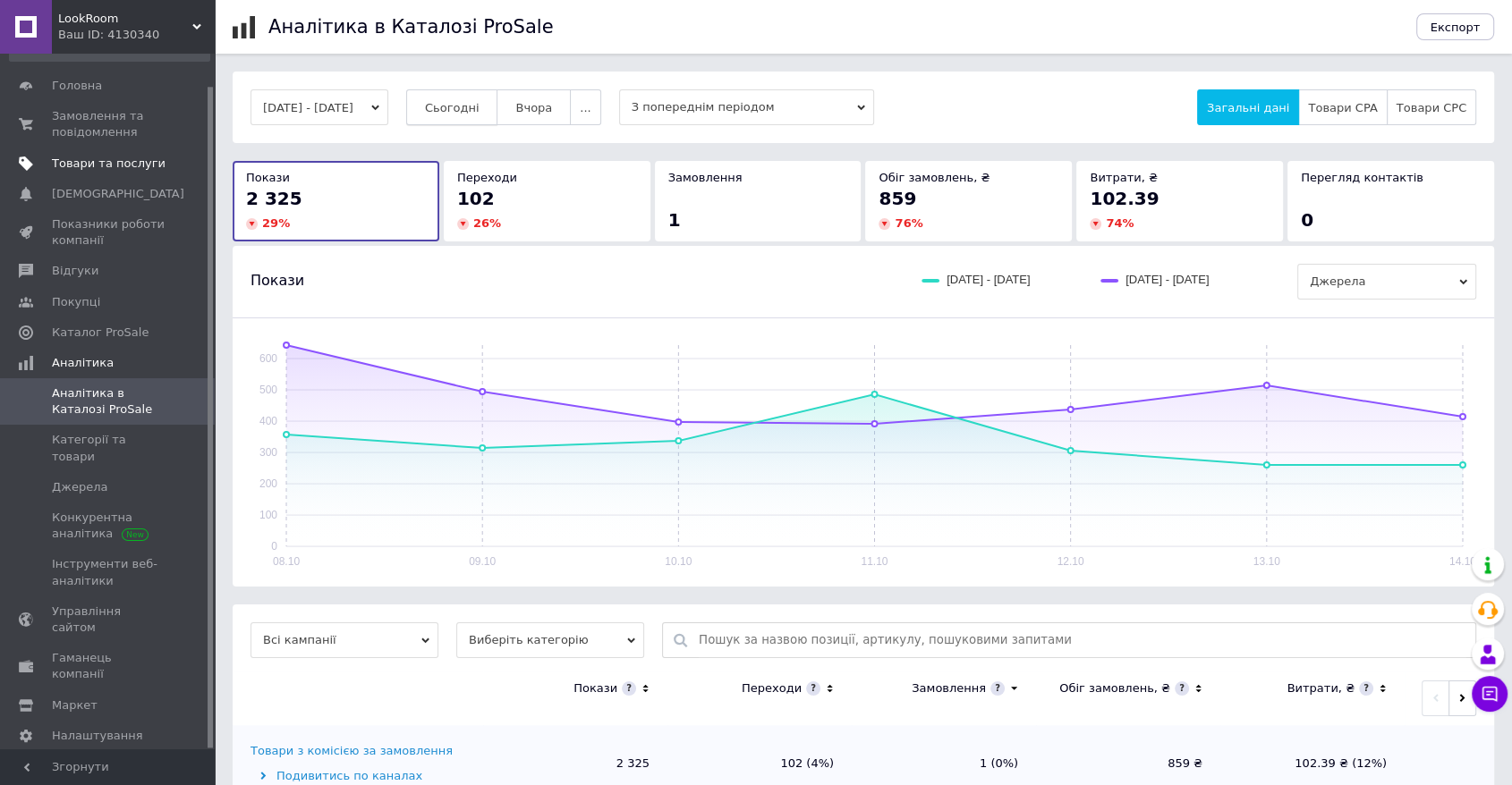
click at [465, 111] on span "Сьогодні" at bounding box center [452, 108] width 55 height 13
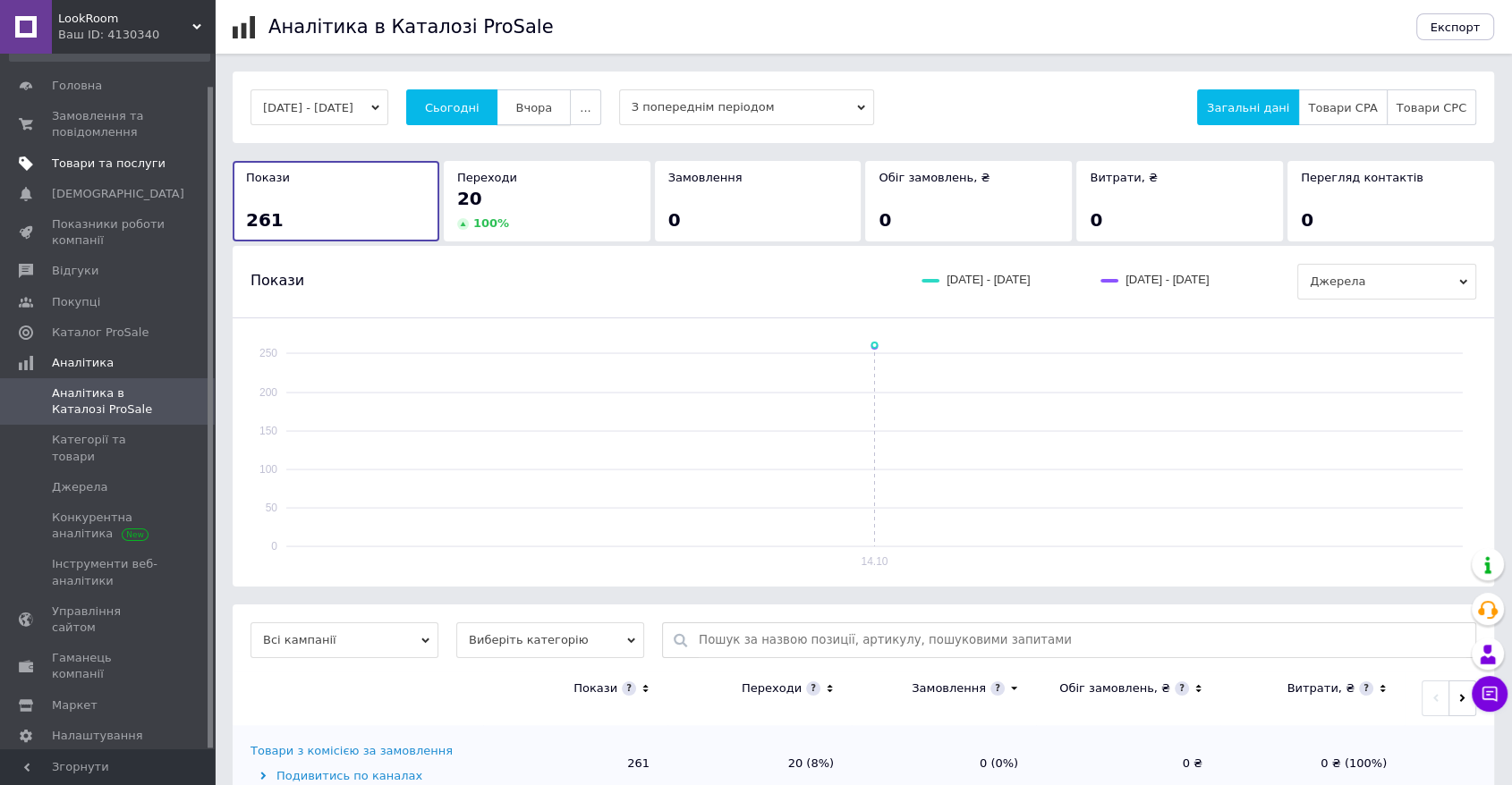
click at [545, 106] on span "Вчора" at bounding box center [534, 108] width 37 height 13
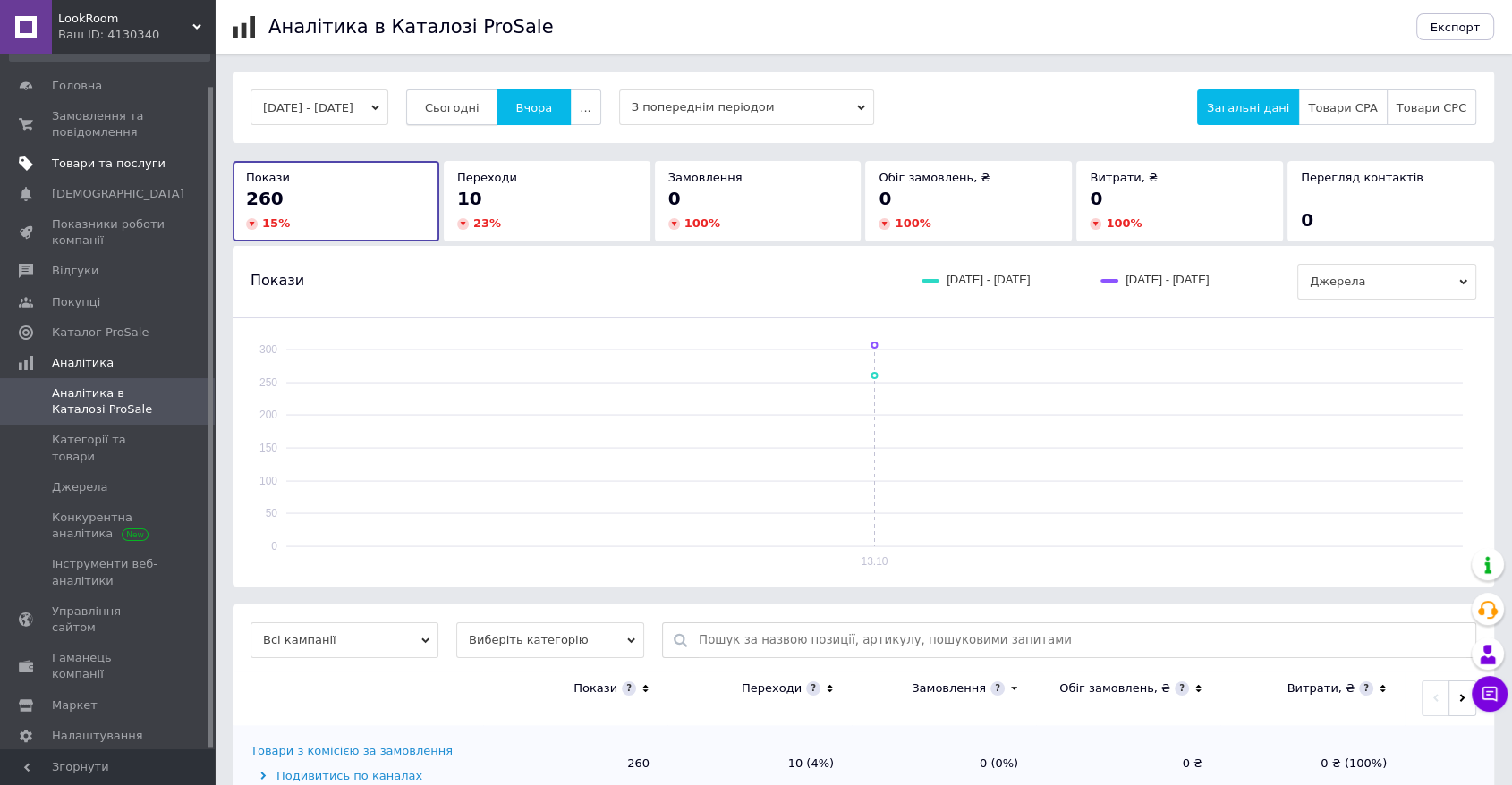
click at [480, 101] on span "Сьогодні" at bounding box center [452, 108] width 55 height 13
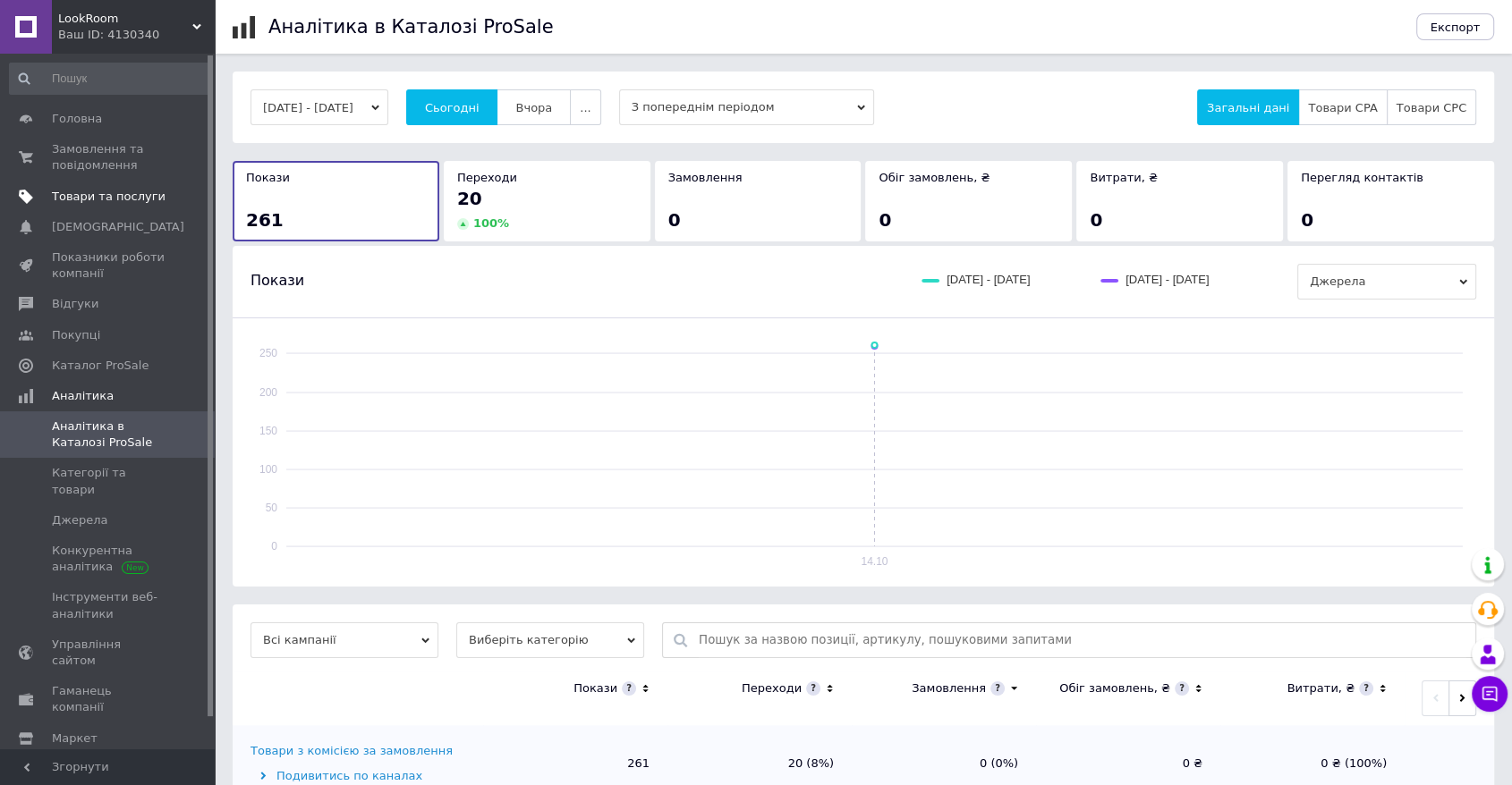
click at [136, 187] on link "Товари та послуги" at bounding box center [110, 197] width 220 height 31
